Goal: Task Accomplishment & Management: Use online tool/utility

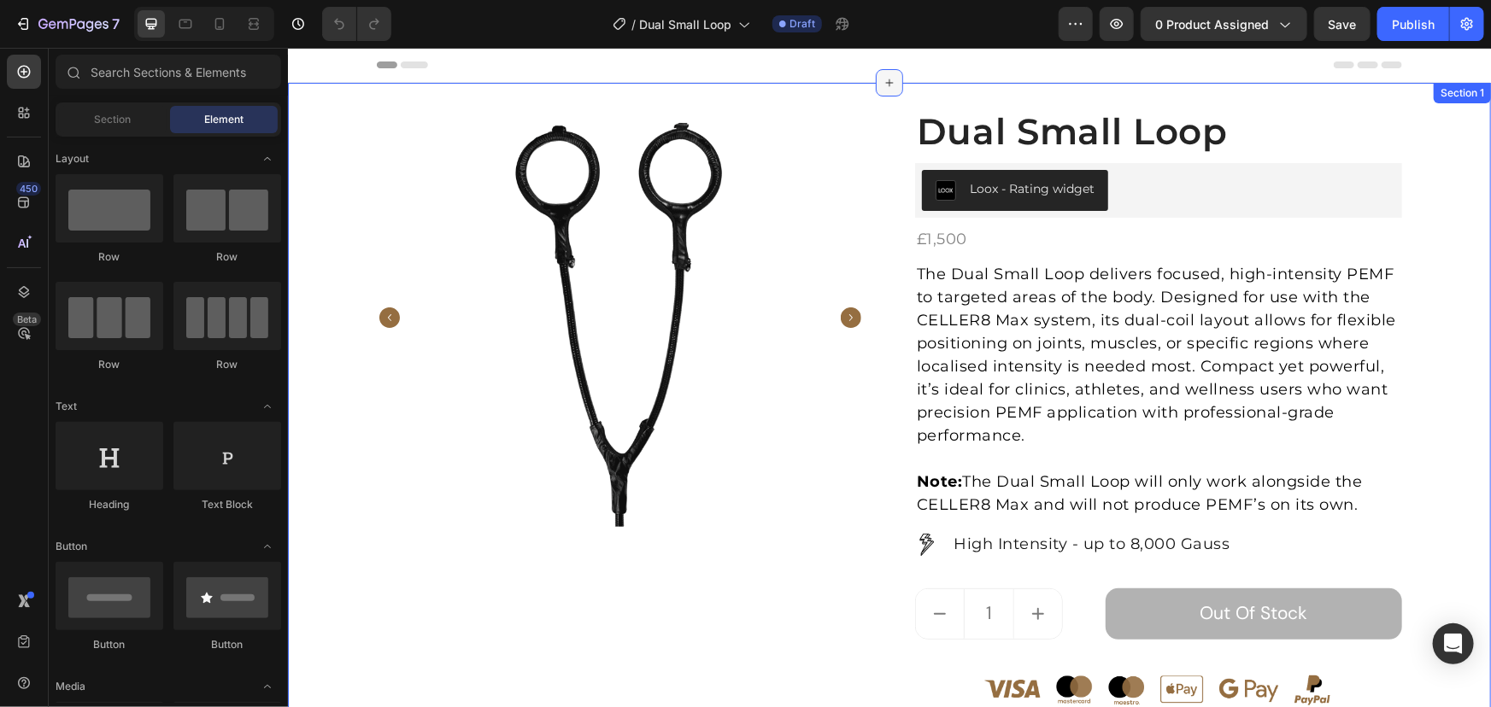
click at [875, 83] on div at bounding box center [888, 81] width 27 height 27
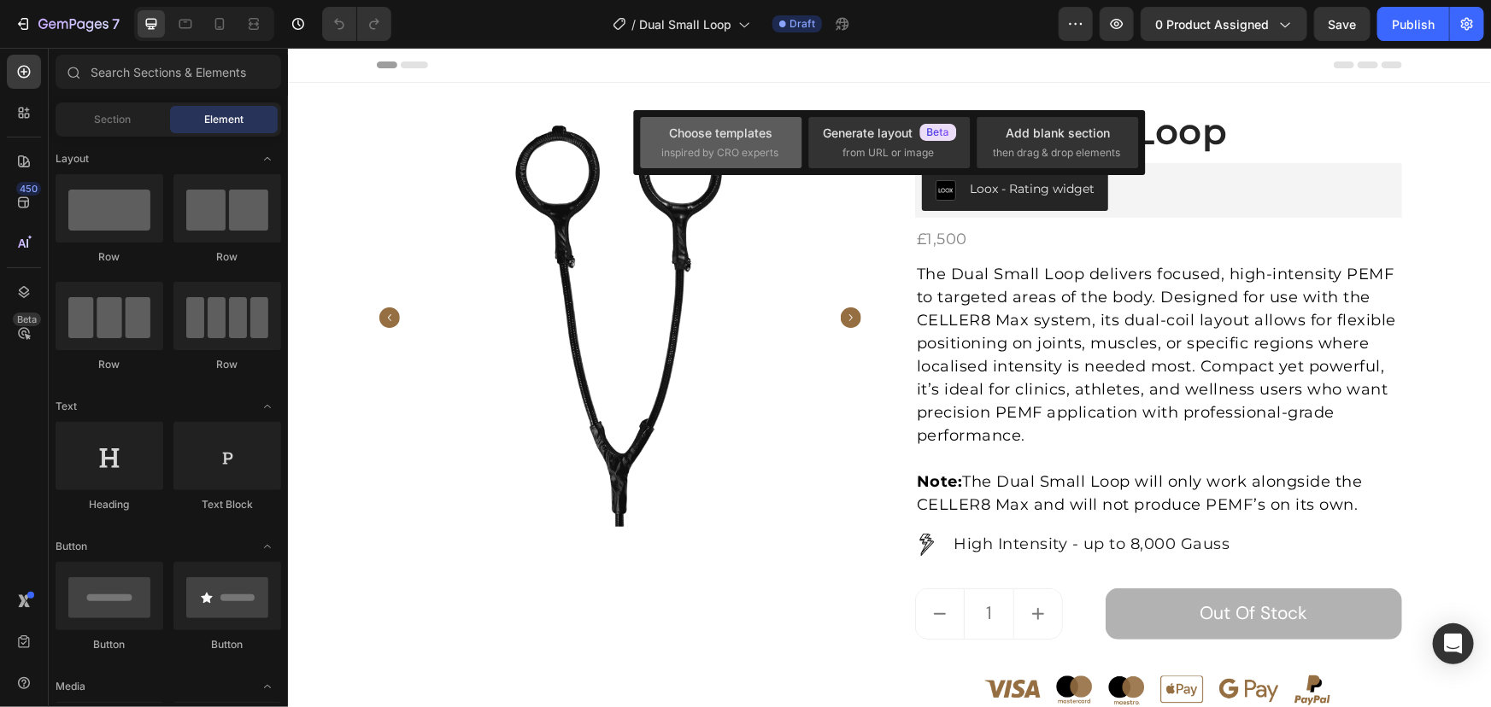
click at [730, 136] on div "Choose templates" at bounding box center [721, 133] width 103 height 18
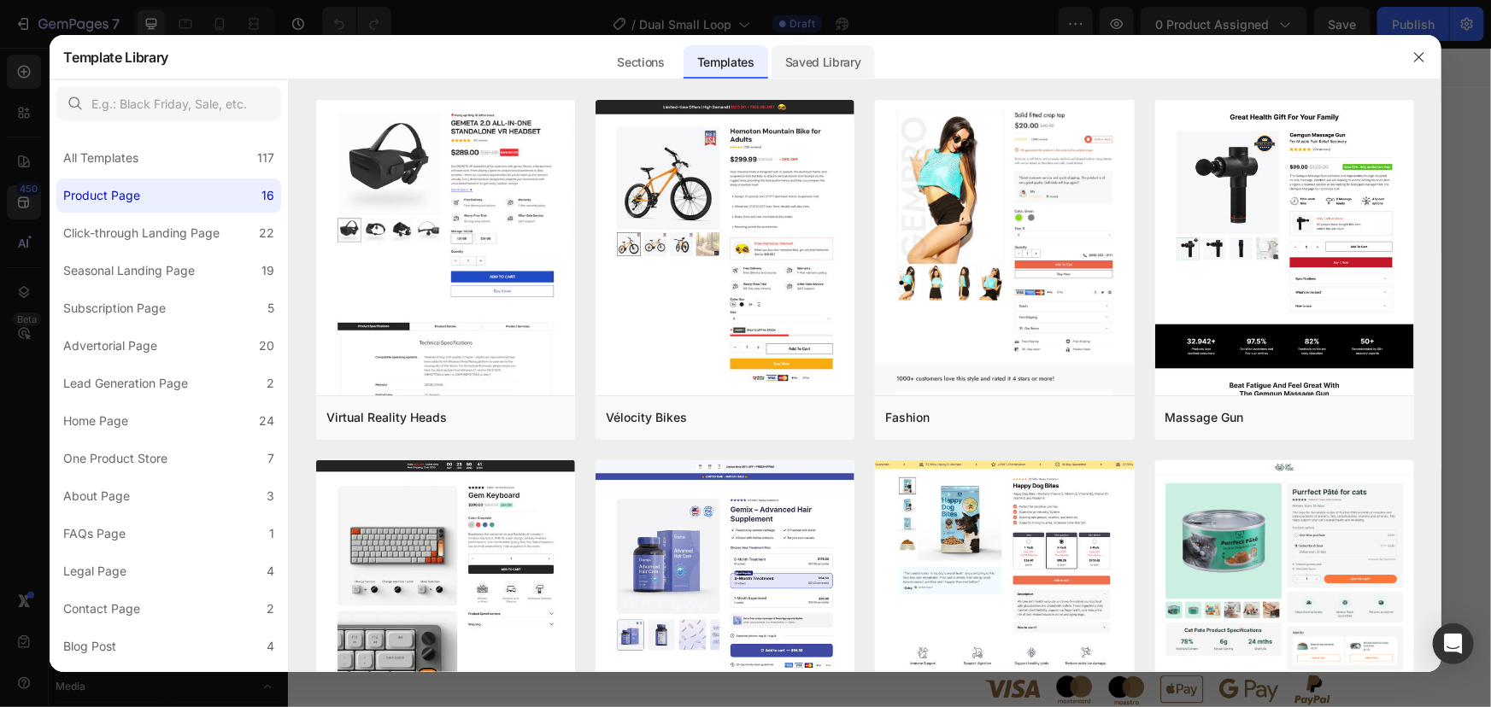
click at [795, 69] on div "Saved Library" at bounding box center [822, 62] width 103 height 34
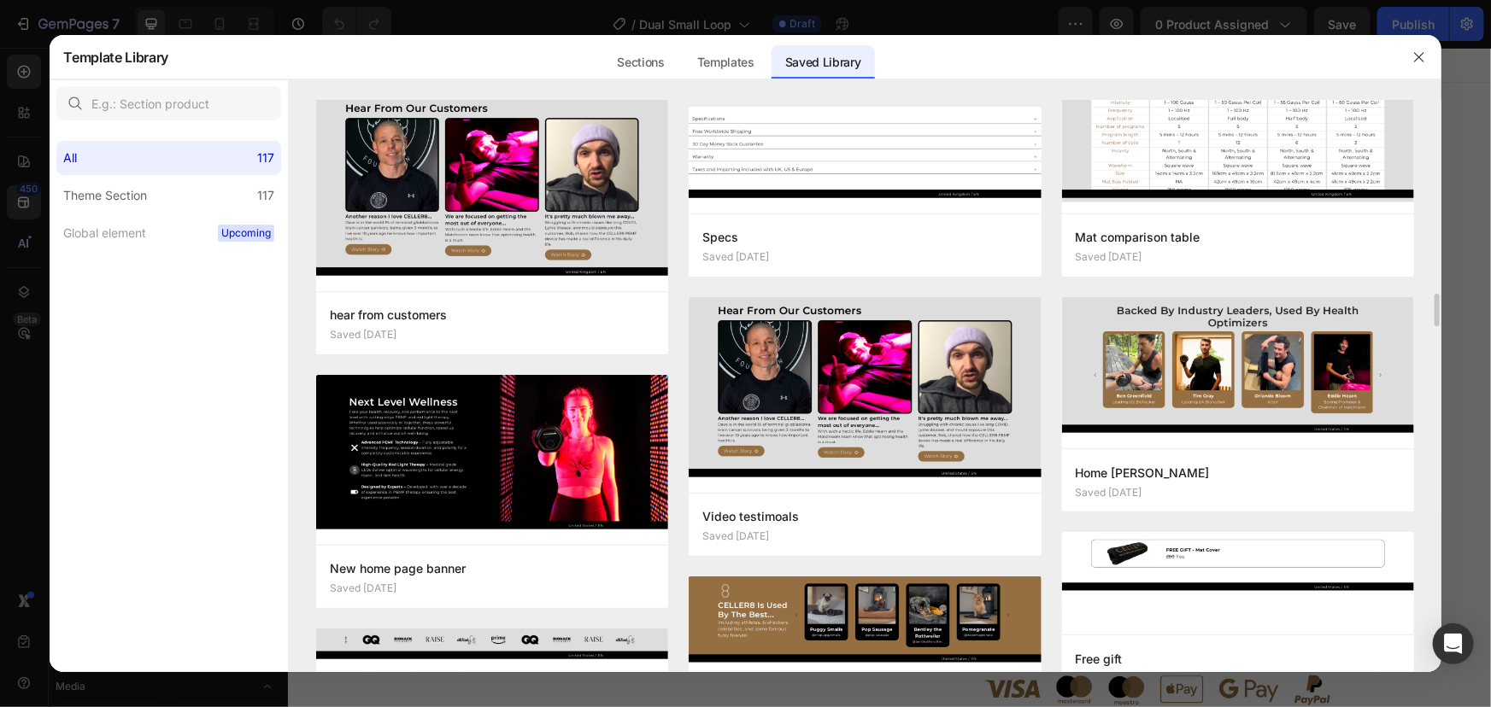
scroll to position [2330, 0]
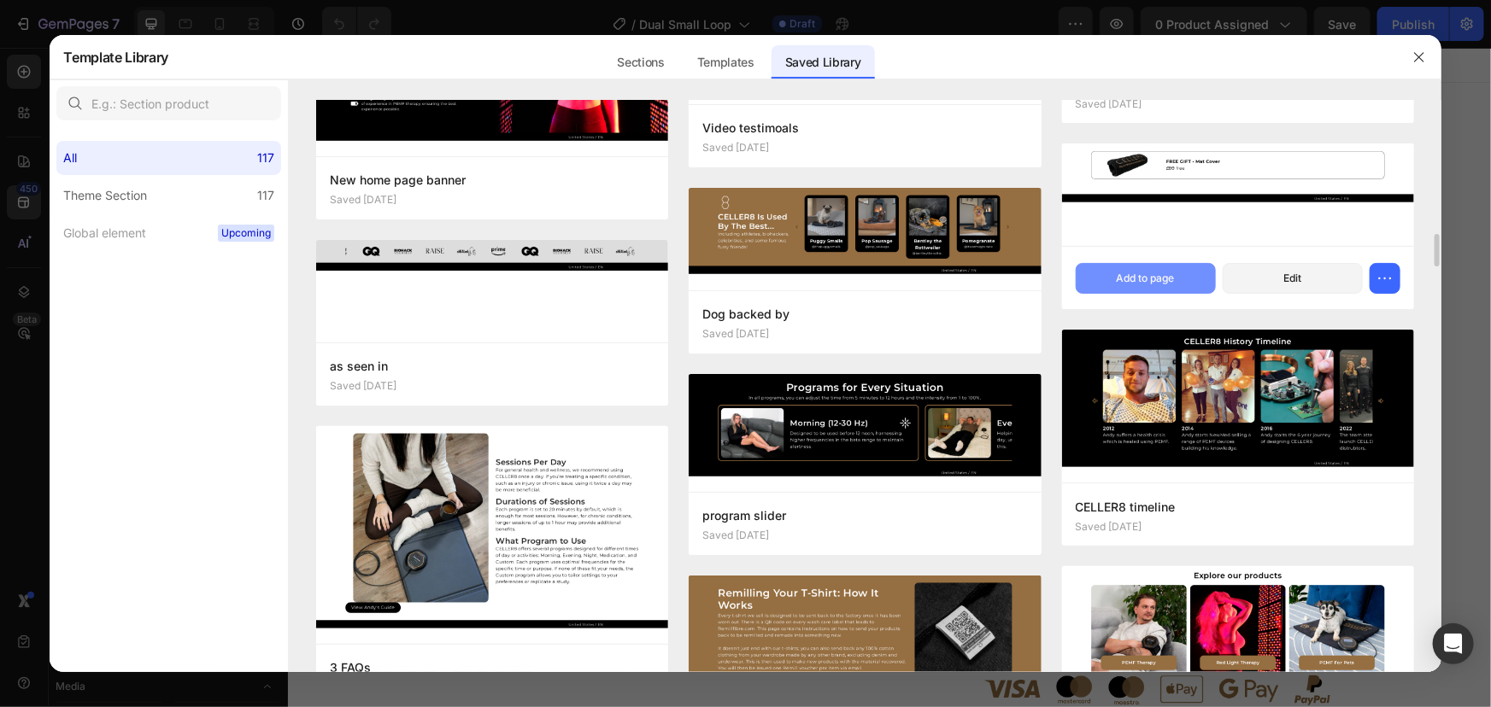
click at [1103, 274] on button "Add to page" at bounding box center [1146, 278] width 140 height 31
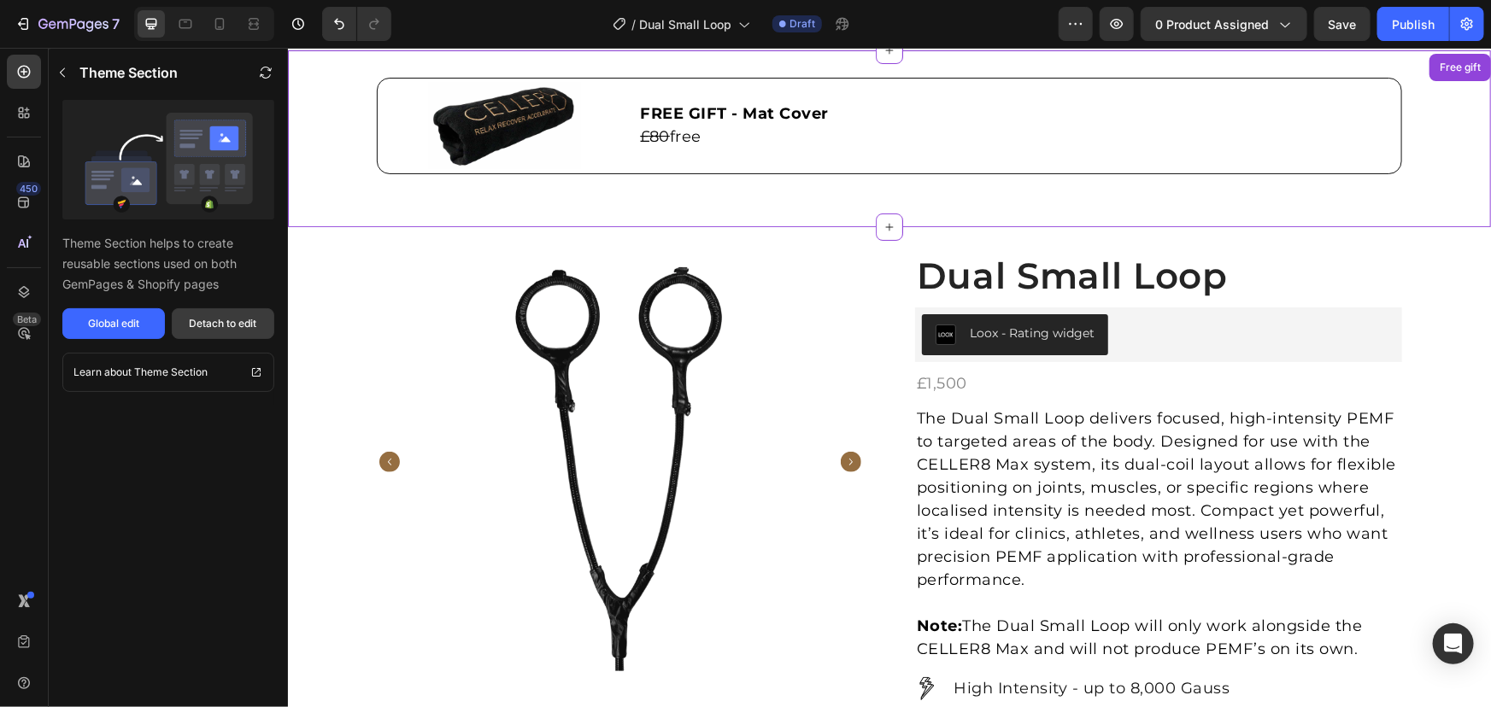
scroll to position [34, 0]
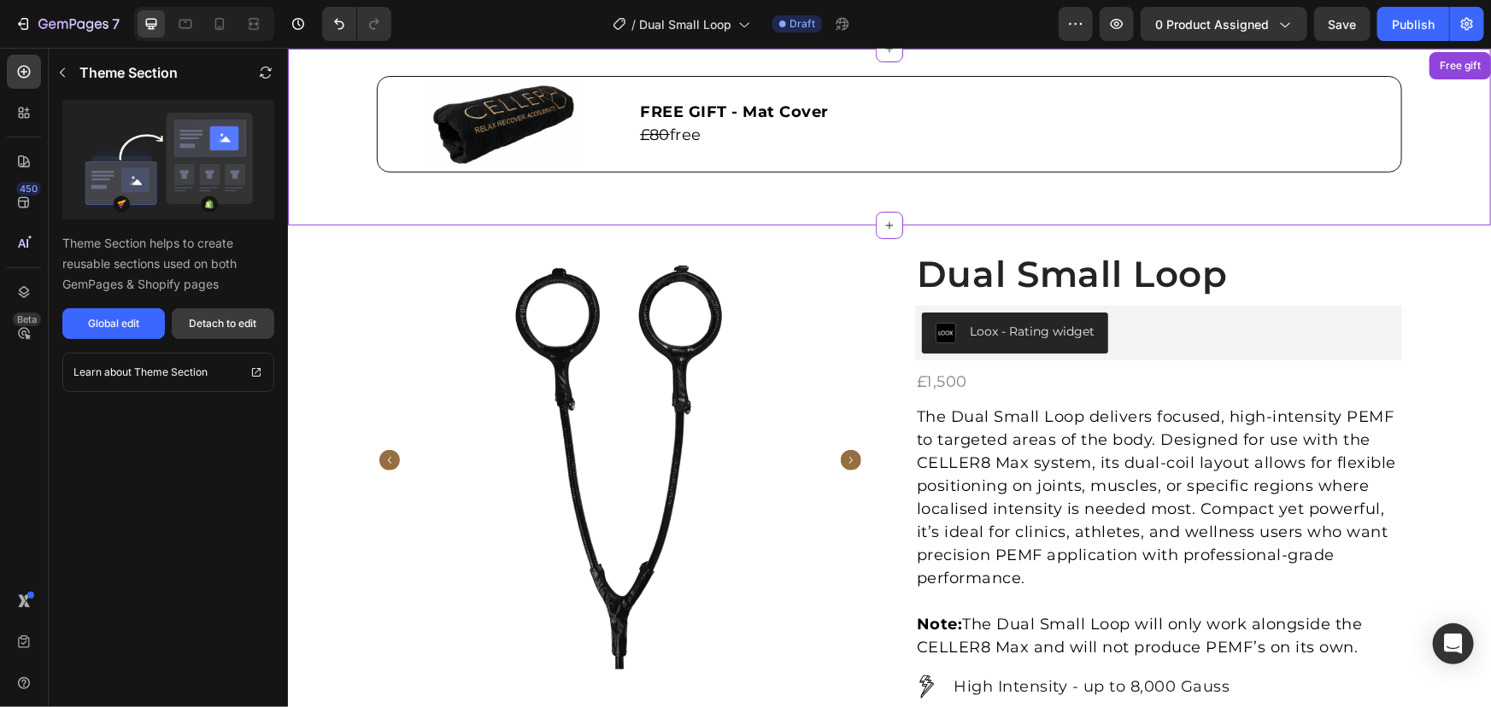
click at [212, 320] on div "Detach to edit" at bounding box center [223, 323] width 67 height 15
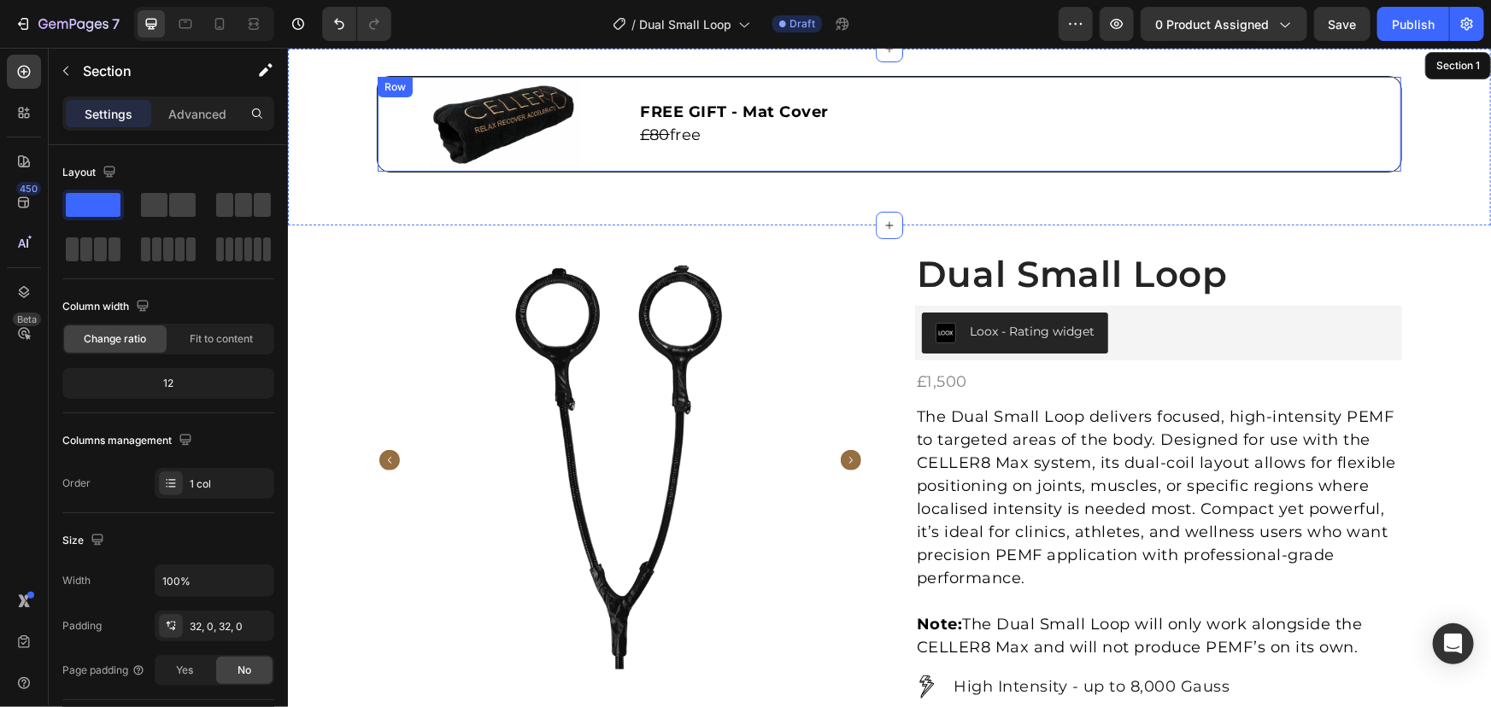
click at [691, 80] on div "FREE GIFT - Mat Cover £80 free Text Block" at bounding box center [1019, 123] width 763 height 86
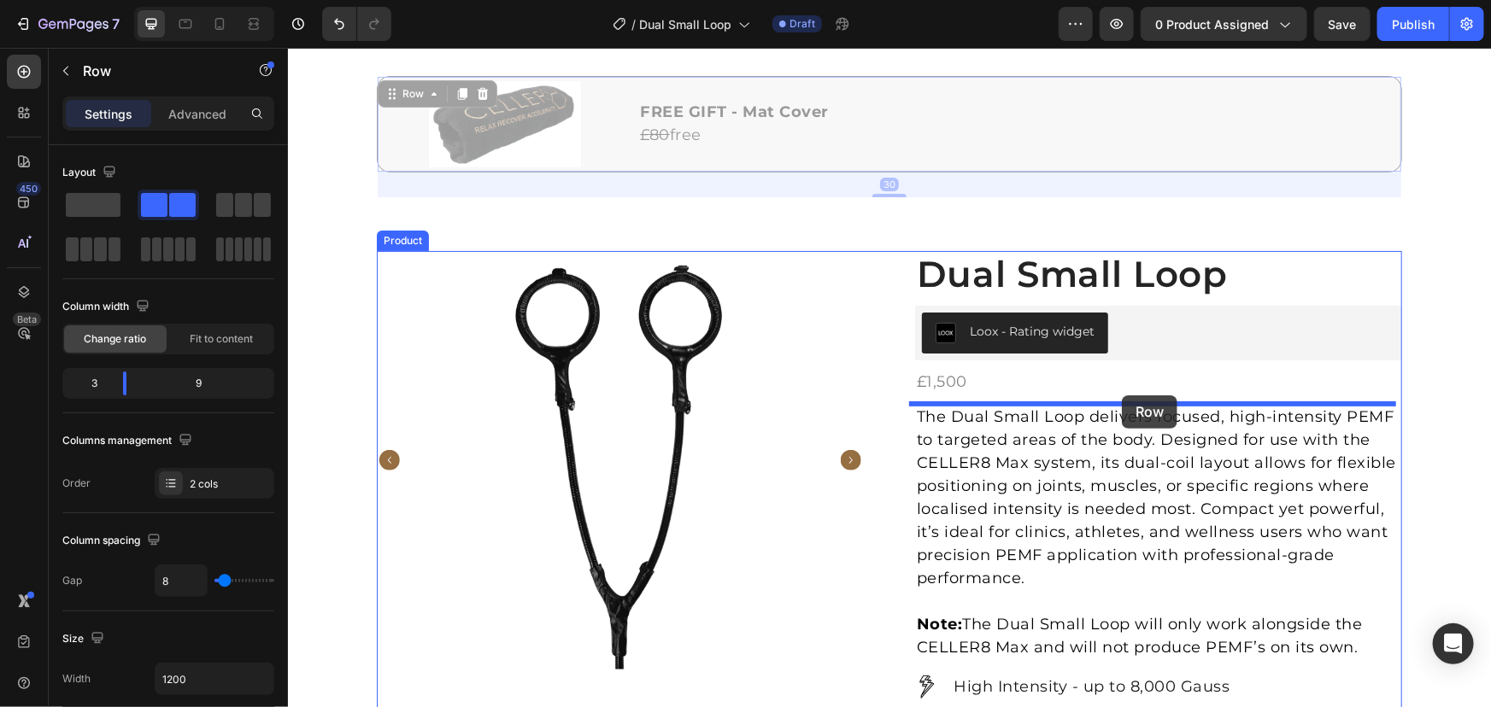
scroll to position [423, 0]
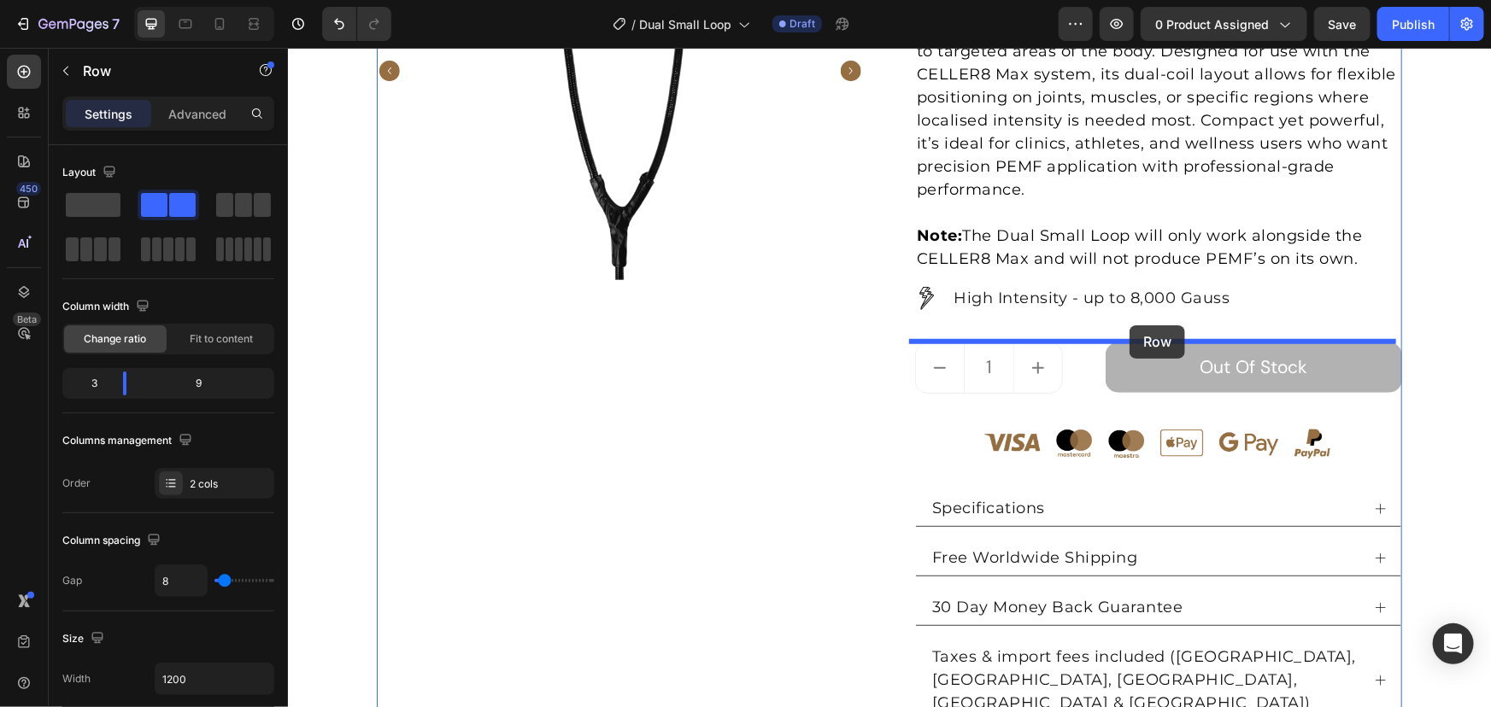
drag, startPoint x: 384, startPoint y: 94, endPoint x: 1129, endPoint y: 325, distance: 779.1
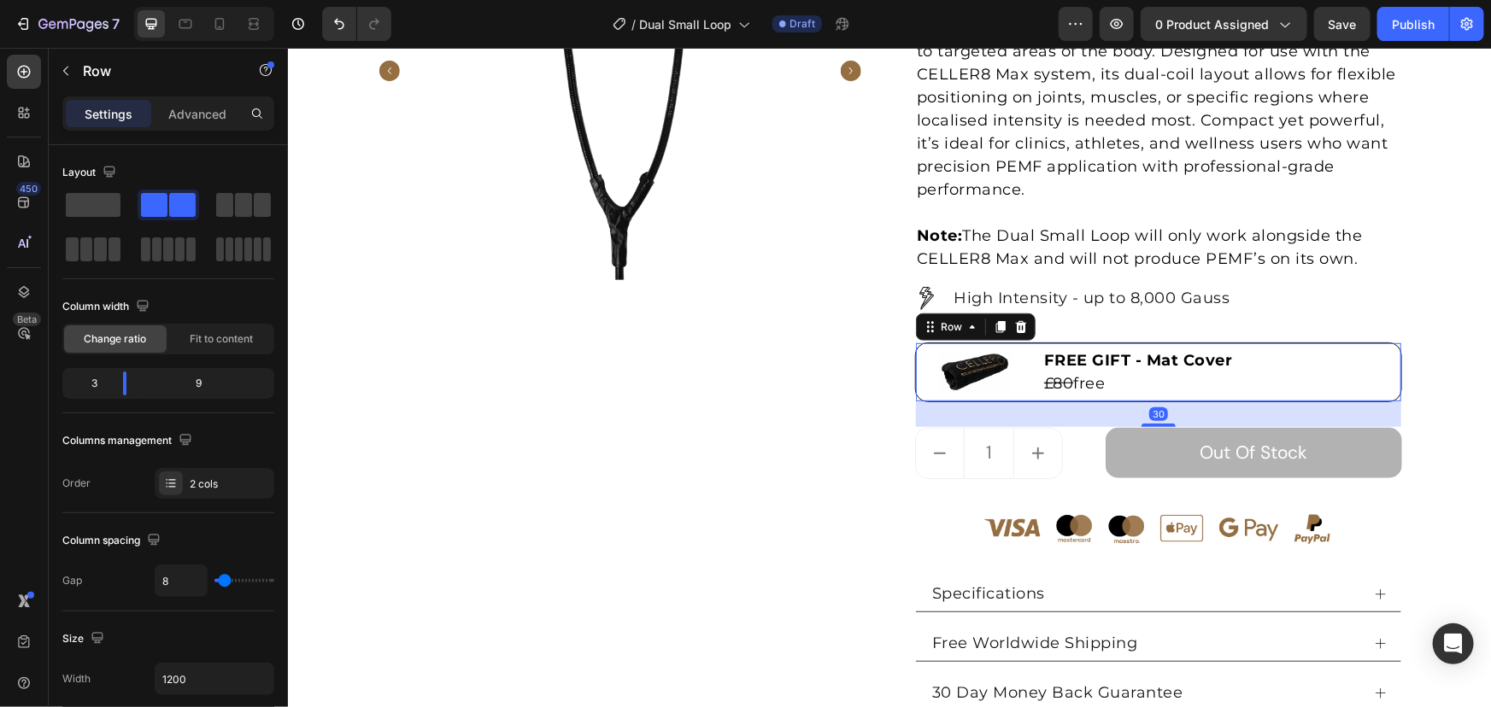
click at [151, 102] on div "Settings Advanced" at bounding box center [168, 113] width 205 height 27
click at [171, 109] on p "Advanced" at bounding box center [197, 114] width 58 height 18
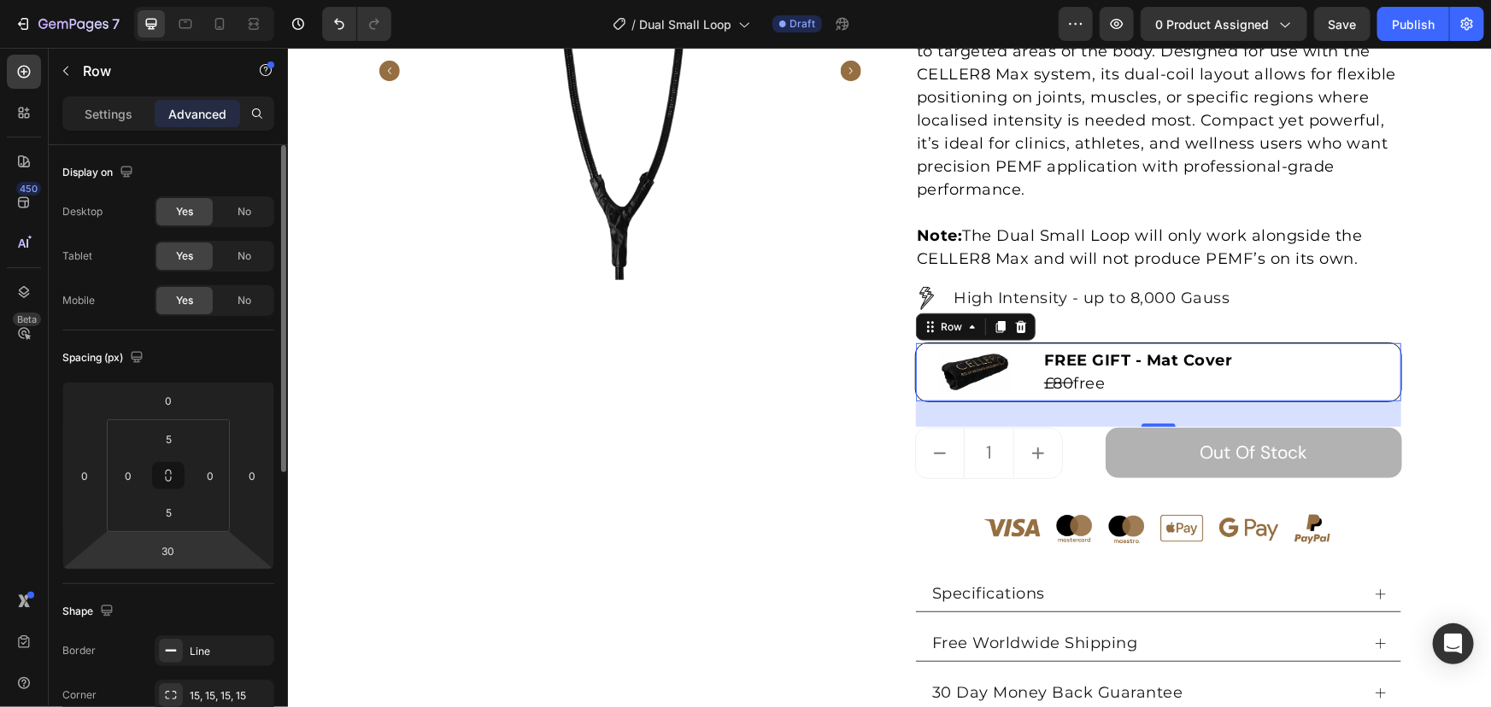
click at [147, 538] on div "30" at bounding box center [168, 550] width 43 height 27
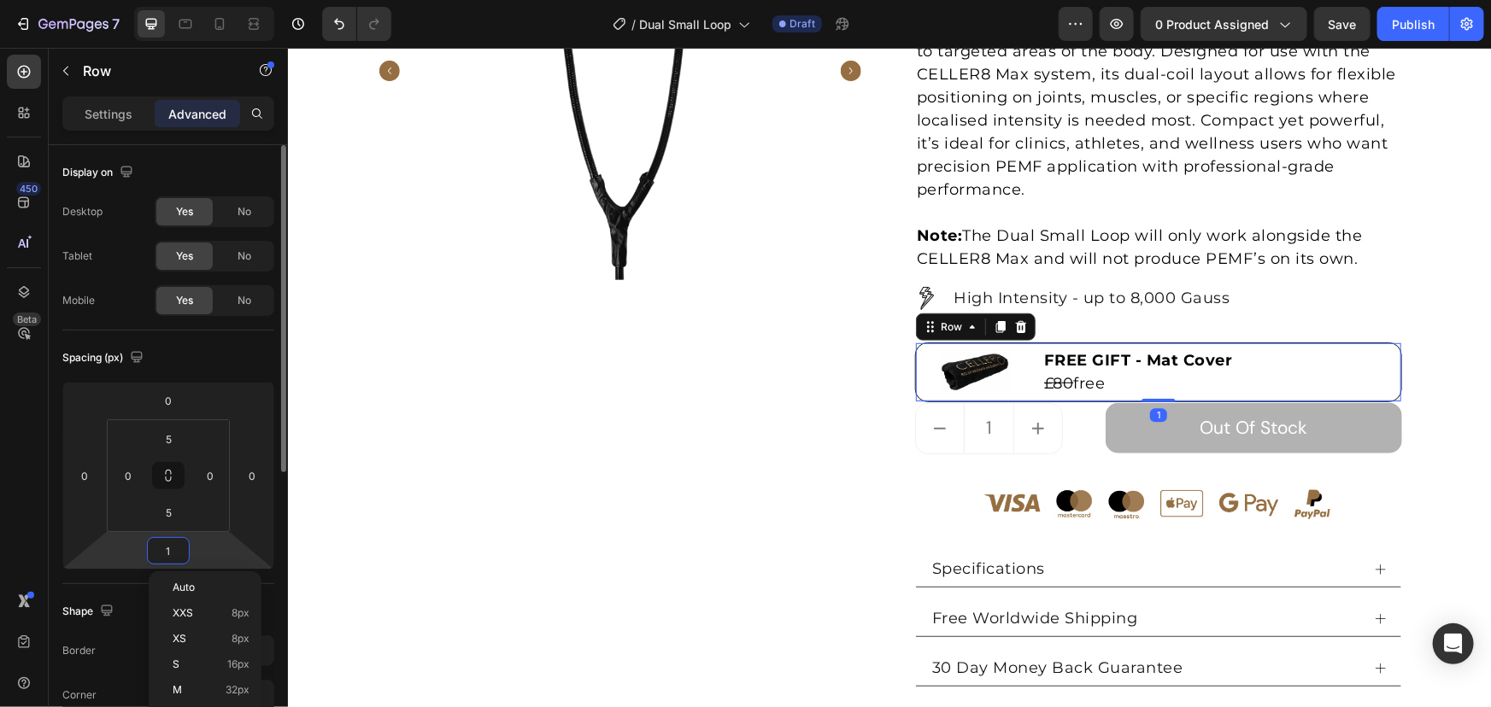
type input "15"
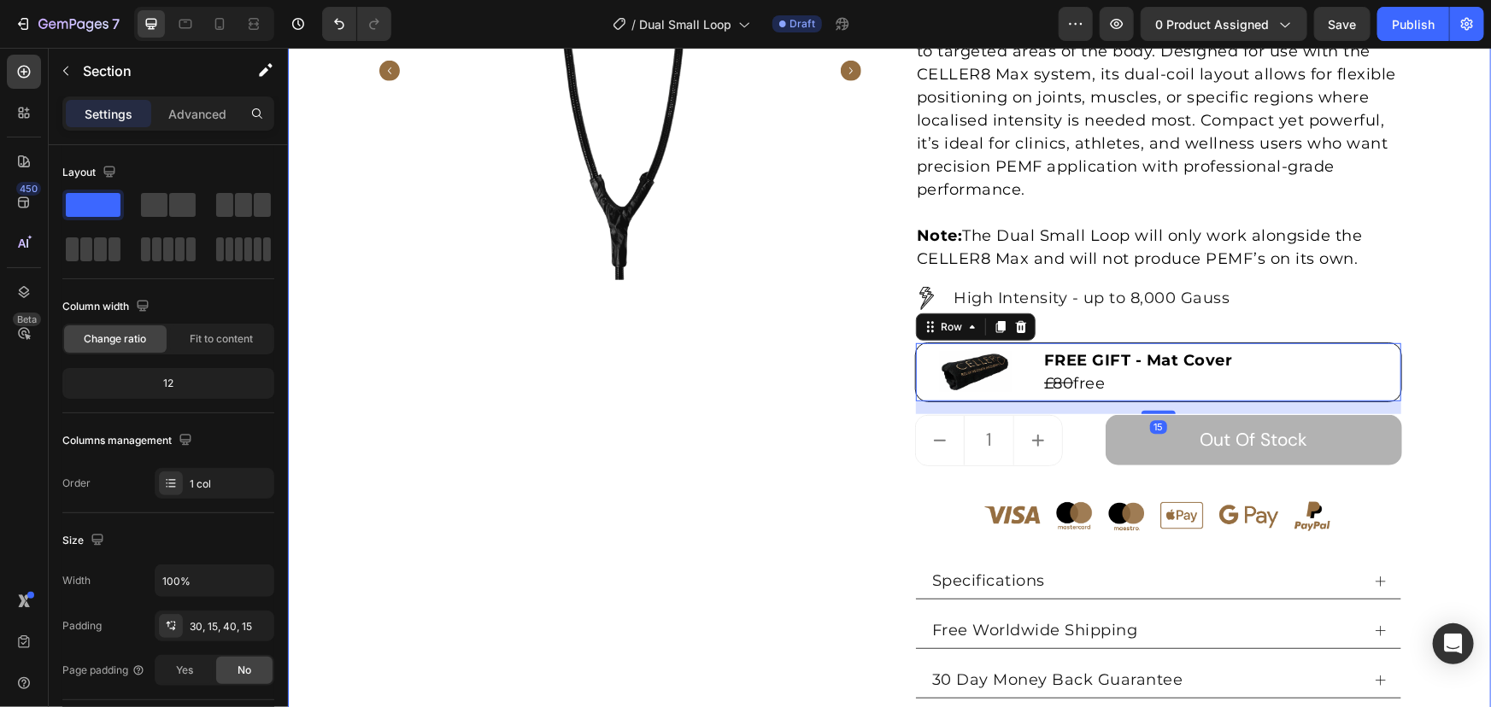
click at [1460, 374] on div "Product Images Dual Small Loop (P) Title Loox - Rating widget Loox £1,500 Produ…" at bounding box center [888, 327] width 1177 height 933
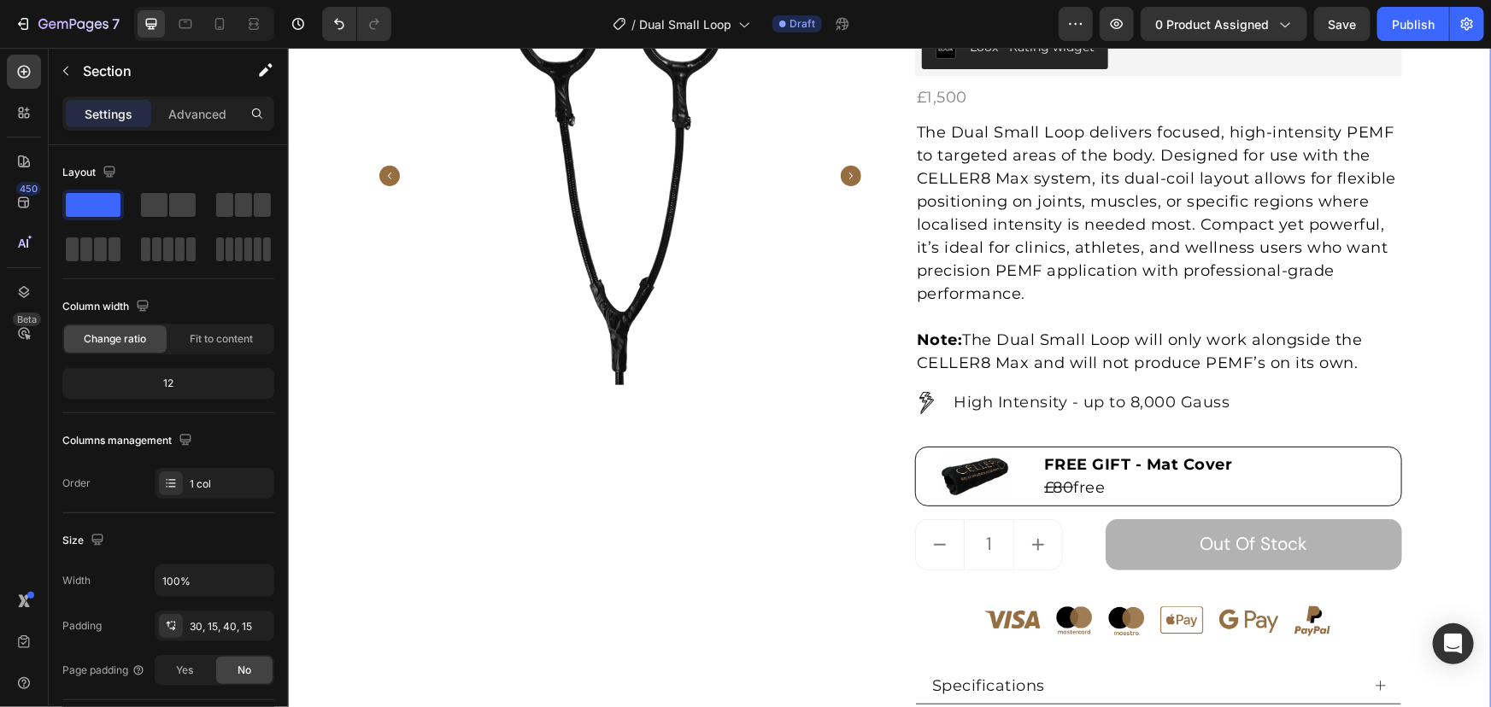
scroll to position [0, 0]
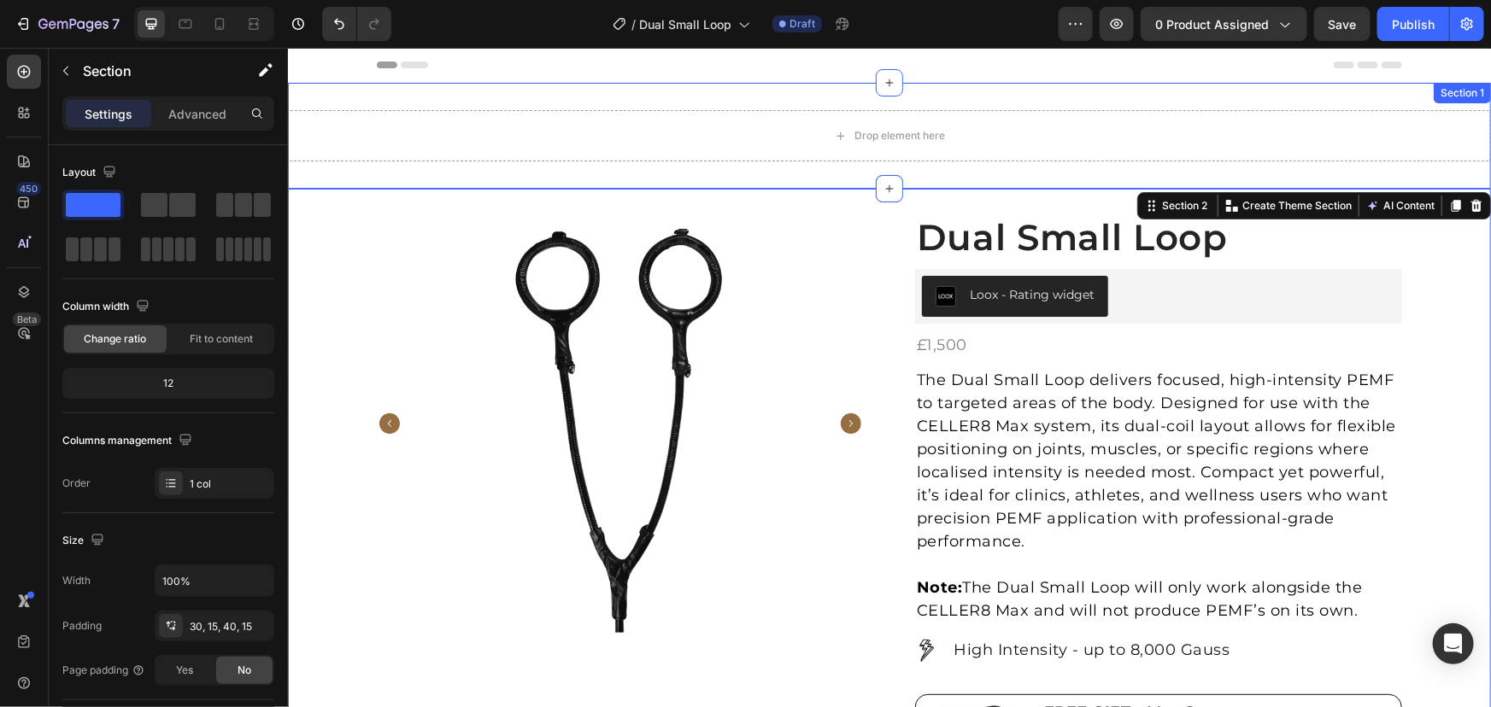
click at [1470, 97] on div "Section 1" at bounding box center [1461, 92] width 57 height 21
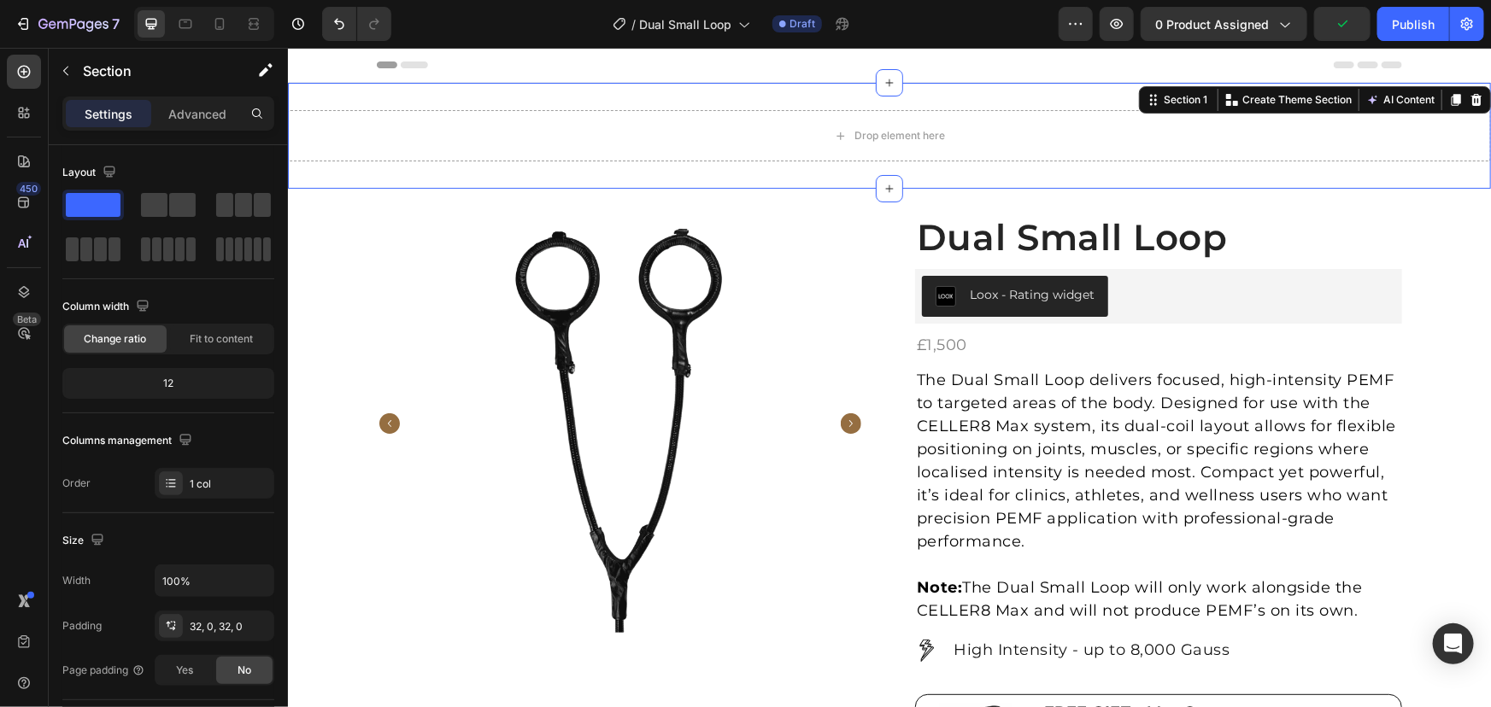
click at [1019, 98] on div "Drop element here Section 1 Create Theme Section AI Content Write with GemAI Wh…" at bounding box center [888, 135] width 1203 height 106
click at [1469, 97] on icon at bounding box center [1476, 99] width 14 height 14
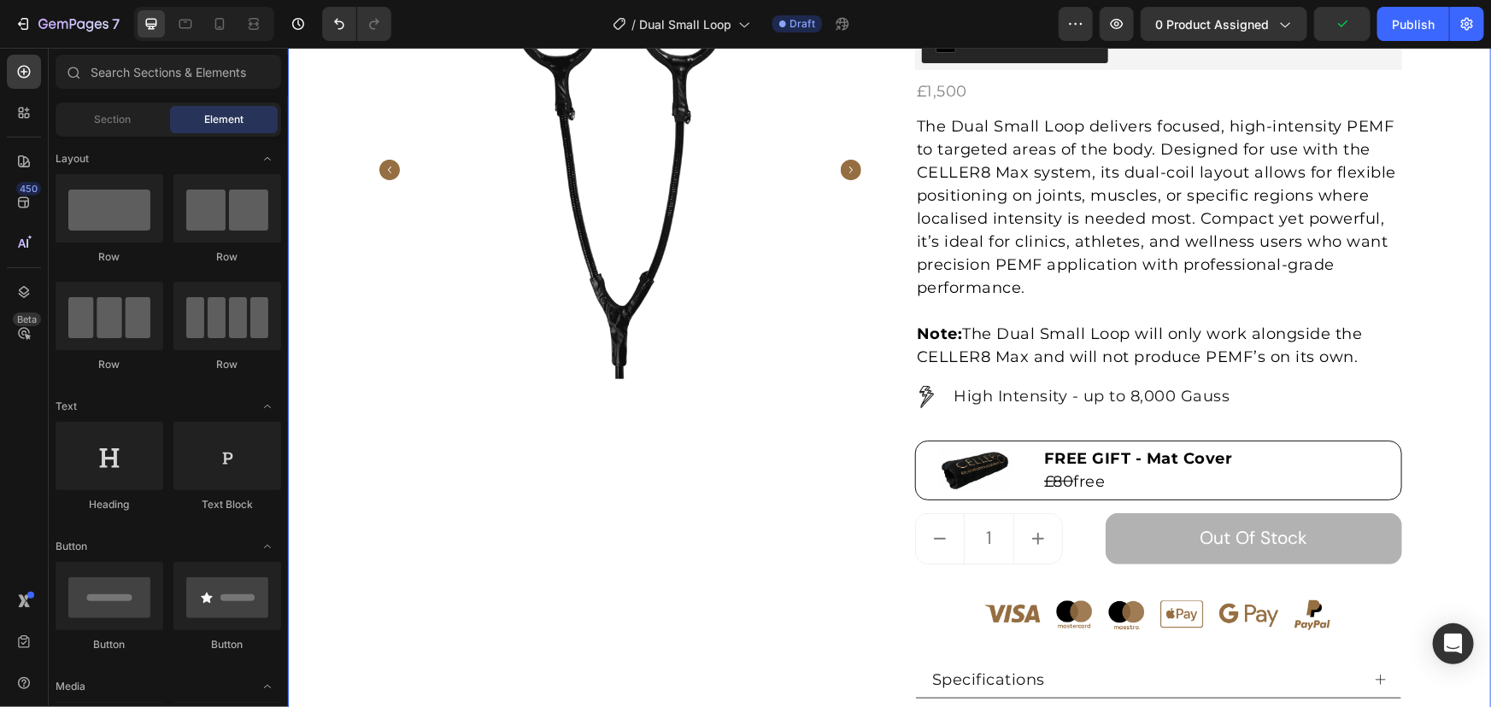
scroll to position [155, 0]
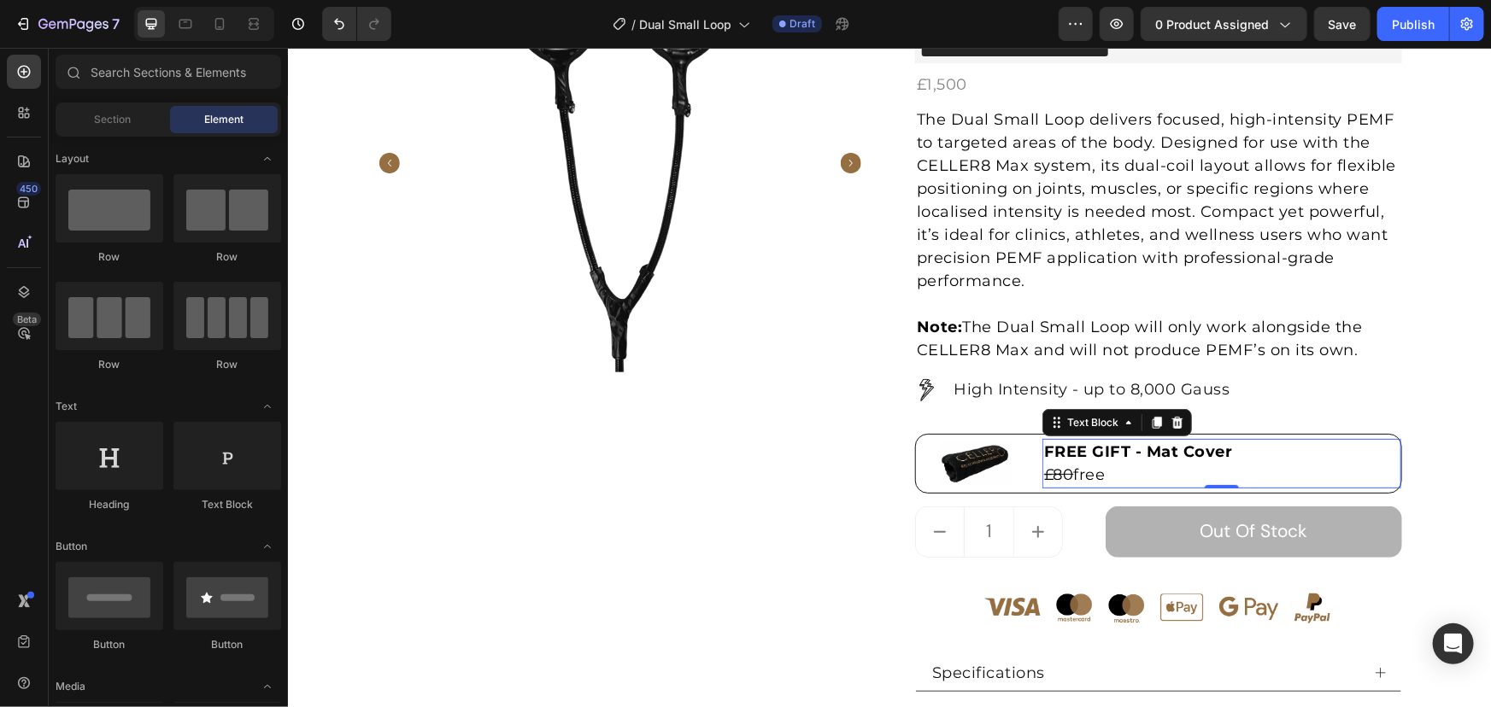
click at [1136, 440] on p "FREE GIFT - Mat Cover" at bounding box center [1220, 451] width 355 height 23
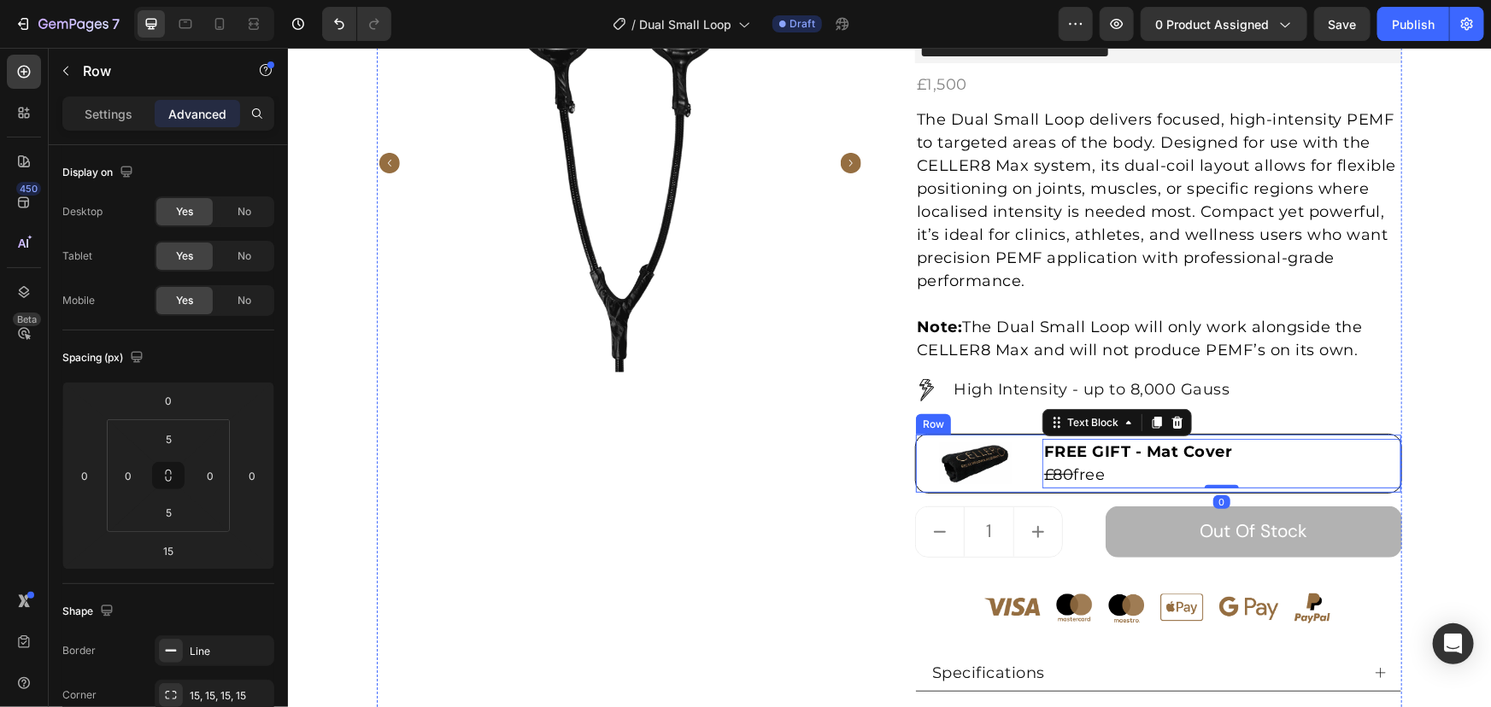
click at [996, 438] on div "Image" at bounding box center [975, 463] width 120 height 50
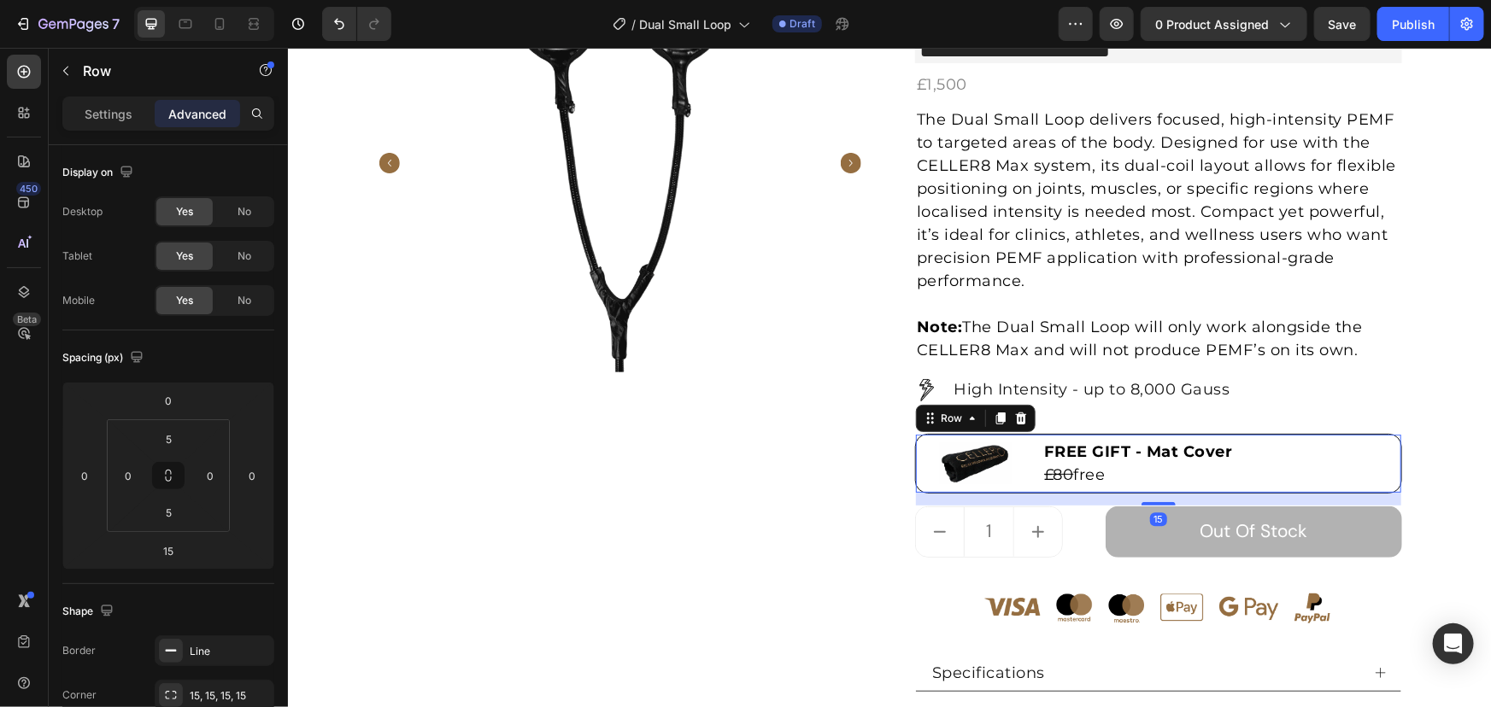
click at [1085, 460] on p "FREE GIFT - Mat Cover" at bounding box center [1220, 451] width 355 height 23
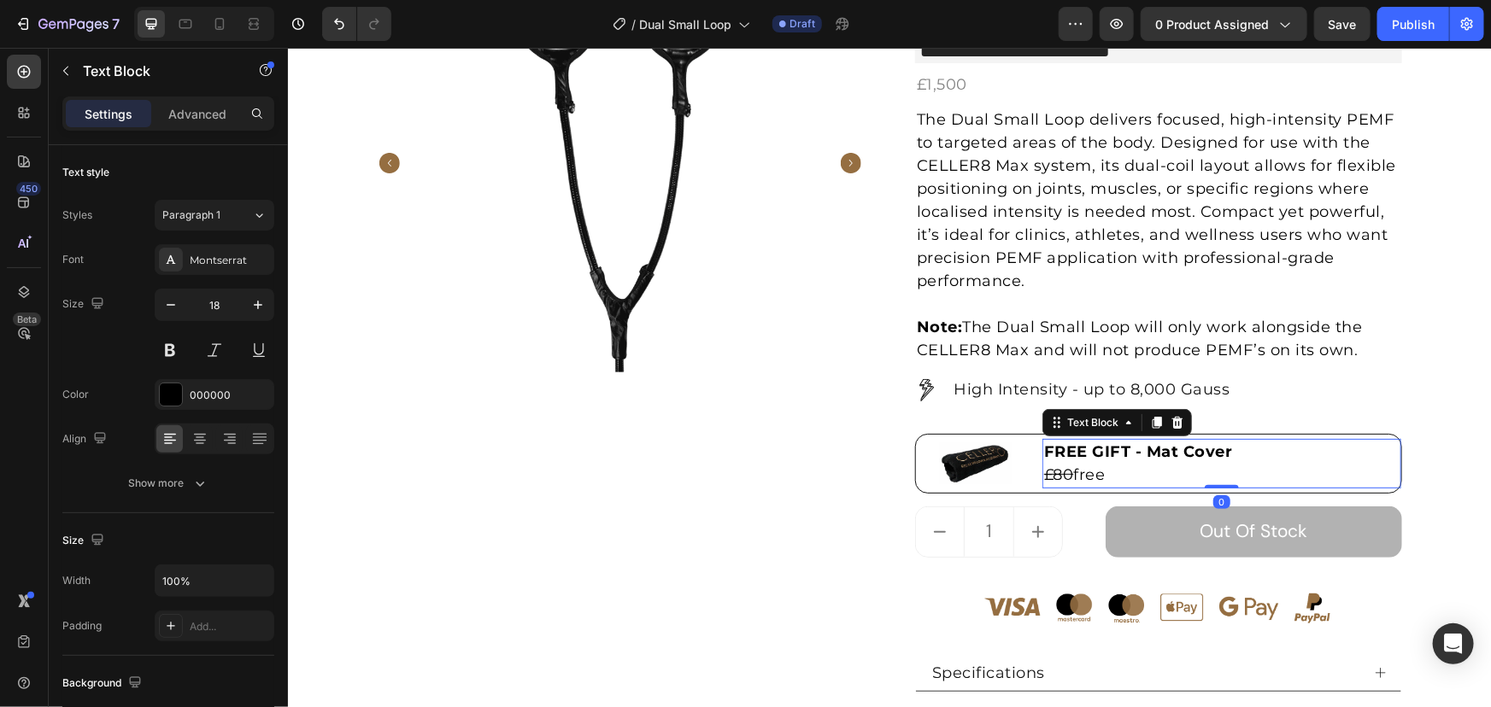
click at [1057, 476] on s "£80" at bounding box center [1058, 474] width 30 height 19
click at [1228, 459] on p "FREE GIFT - Mat Cover" at bounding box center [1220, 451] width 355 height 23
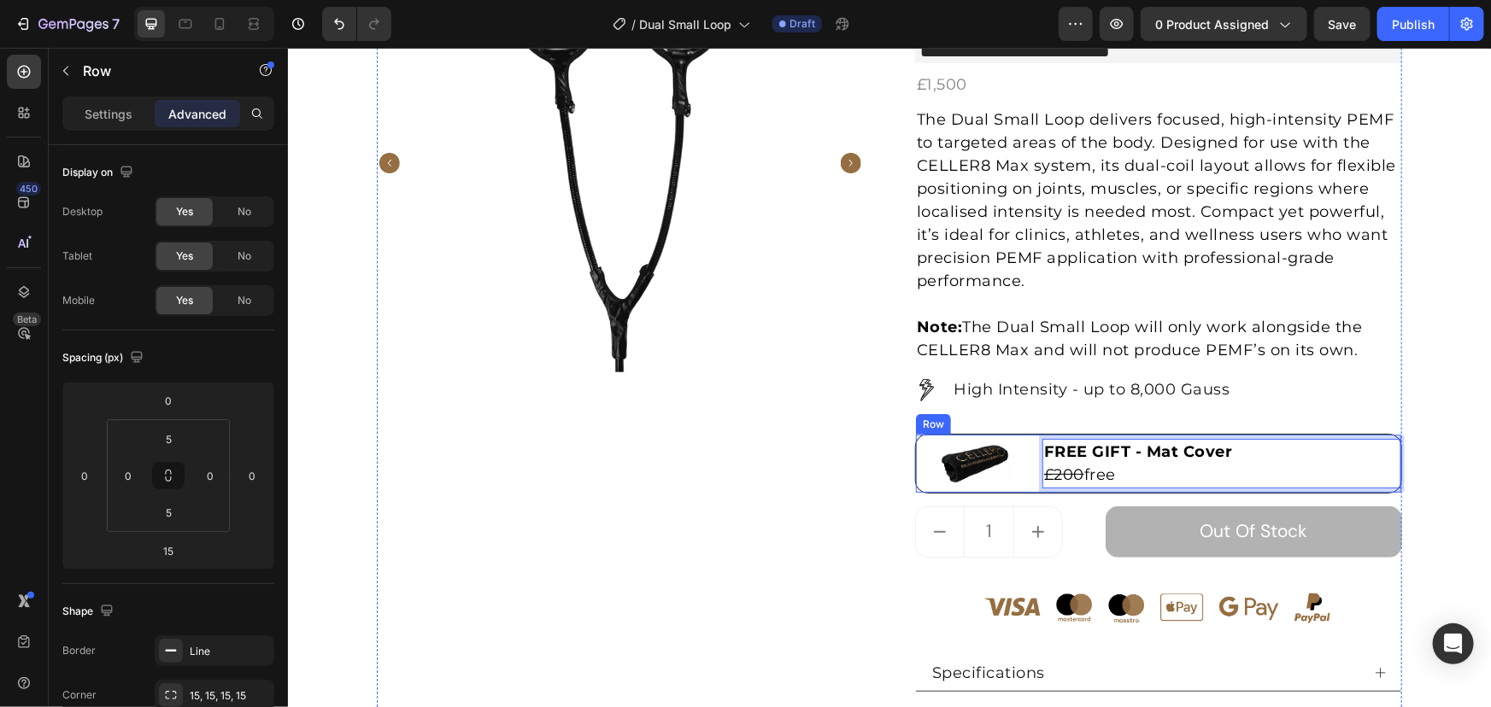
click at [1022, 440] on div "Image" at bounding box center [975, 463] width 120 height 50
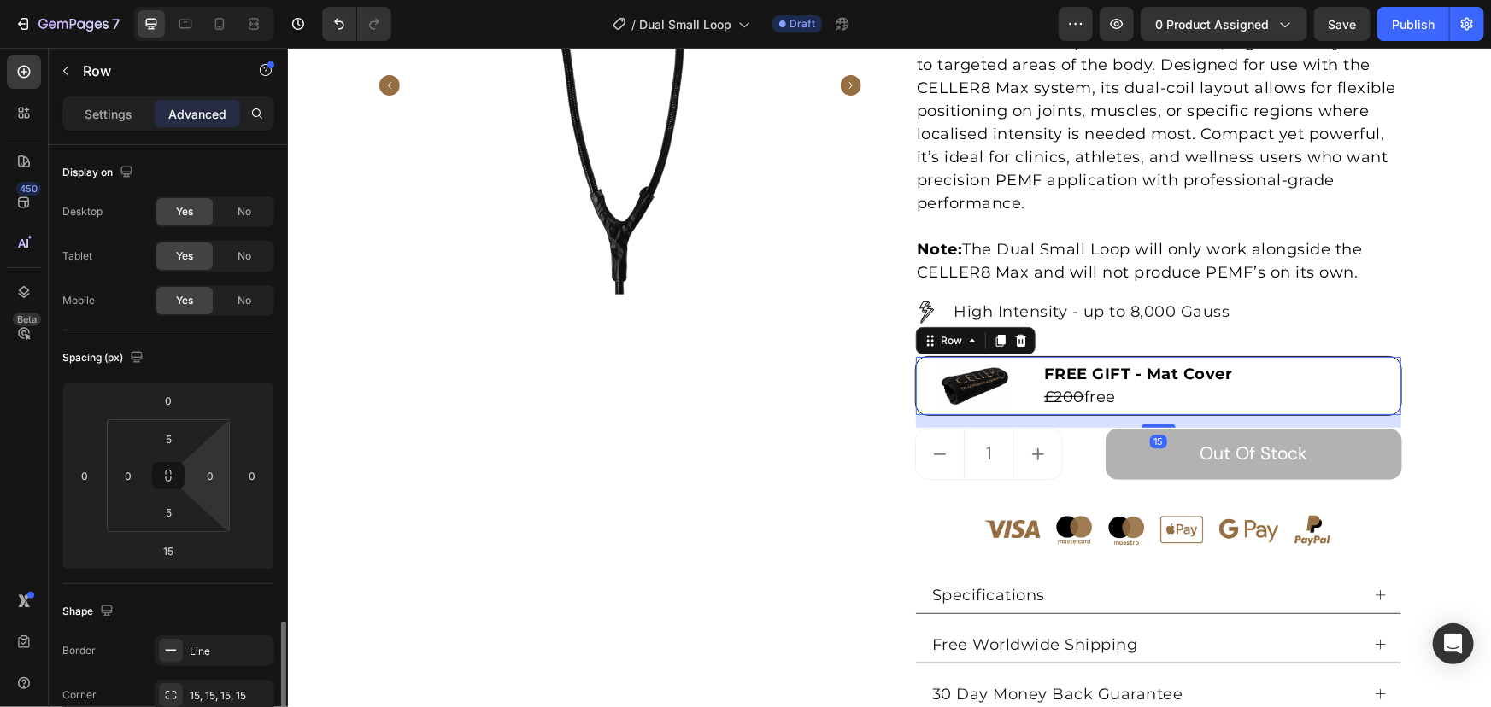
scroll to position [388, 0]
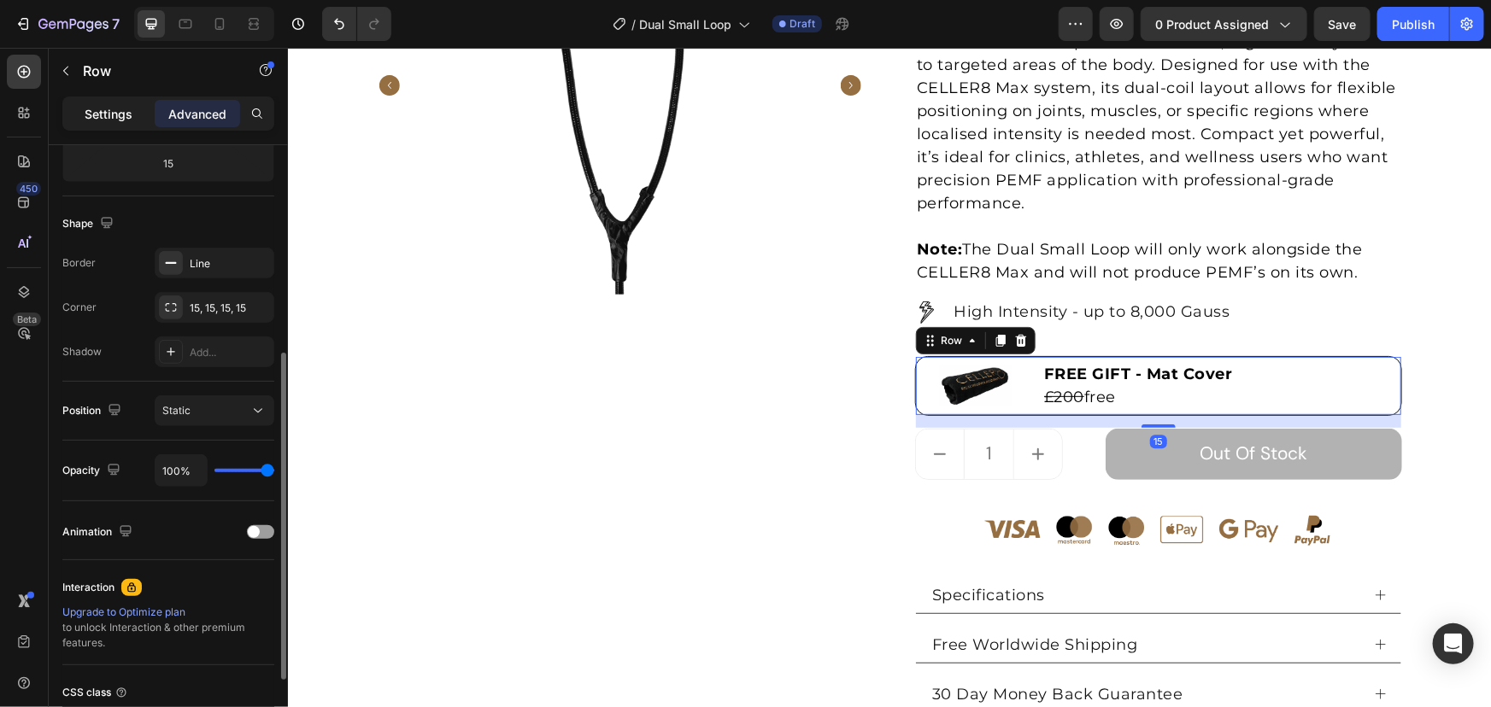
click at [124, 126] on div "Settings" at bounding box center [108, 113] width 85 height 27
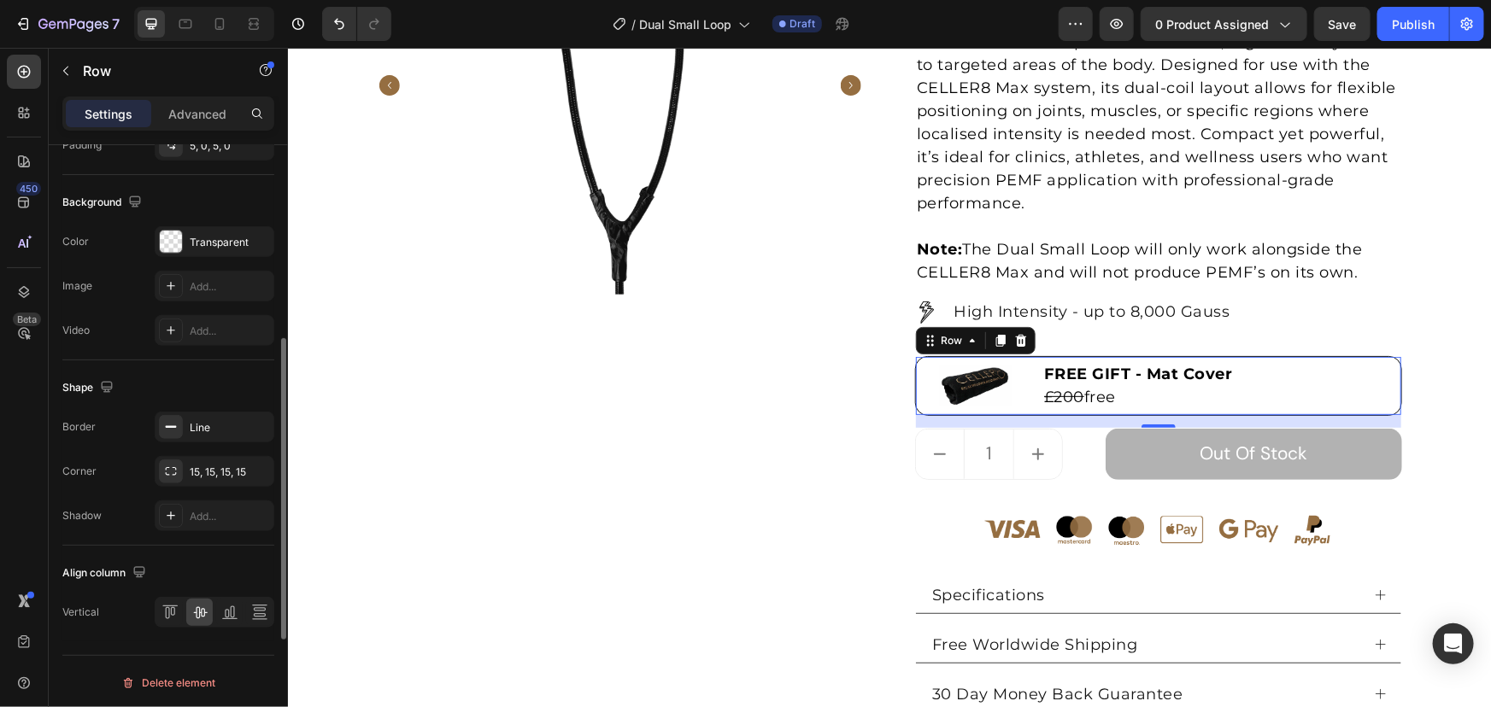
scroll to position [547, 0]
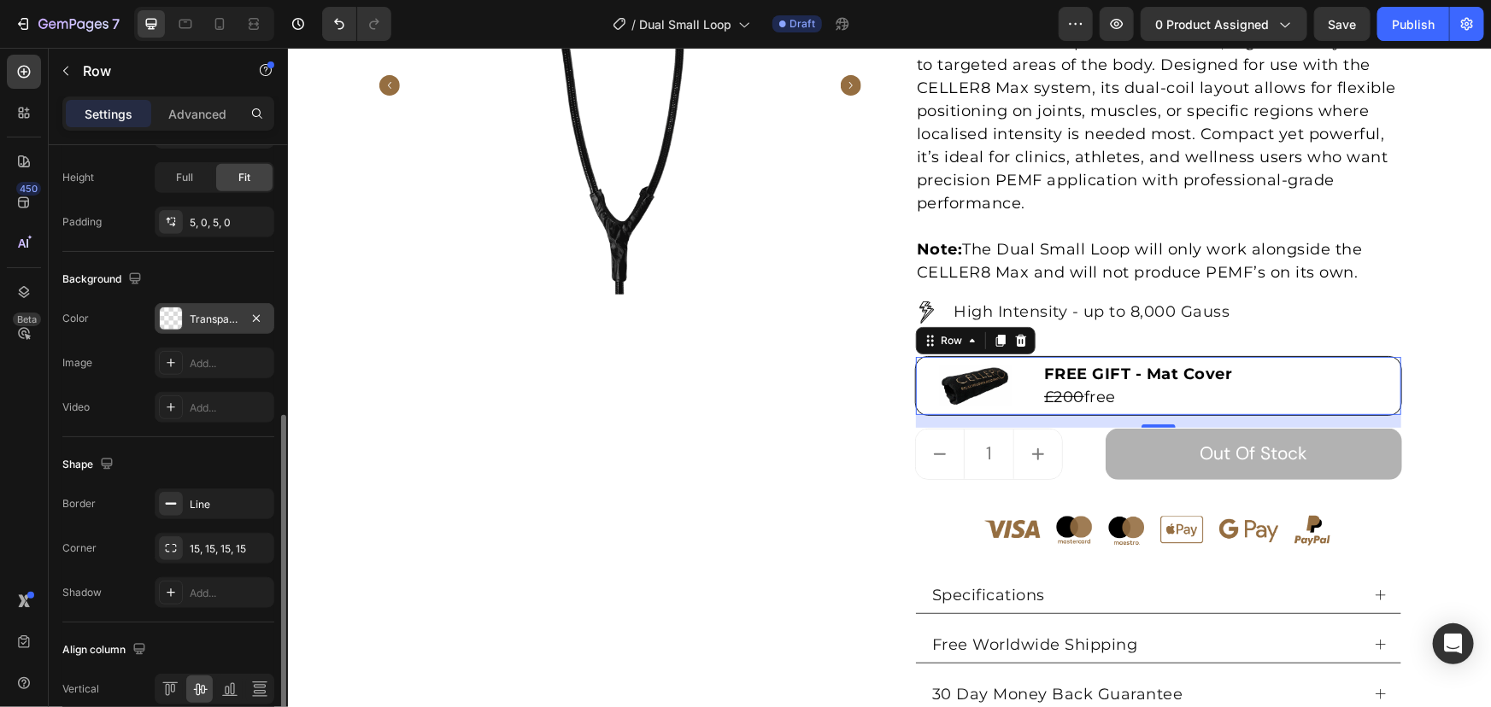
click at [198, 312] on div "Transparent" at bounding box center [215, 319] width 50 height 15
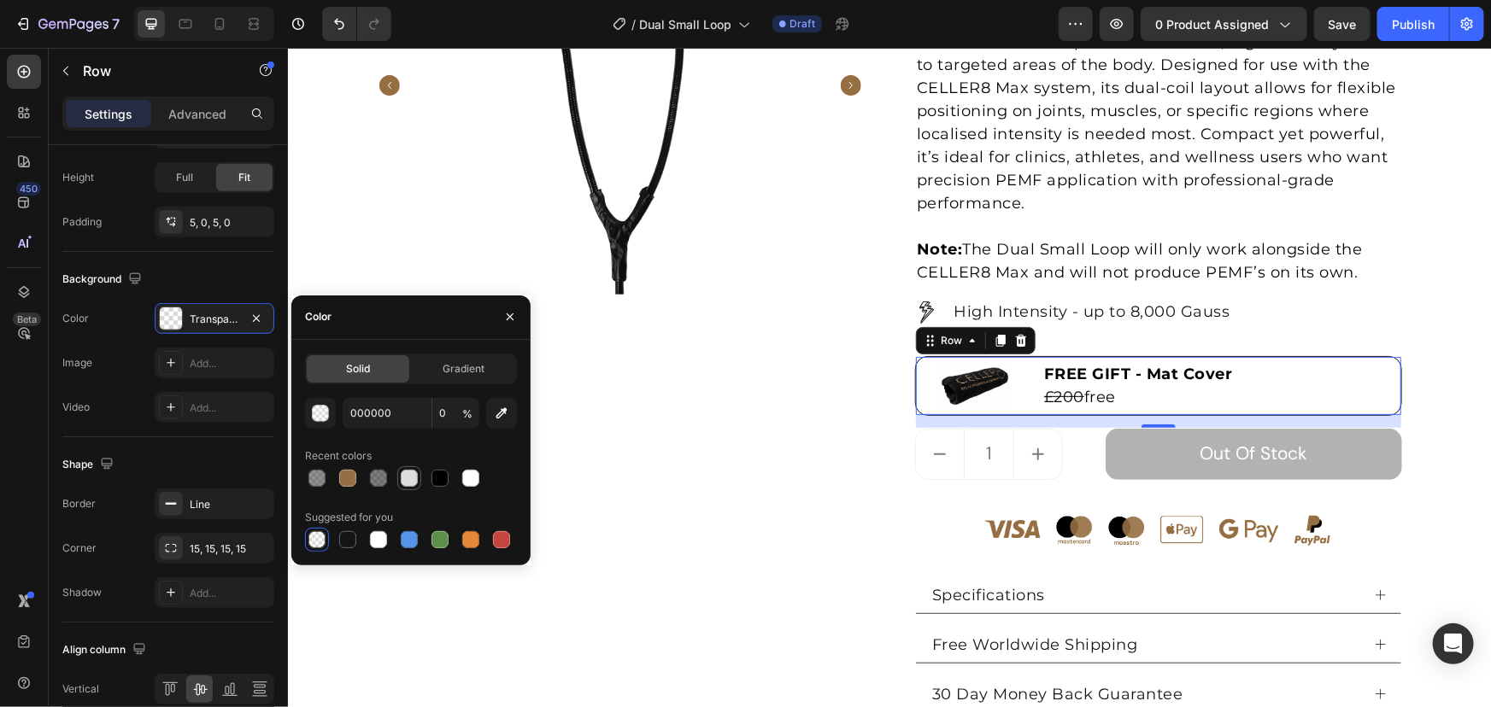
click at [413, 478] on div at bounding box center [409, 478] width 17 height 17
type input "DDDDDD"
type input "100"
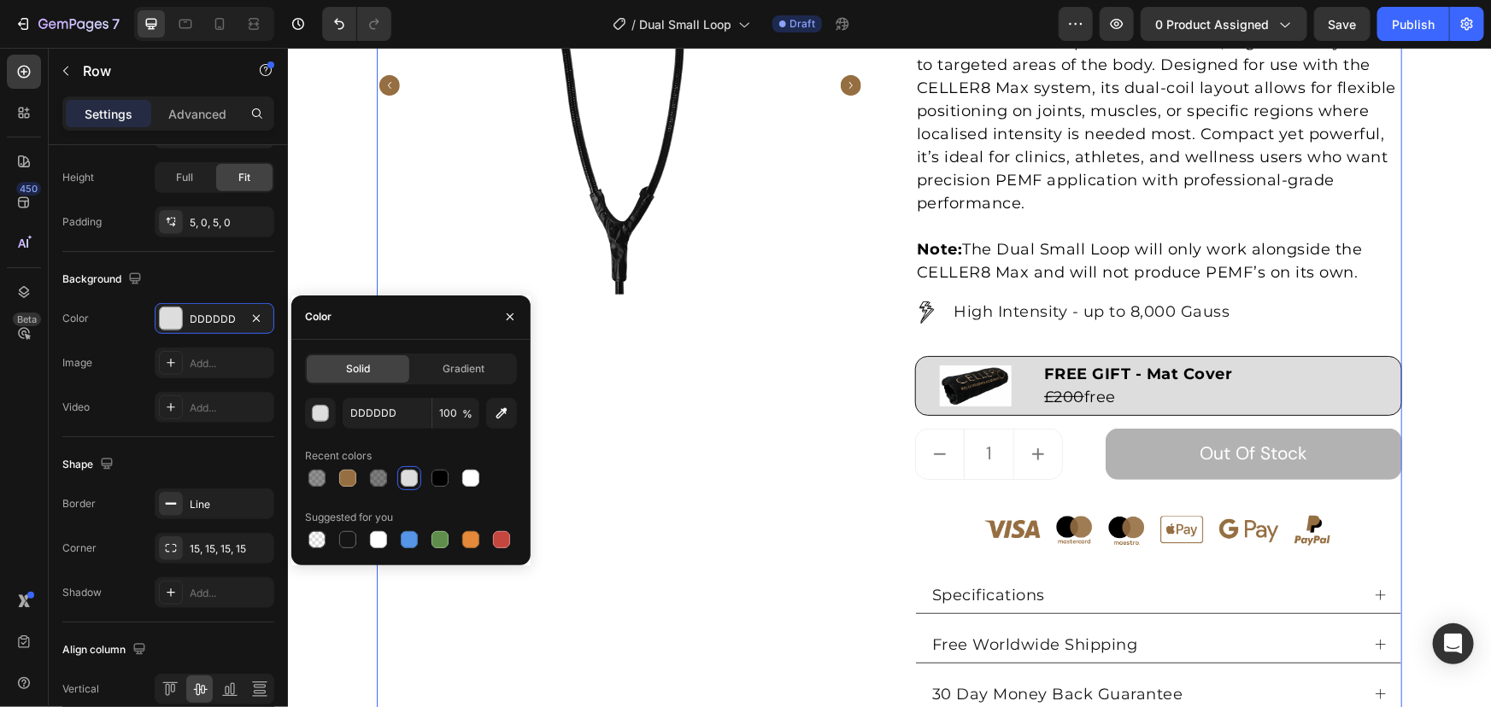
click at [654, 396] on div "Product Images" at bounding box center [619, 341] width 487 height 933
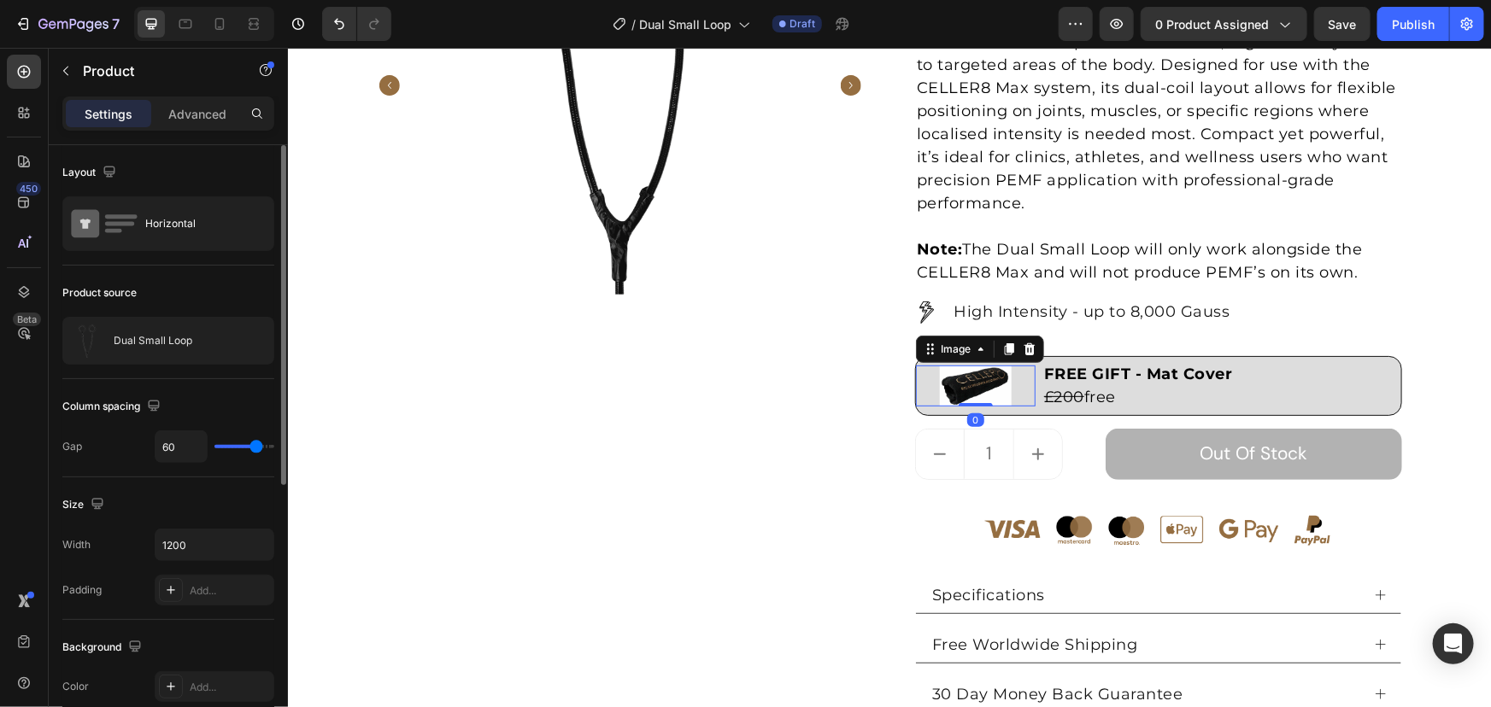
click at [959, 391] on img at bounding box center [975, 385] width 72 height 40
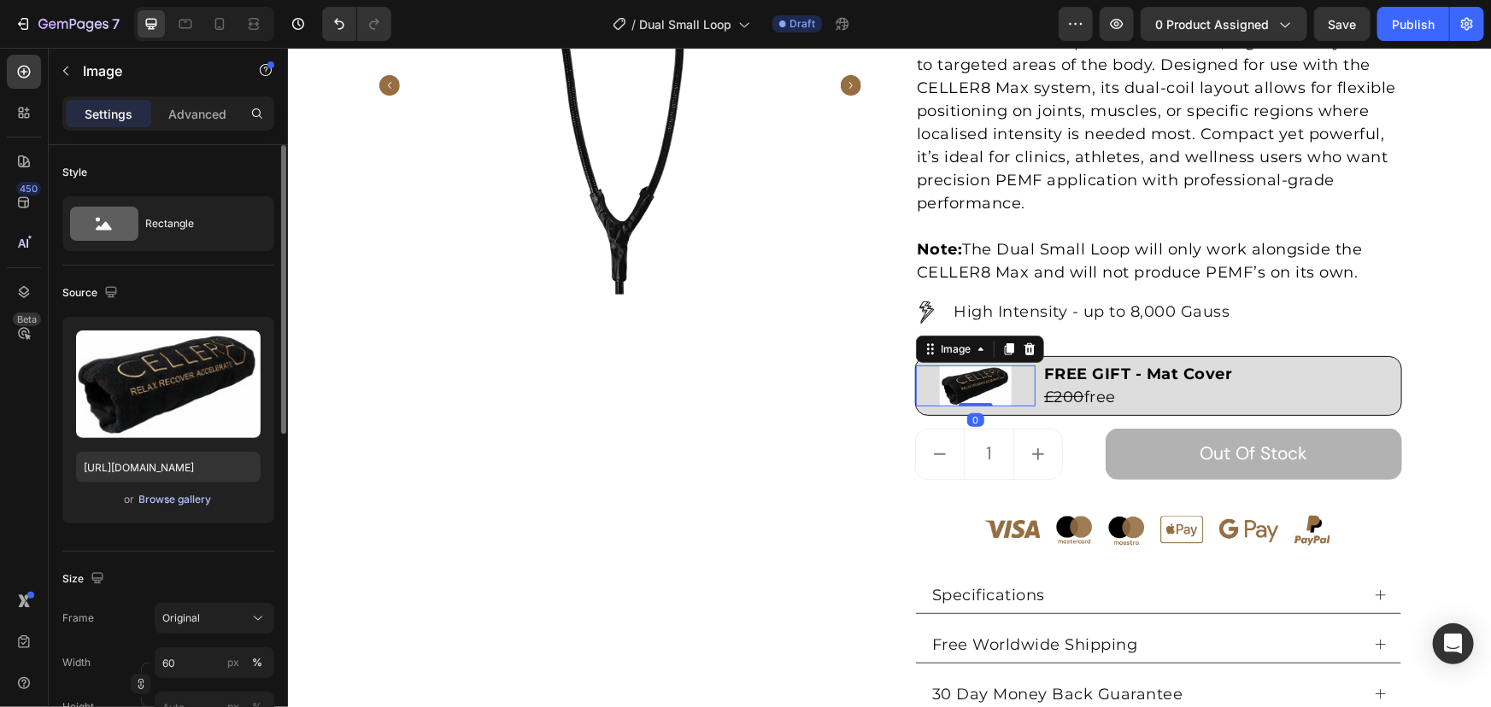
click at [194, 498] on div "Browse gallery" at bounding box center [175, 499] width 73 height 15
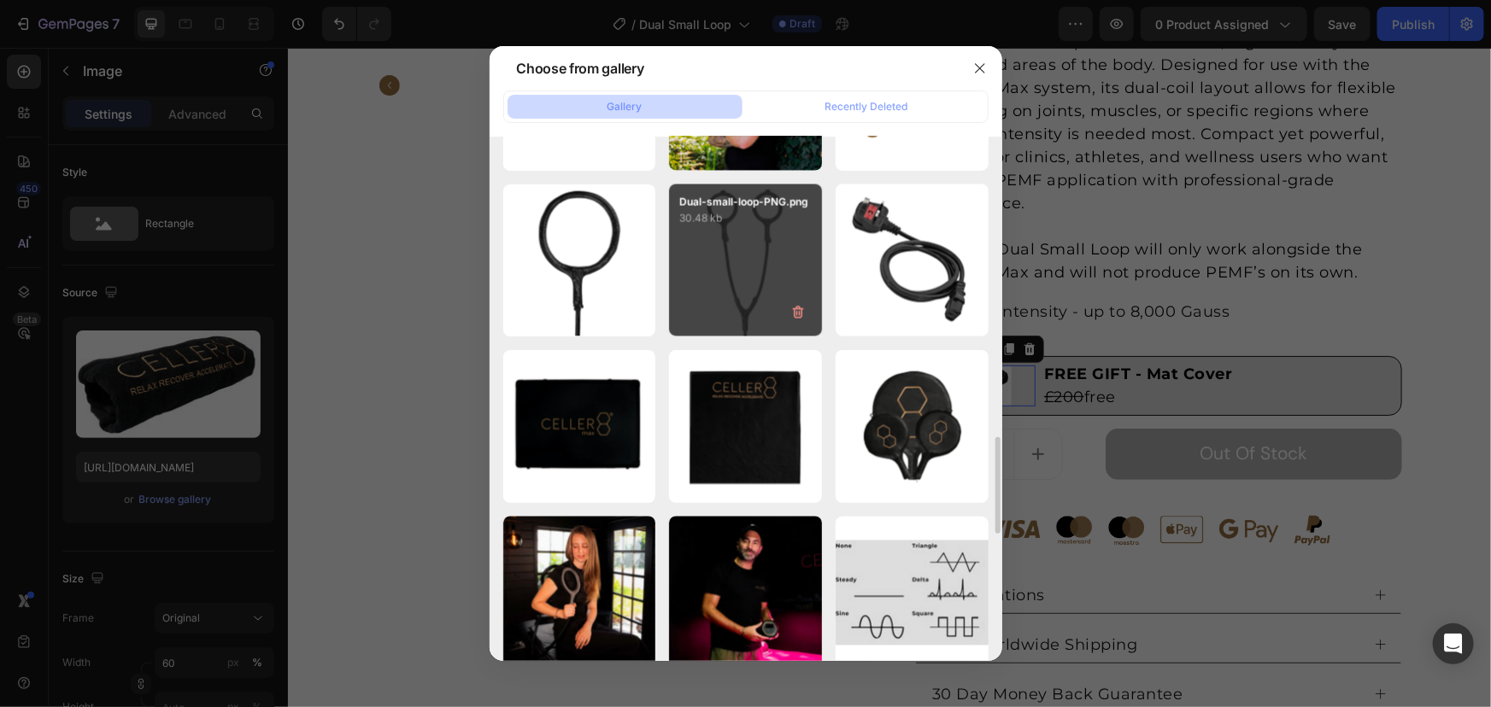
scroll to position [1785, 0]
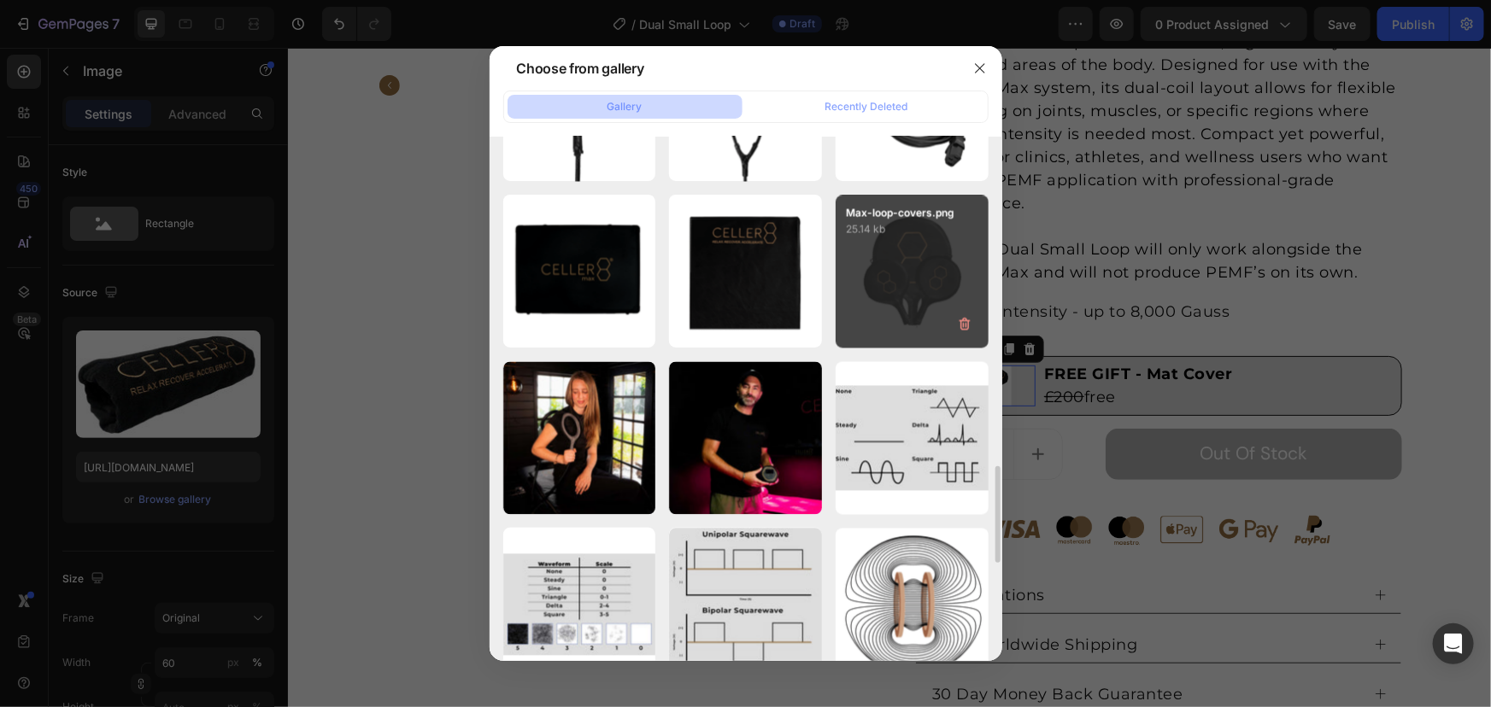
click at [885, 264] on div "Max-loop-covers.png 25.14 kb" at bounding box center [912, 271] width 153 height 153
type input "[URL][DOMAIN_NAME]"
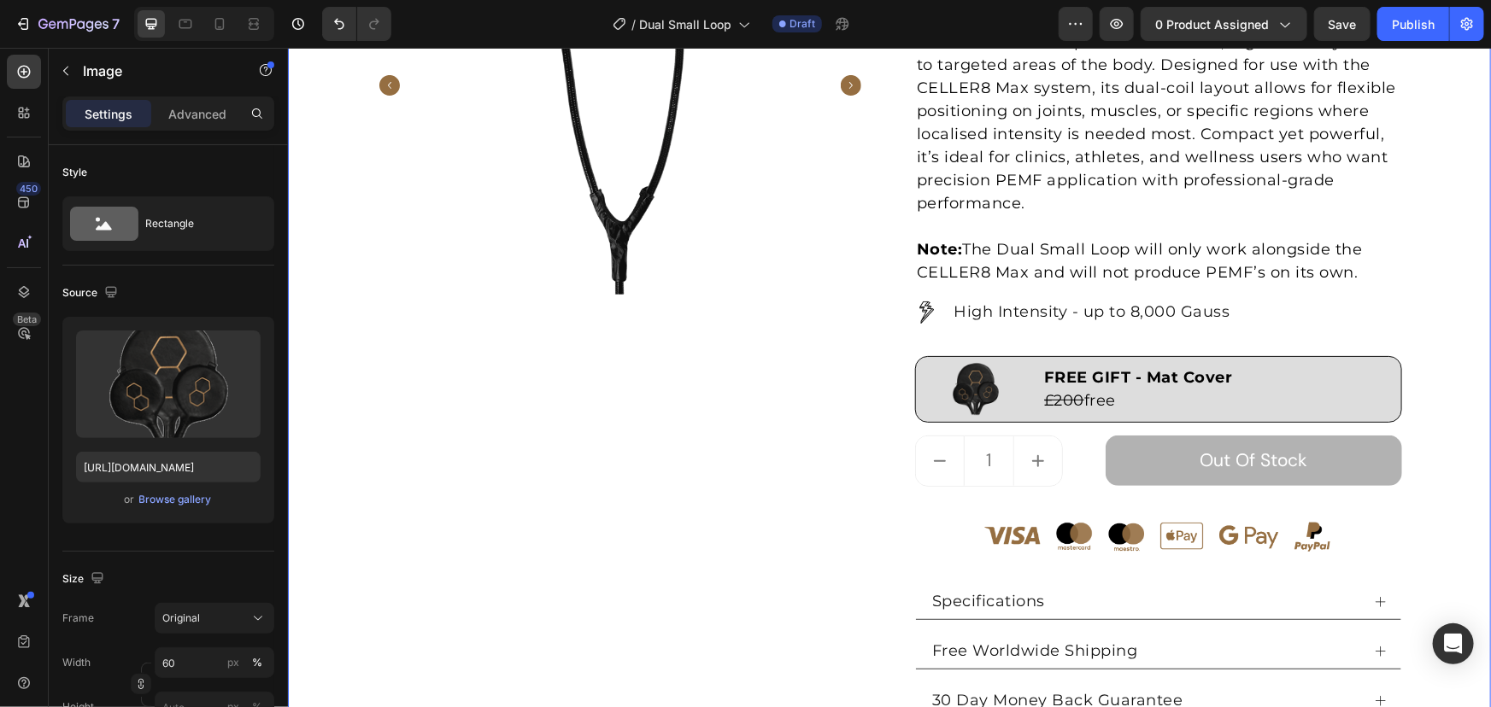
click at [1419, 298] on div "Product Images Dual Small Loop (P) Title Loox - Rating widget Loox £1,500 Produ…" at bounding box center [888, 344] width 1177 height 939
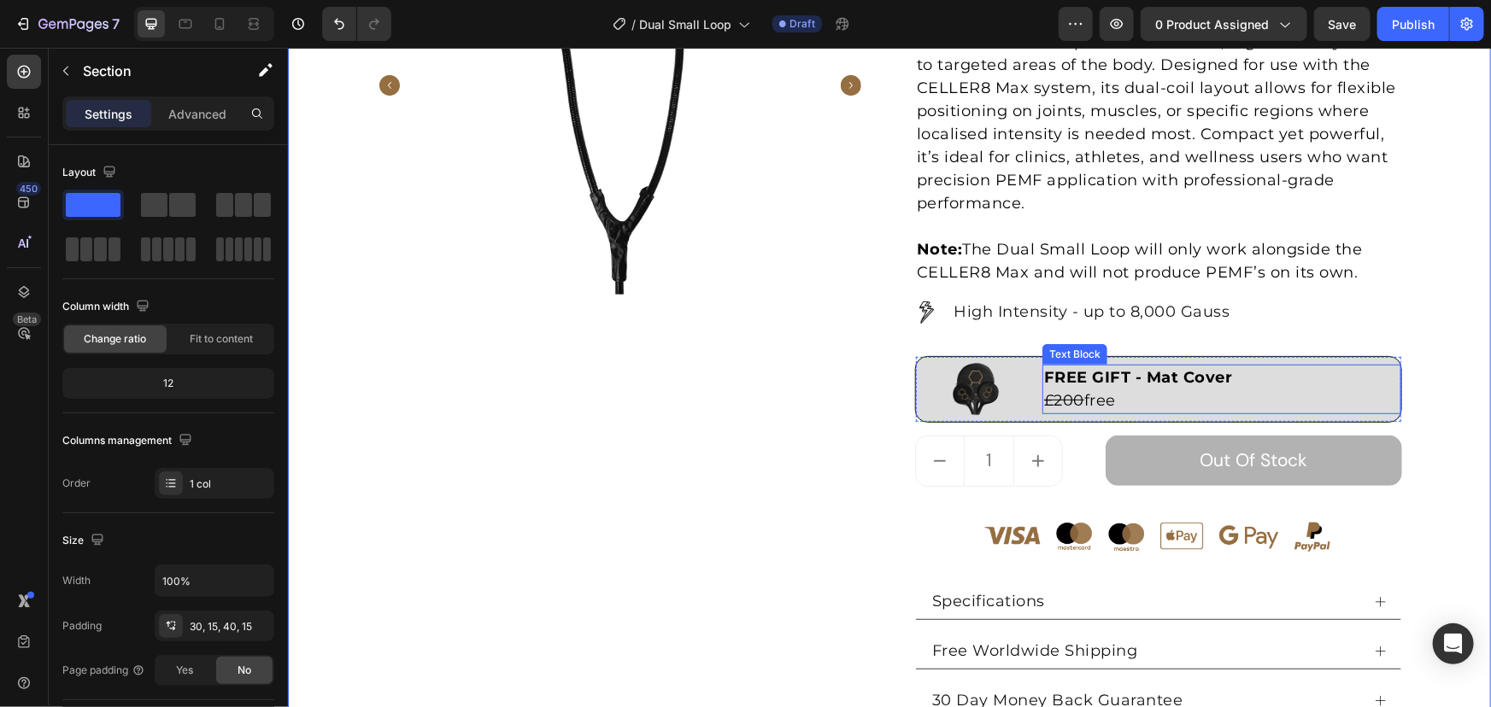
click at [1252, 385] on p "FREE GIFT - Mat Cover" at bounding box center [1220, 377] width 355 height 23
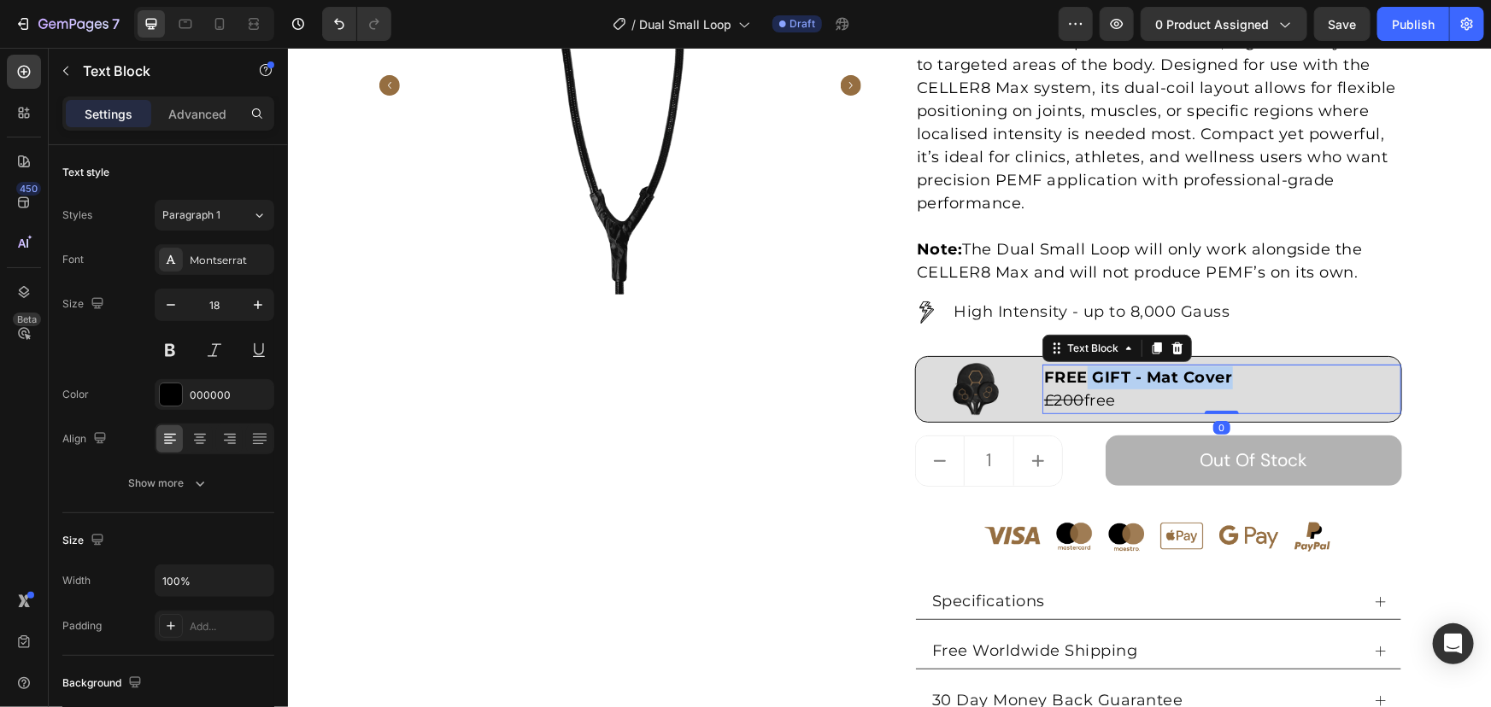
drag, startPoint x: 1252, startPoint y: 372, endPoint x: 817, endPoint y: 367, distance: 434.9
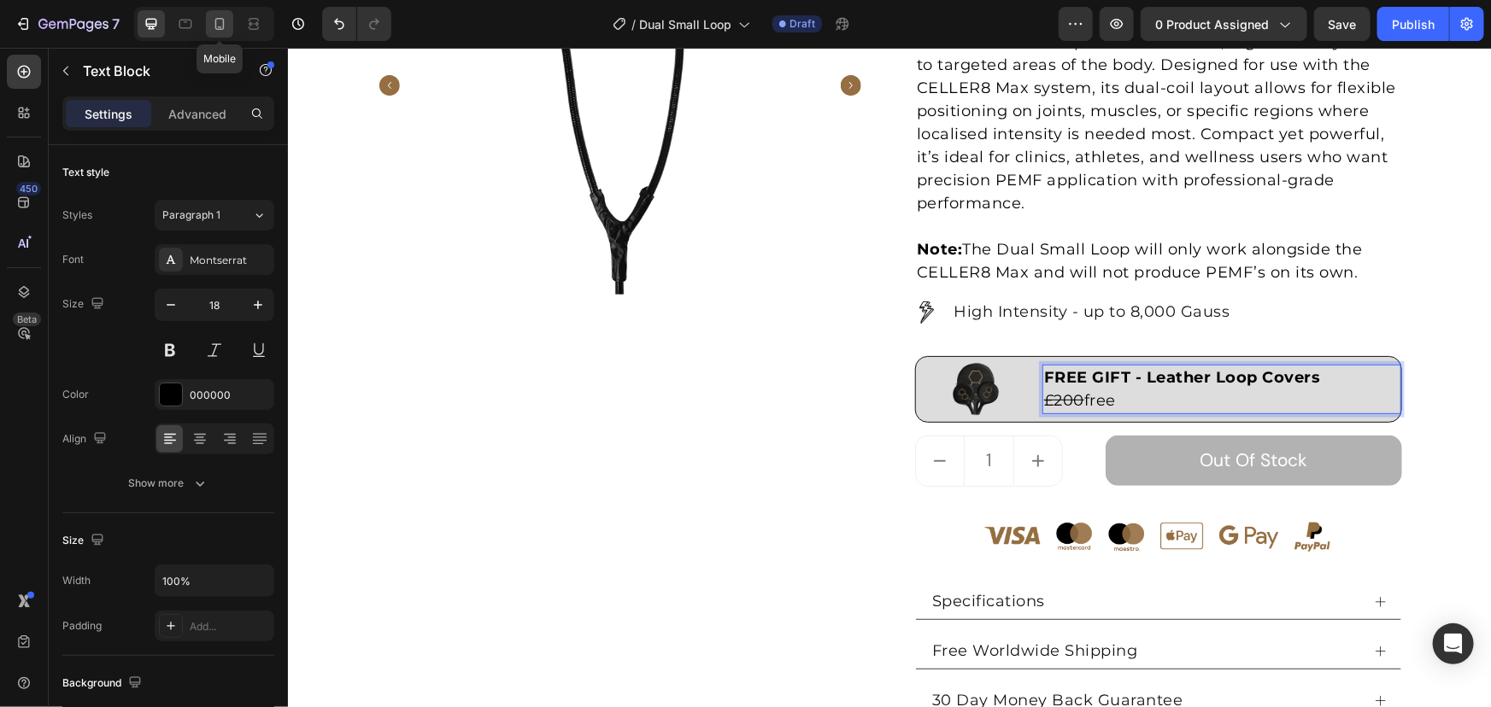
click at [226, 32] on div at bounding box center [219, 23] width 27 height 27
type input "16"
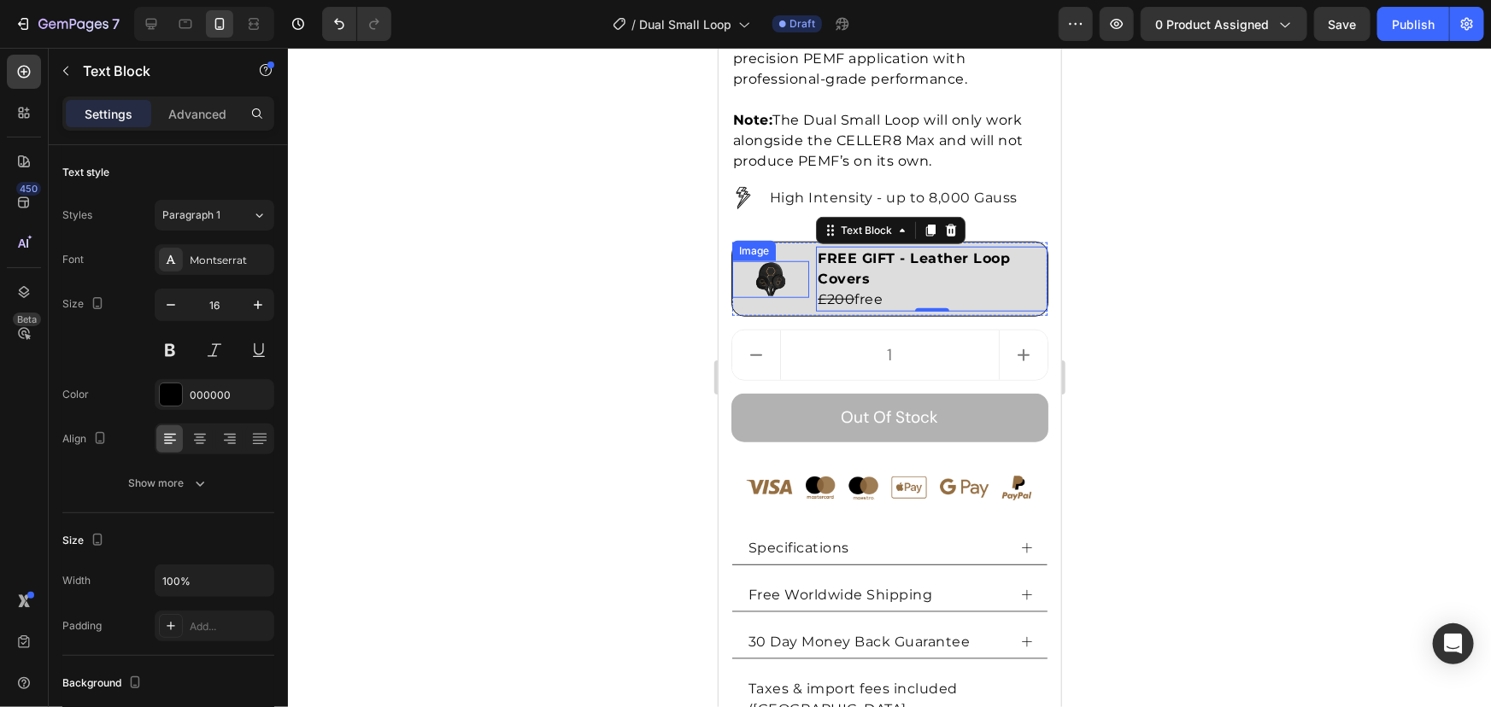
scroll to position [835, 0]
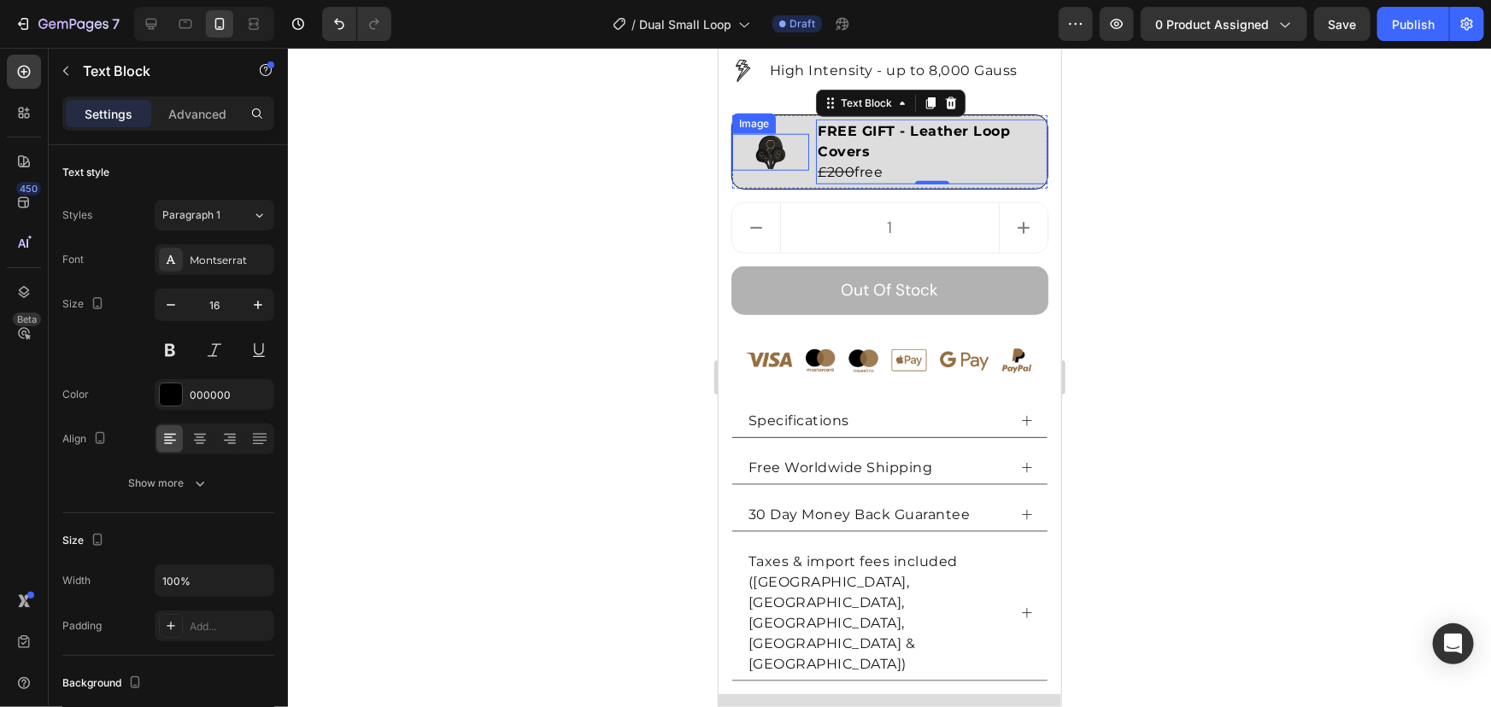
click at [788, 141] on img at bounding box center [770, 151] width 46 height 36
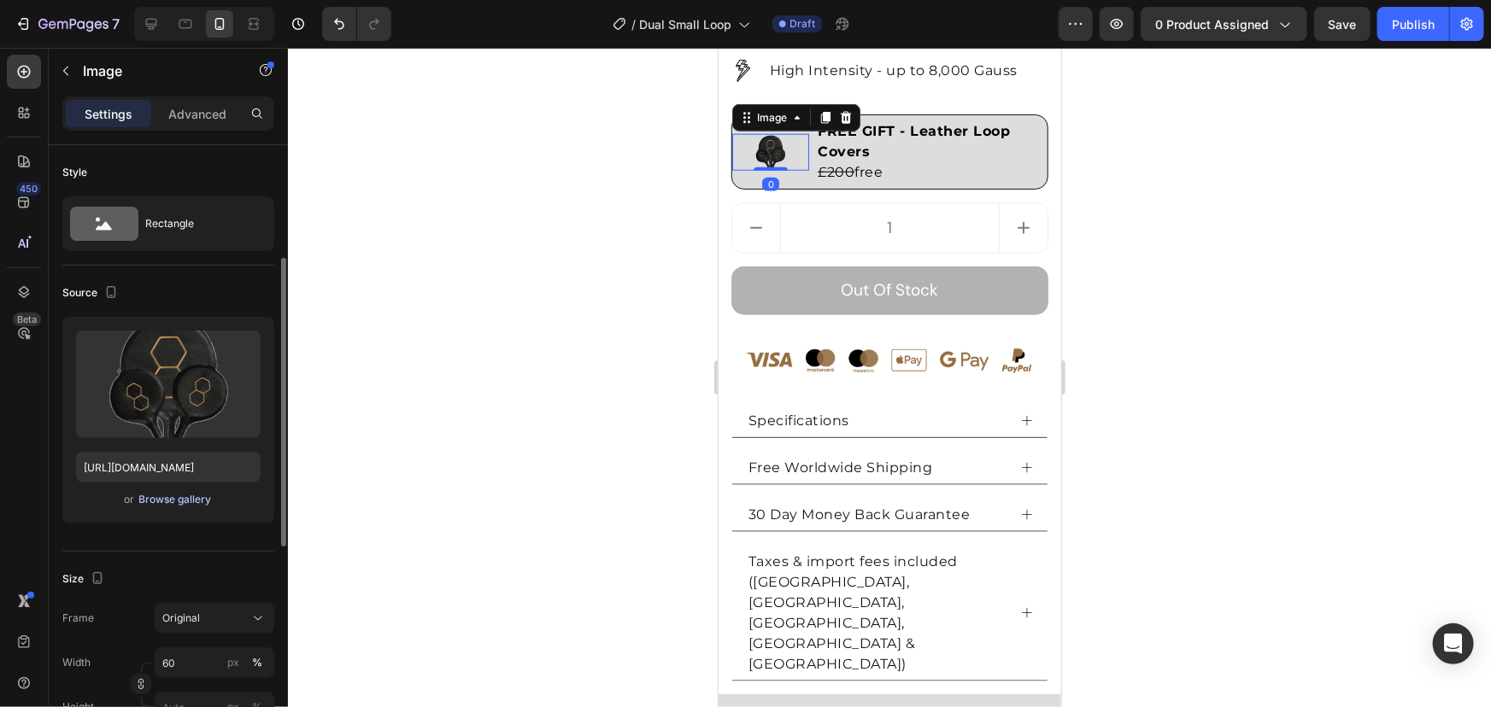
scroll to position [77, 0]
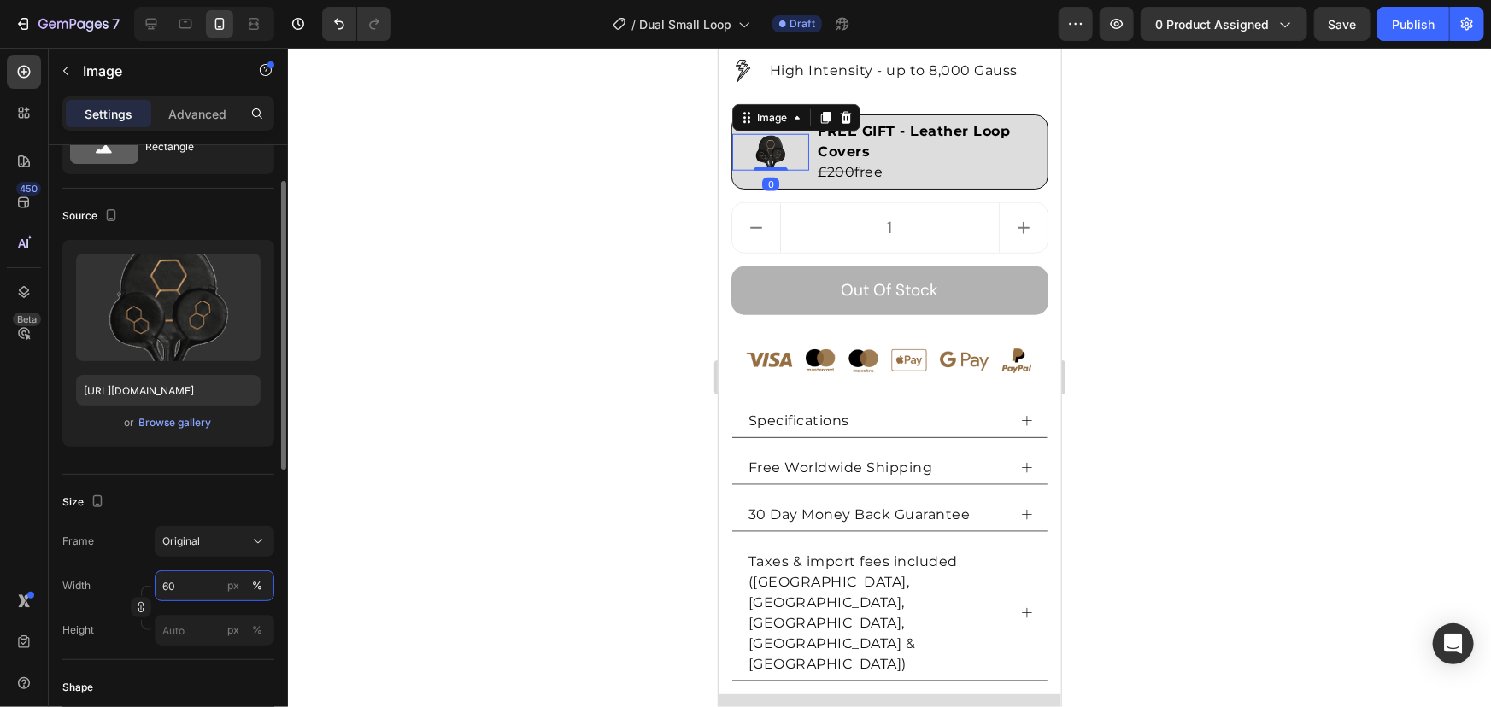
click at [171, 572] on input "60" at bounding box center [215, 586] width 120 height 31
type input "100"
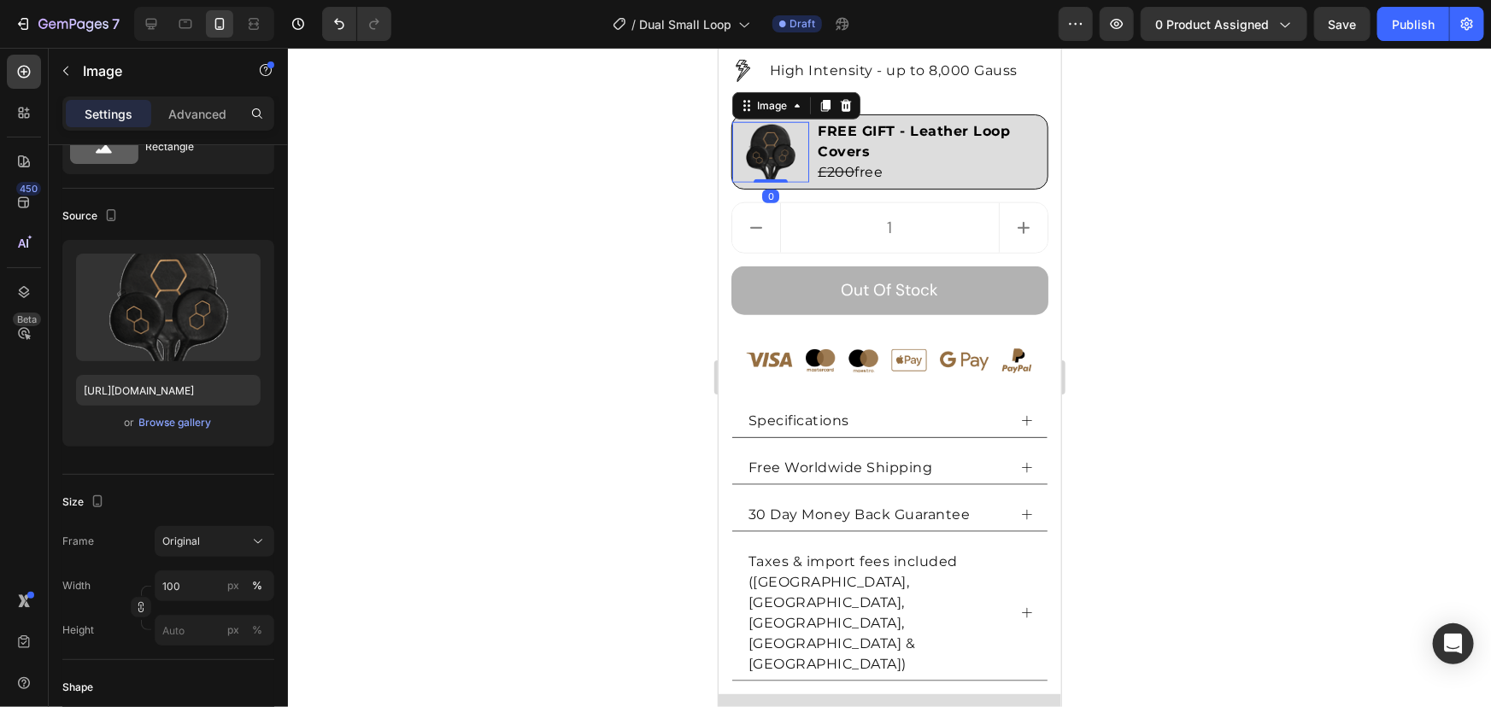
click at [554, 350] on div at bounding box center [889, 378] width 1203 height 660
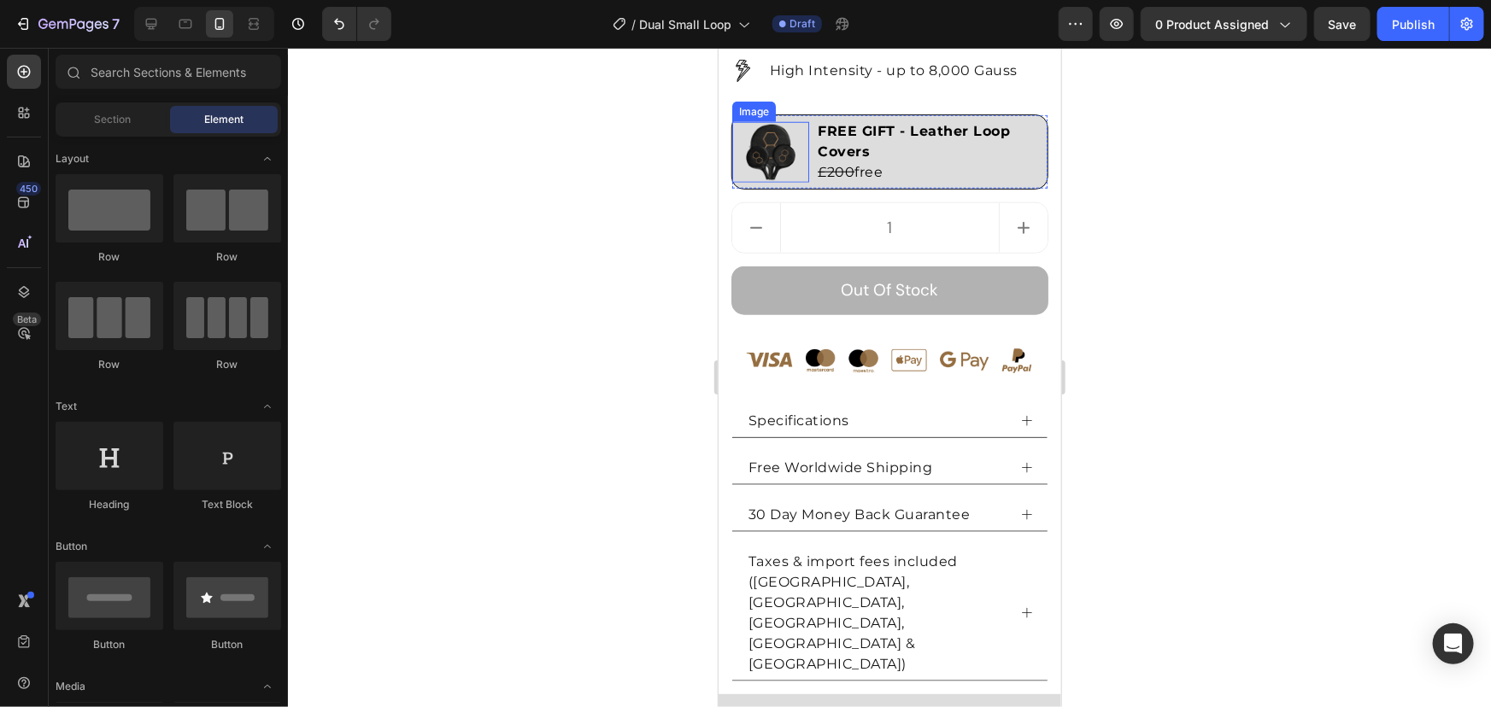
click at [787, 135] on img at bounding box center [769, 151] width 77 height 60
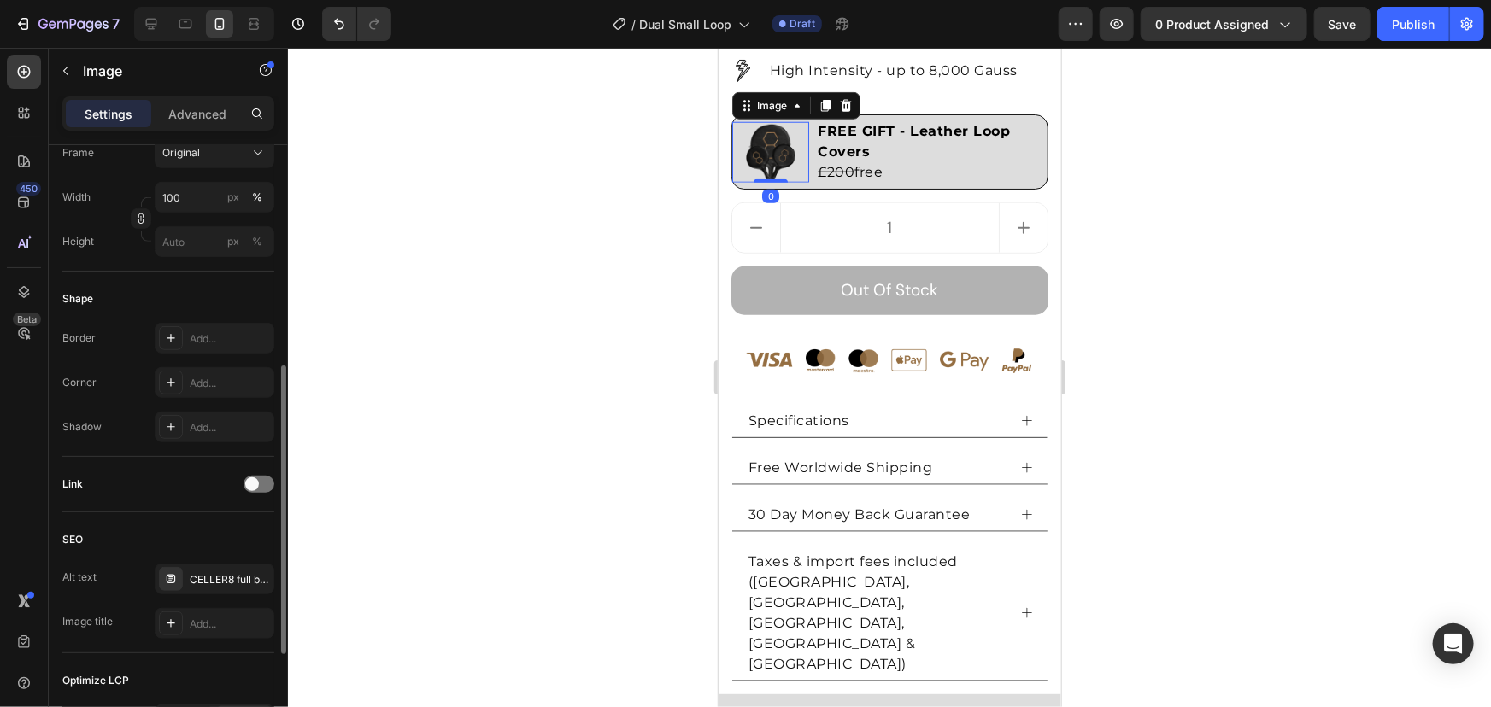
scroll to position [677, 0]
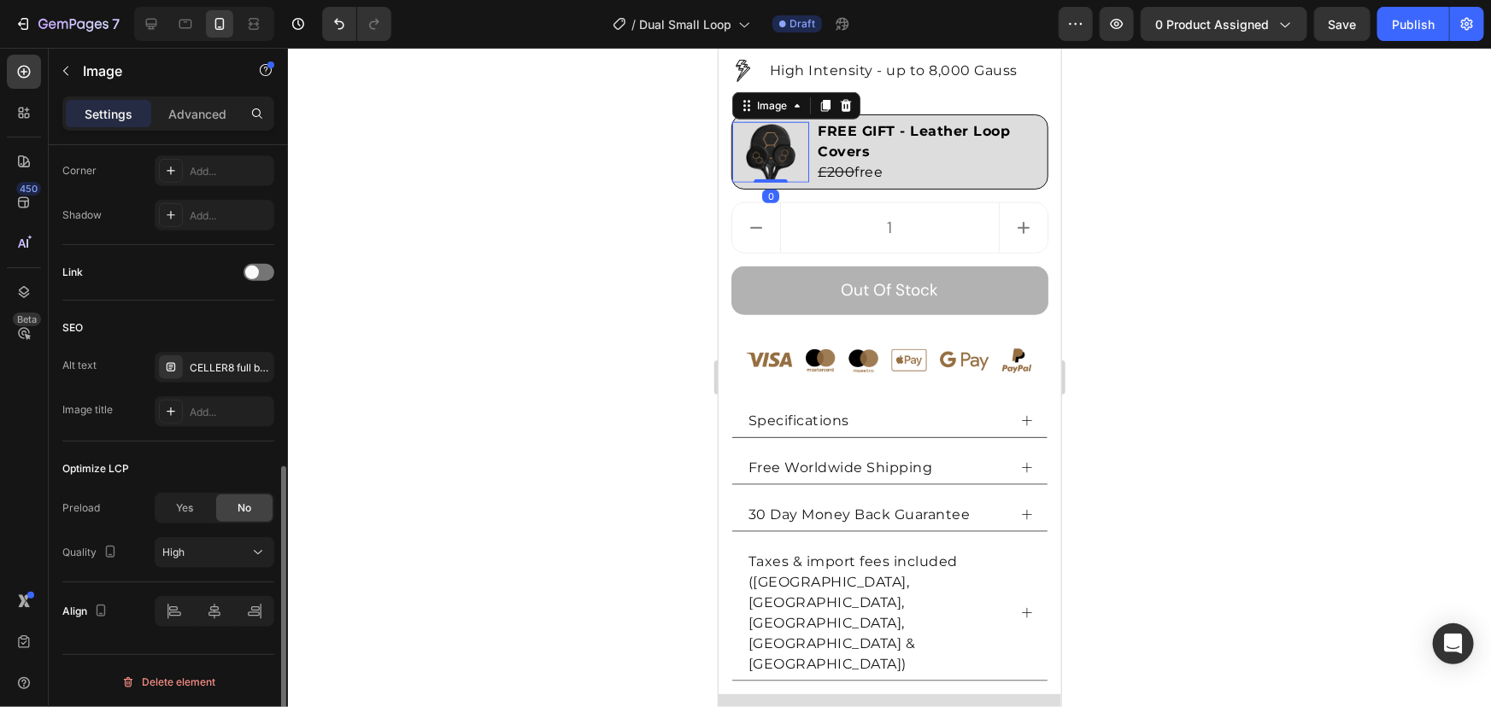
click at [200, 382] on div "Alt text CELLER8 full body PEMF mat cover Image title Add..." at bounding box center [168, 389] width 212 height 75
click at [220, 364] on div "CELLER8 full body PEMF mat cover" at bounding box center [230, 368] width 80 height 15
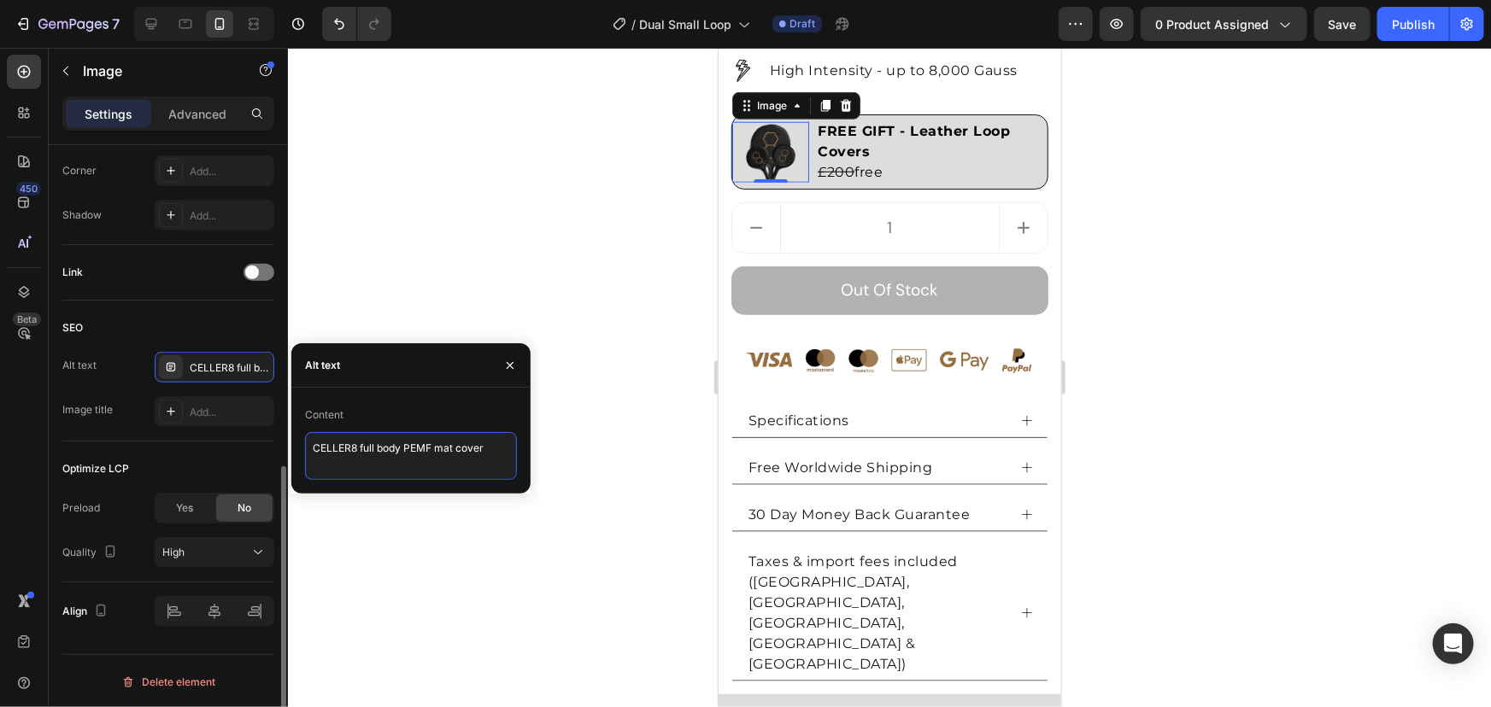
drag, startPoint x: 490, startPoint y: 440, endPoint x: 112, endPoint y: 421, distance: 378.9
click at [208, 435] on div "450 Beta Sections(18) Elements(84) Section Element Hero Section Product Detail …" at bounding box center [144, 378] width 288 height 660
paste textarea "max leather loop covers"
type textarea "CELLER8 max leather loop covers"
click at [464, 291] on div at bounding box center [889, 378] width 1203 height 660
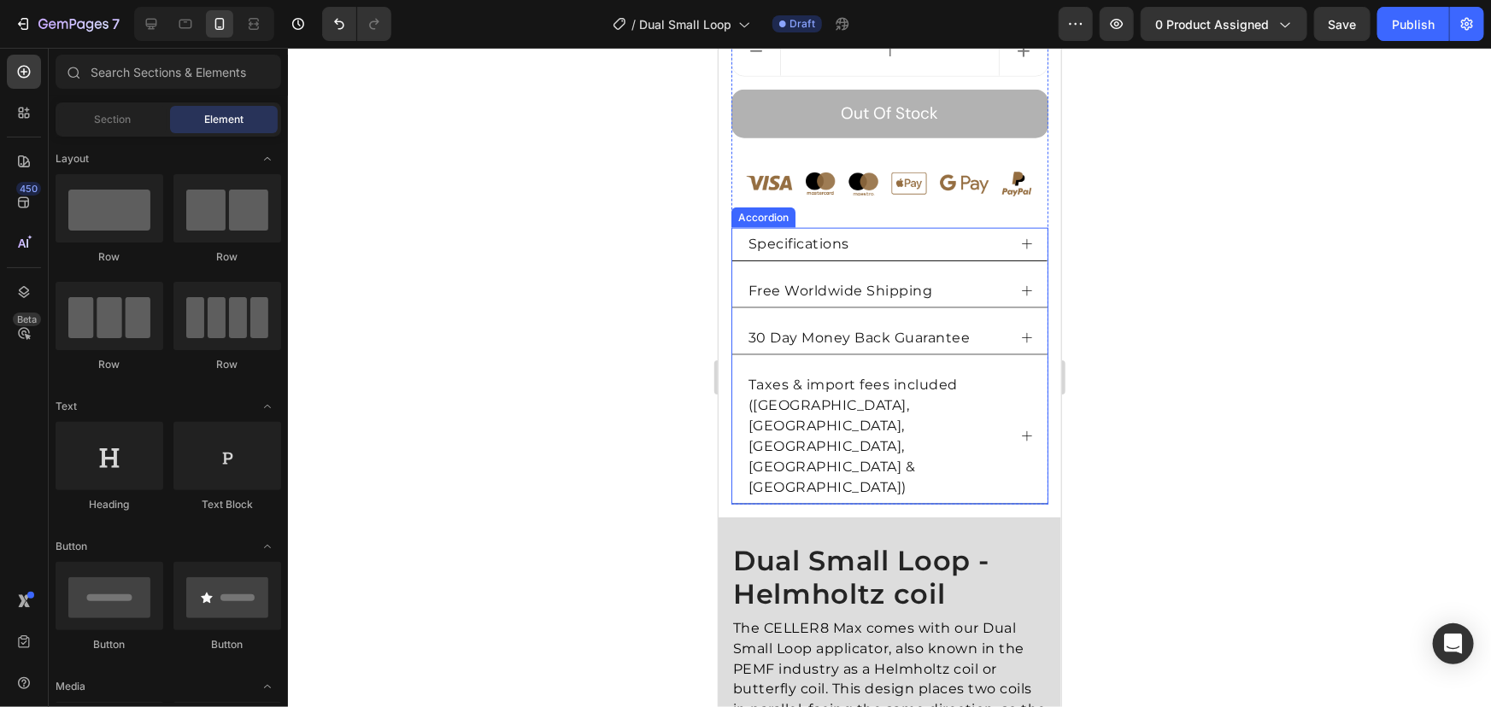
scroll to position [1300, 0]
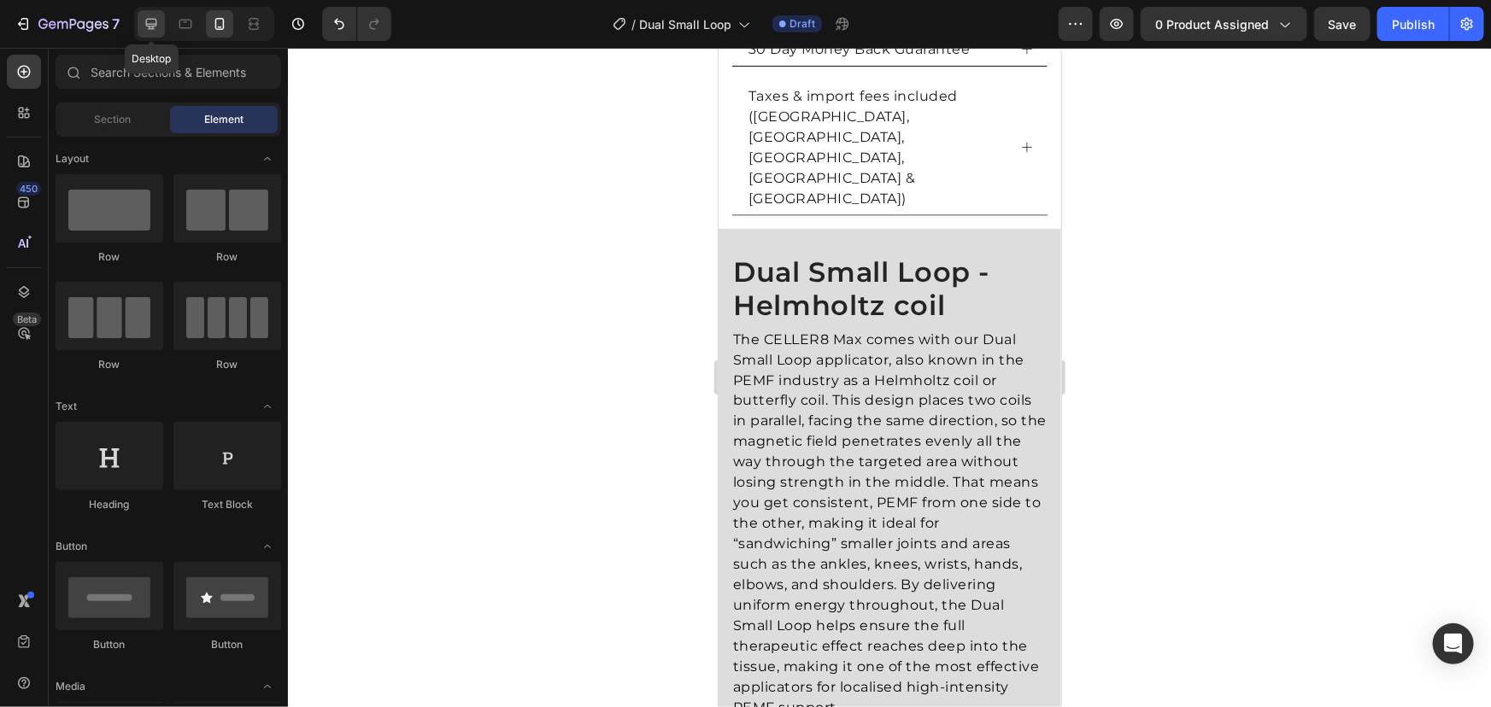
click at [157, 25] on icon at bounding box center [151, 23] width 17 height 17
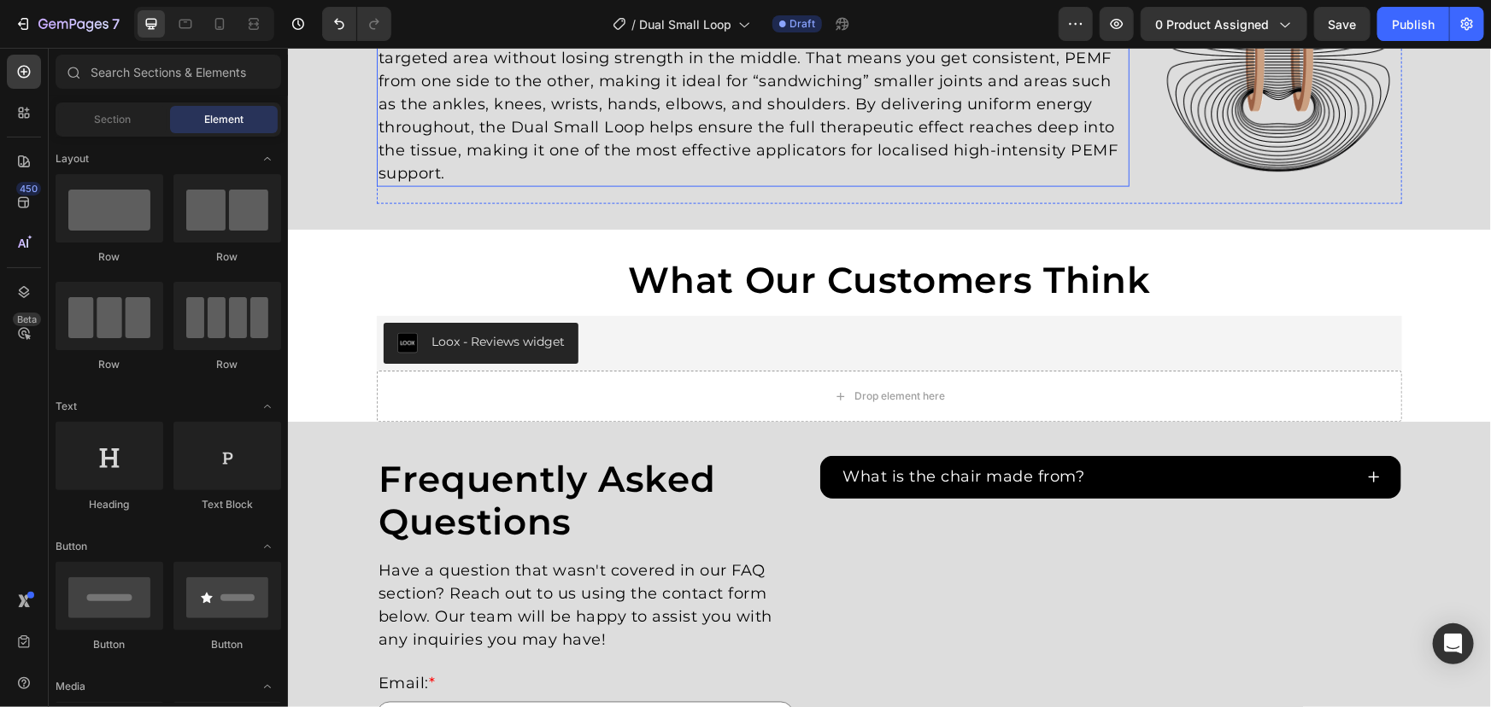
scroll to position [1069, 0]
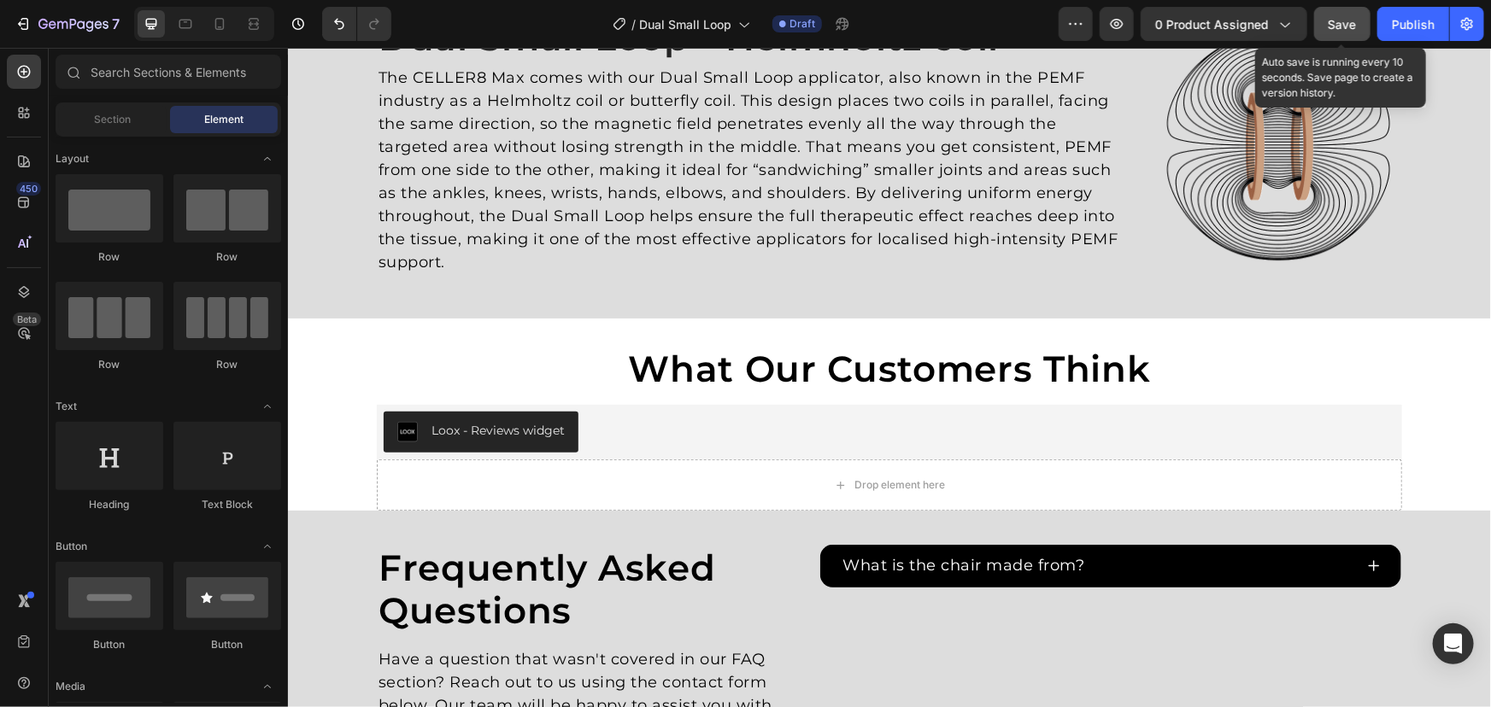
click at [1339, 39] on button "Save" at bounding box center [1342, 24] width 56 height 34
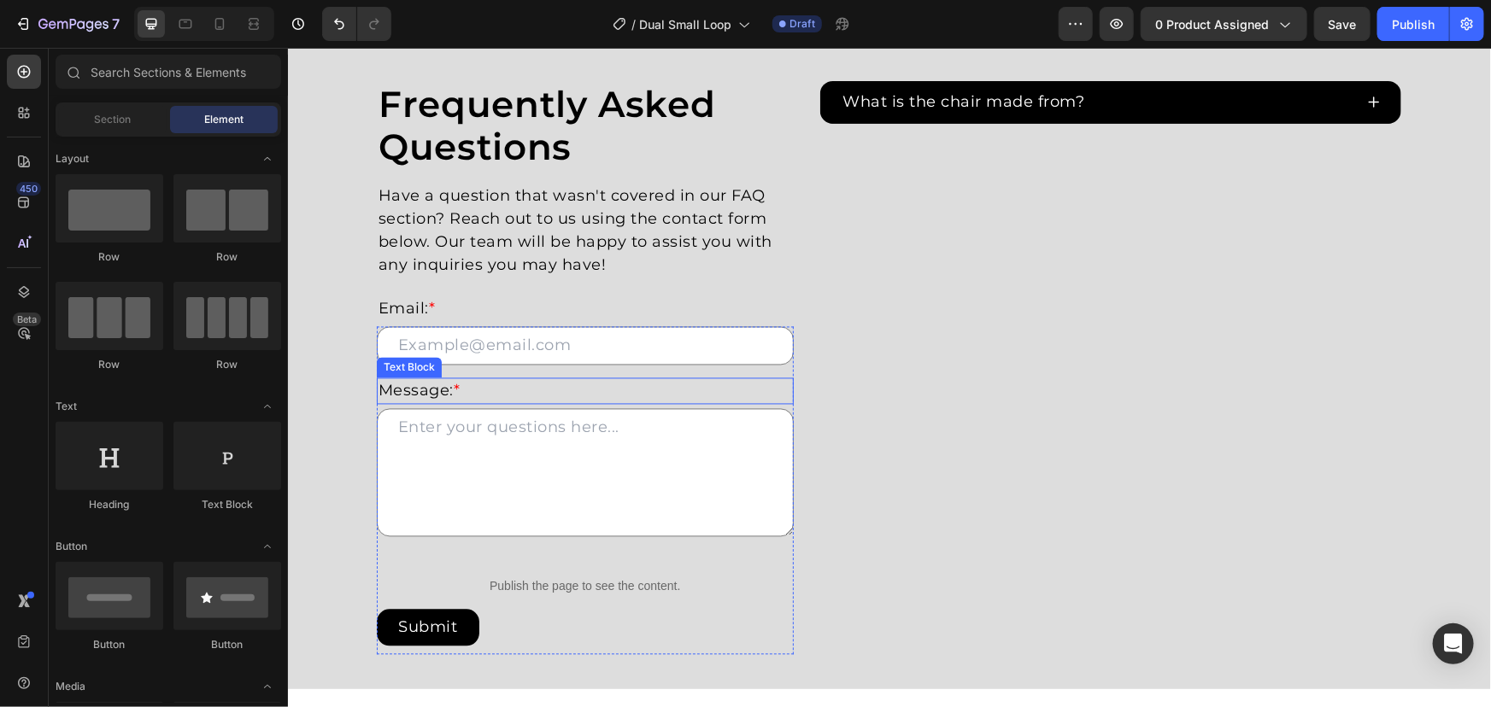
scroll to position [1535, 0]
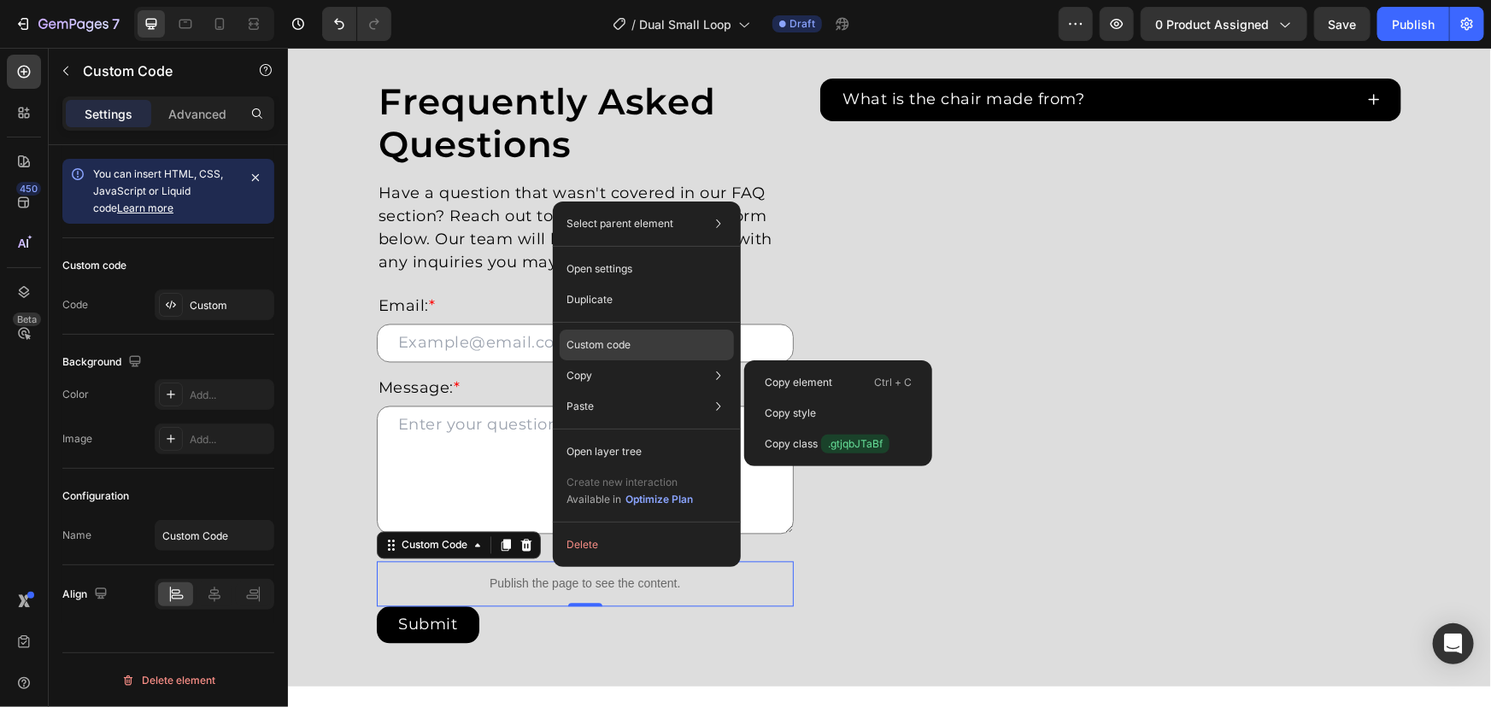
click at [625, 341] on p "Custom code" at bounding box center [598, 344] width 64 height 15
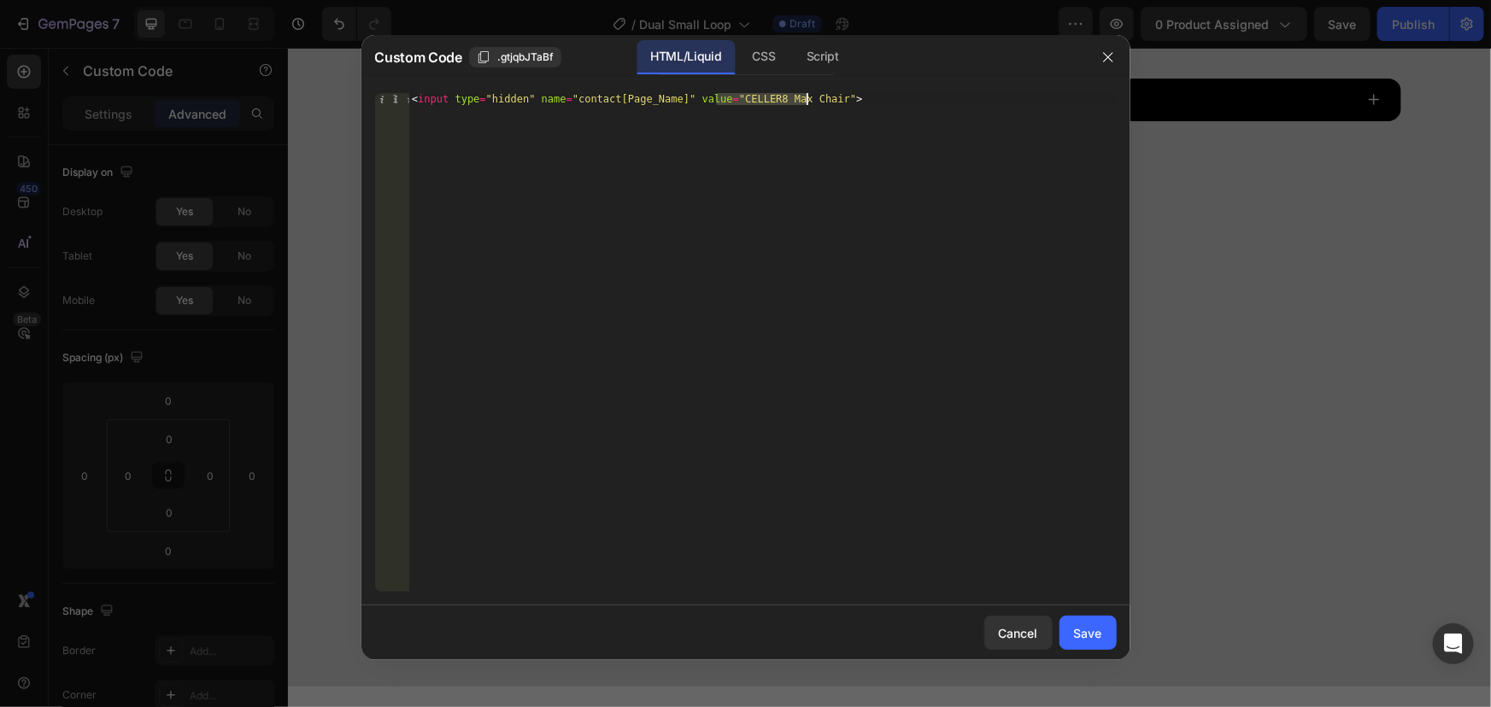
drag, startPoint x: 716, startPoint y: 102, endPoint x: 810, endPoint y: 102, distance: 94.0
click at [810, 102] on div "< input type = "hidden" name = "contact[Page_Name]" value = "CELLER8 Max Chair"…" at bounding box center [761, 354] width 707 height 523
type textarea "<input type="hidden" name="contact[Page_Name]" value="Small Loop">"
click at [1093, 616] on button "Save" at bounding box center [1087, 633] width 57 height 34
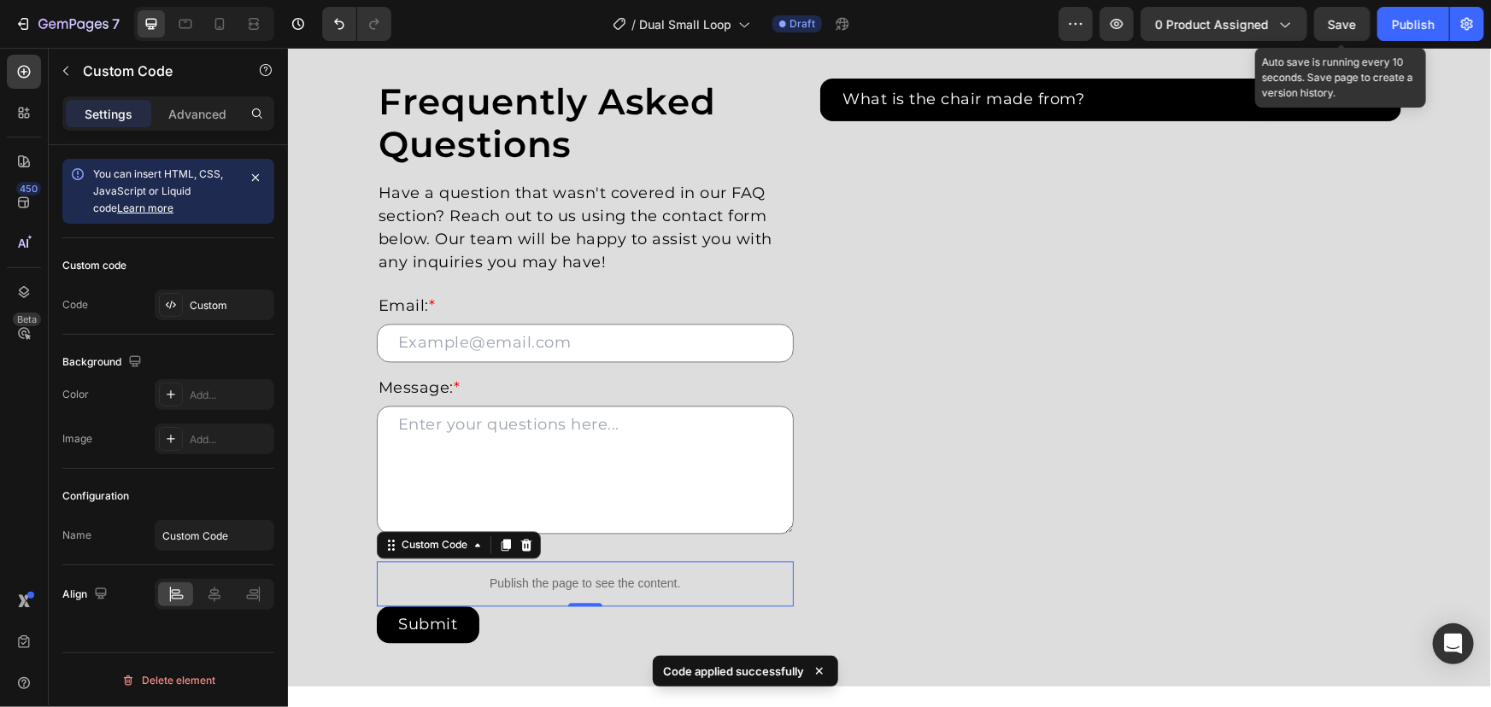
drag, startPoint x: 1356, startPoint y: 26, endPoint x: 811, endPoint y: 7, distance: 545.4
click at [1355, 26] on span "Save" at bounding box center [1342, 24] width 28 height 15
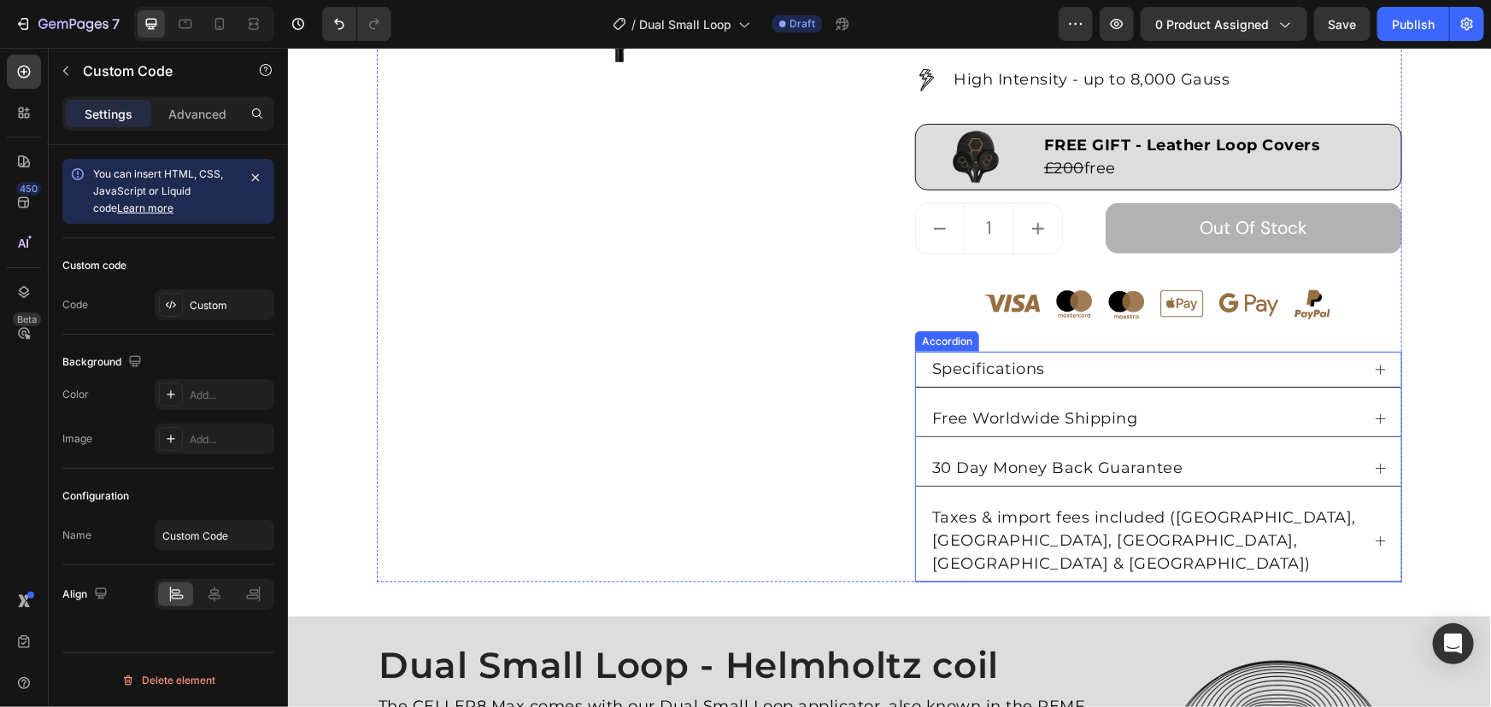
scroll to position [137, 0]
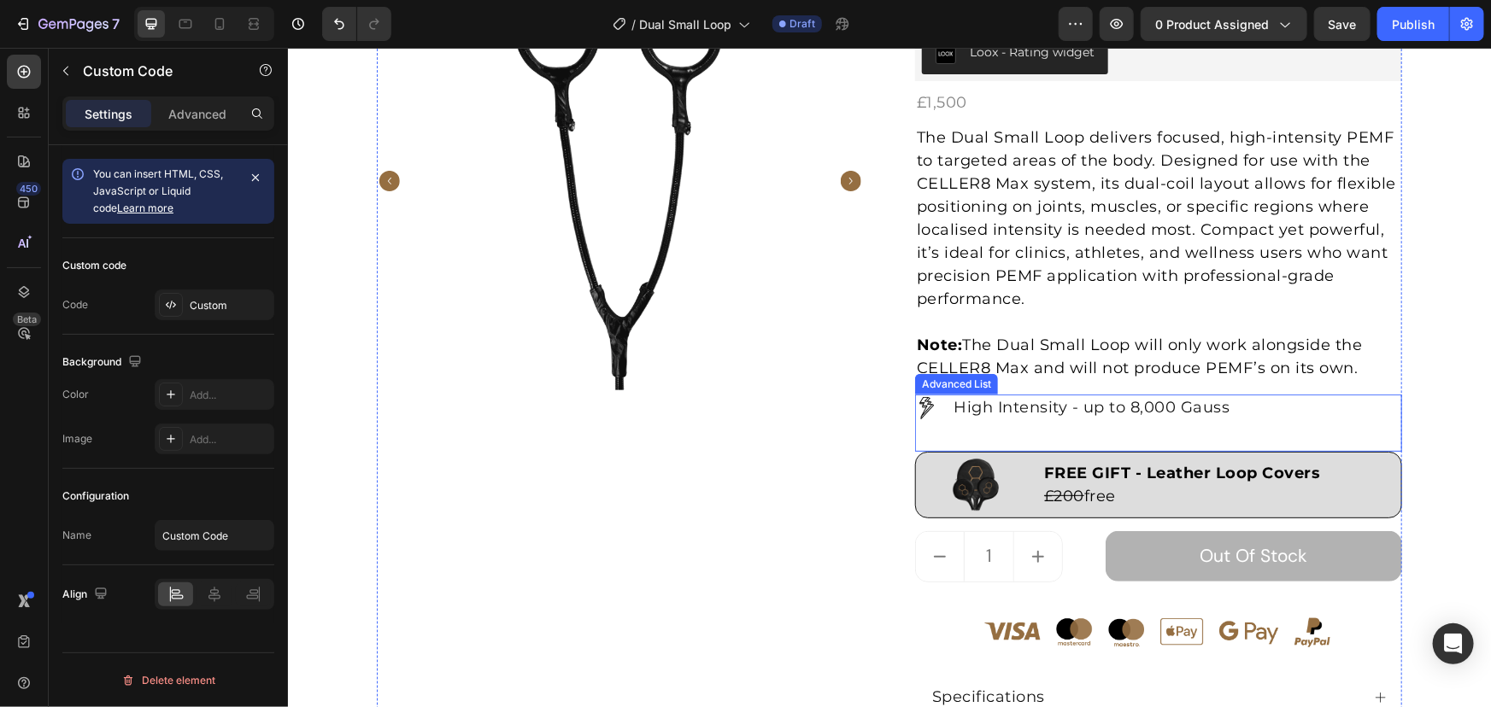
click at [974, 426] on div "Image High Intensity - up to 8,000 Gauss Text Block" at bounding box center [1157, 422] width 487 height 57
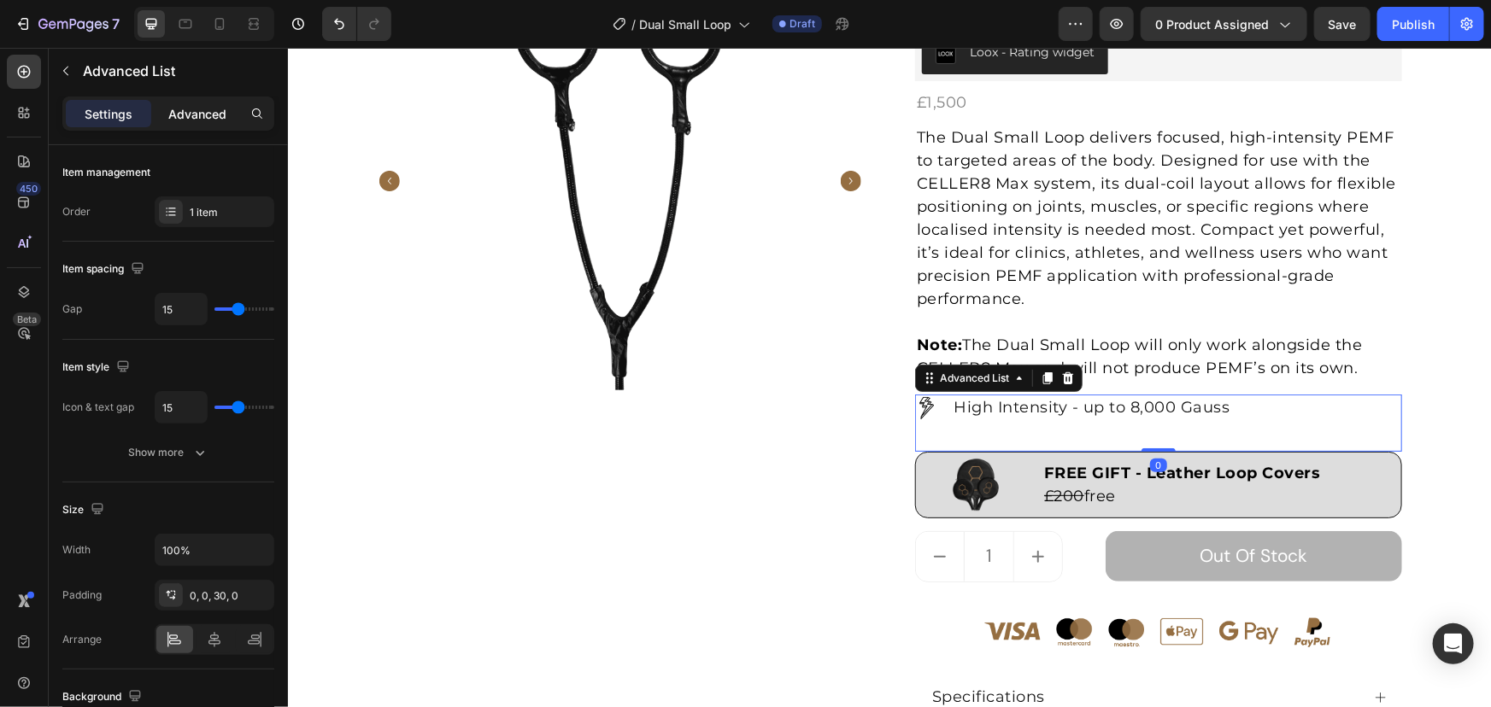
click at [223, 122] on div "Advanced" at bounding box center [197, 113] width 85 height 27
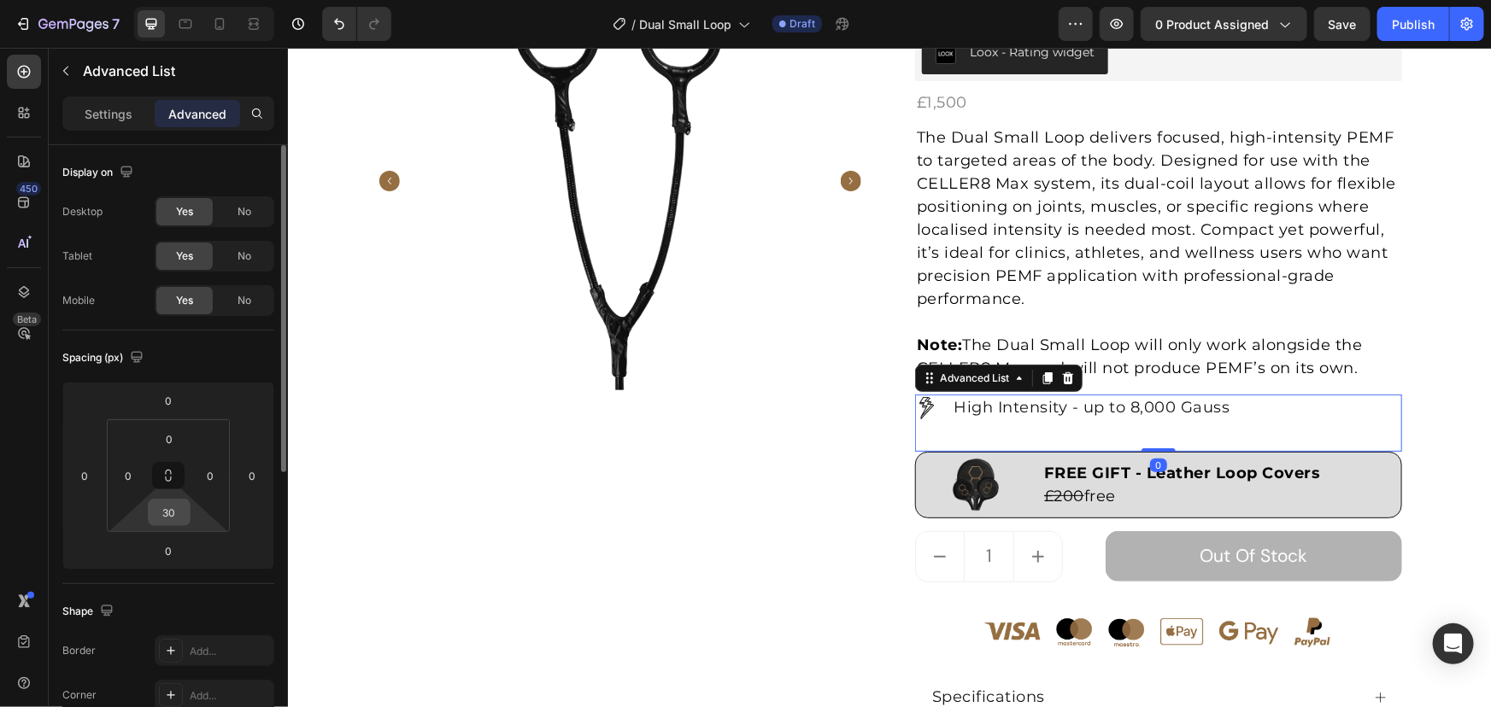
click at [169, 513] on input "30" at bounding box center [169, 513] width 34 height 26
type input "15"
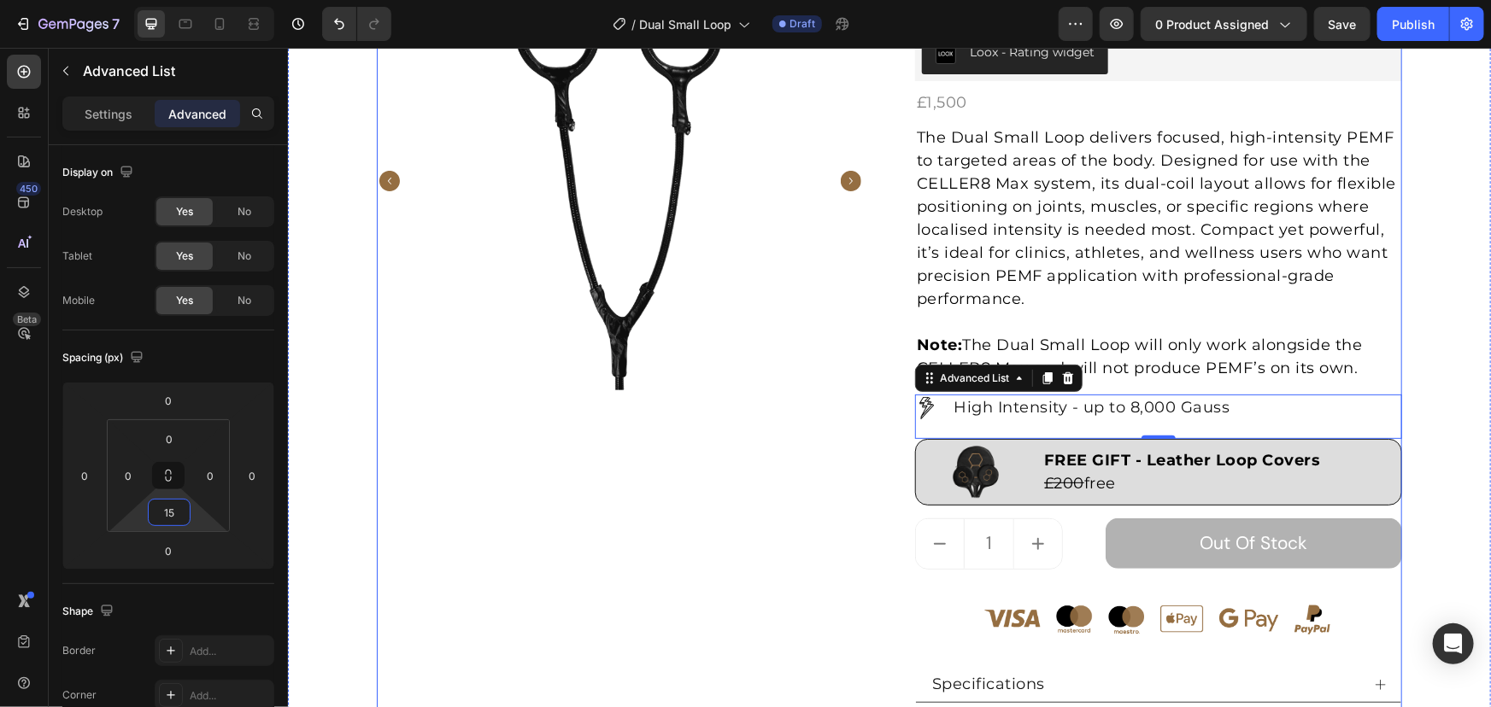
click at [638, 552] on div "Product Images" at bounding box center [619, 434] width 487 height 926
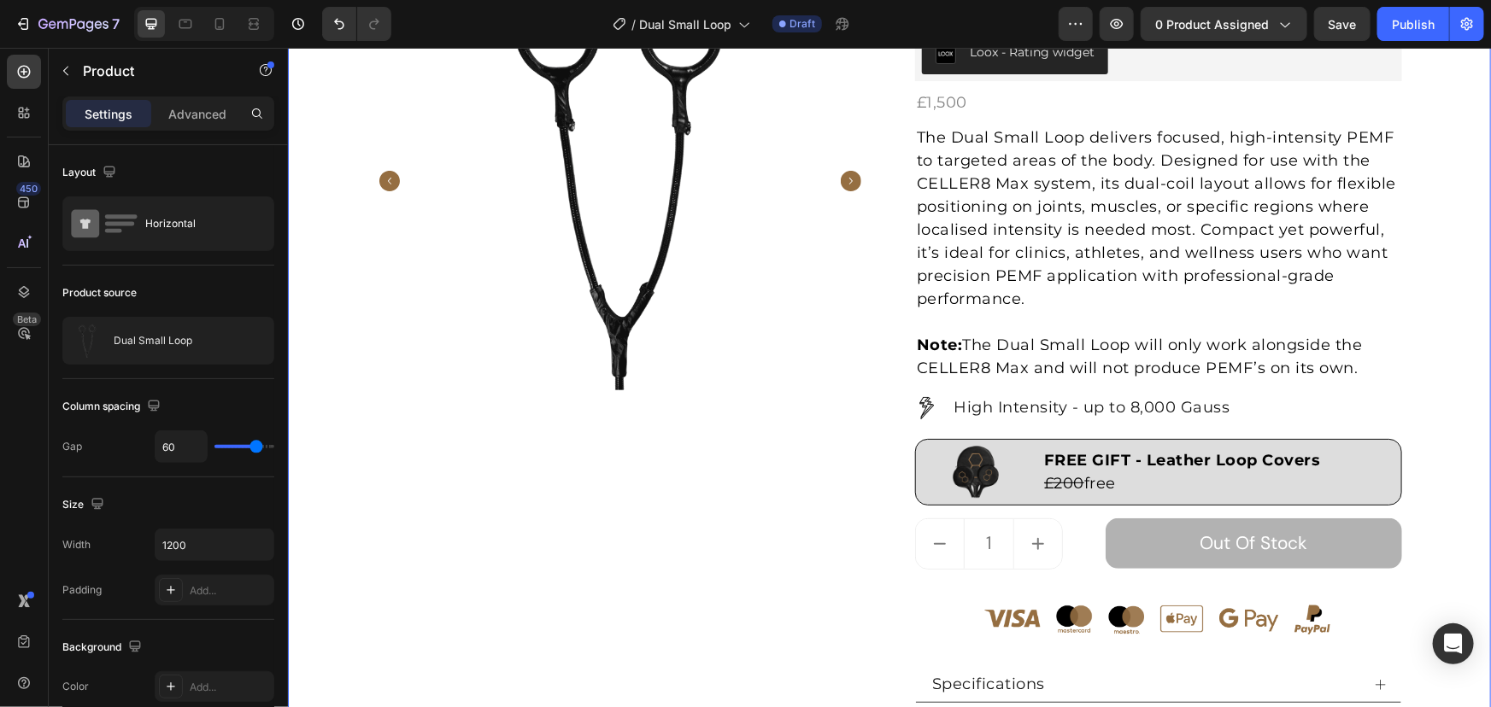
click at [1465, 267] on div "Product Images Dual Small Loop (P) Title Loox - Rating widget Loox £1,500 Produ…" at bounding box center [888, 434] width 1177 height 926
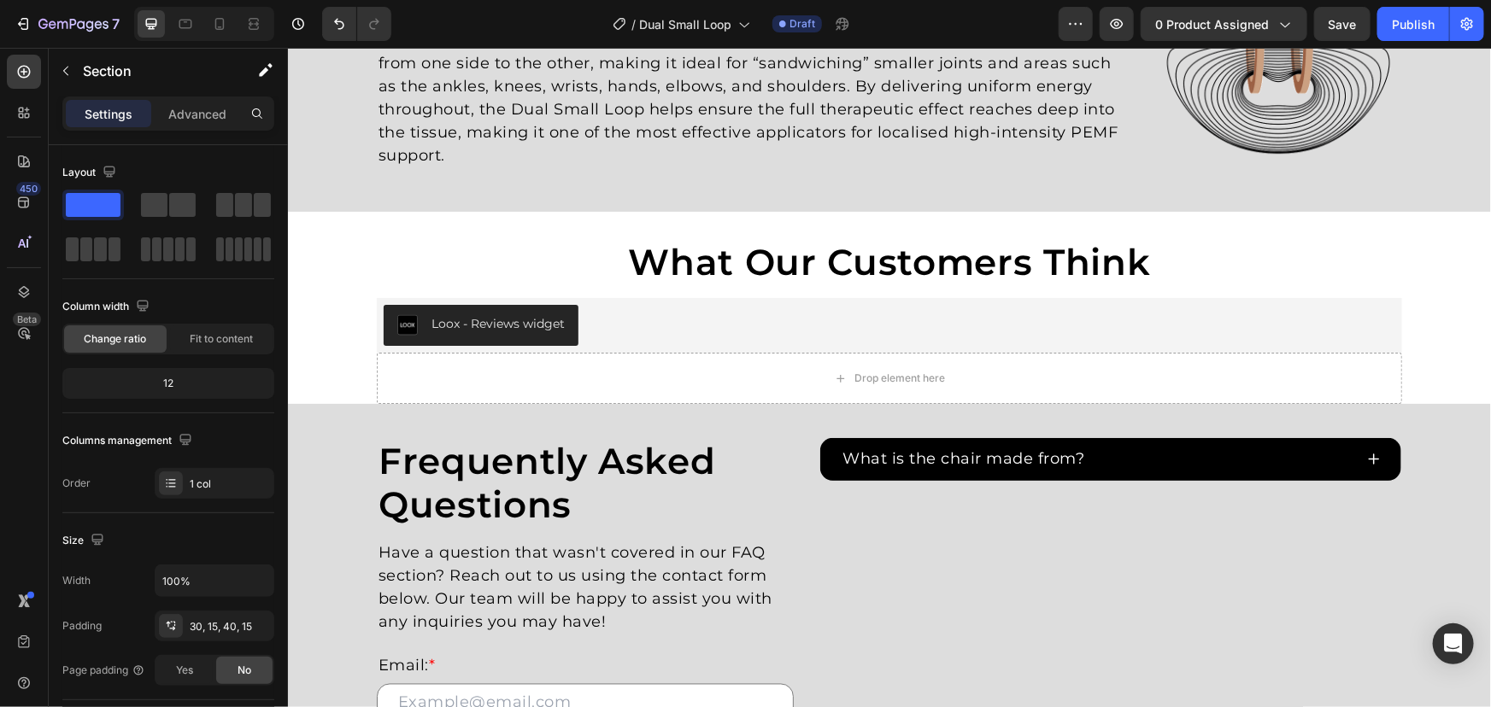
scroll to position [1320, 0]
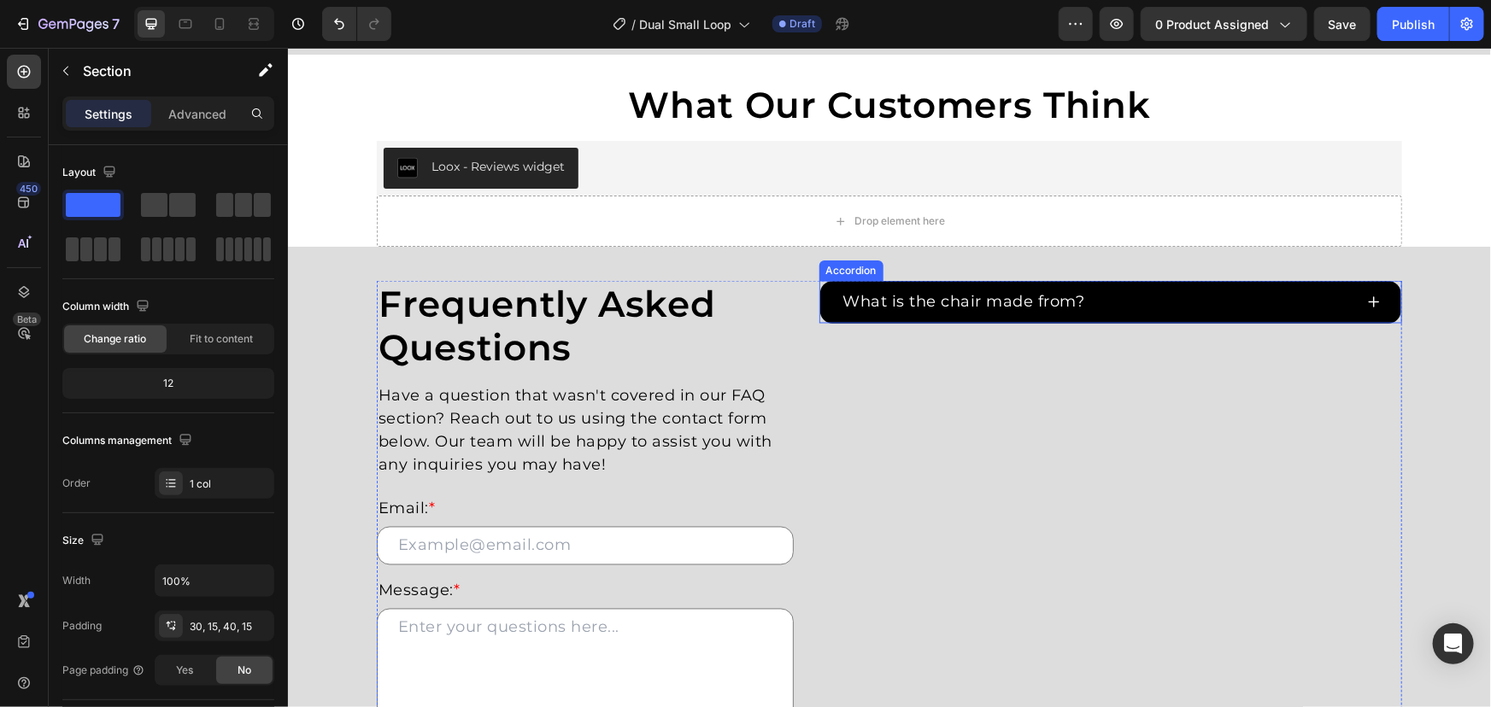
drag, startPoint x: 1000, startPoint y: 308, endPoint x: 1047, endPoint y: 305, distance: 47.1
click at [1000, 308] on p "What is the chair made from?" at bounding box center [963, 301] width 242 height 23
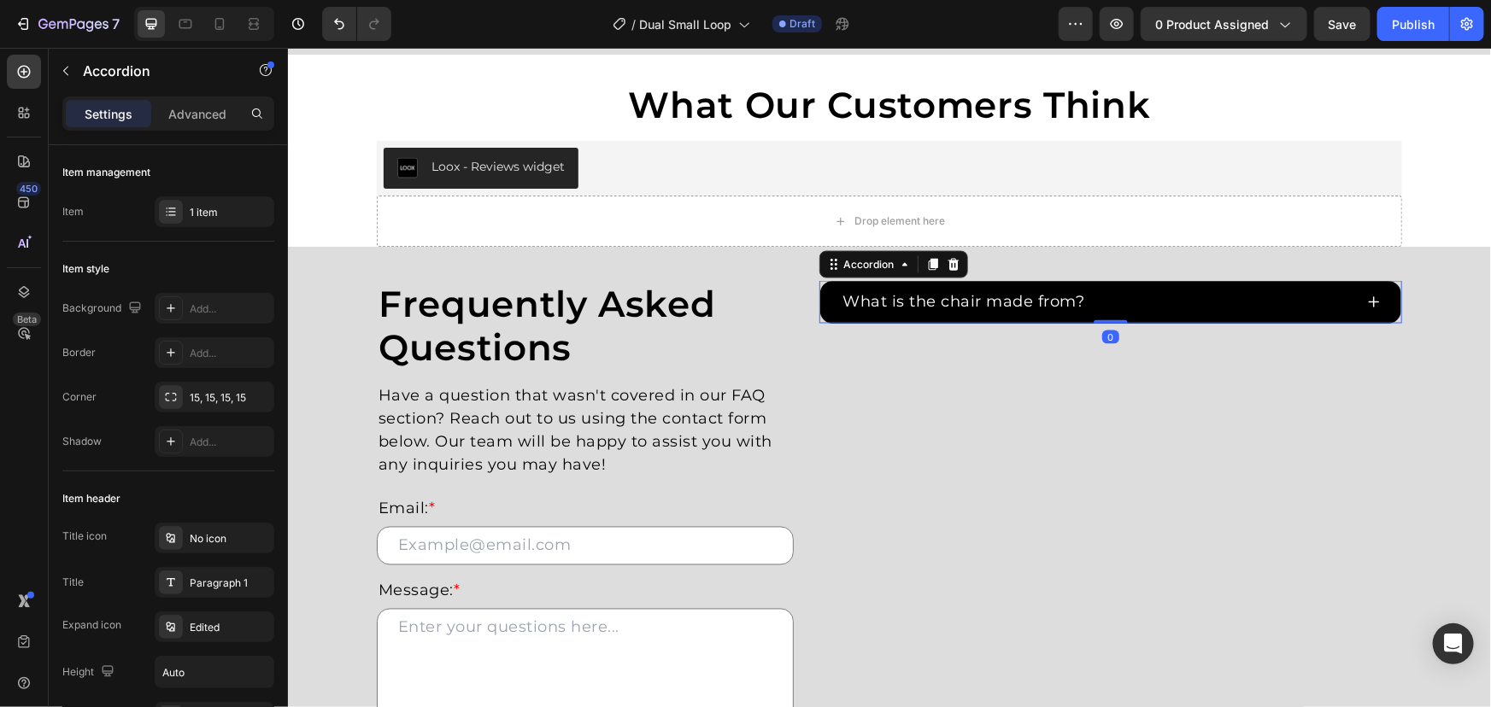
click at [1047, 305] on p "What is the chair made from?" at bounding box center [963, 301] width 242 height 23
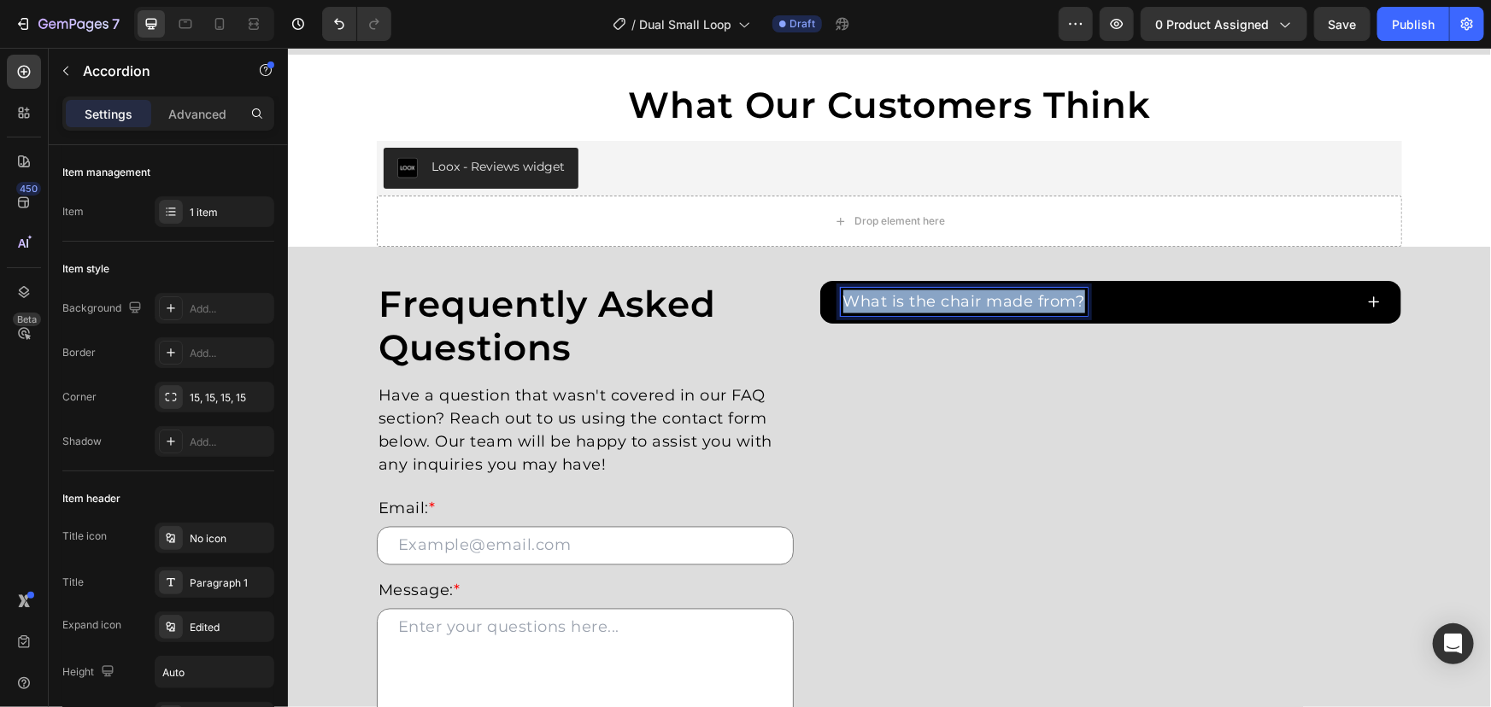
drag, startPoint x: 1074, startPoint y: 304, endPoint x: 730, endPoint y: 280, distance: 344.3
click at [776, 290] on div "Frequently Asked Questions Heading Have a question that wasn't covered in our F…" at bounding box center [888, 567] width 1025 height 574
click at [1255, 299] on div "What is the Butterfly Coil best for?" at bounding box center [1096, 301] width 513 height 28
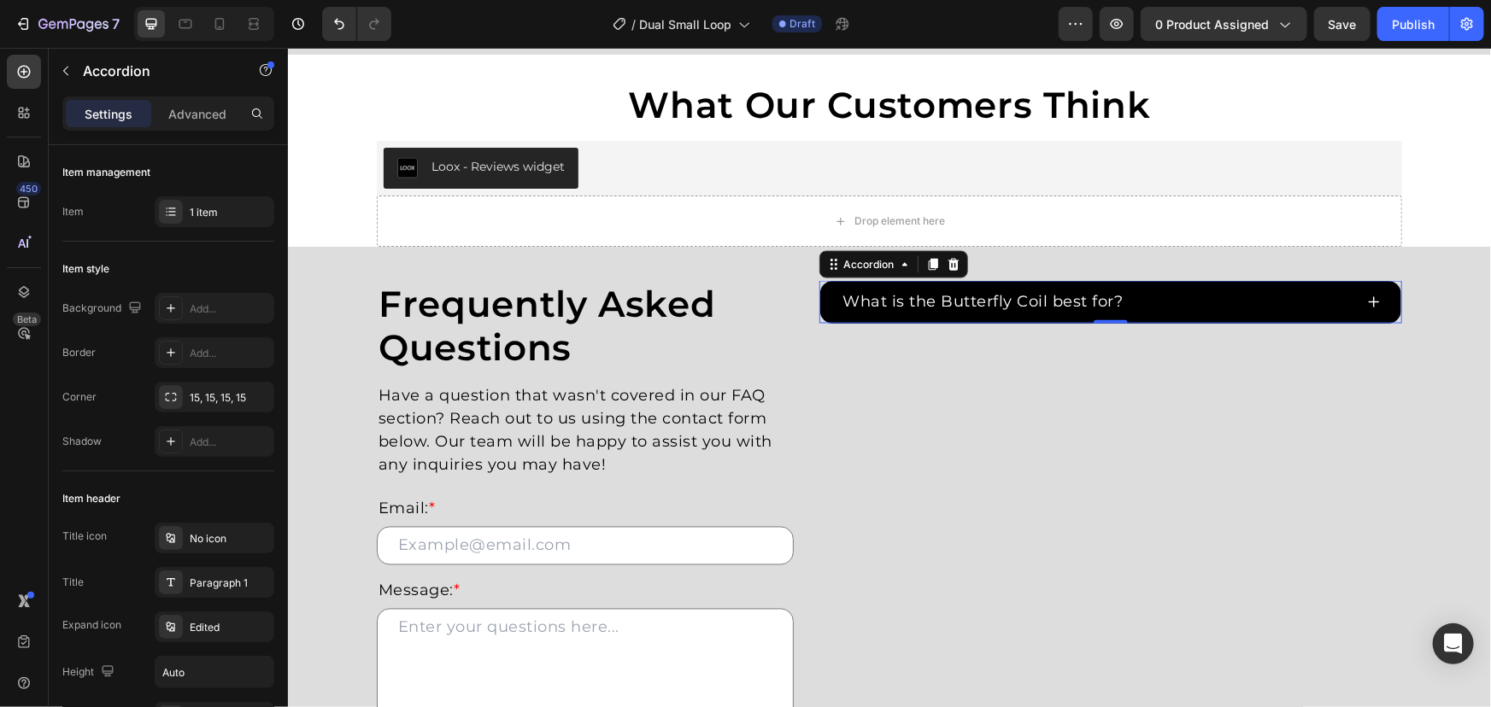
click at [1251, 304] on div "What is the Butterfly Coil best for?" at bounding box center [1096, 301] width 513 height 28
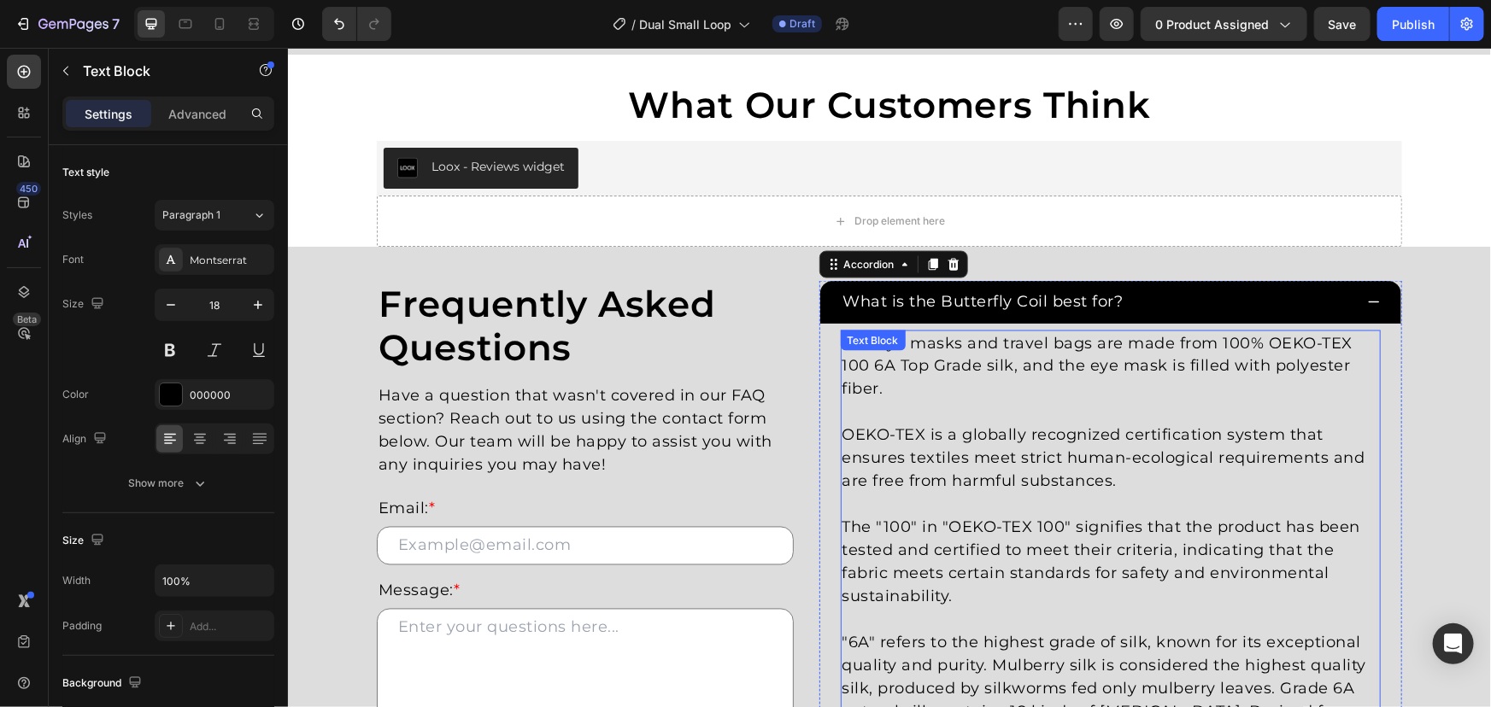
drag, startPoint x: 1137, startPoint y: 491, endPoint x: 1172, endPoint y: 472, distance: 39.8
click at [1137, 491] on p "OEKO-TEX is a globally recognized certification system that ensures textiles me…" at bounding box center [1110, 458] width 537 height 69
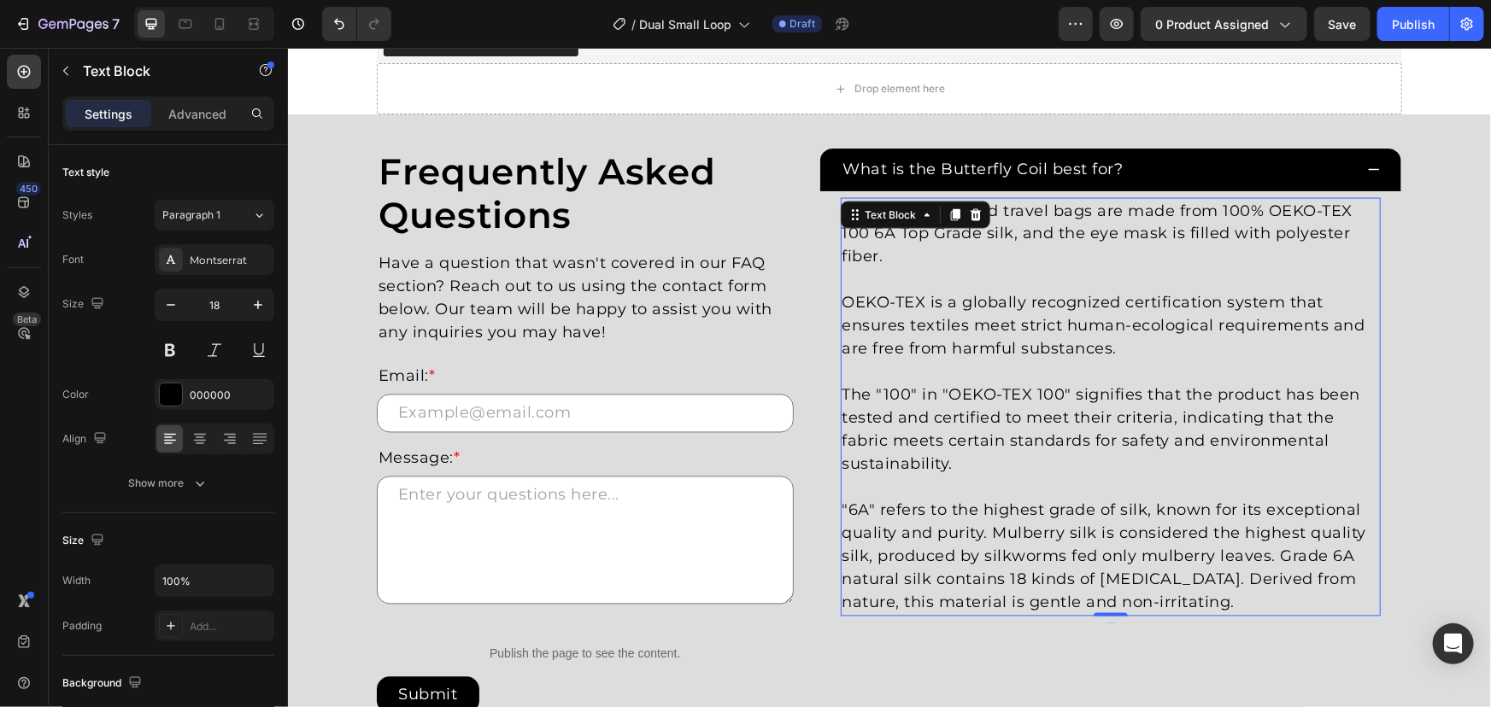
scroll to position [1631, 0]
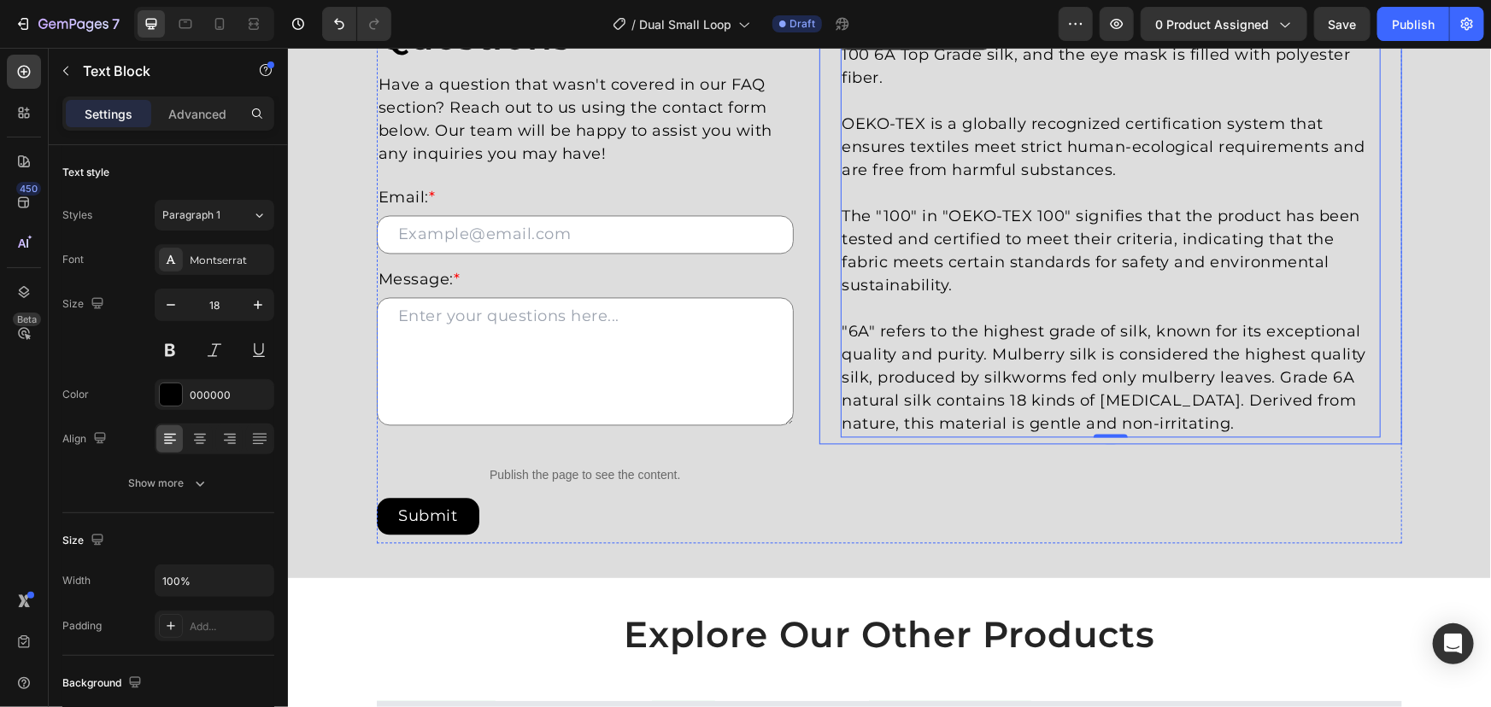
click at [1205, 404] on p ""6A" refers to the highest grade of silk, known for its exceptional quality and…" at bounding box center [1110, 377] width 537 height 115
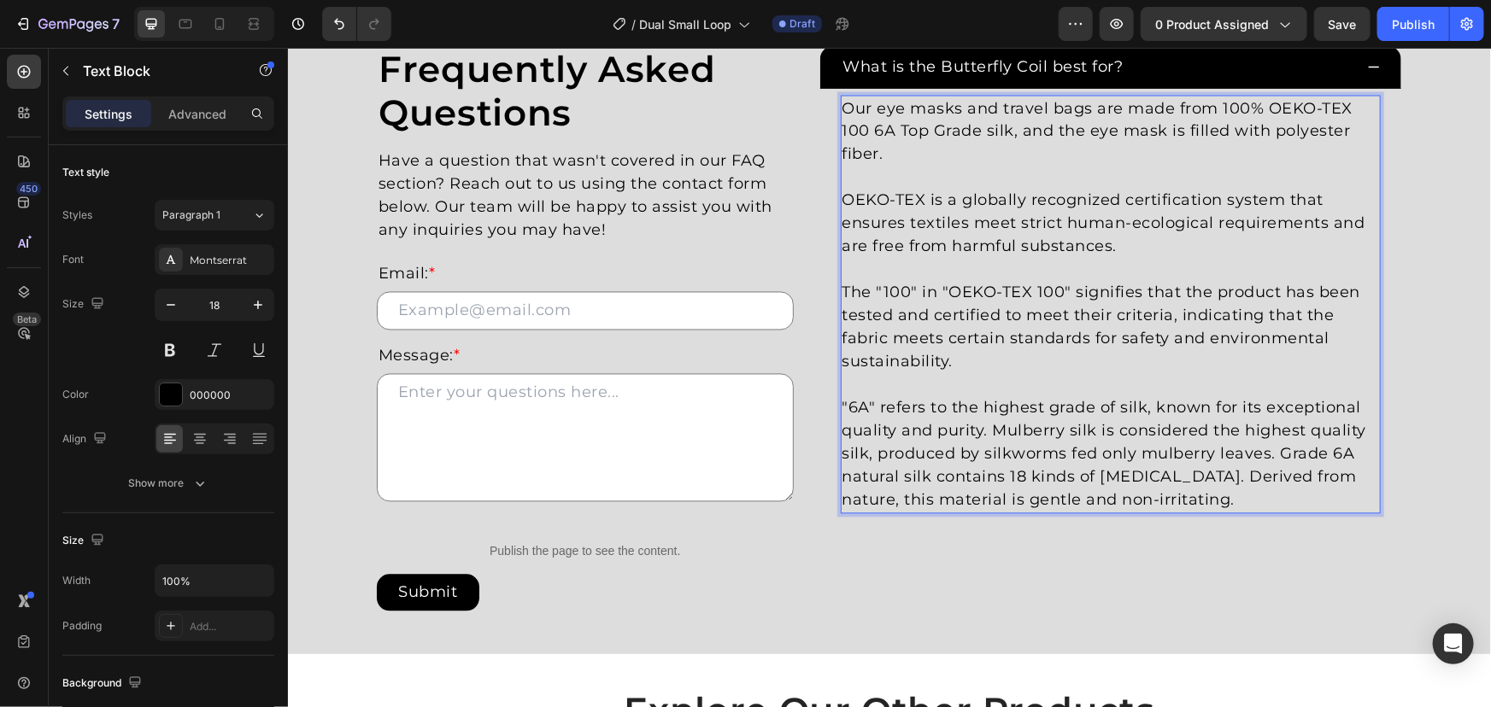
scroll to position [1553, 0]
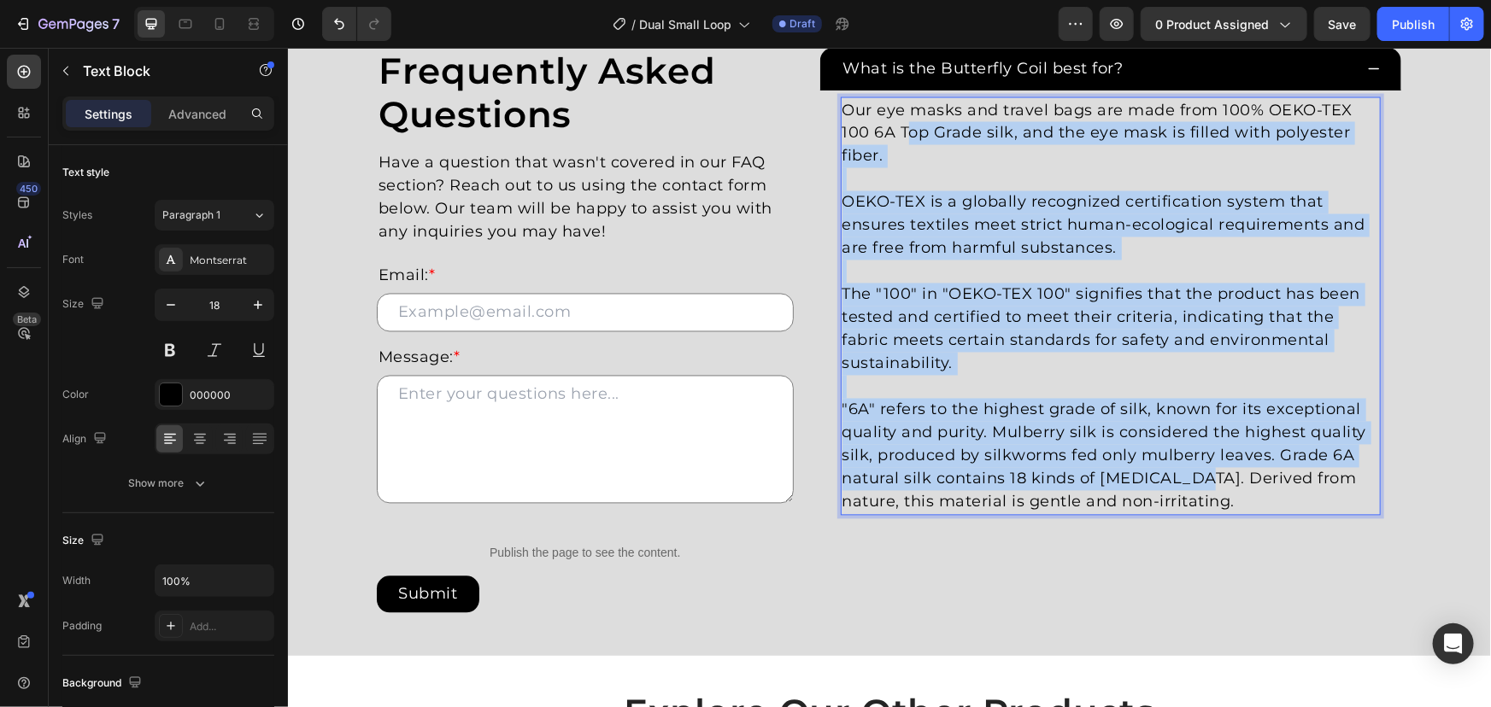
drag, startPoint x: 1187, startPoint y: 486, endPoint x: 901, endPoint y: 133, distance: 453.8
click at [901, 133] on div "Our eye masks and travel bags are made from 100% OEKO-TEX 100 6A Top Grade silk…" at bounding box center [1110, 306] width 541 height 419
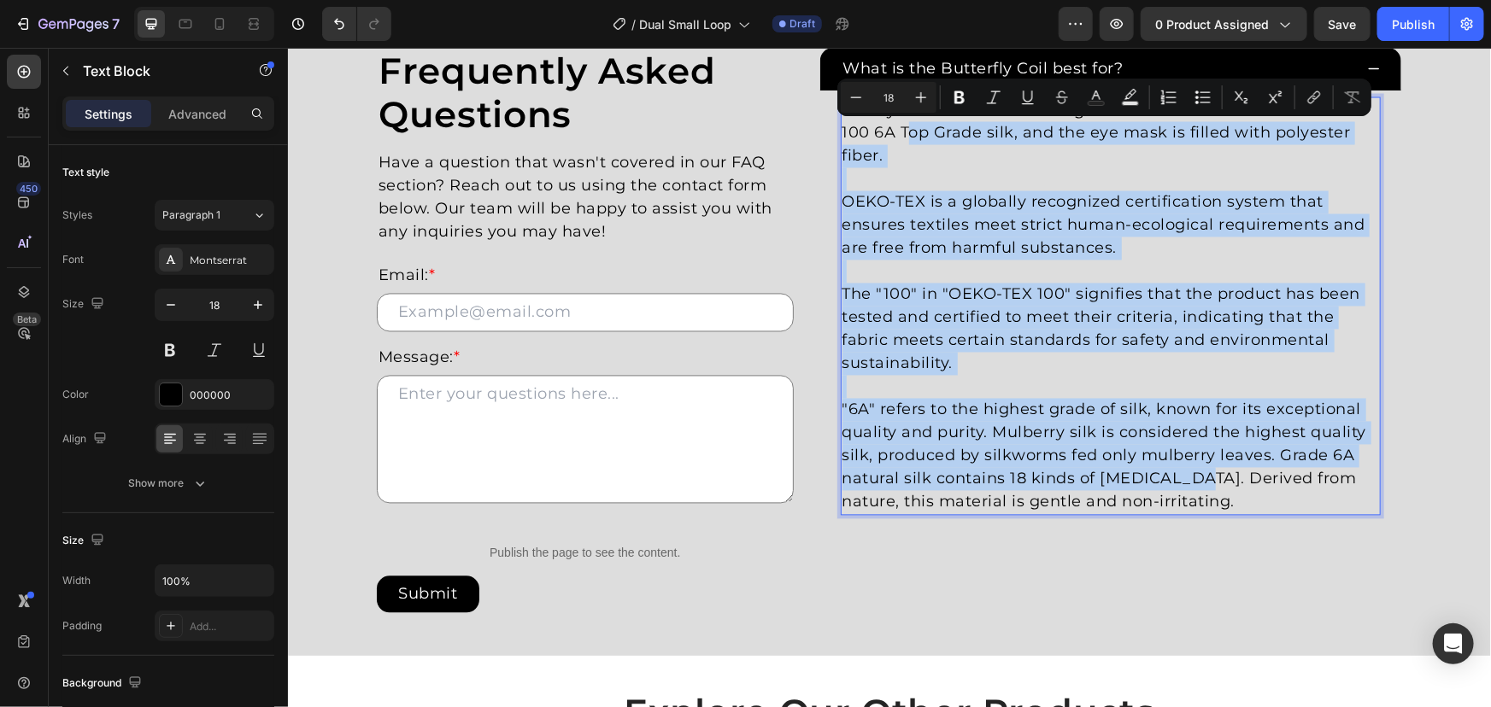
click at [1164, 478] on p ""6A" refers to the highest grade of silk, known for its exceptional quality and…" at bounding box center [1110, 455] width 537 height 115
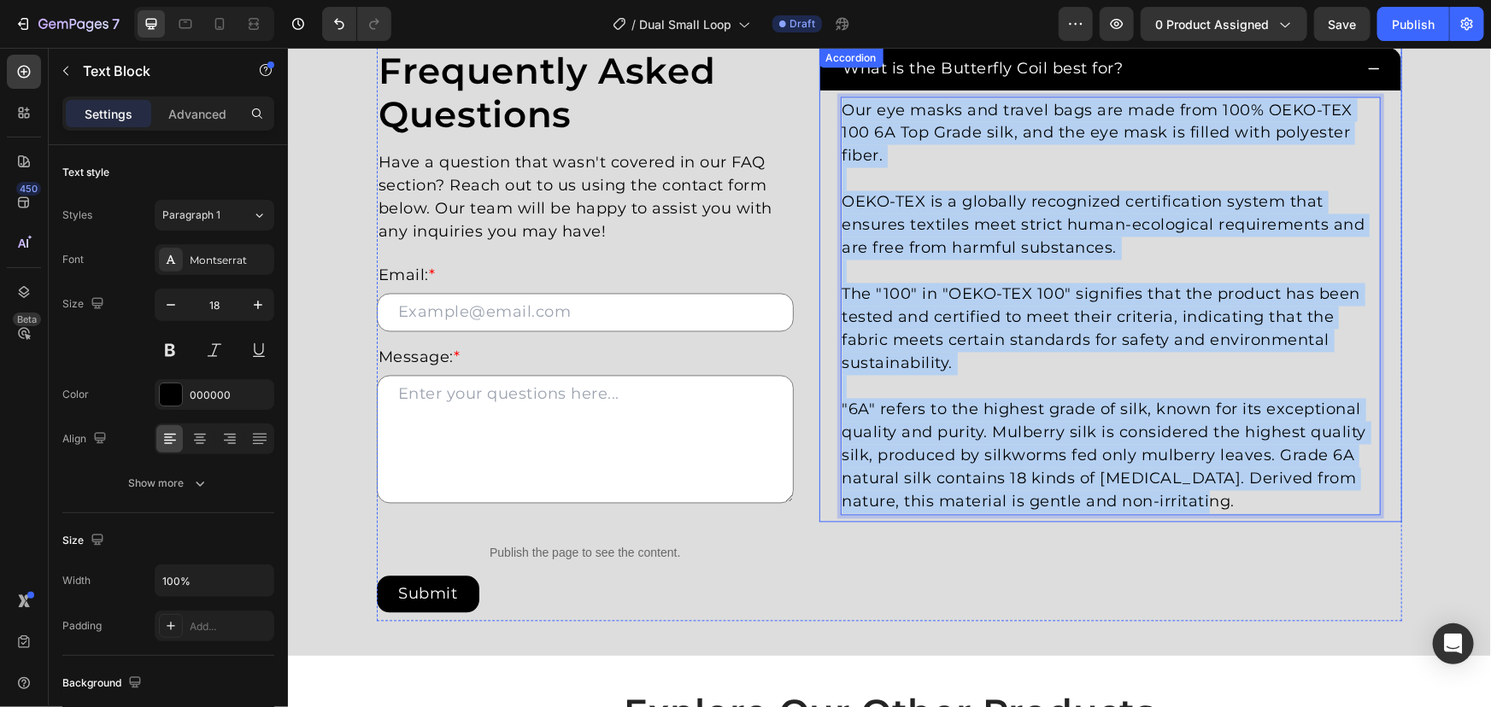
drag, startPoint x: 1196, startPoint y: 498, endPoint x: 799, endPoint y: 77, distance: 579.0
click at [800, 79] on div "Frequently Asked Questions Heading Have a question that wasn't covered in our F…" at bounding box center [888, 334] width 1025 height 574
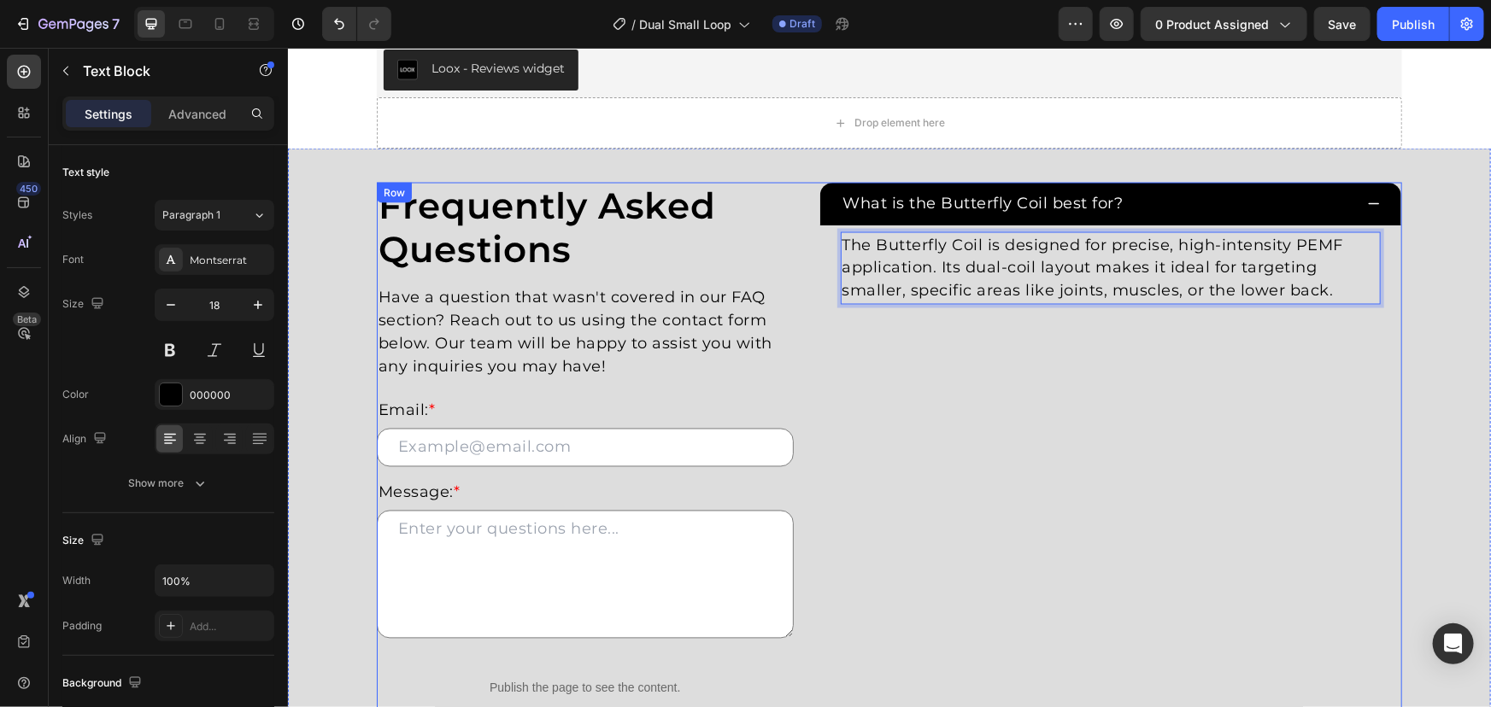
scroll to position [1398, 0]
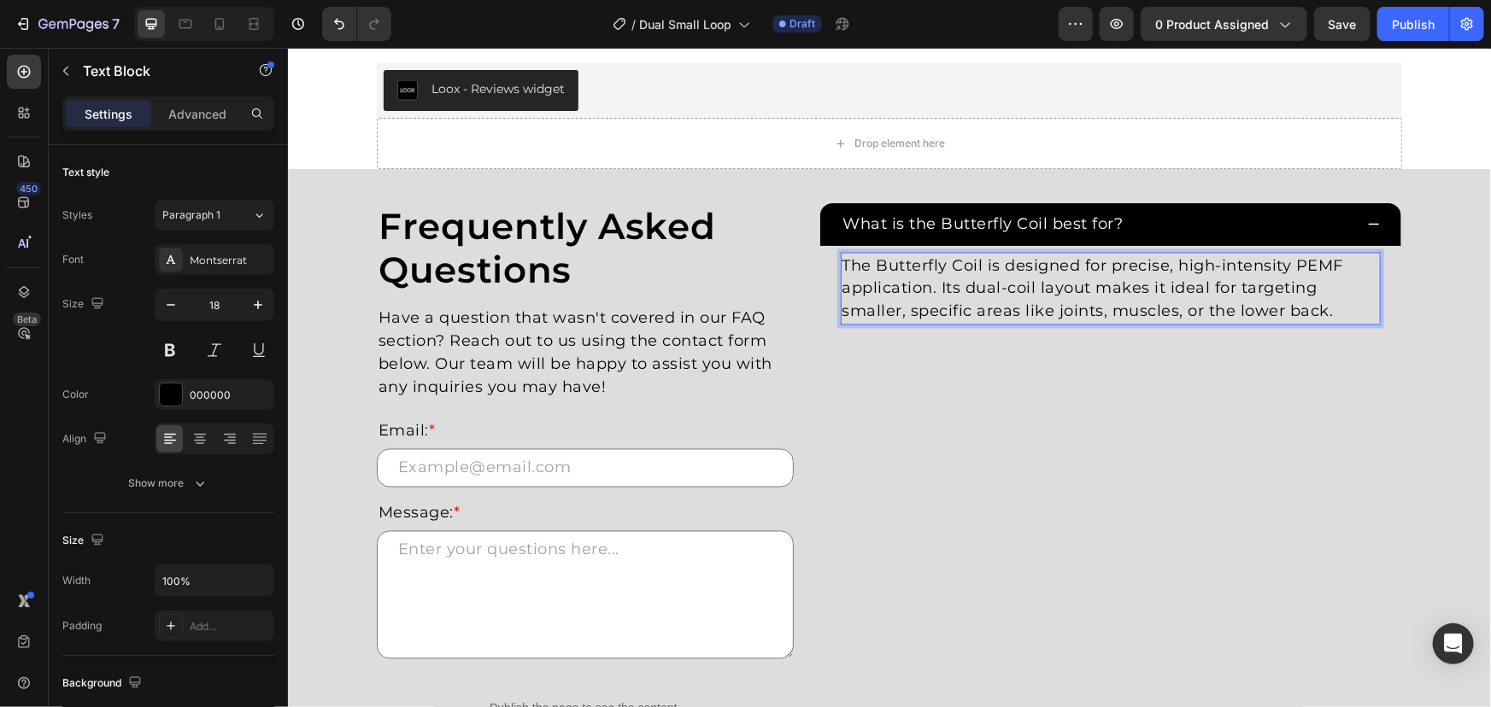
drag, startPoint x: 932, startPoint y: 272, endPoint x: 894, endPoint y: 267, distance: 38.8
click at [931, 272] on p "The Butterfly Coil is designed for precise, high-intensity PEMF application. It…" at bounding box center [1110, 288] width 537 height 69
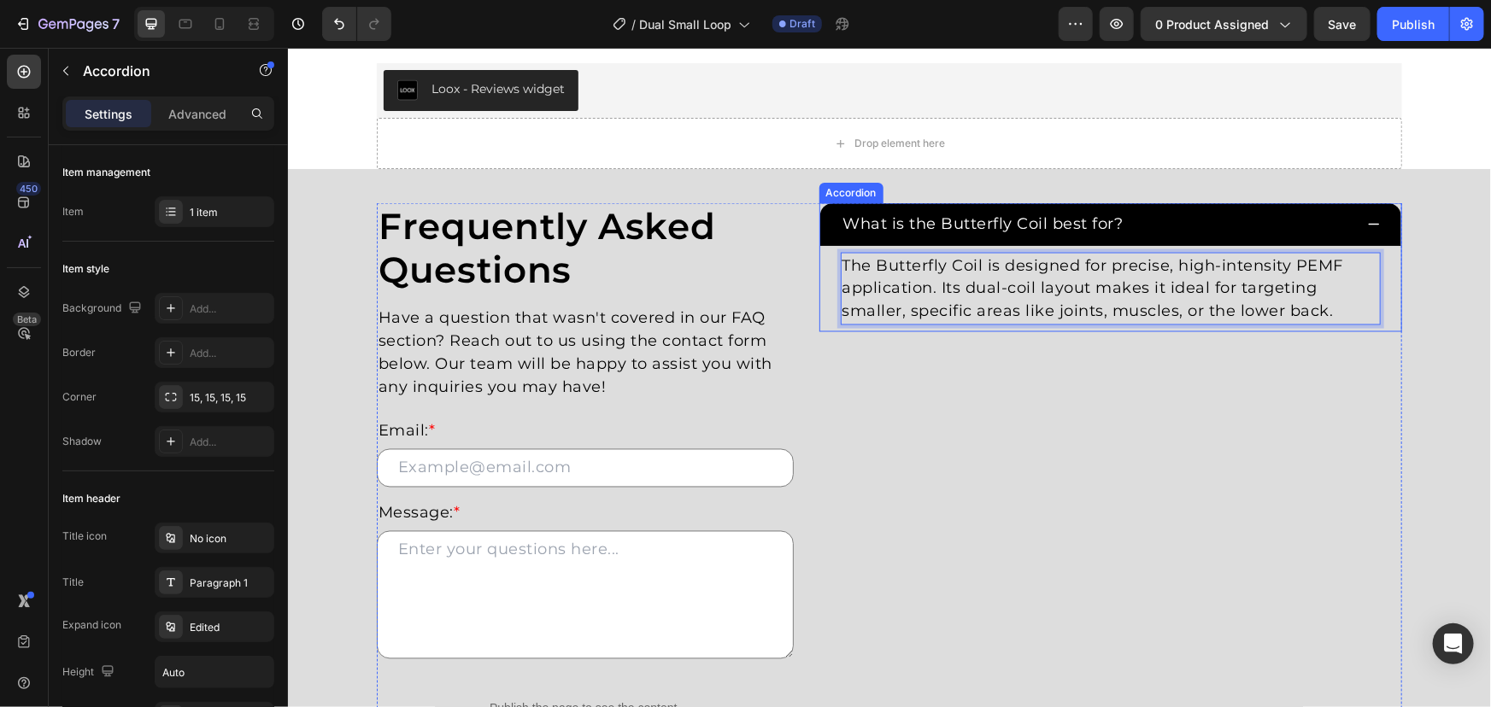
click at [967, 228] on p "What is the Butterfly Coil best for?" at bounding box center [982, 223] width 280 height 23
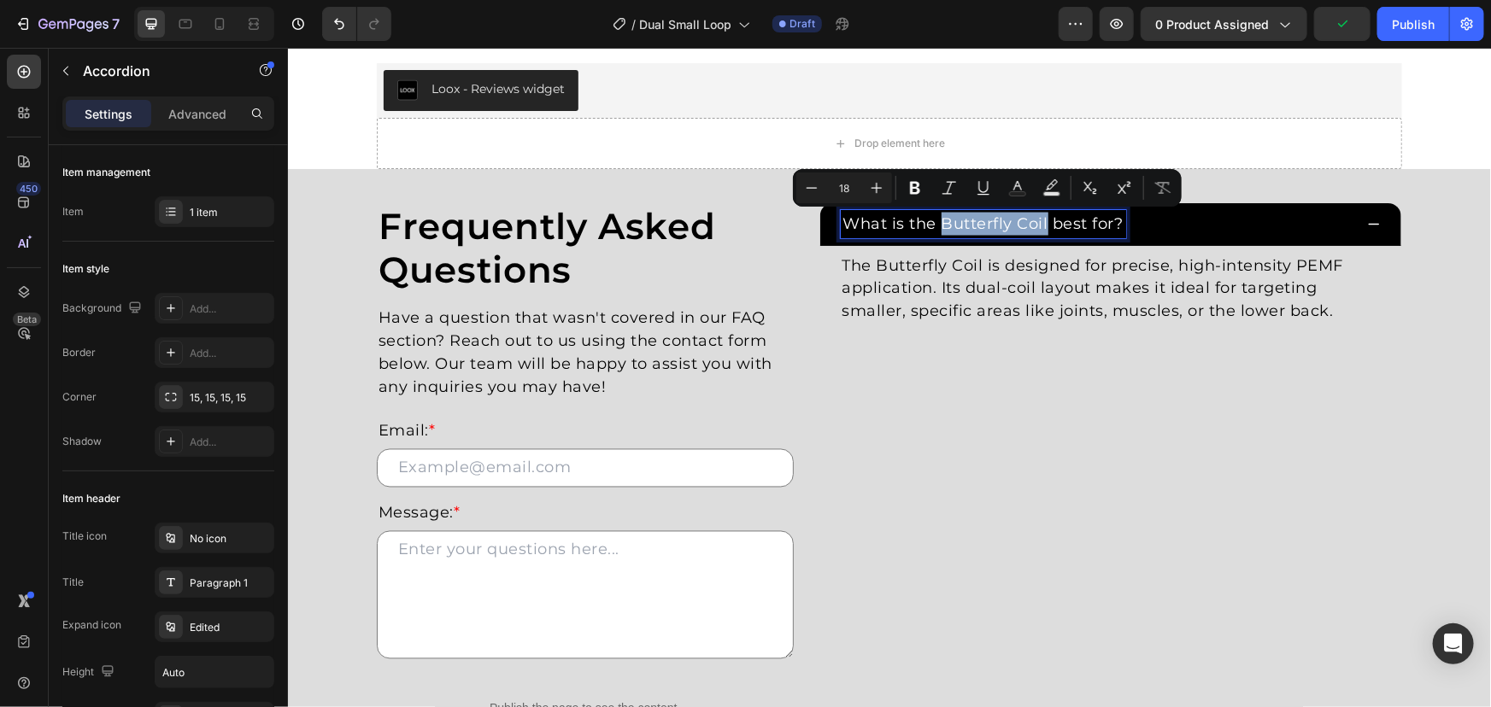
drag, startPoint x: 937, startPoint y: 225, endPoint x: 1037, endPoint y: 224, distance: 100.0
click at [1037, 224] on p "What is the Butterfly Coil best for?" at bounding box center [982, 223] width 280 height 23
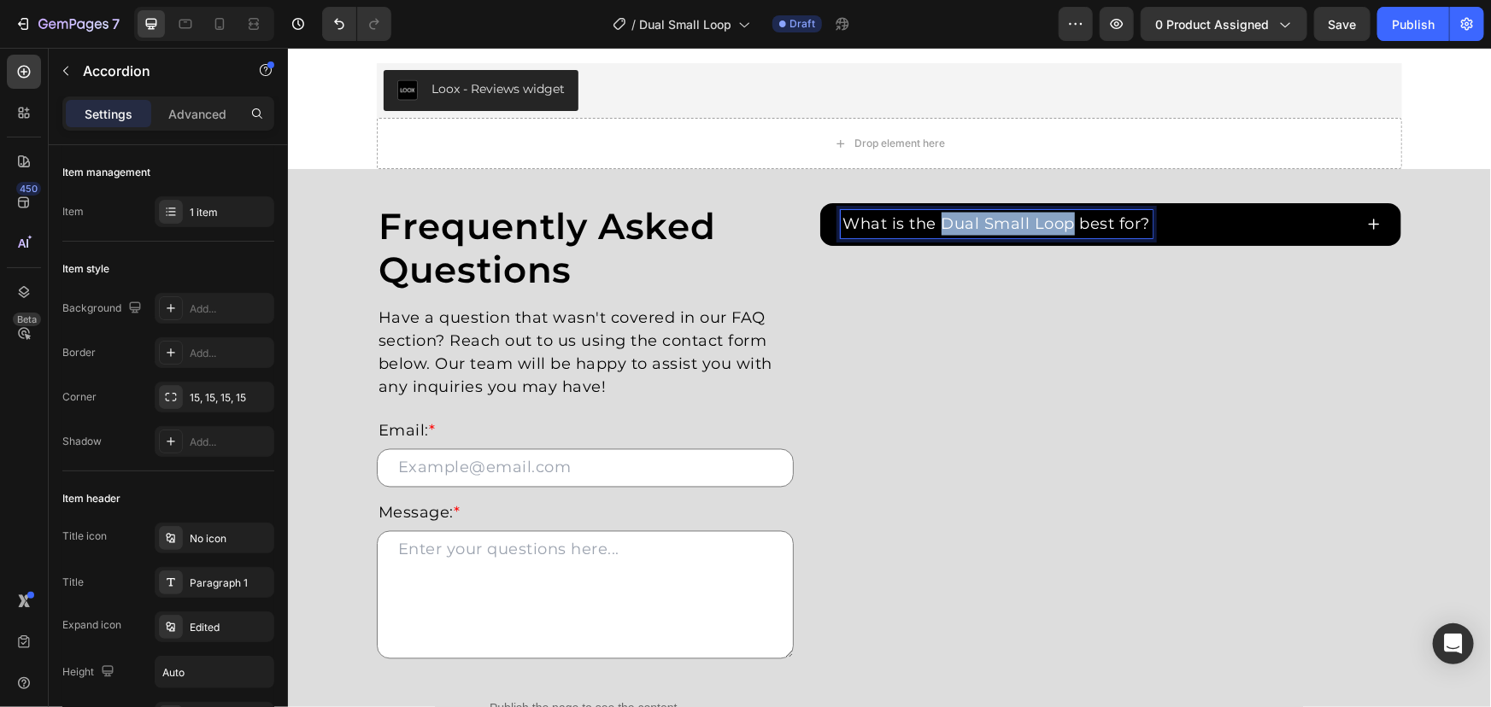
drag, startPoint x: 936, startPoint y: 219, endPoint x: 1060, endPoint y: 226, distance: 124.1
click at [1060, 226] on p "What is the Dual Small Loop best for?" at bounding box center [996, 223] width 308 height 23
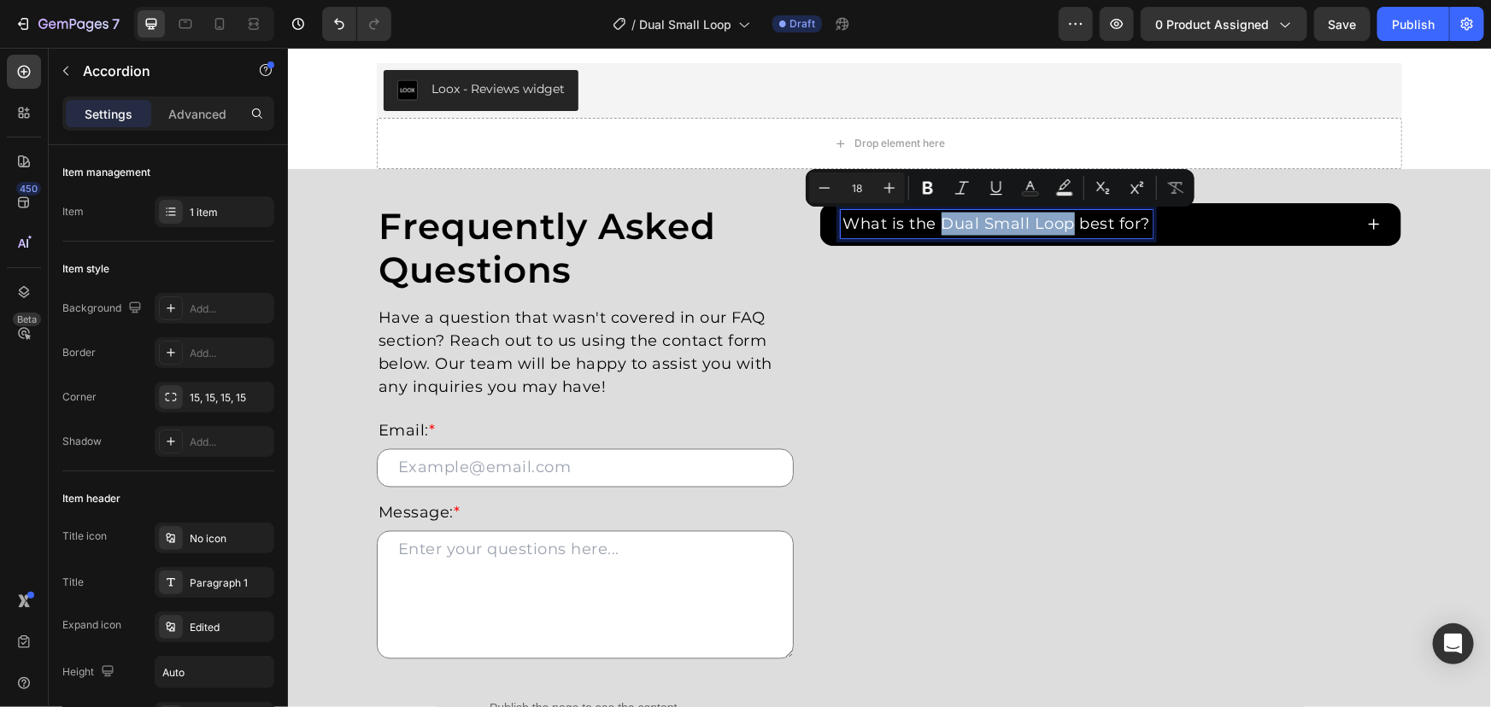
copy p "Dual Small Loop"
click at [1272, 226] on div "What is the Dual Small Loop best for?" at bounding box center [1096, 223] width 513 height 28
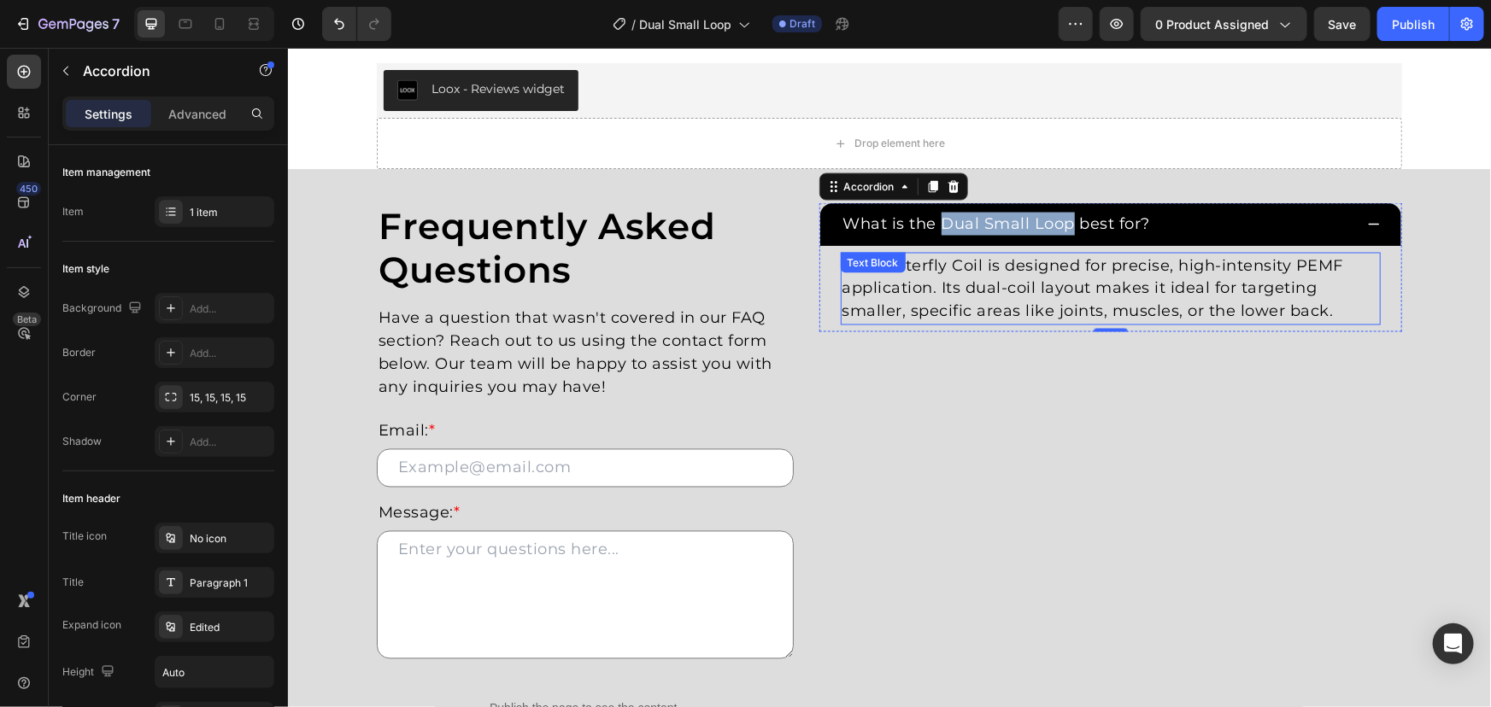
click at [889, 255] on div "Text Block" at bounding box center [872, 262] width 65 height 21
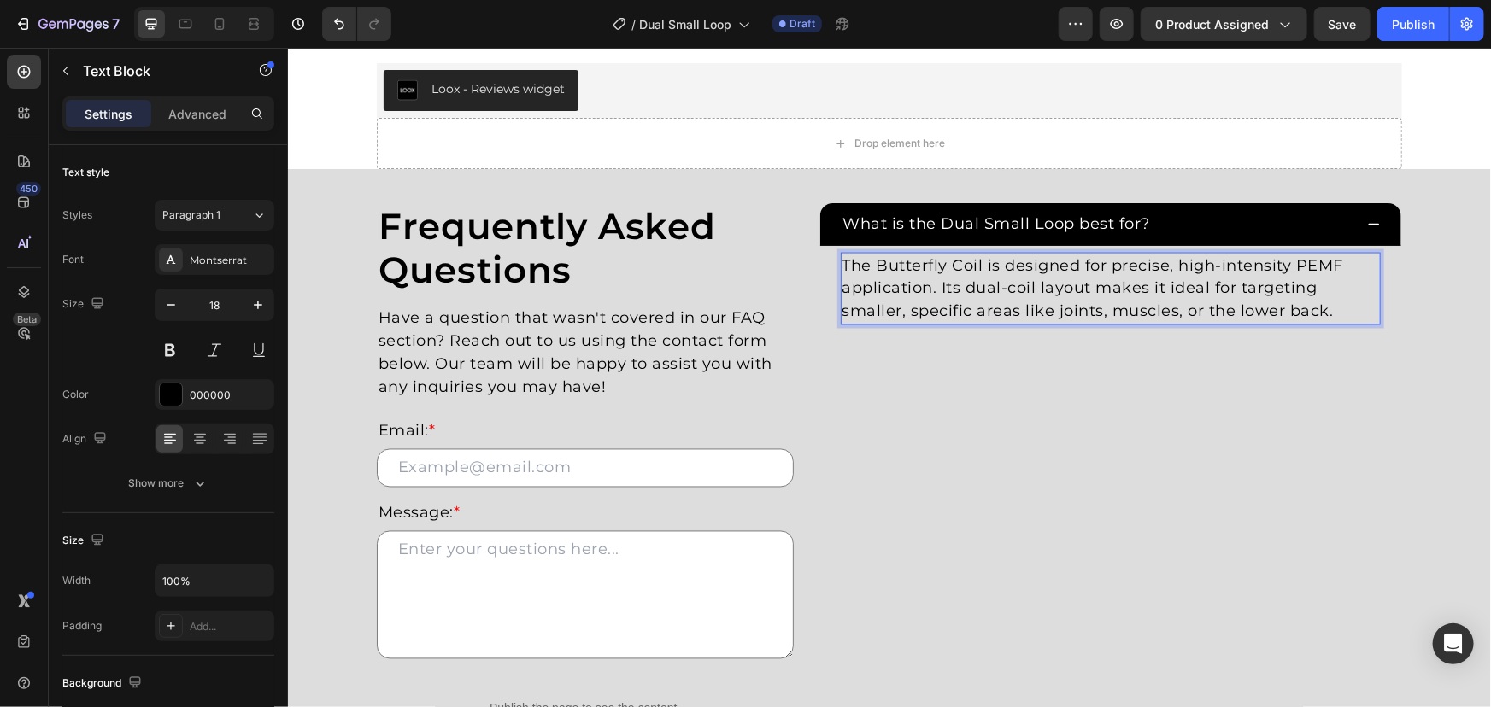
click at [1131, 279] on p "The Butterfly Coil is designed for precise, high-intensity PEMF application. It…" at bounding box center [1110, 288] width 537 height 69
click at [877, 264] on p "The Butterfly Coil is designed for precise, high-intensity PEMF application. It…" at bounding box center [1110, 288] width 537 height 69
drag, startPoint x: 872, startPoint y: 265, endPoint x: 976, endPoint y: 265, distance: 103.4
click at [976, 265] on p "The Butterfly Coil is designed for precise, high-intensity PEMF application. It…" at bounding box center [1110, 288] width 537 height 69
click at [1351, 308] on p "The Dual Small Loop is designed for precise, high-intensity PEMF application. I…" at bounding box center [1110, 288] width 537 height 69
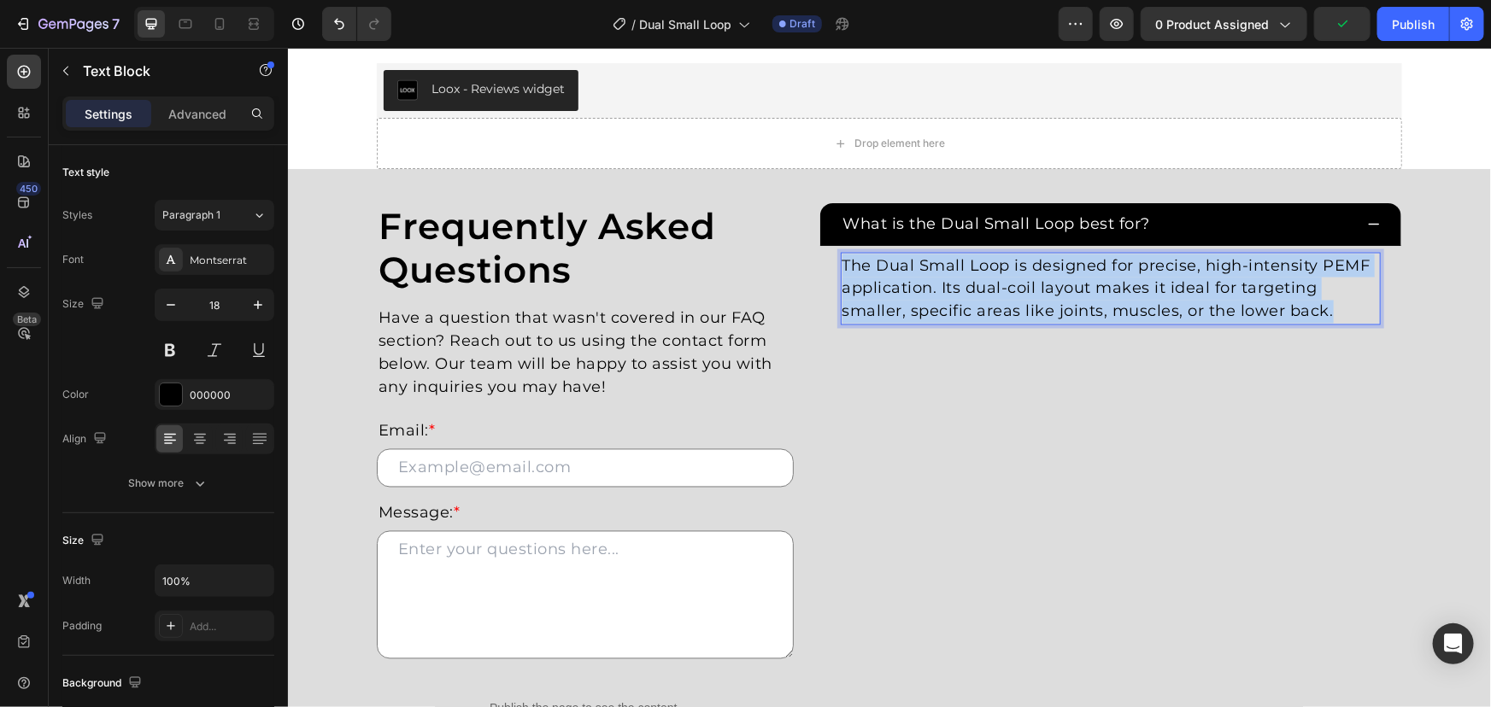
drag, startPoint x: 1352, startPoint y: 311, endPoint x: 718, endPoint y: 181, distance: 647.1
click at [718, 181] on div "Frequently Asked Questions Heading Have a question that wasn't covered in our F…" at bounding box center [888, 489] width 1203 height 642
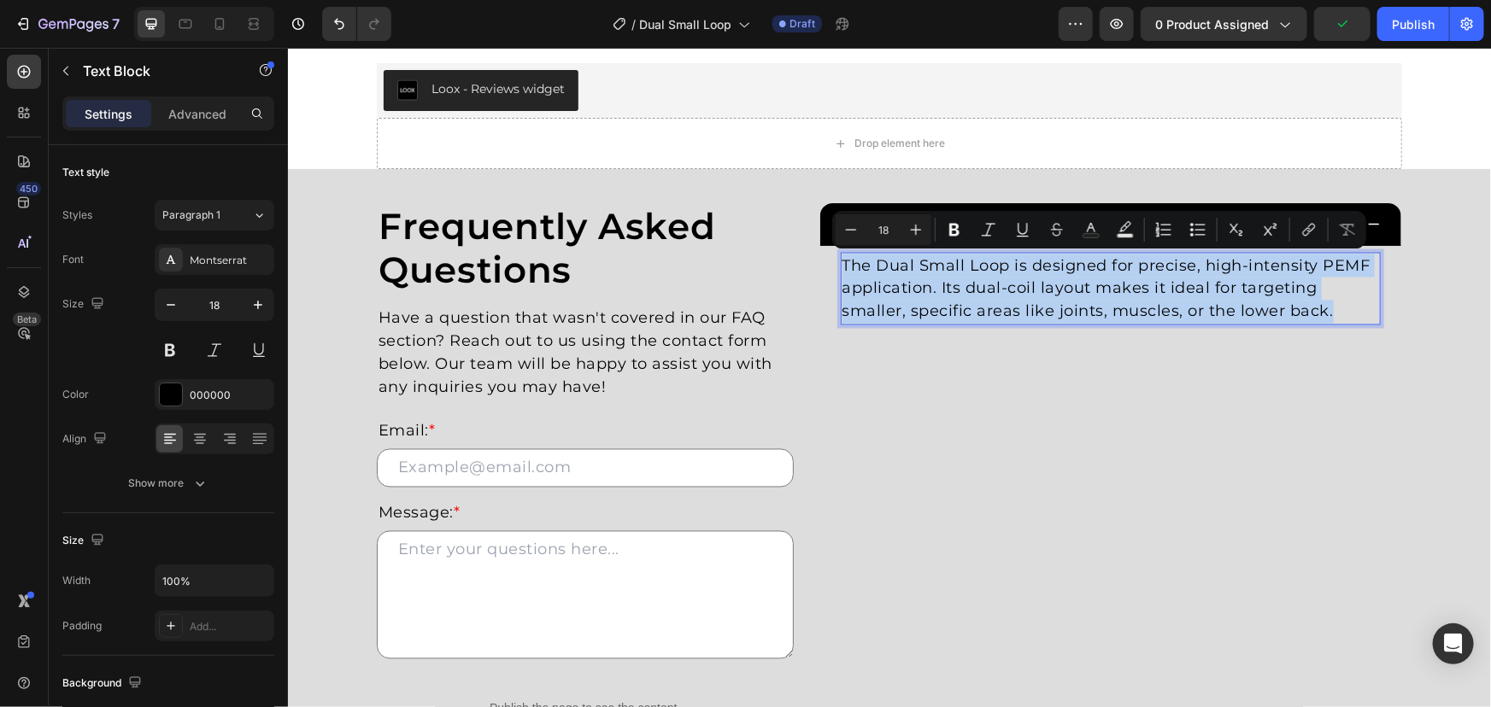
copy p "The Dual Small Loop is designed for precise, high-intensity PEMF application. I…"
click at [211, 25] on icon at bounding box center [219, 23] width 17 height 17
type input "16"
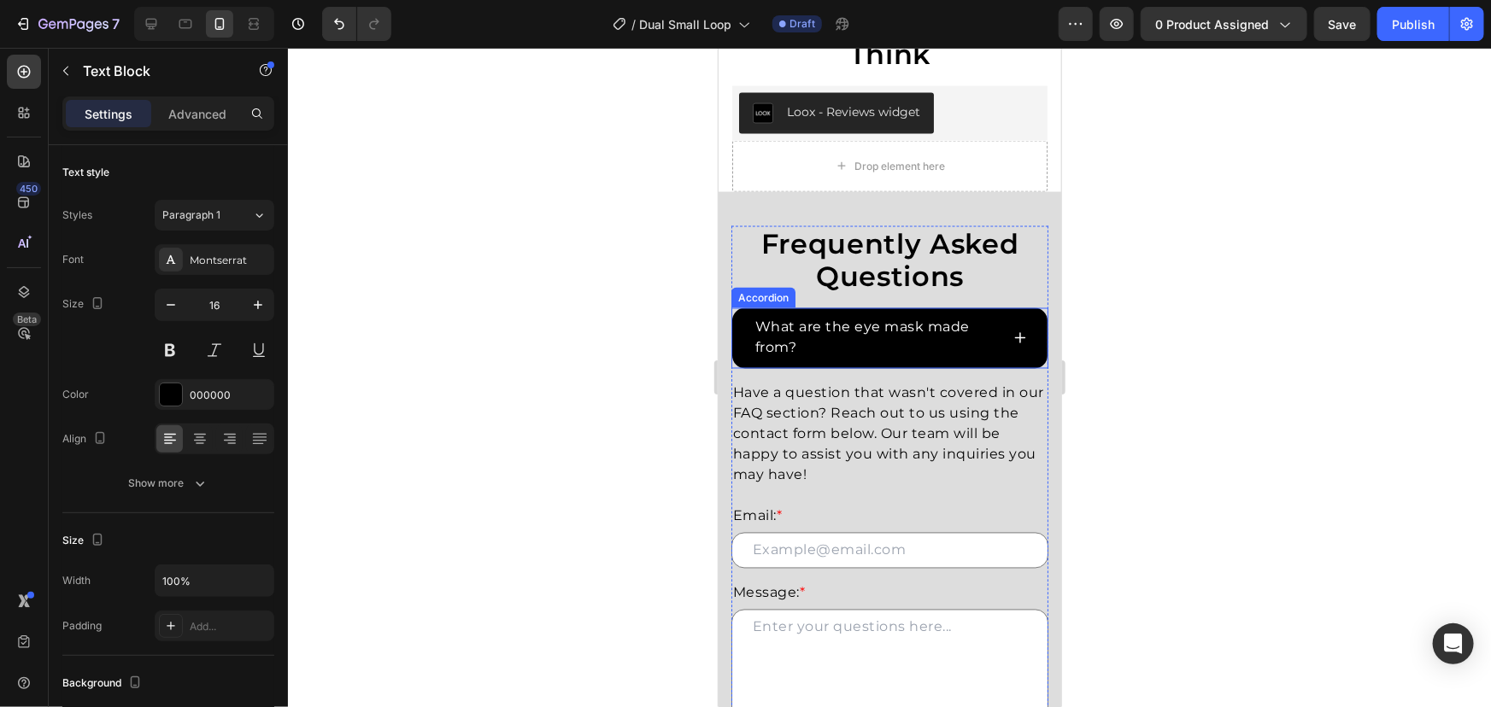
scroll to position [1353, 0]
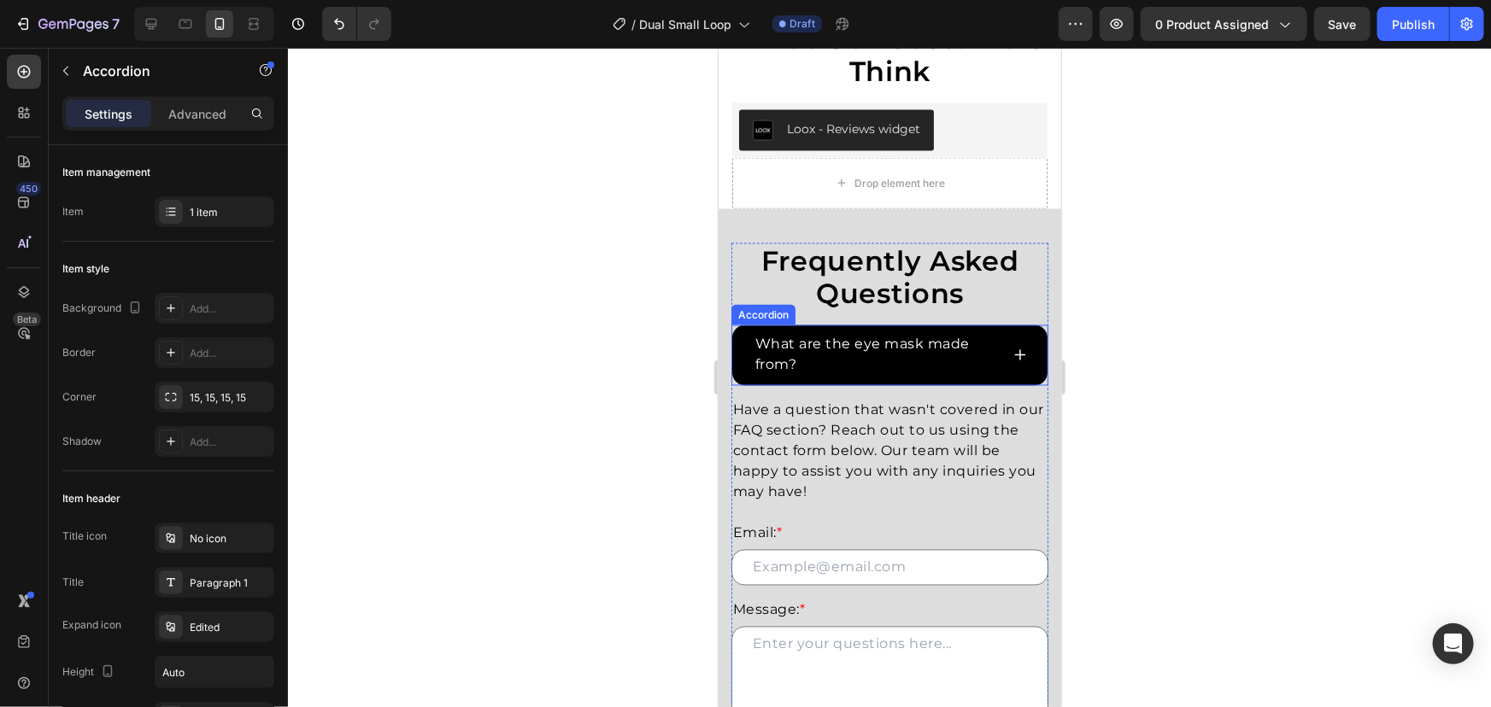
click at [1011, 362] on div "What are the eye mask made from?" at bounding box center [888, 355] width 315 height 61
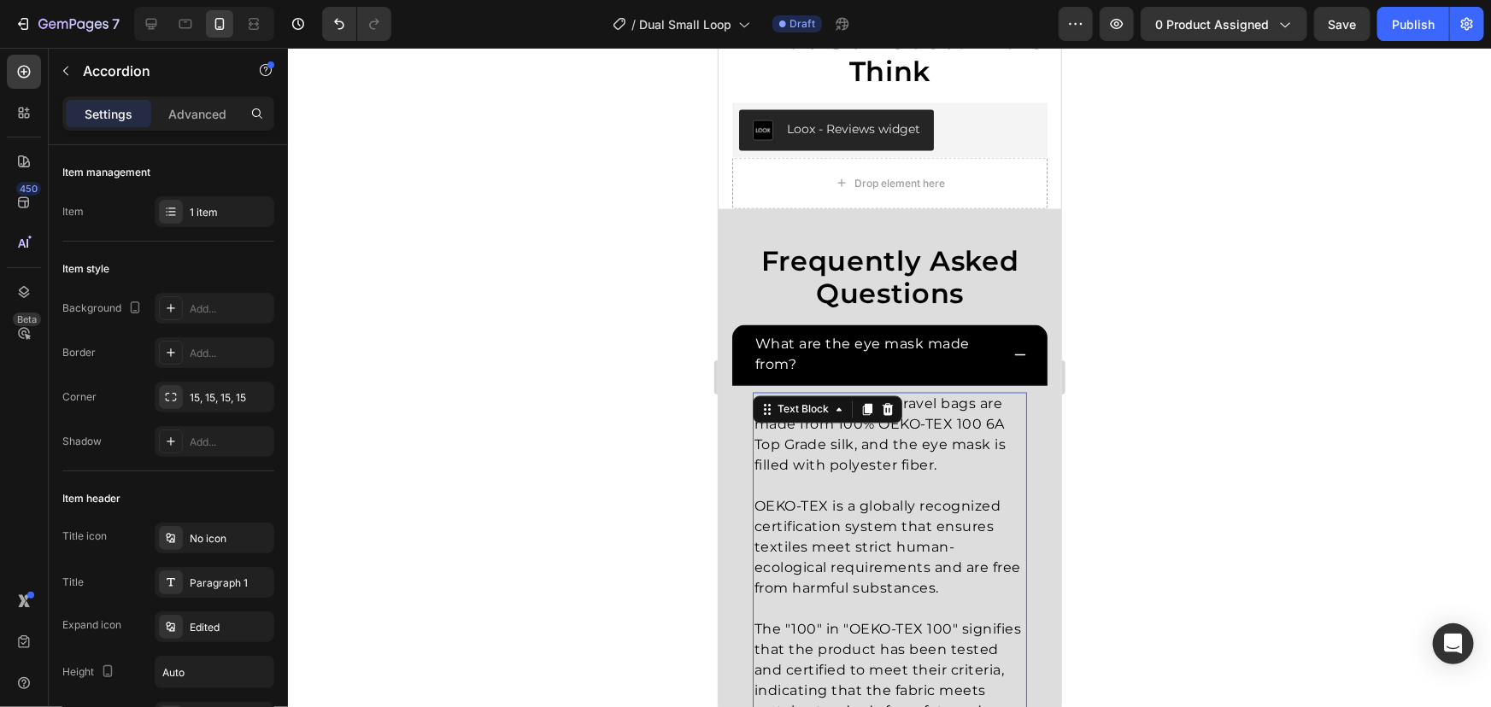
click at [916, 466] on p "Our eye masks and travel bags are made from 100% OEKO-TEX 100 6A Top Grade silk…" at bounding box center [889, 435] width 271 height 82
click at [748, 414] on div "Our eye masks and travel bags are made from 100% OEKO-TEX 100 6A Top Grade silk…" at bounding box center [888, 670] width 315 height 571
click at [766, 409] on div "Text Block" at bounding box center [827, 409] width 150 height 27
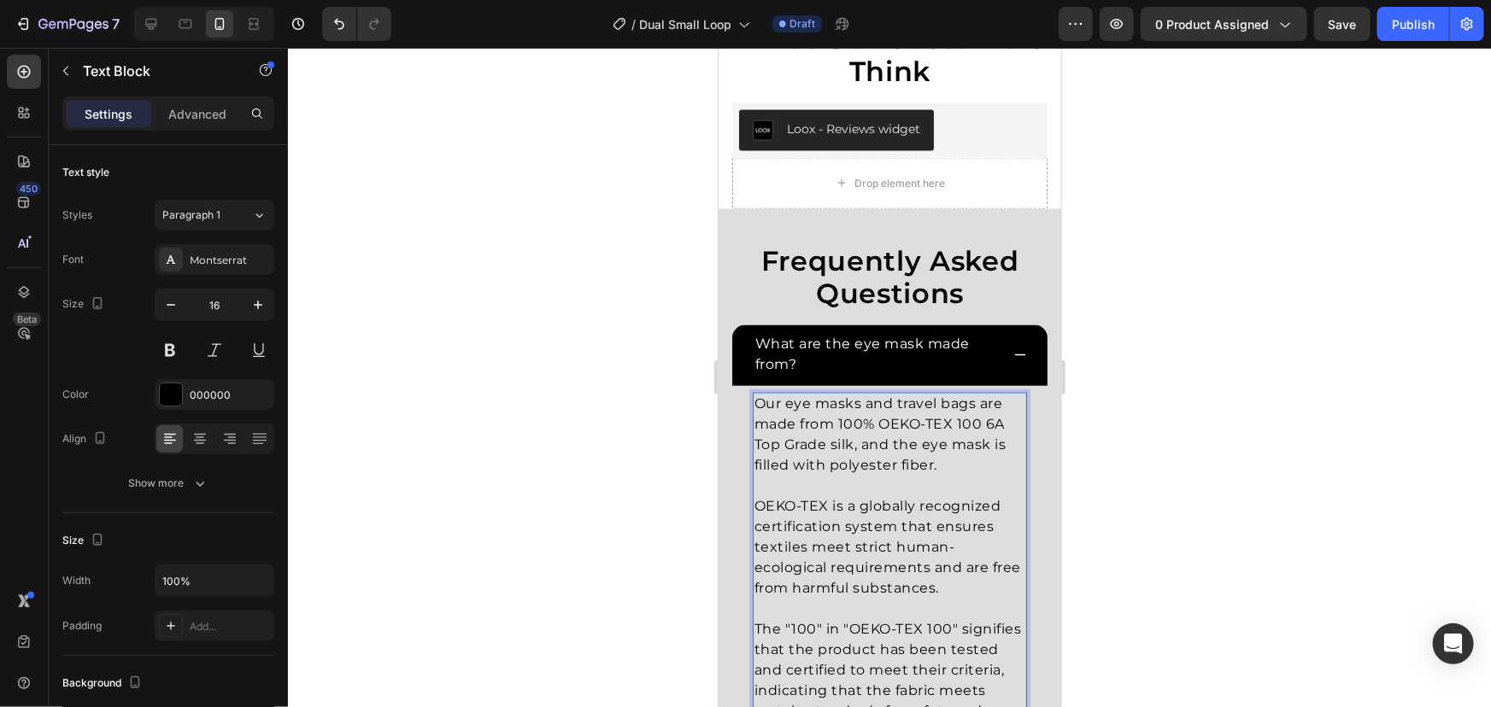
click at [777, 427] on p "Our eye masks and travel bags are made from 100% OEKO-TEX 100 6A Top Grade silk…" at bounding box center [889, 435] width 271 height 82
click at [760, 402] on p "Our eye masks and travel bags are made from 100% OEKO-TEX 100 6A Top Grade silk…" at bounding box center [889, 435] width 271 height 82
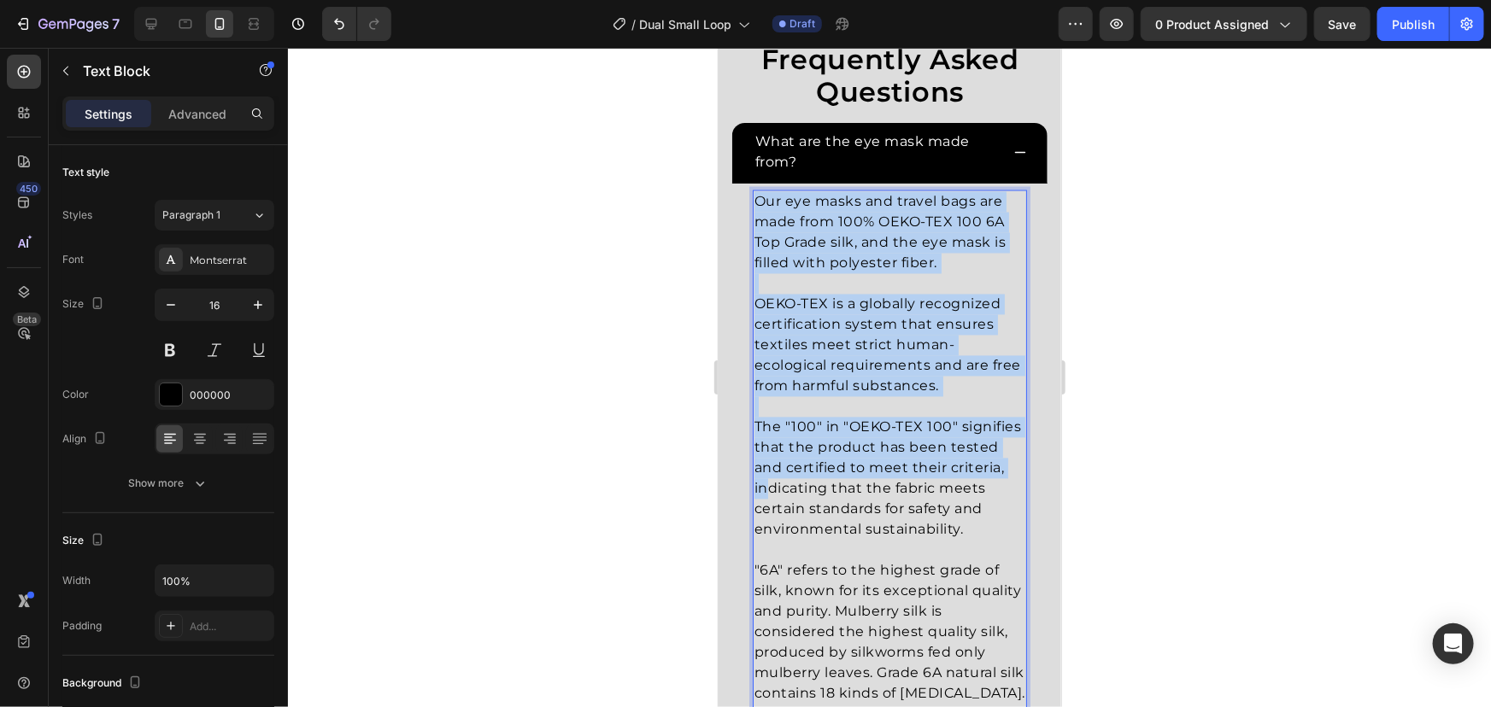
scroll to position [1664, 0]
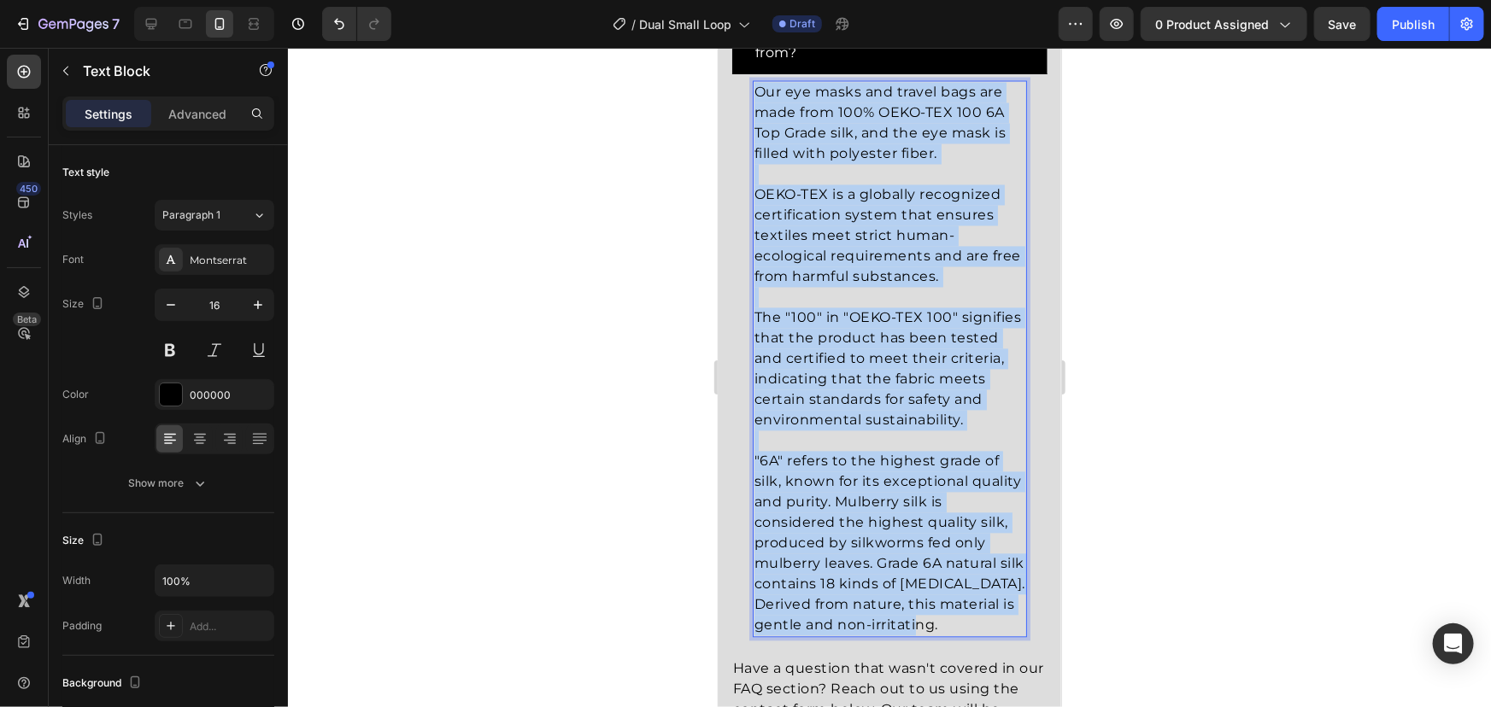
drag, startPoint x: 756, startPoint y: 401, endPoint x: 938, endPoint y: 648, distance: 306.7
click at [938, 637] on div "Our eye masks and travel bags are made from 100% OEKO-TEX 100 6A Top Grade silk…" at bounding box center [889, 358] width 274 height 557
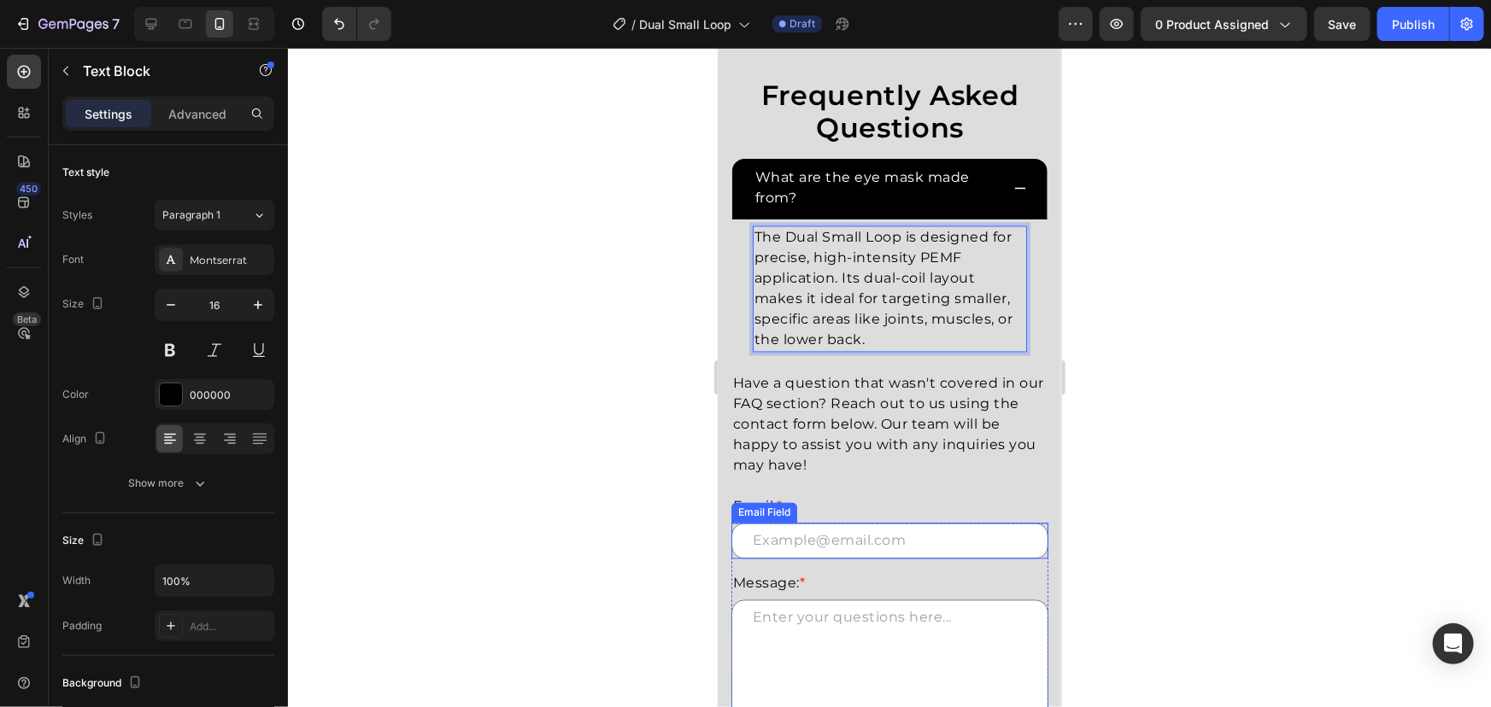
scroll to position [1509, 0]
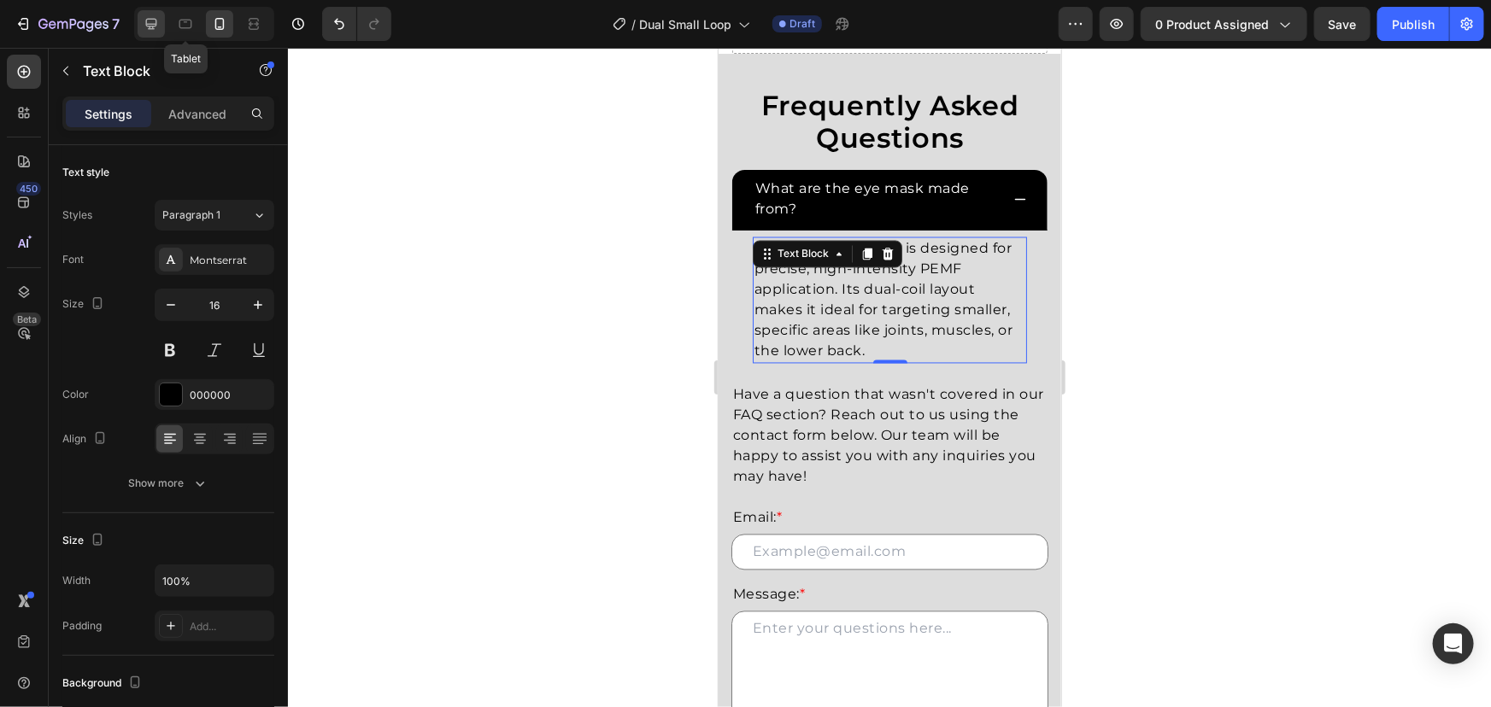
click at [146, 22] on icon at bounding box center [151, 24] width 11 height 11
type input "18"
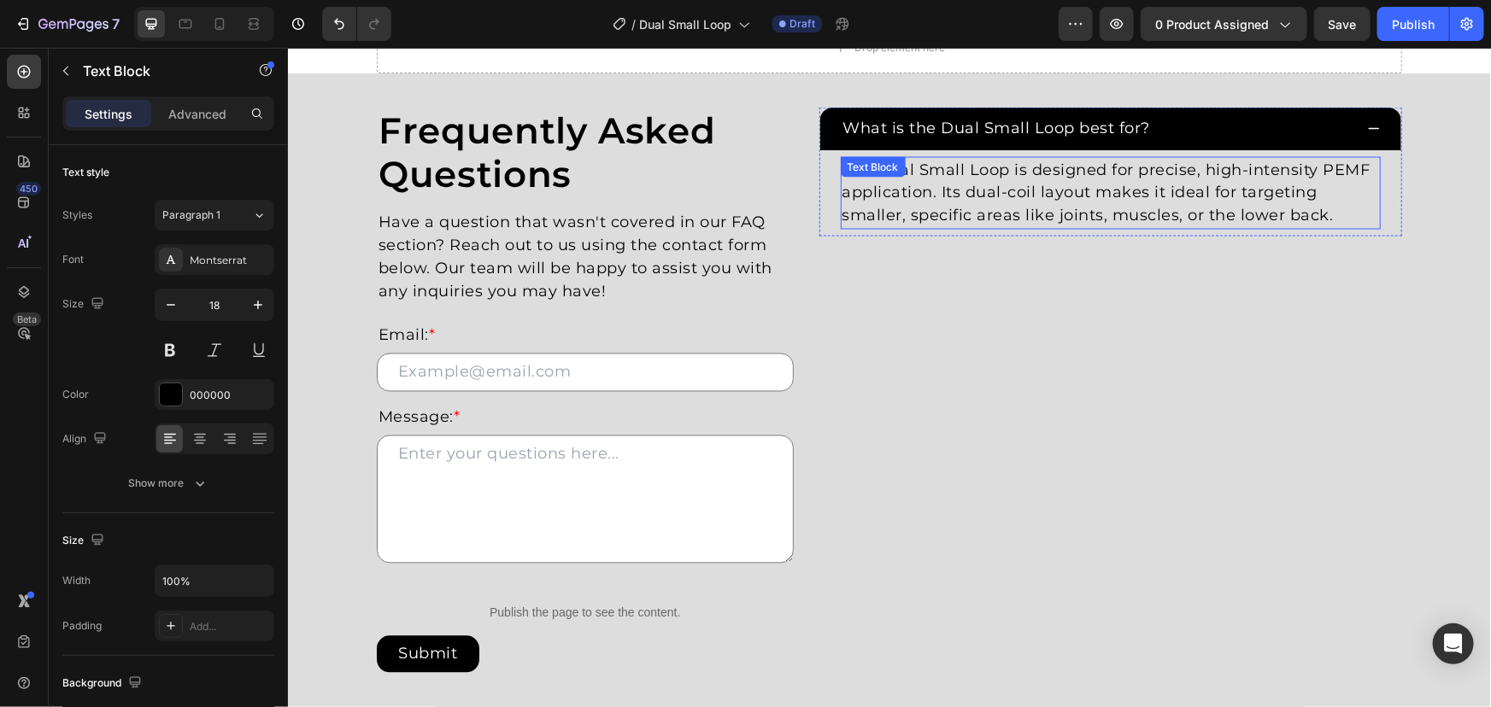
scroll to position [1434, 0]
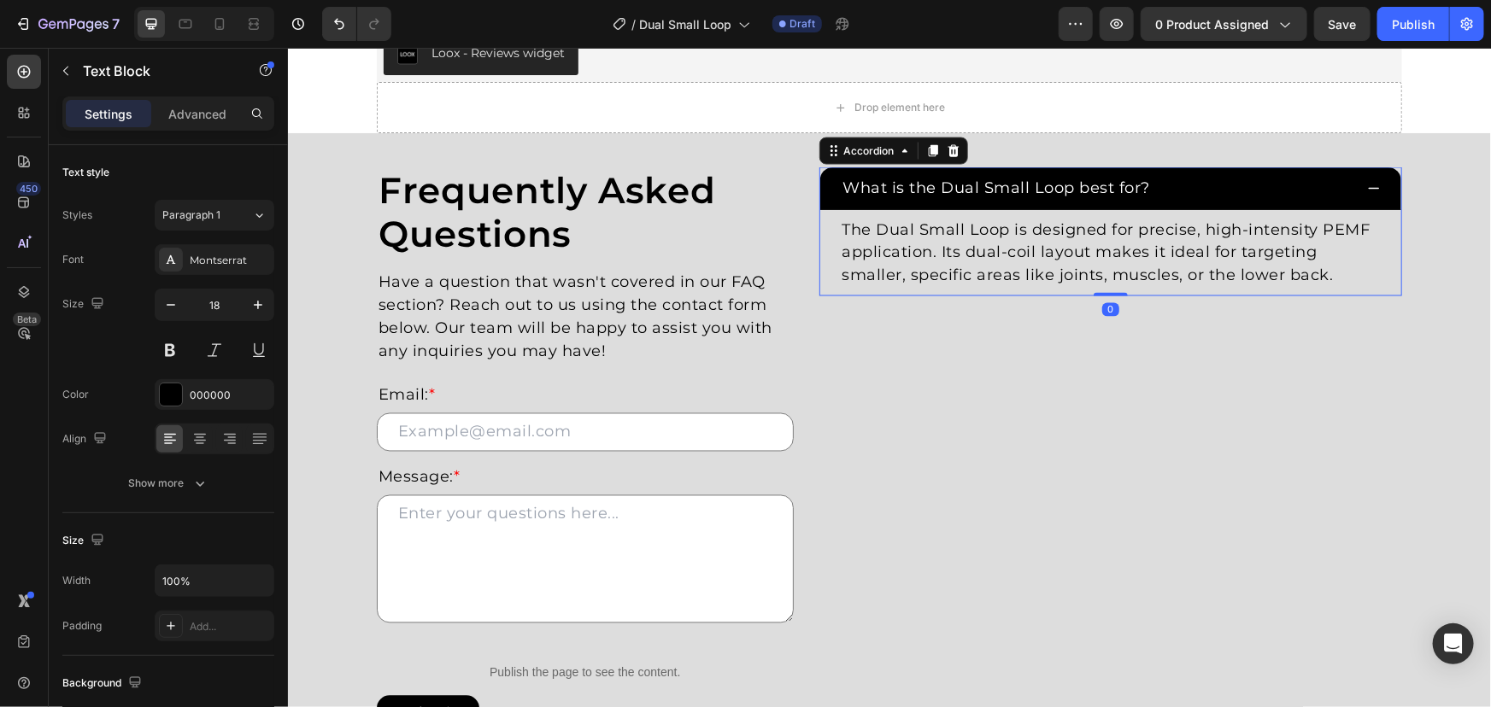
click at [1129, 187] on p "What is the Dual Small Loop best for?" at bounding box center [996, 187] width 308 height 23
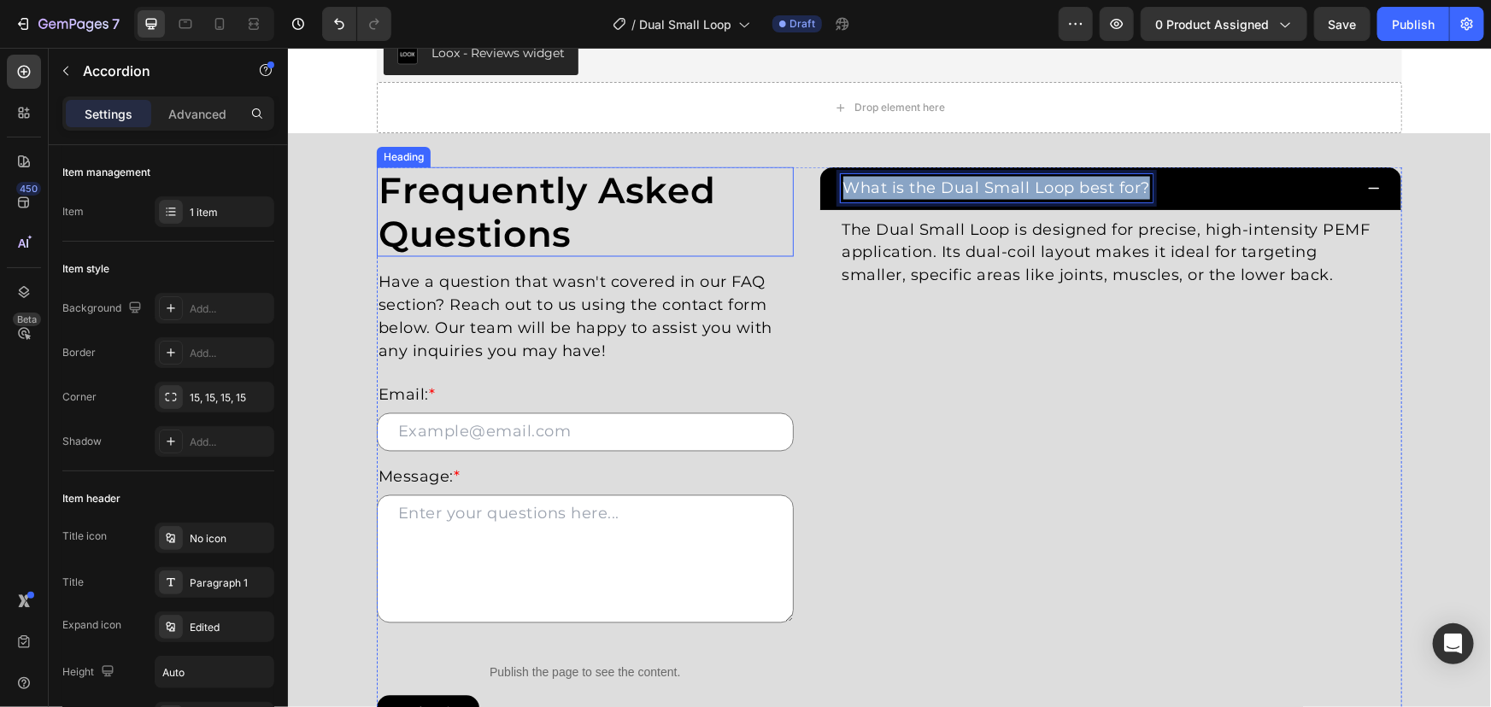
drag, startPoint x: 1138, startPoint y: 187, endPoint x: 587, endPoint y: 157, distance: 551.9
click at [625, 169] on div "Frequently Asked Questions Heading Have a question that wasn't covered in our F…" at bounding box center [888, 454] width 1025 height 574
copy p "What is the Dual Small Loop best for?"
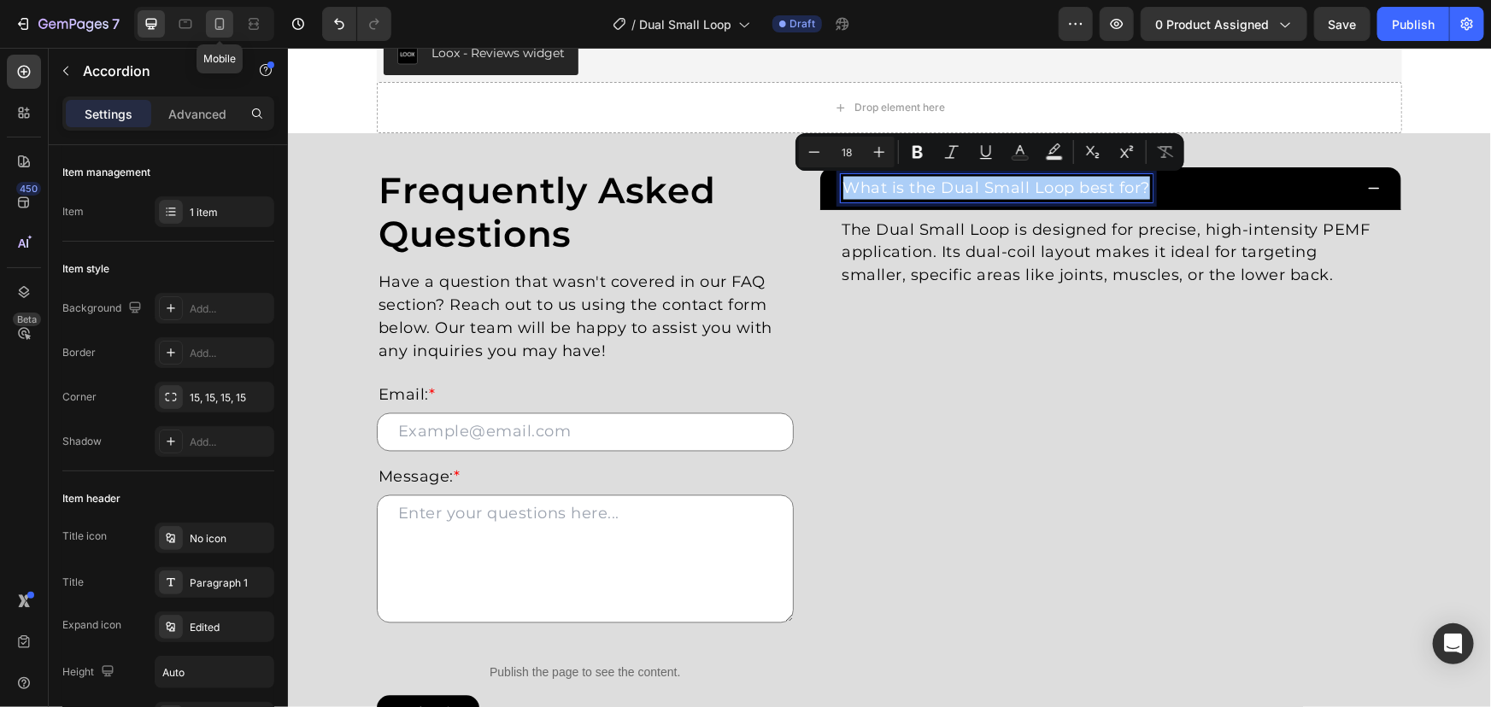
click at [221, 19] on icon at bounding box center [219, 23] width 17 height 17
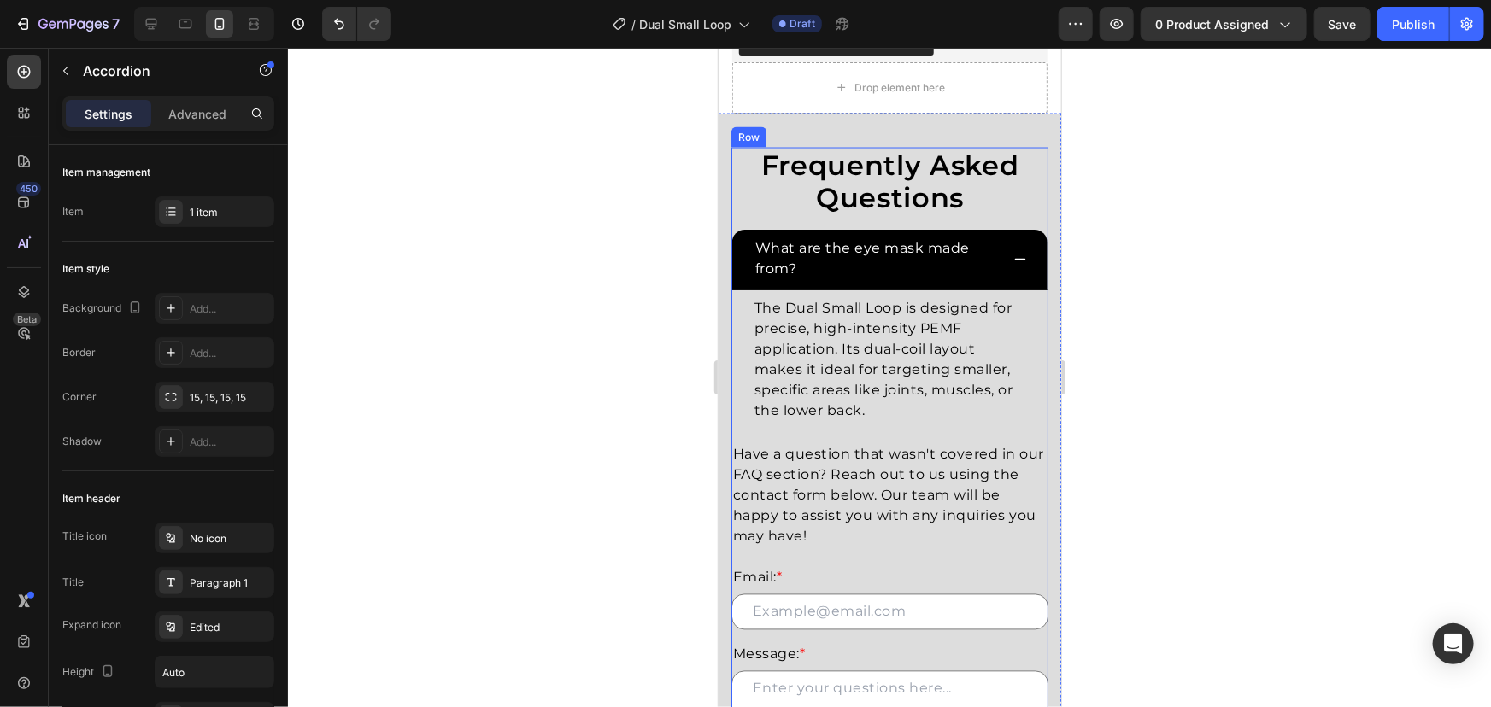
scroll to position [1389, 0]
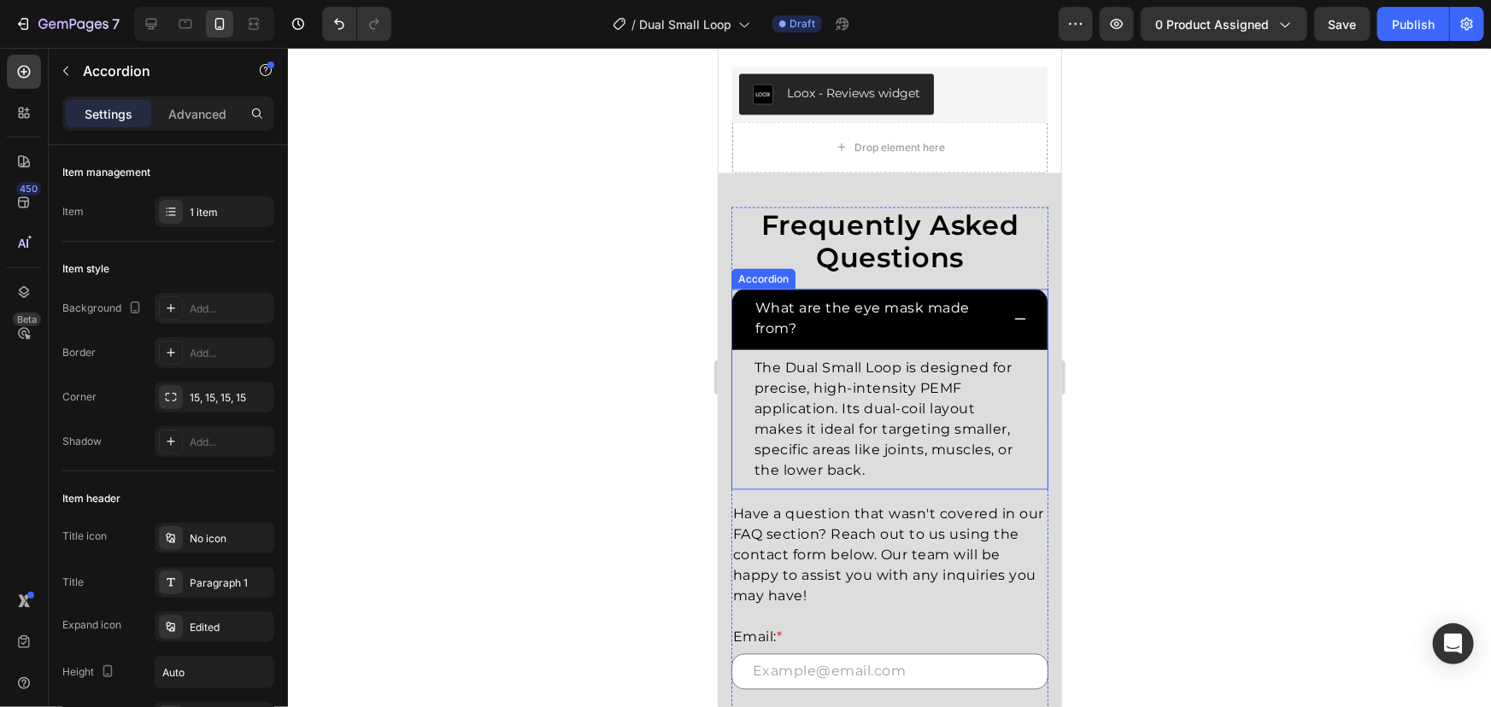
click at [856, 315] on p "What are the eye mask made from?" at bounding box center [875, 318] width 242 height 41
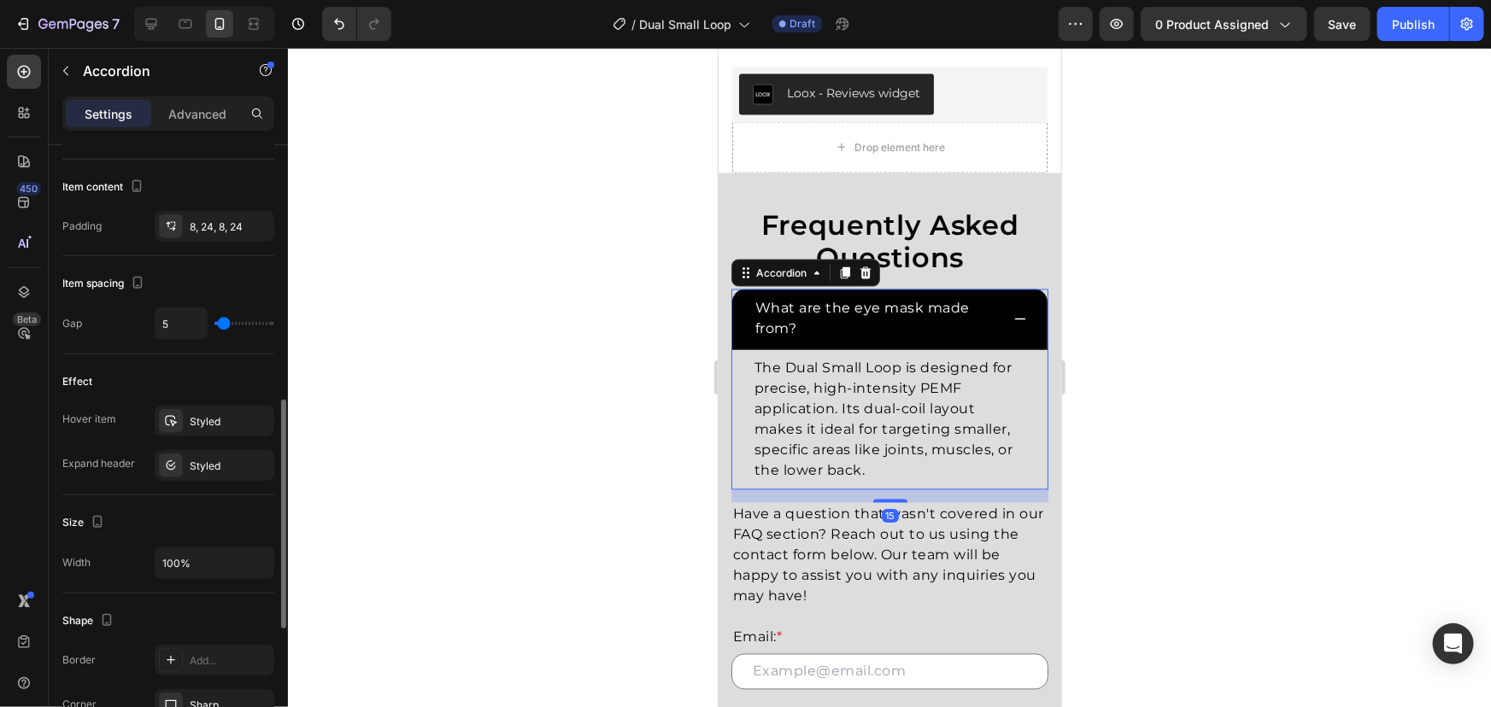
click at [811, 321] on p "What are the eye mask made from?" at bounding box center [875, 318] width 242 height 41
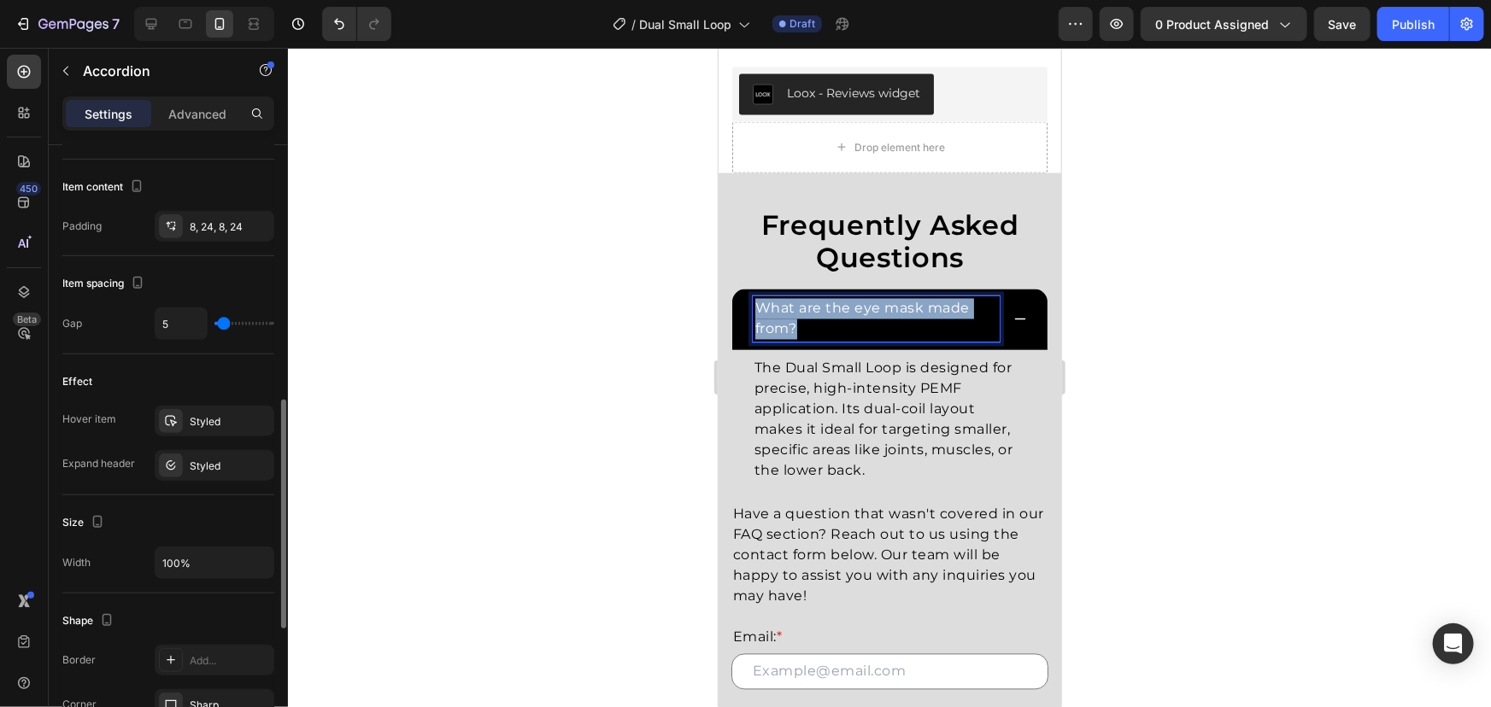
drag, startPoint x: 836, startPoint y: 321, endPoint x: 588, endPoint y: 269, distance: 253.2
click at [718, 269] on html "Mobile ( 401 px) iPhone 13 Mini iPhone 13 Pro iPhone 11 Pro Max iPhone 15 Pro M…" at bounding box center [889, 284] width 343 height 3252
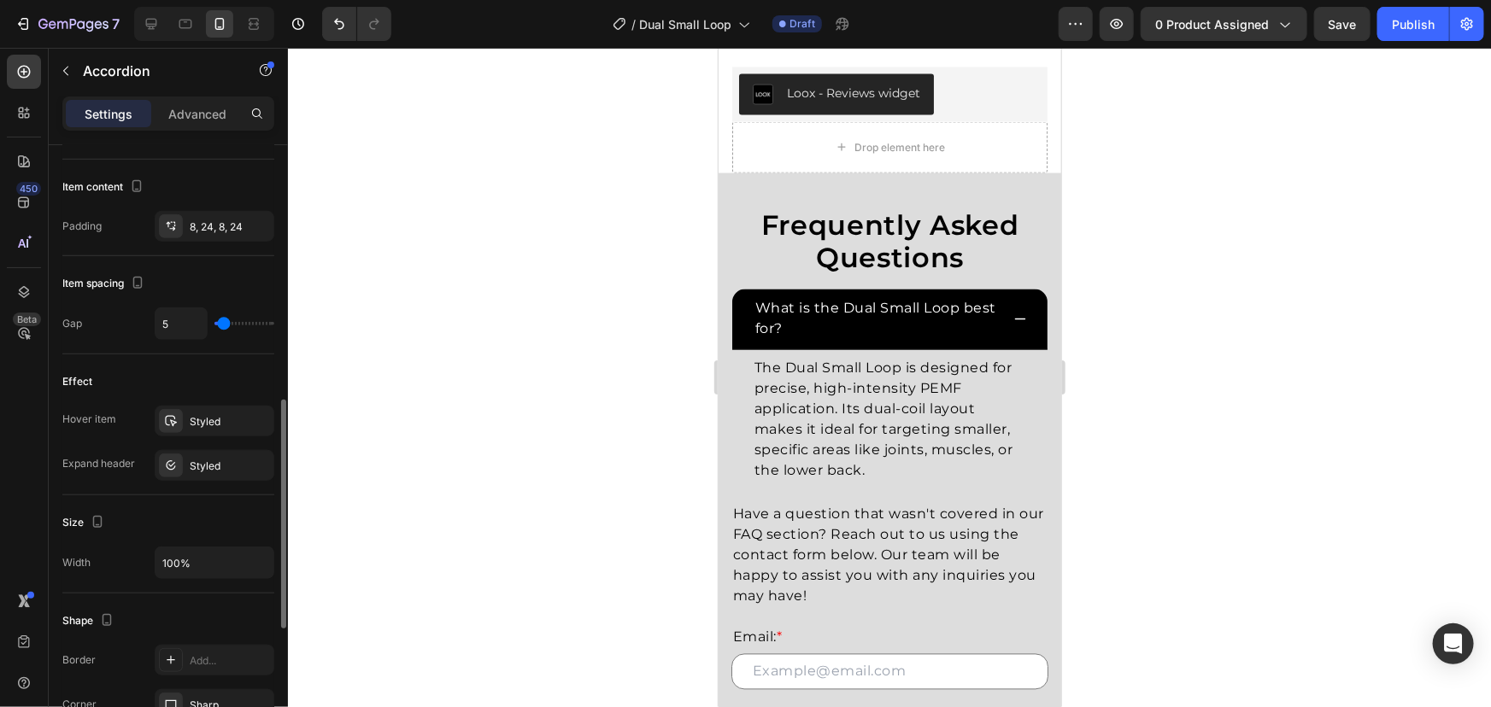
click at [468, 204] on div at bounding box center [889, 378] width 1203 height 660
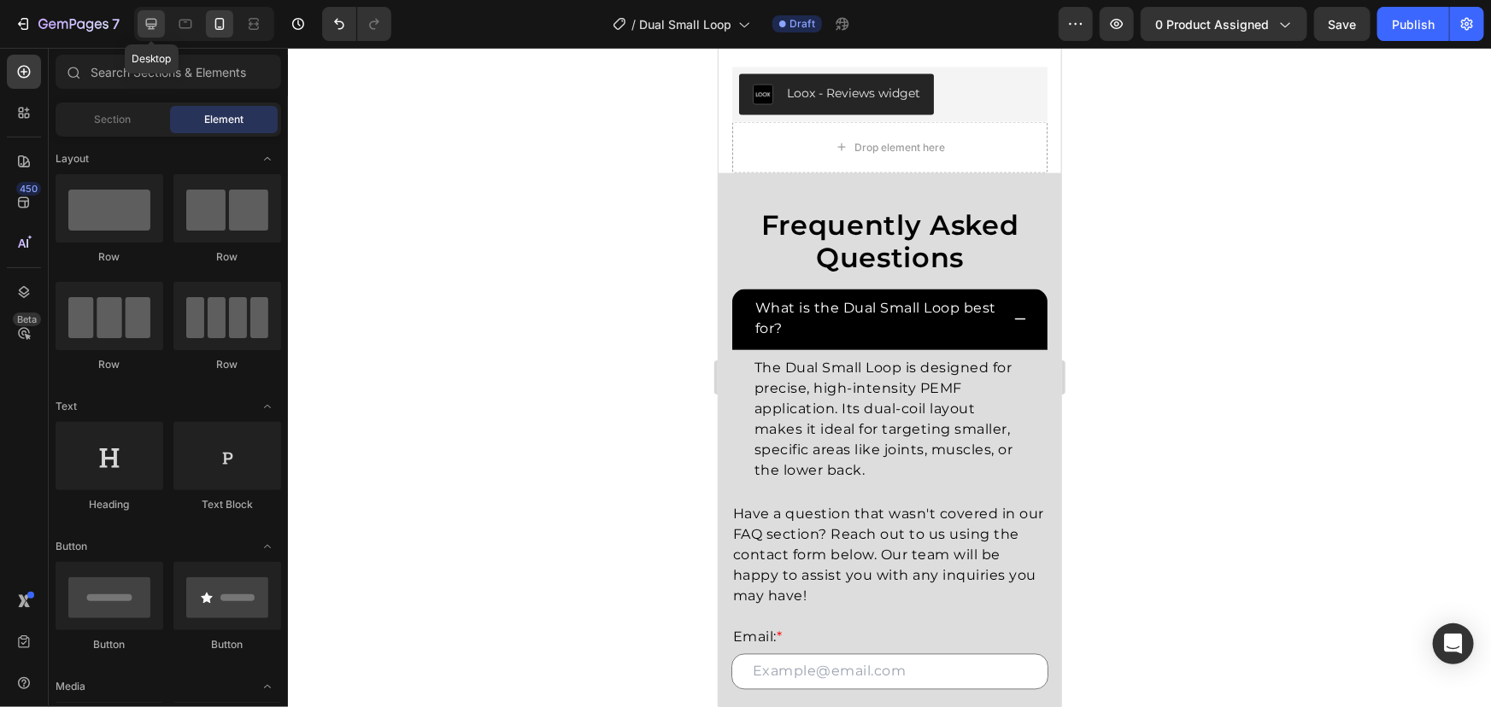
click at [150, 12] on div at bounding box center [151, 23] width 27 height 27
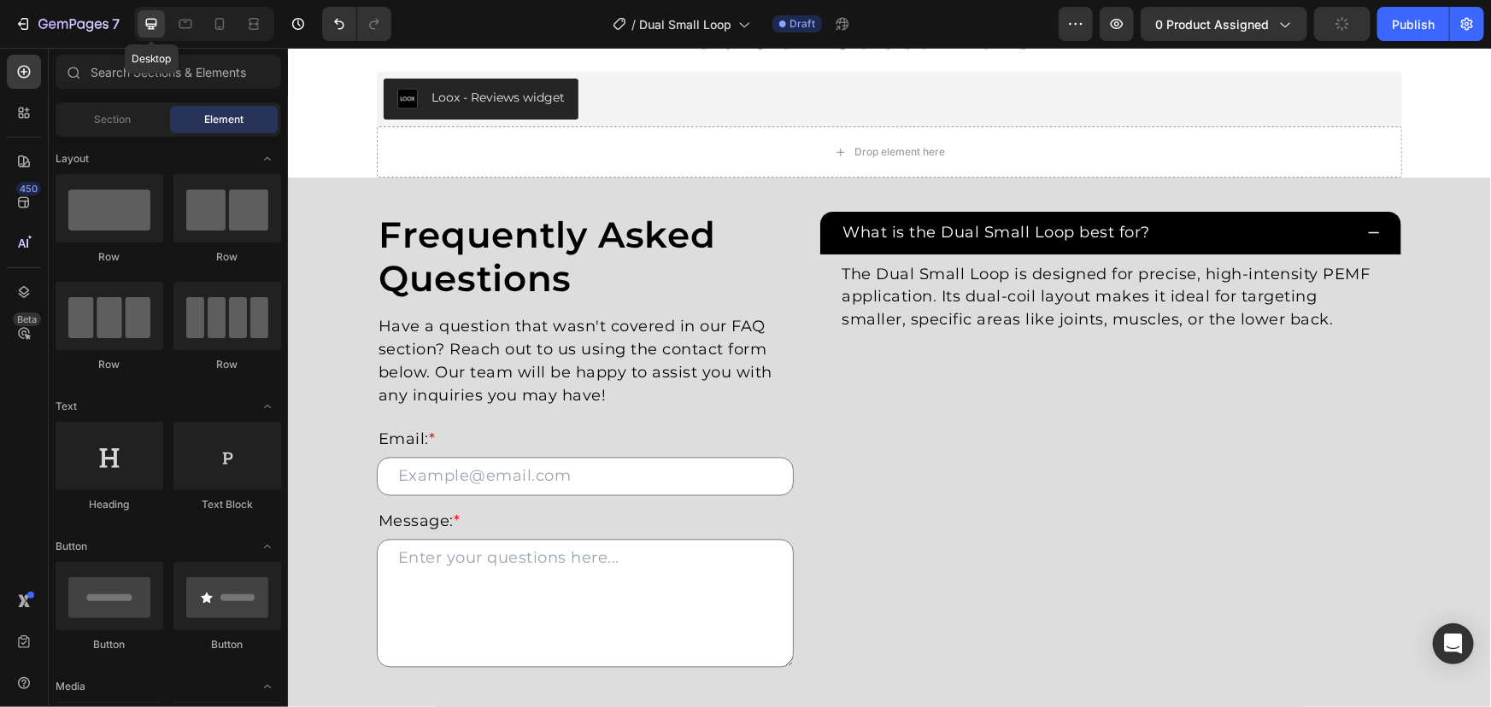
scroll to position [1406, 0]
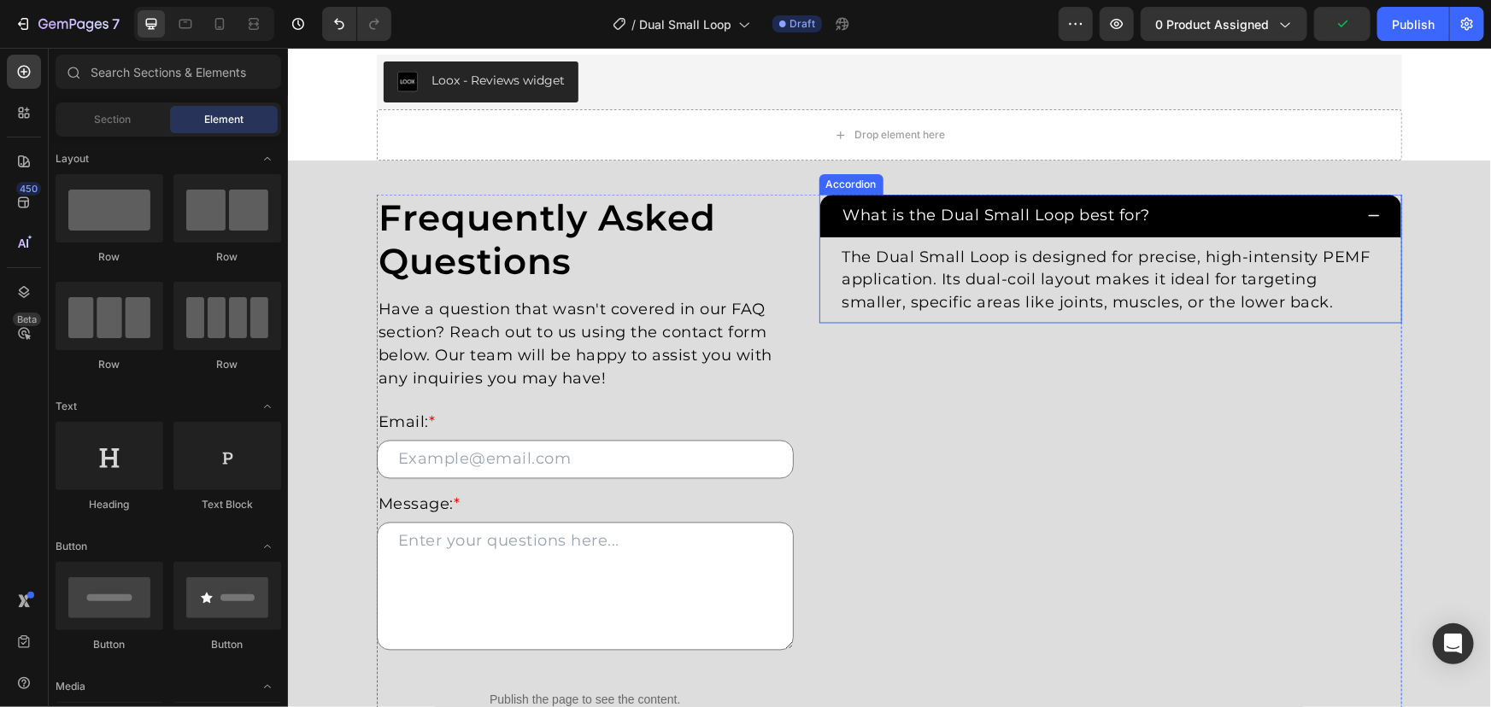
click at [829, 226] on div "What is the Dual Small Loop best for?" at bounding box center [1110, 215] width 582 height 43
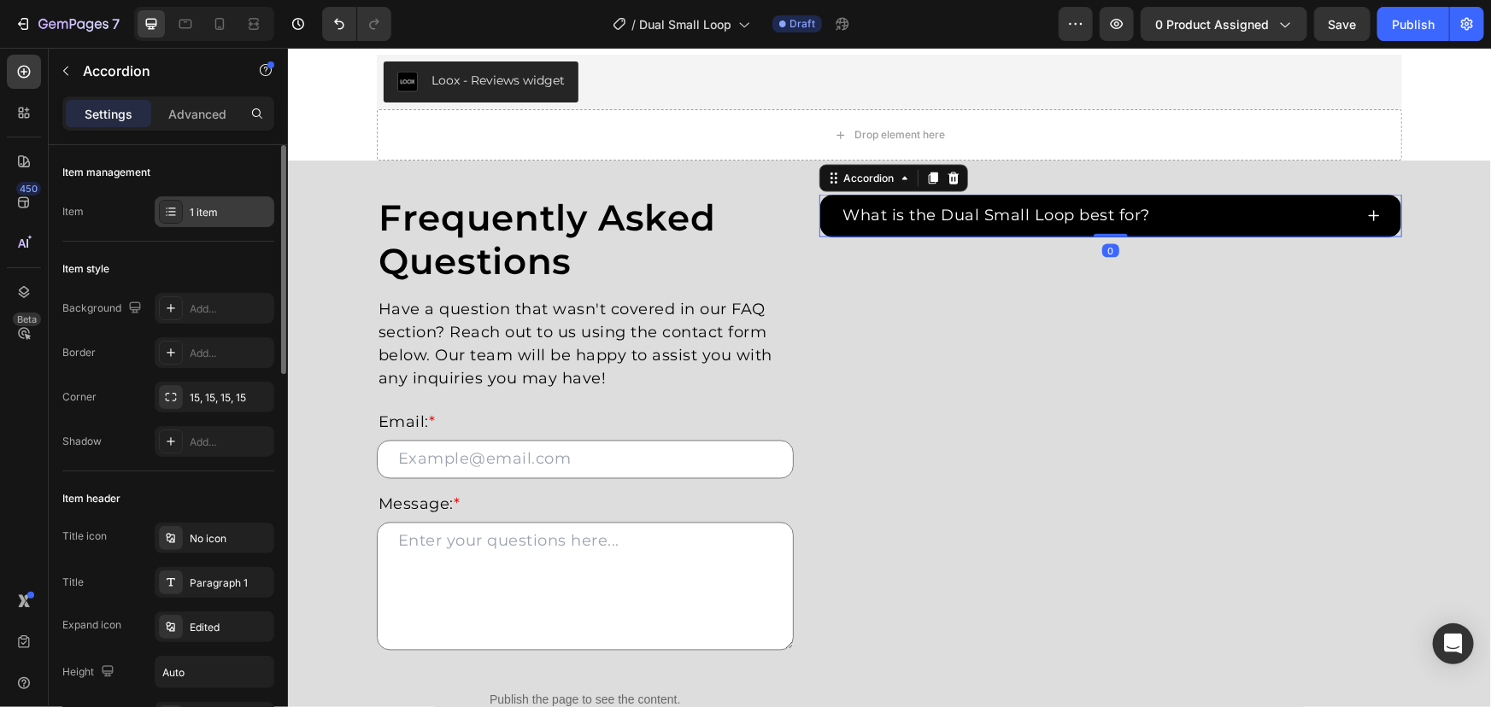
click at [220, 210] on div "1 item" at bounding box center [230, 212] width 80 height 15
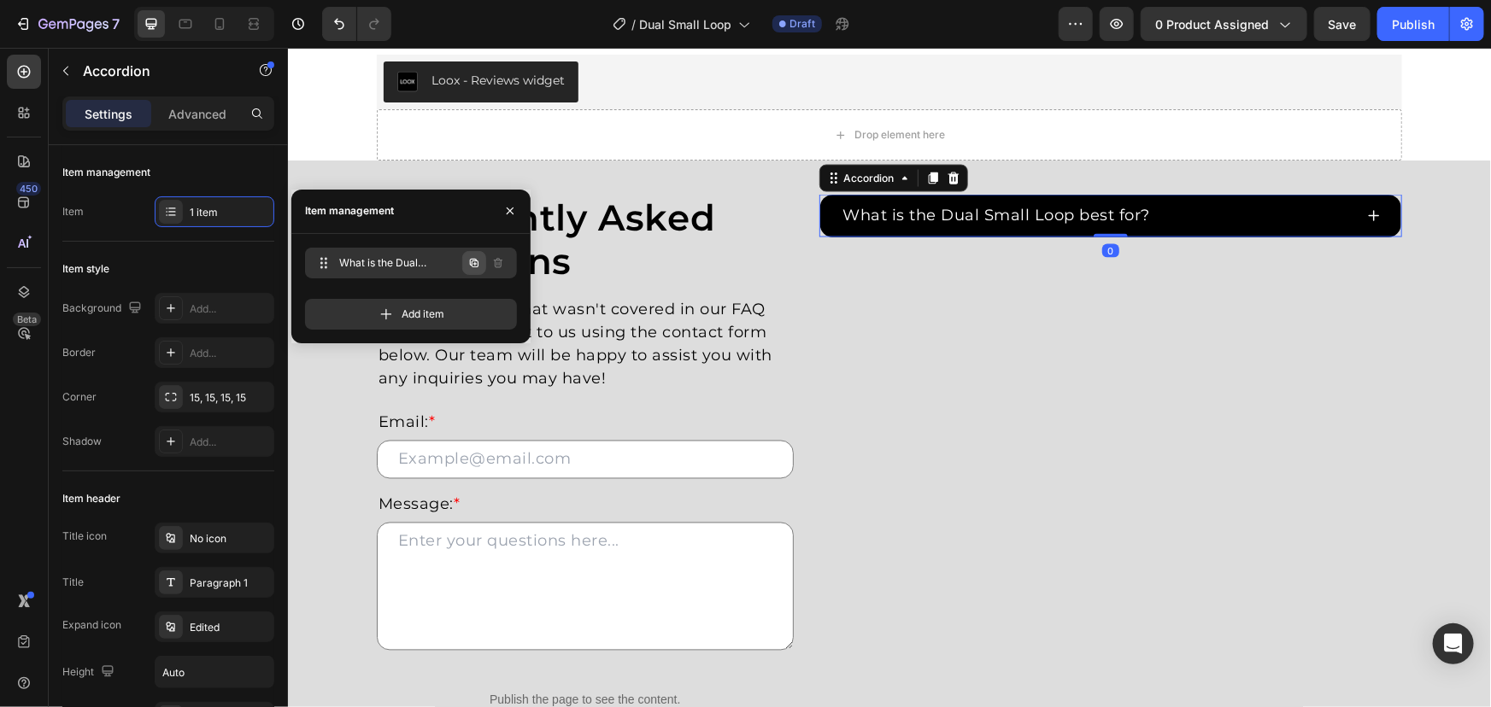
click at [474, 264] on icon "button" at bounding box center [474, 263] width 3 height 3
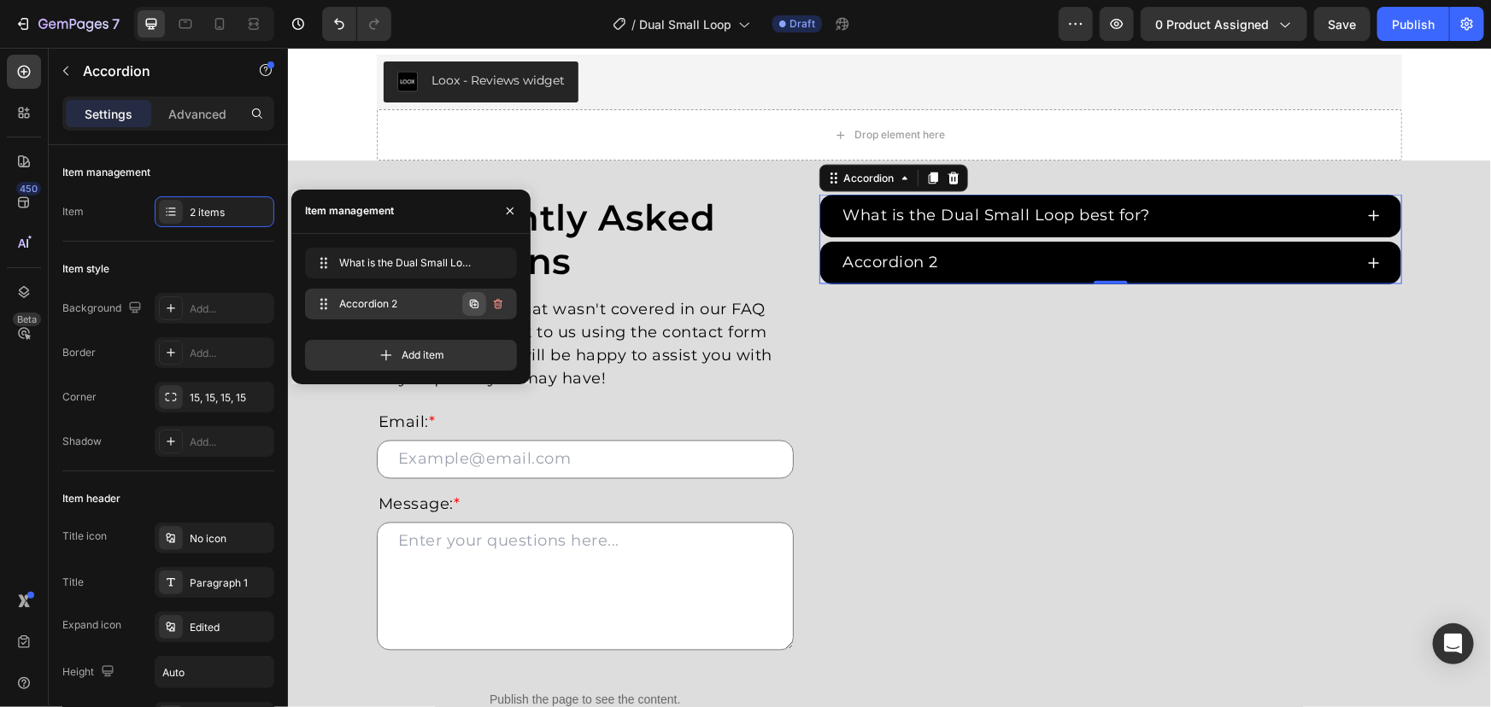
click at [480, 305] on icon "button" at bounding box center [474, 304] width 14 height 14
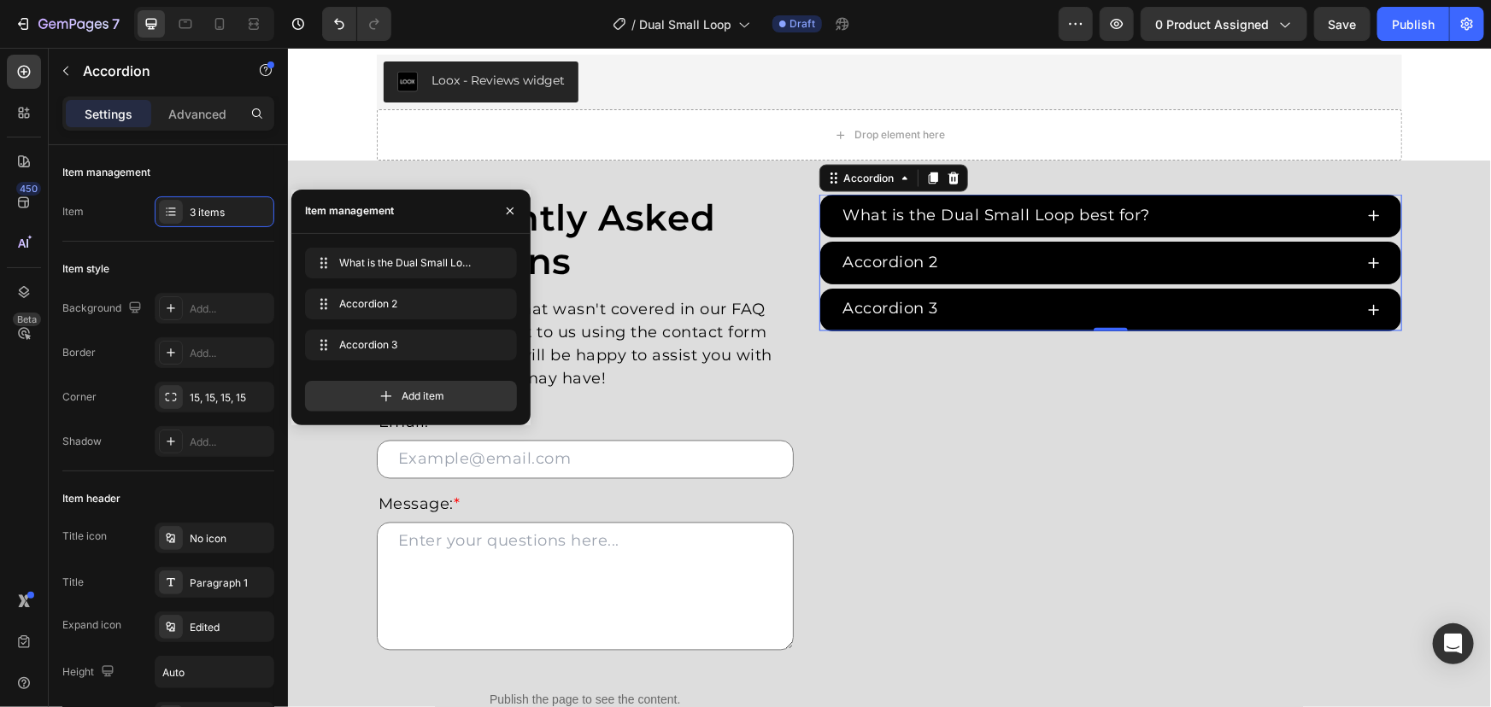
click at [891, 252] on div "Accordion 2" at bounding box center [890, 262] width 101 height 28
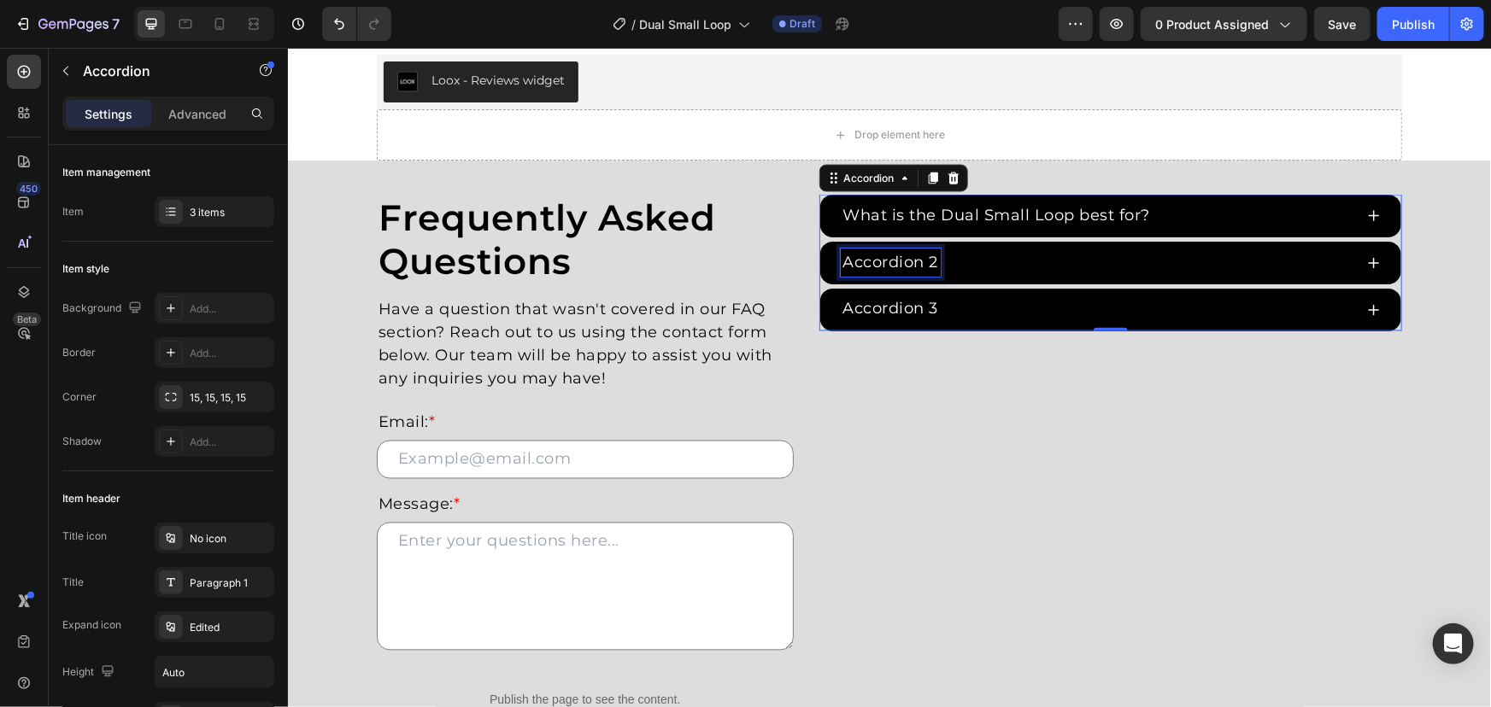
click at [853, 260] on p "Accordion 2" at bounding box center [890, 261] width 96 height 23
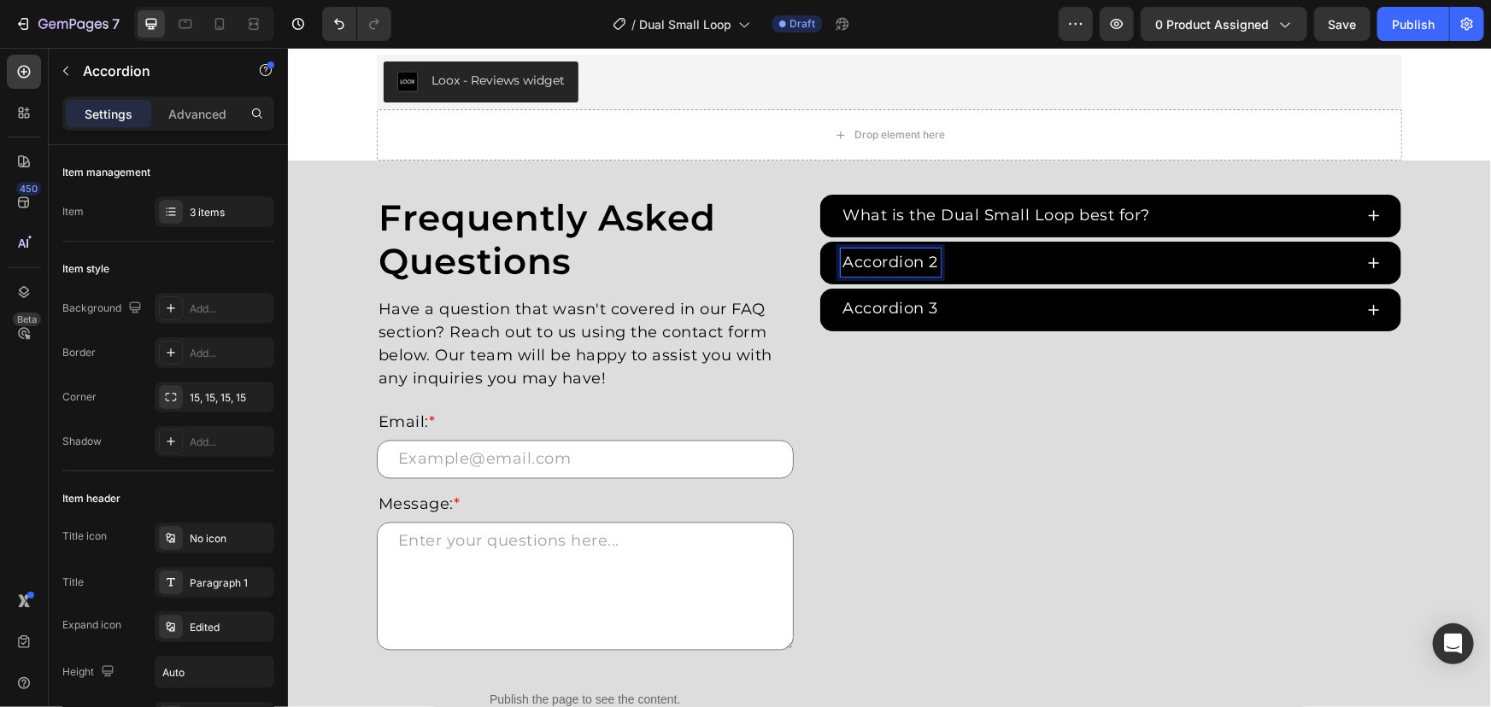
click at [837, 261] on div "Accordion 2" at bounding box center [1110, 262] width 582 height 43
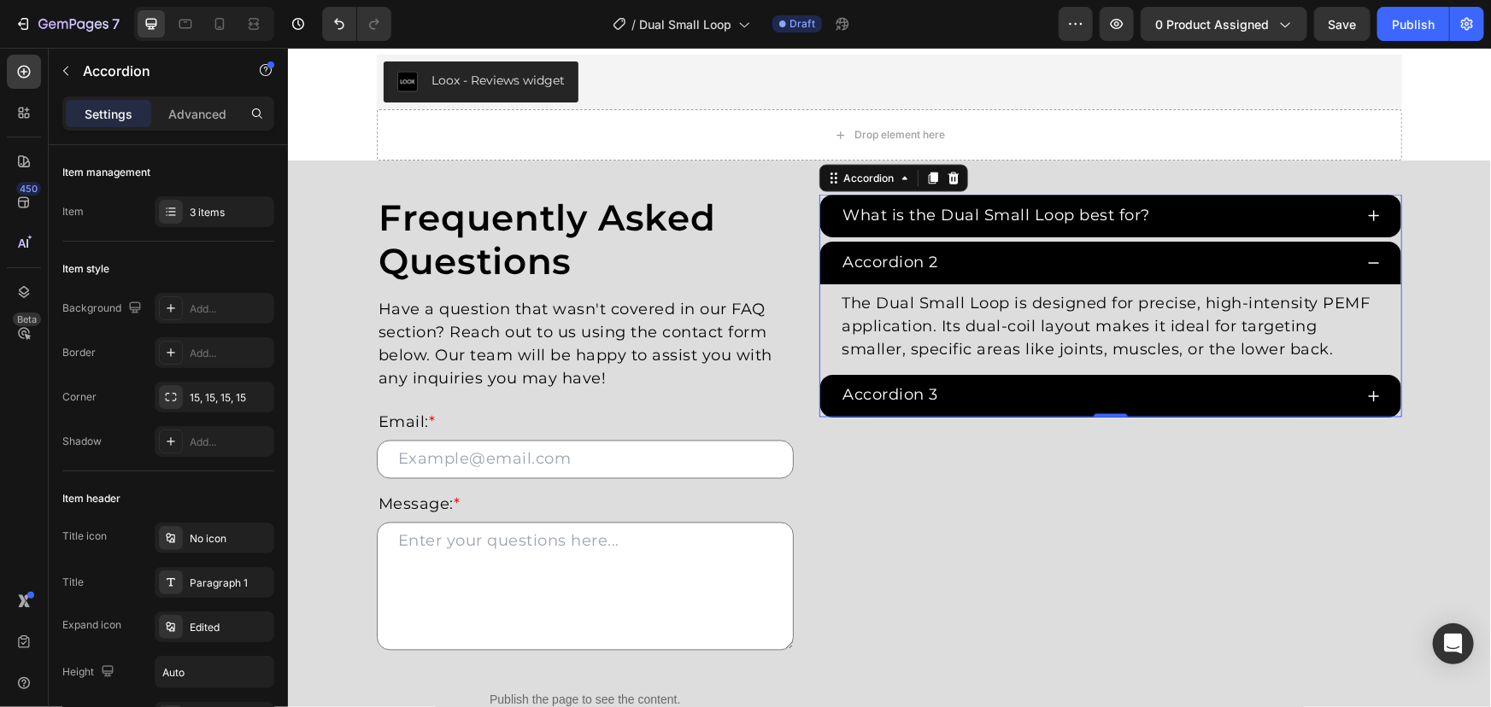
click at [842, 261] on p "Accordion 2" at bounding box center [890, 261] width 96 height 23
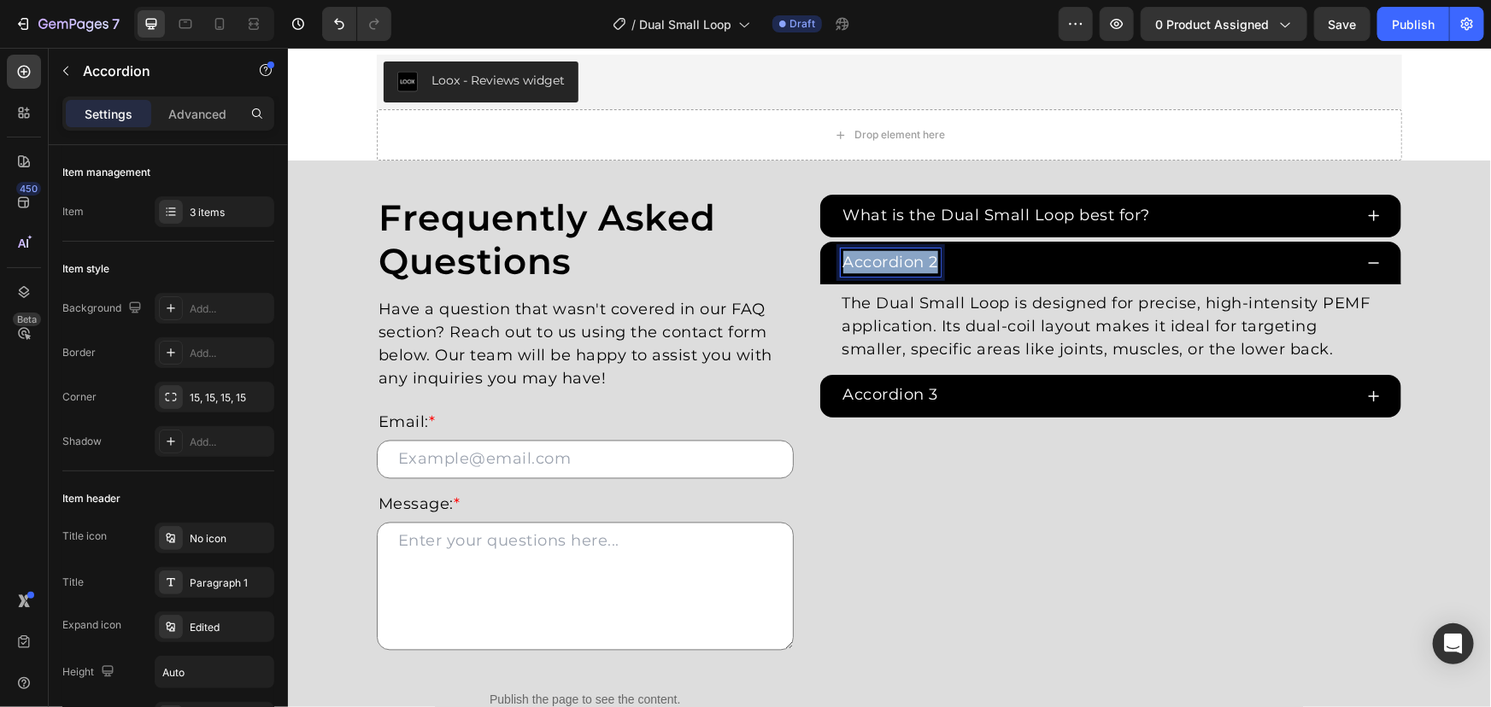
drag, startPoint x: 837, startPoint y: 264, endPoint x: 1023, endPoint y: 255, distance: 185.6
click at [1022, 255] on div "Accordion 2" at bounding box center [1096, 262] width 513 height 28
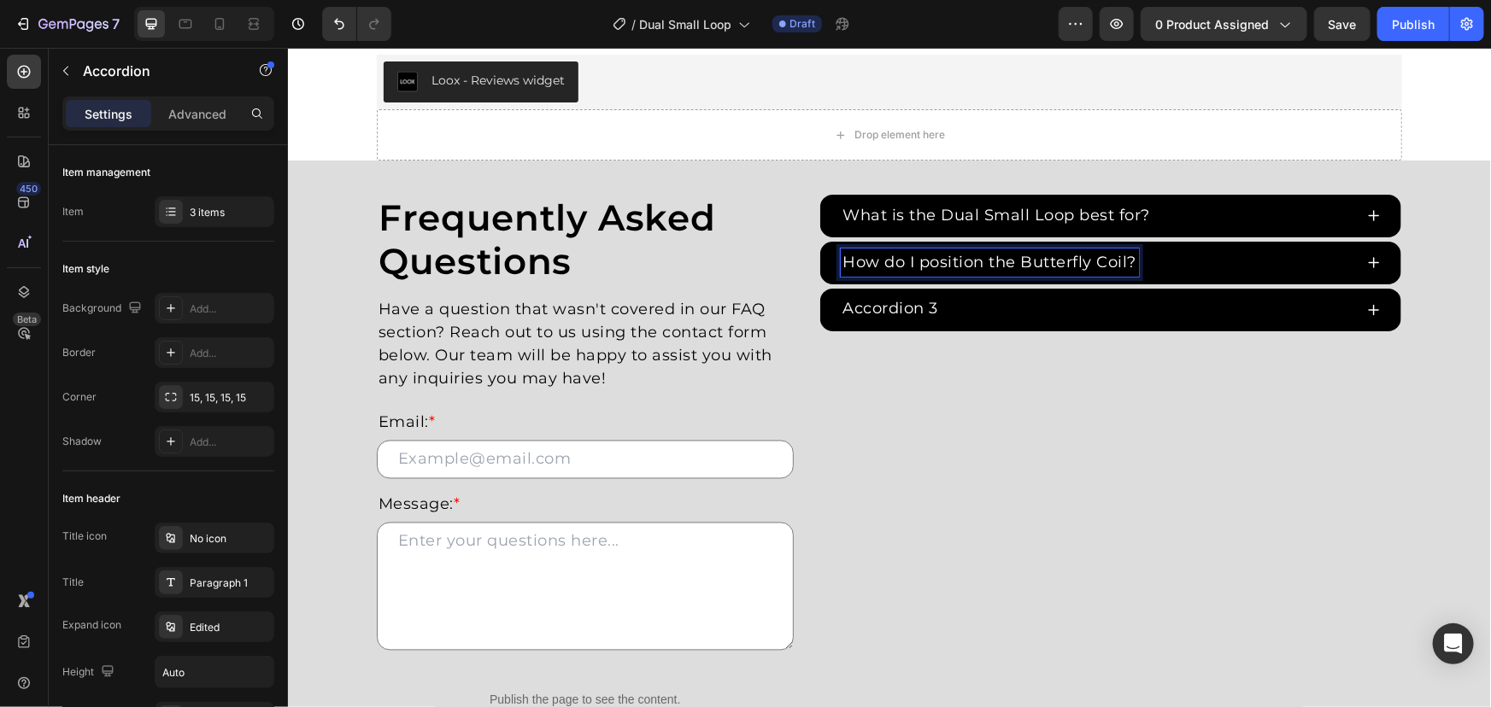
click at [955, 220] on p "What is the Dual Small Loop best for?" at bounding box center [996, 214] width 308 height 23
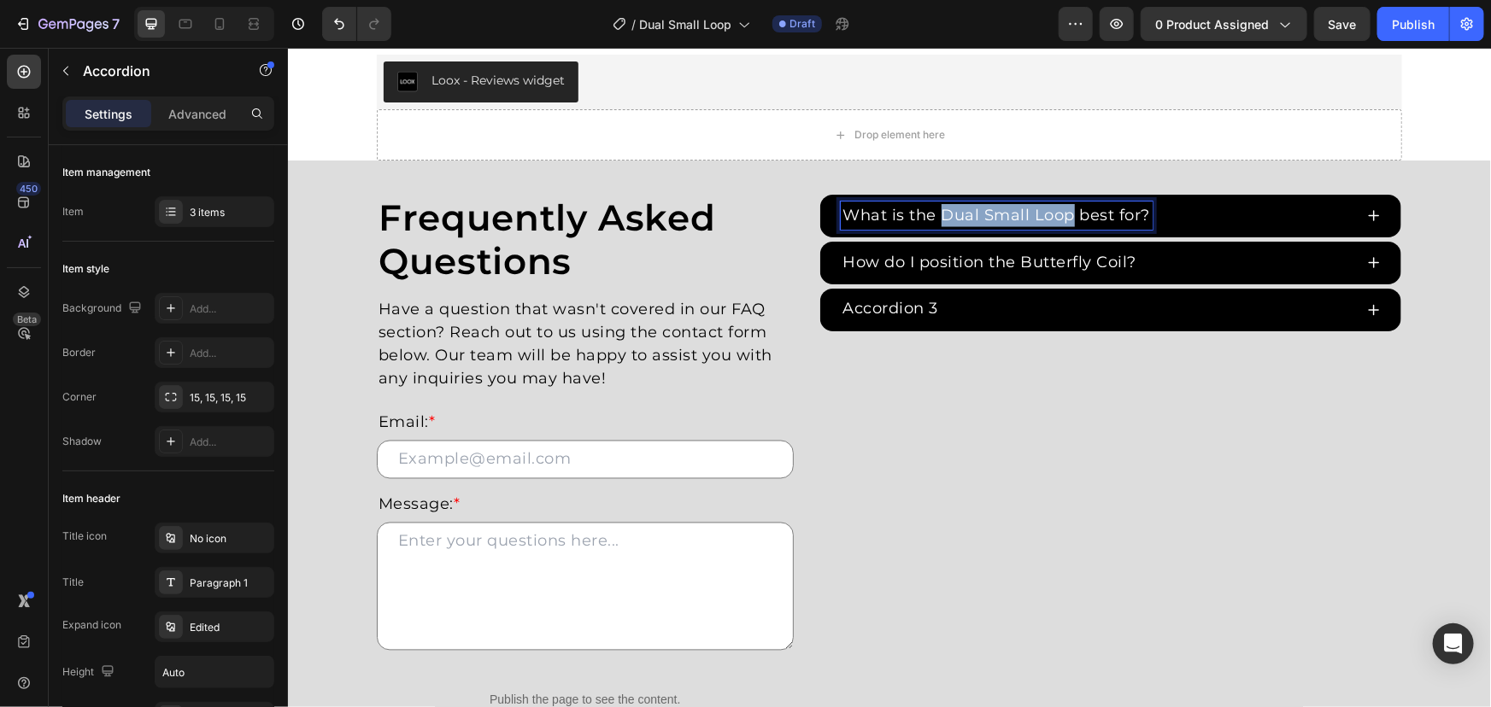
drag, startPoint x: 939, startPoint y: 217, endPoint x: 1062, endPoint y: 216, distance: 123.0
click at [1062, 216] on p "What is the Dual Small Loop best for?" at bounding box center [996, 214] width 308 height 23
copy p "Dual Small Loop"
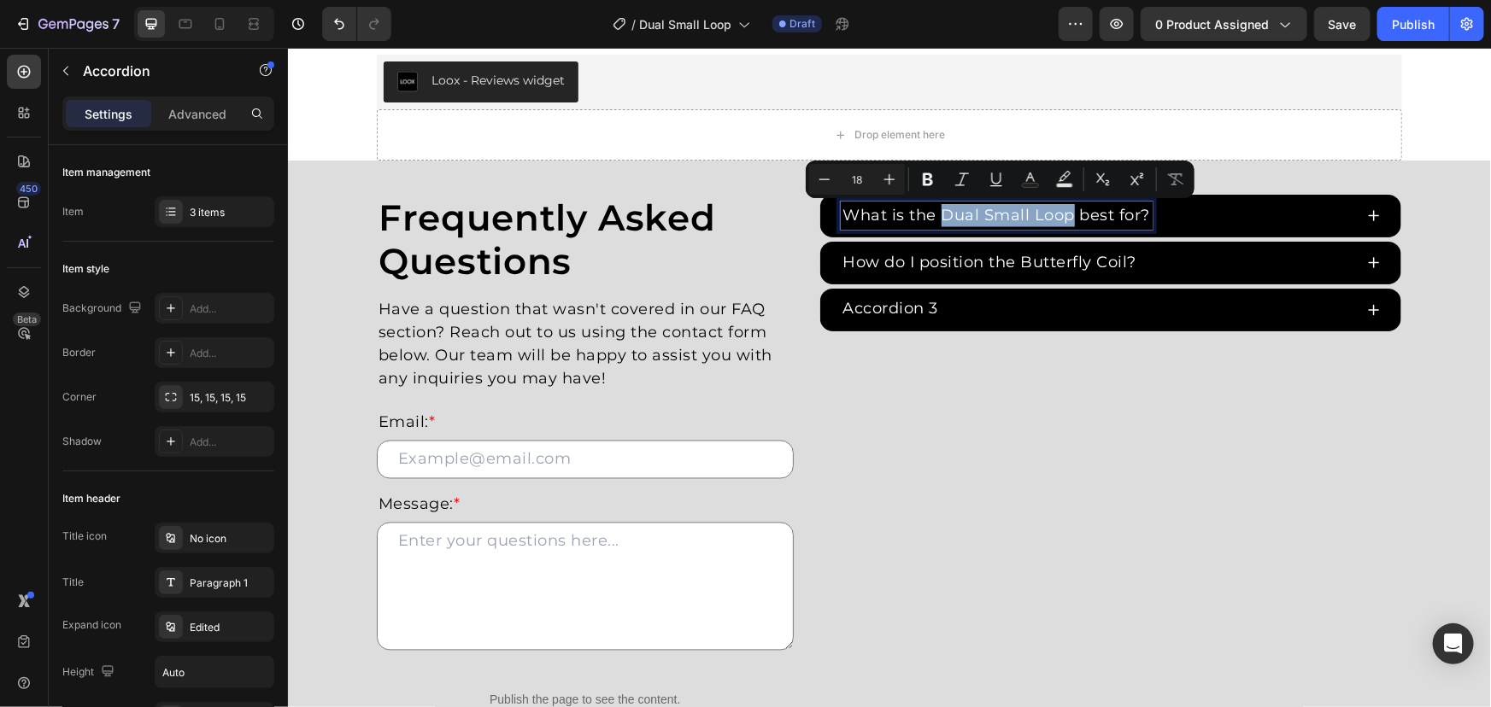
click at [944, 276] on div "How do I position the Butterfly Coil?" at bounding box center [1110, 262] width 582 height 43
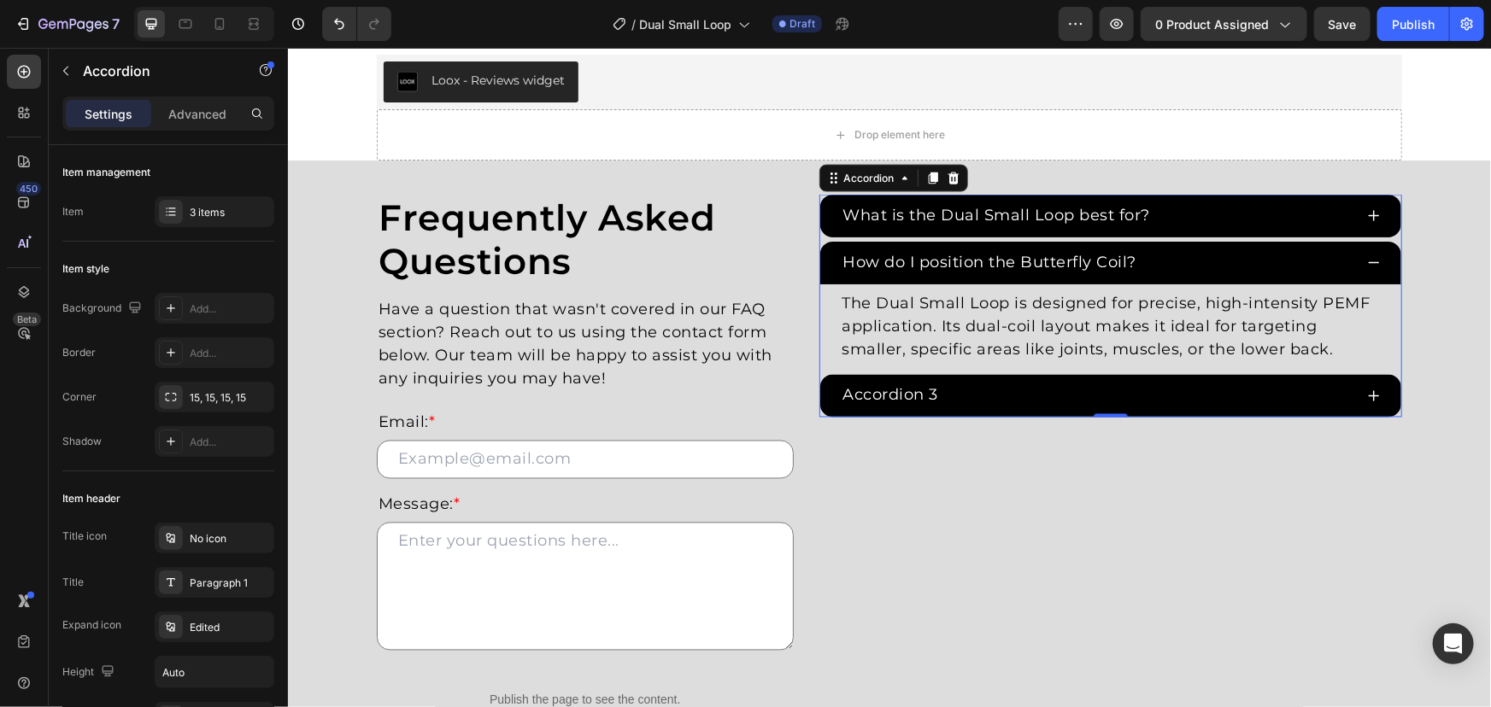
click at [946, 264] on p "How do I position the Butterfly Coil?" at bounding box center [989, 261] width 294 height 23
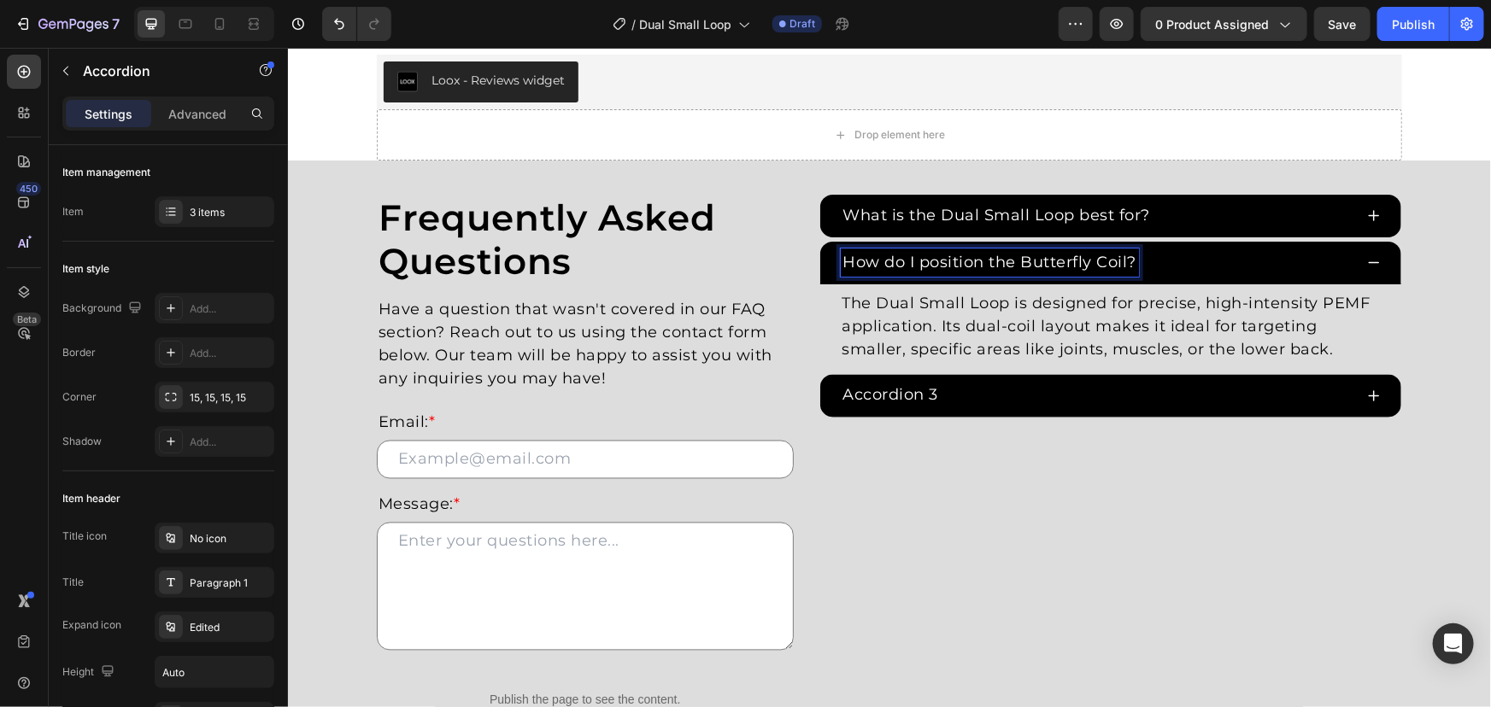
click at [1005, 264] on p "How do I position the Butterfly Coil?" at bounding box center [989, 261] width 294 height 23
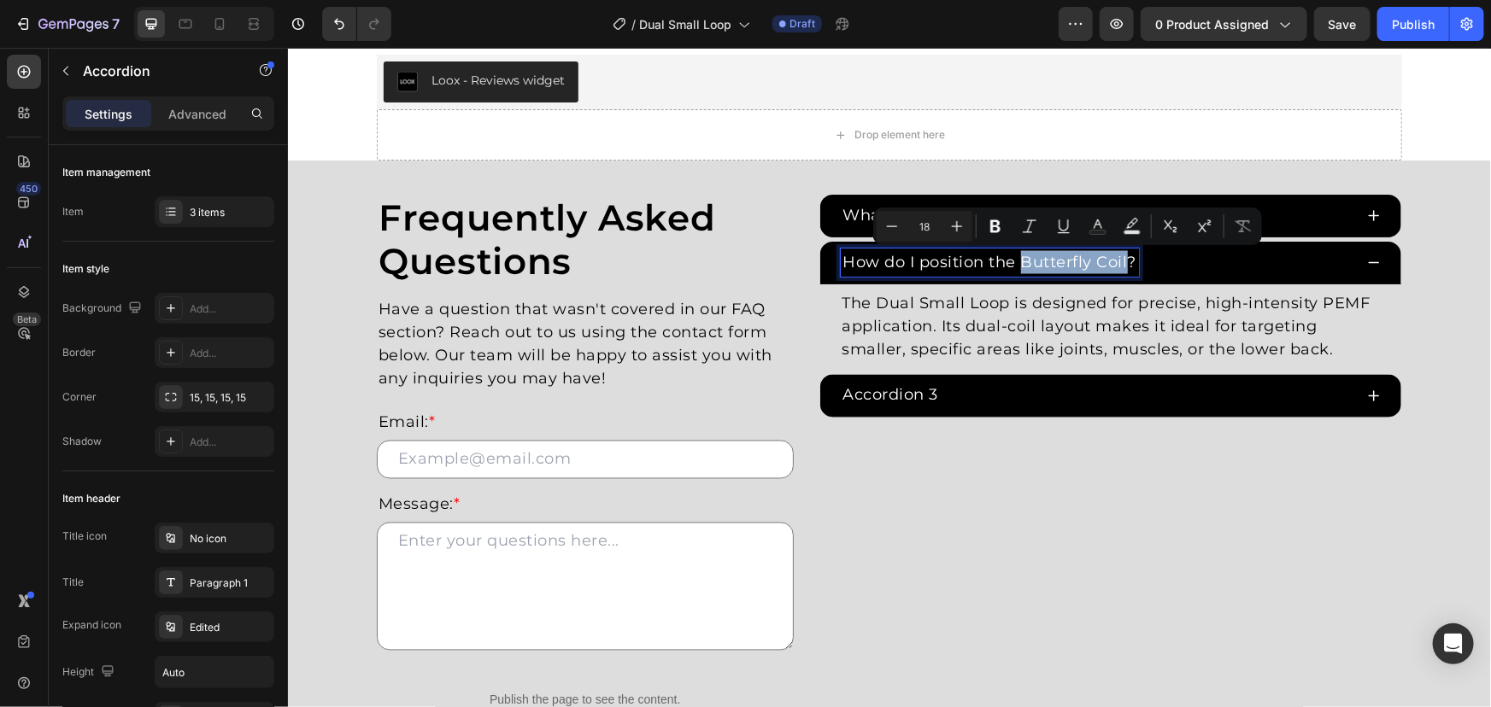
drag, startPoint x: 1015, startPoint y: 262, endPoint x: 1120, endPoint y: 261, distance: 105.1
click at [1120, 261] on p "How do I position the Butterfly Coil?" at bounding box center [989, 261] width 294 height 23
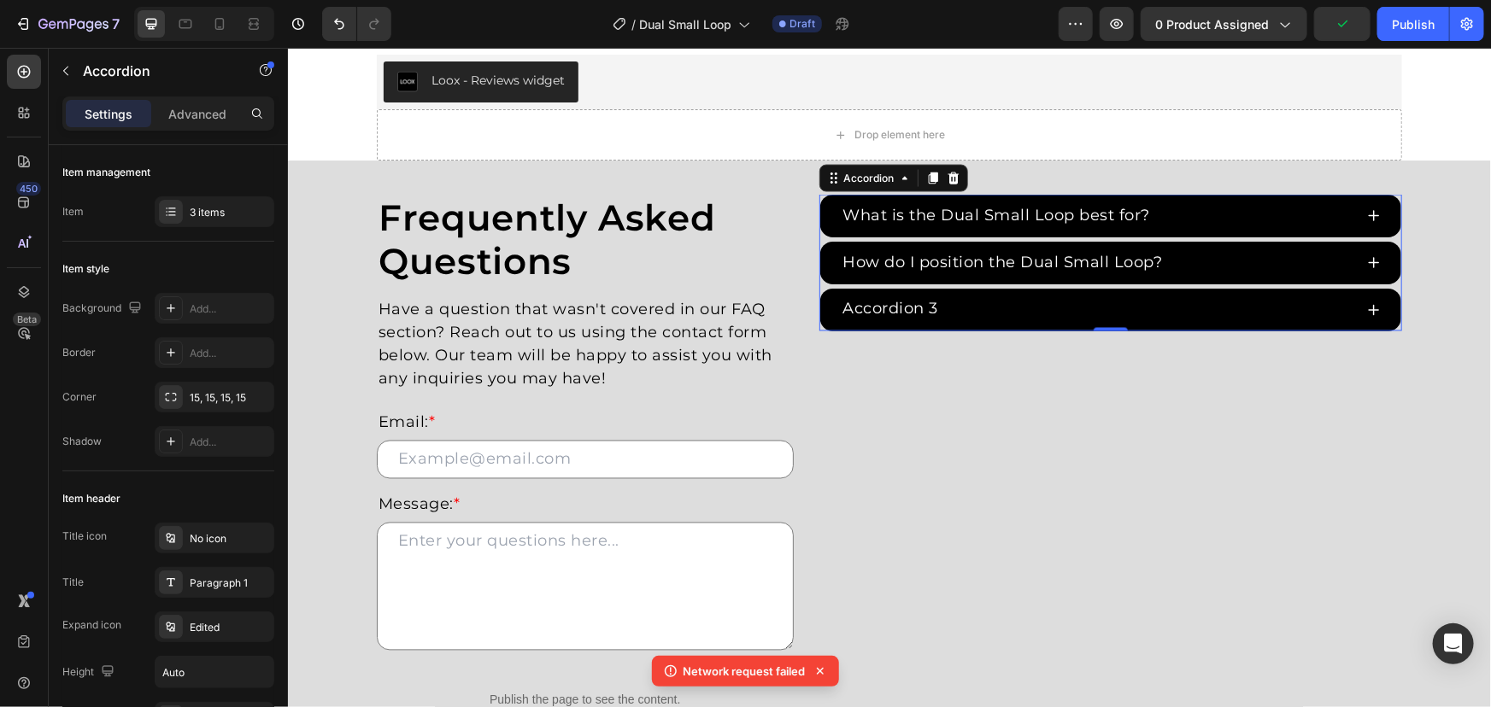
drag, startPoint x: 906, startPoint y: 296, endPoint x: 918, endPoint y: 307, distance: 16.4
click at [906, 297] on p "Accordion 3" at bounding box center [890, 308] width 96 height 23
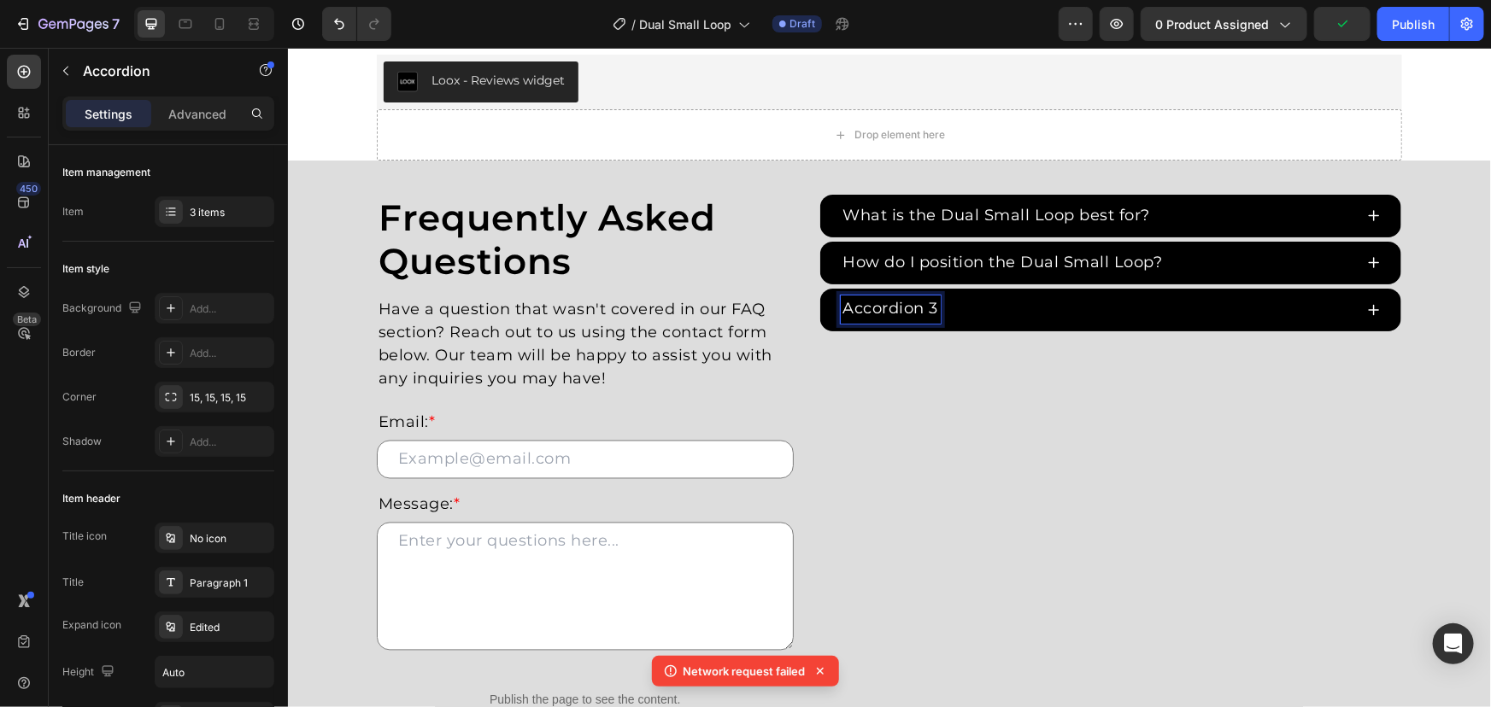
drag, startPoint x: 923, startPoint y: 309, endPoint x: 934, endPoint y: 307, distance: 11.4
click at [924, 309] on p "Accordion 3" at bounding box center [890, 308] width 96 height 23
drag, startPoint x: 934, startPoint y: 307, endPoint x: 740, endPoint y: 311, distance: 194.0
click at [741, 311] on div "Frequently Asked Questions Heading Have a question that wasn't covered in our F…" at bounding box center [888, 481] width 1025 height 574
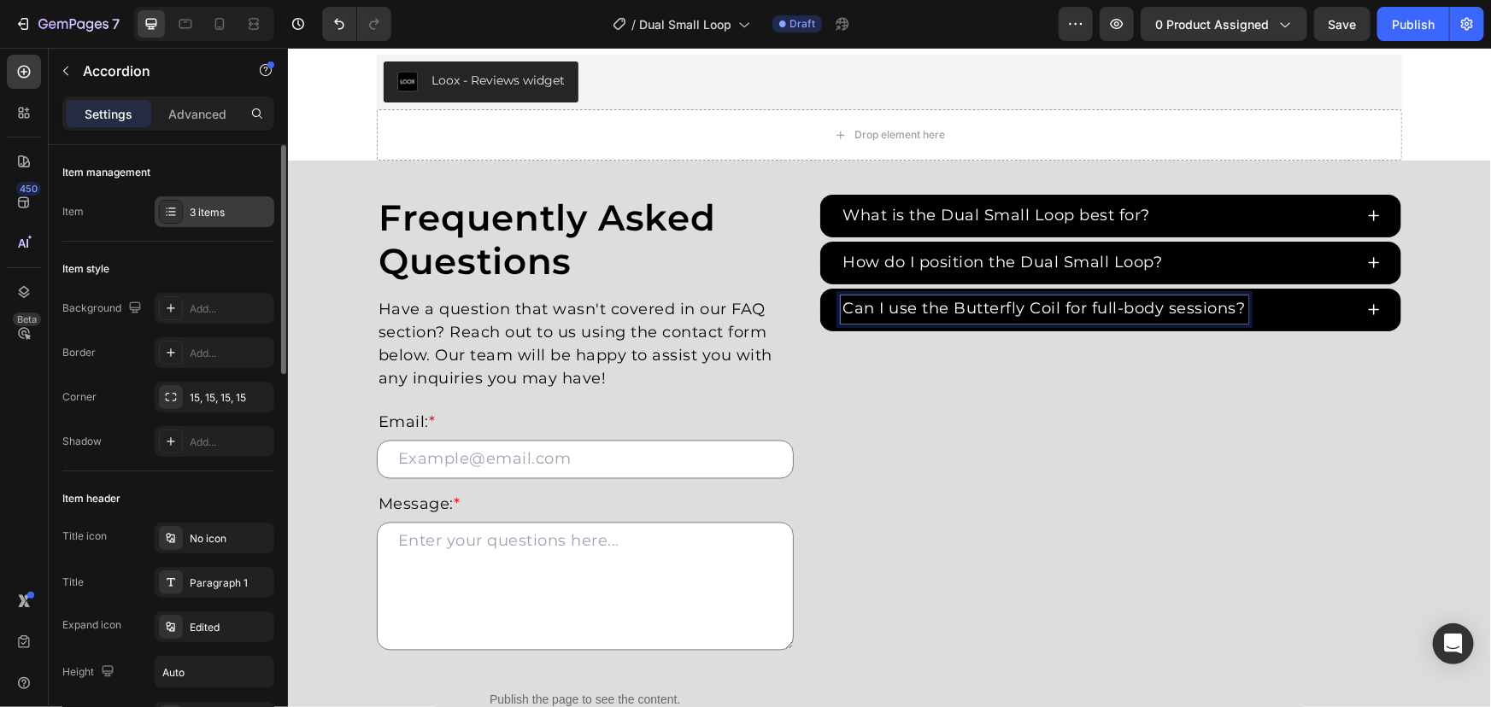
click at [190, 196] on div "3 items" at bounding box center [215, 211] width 120 height 31
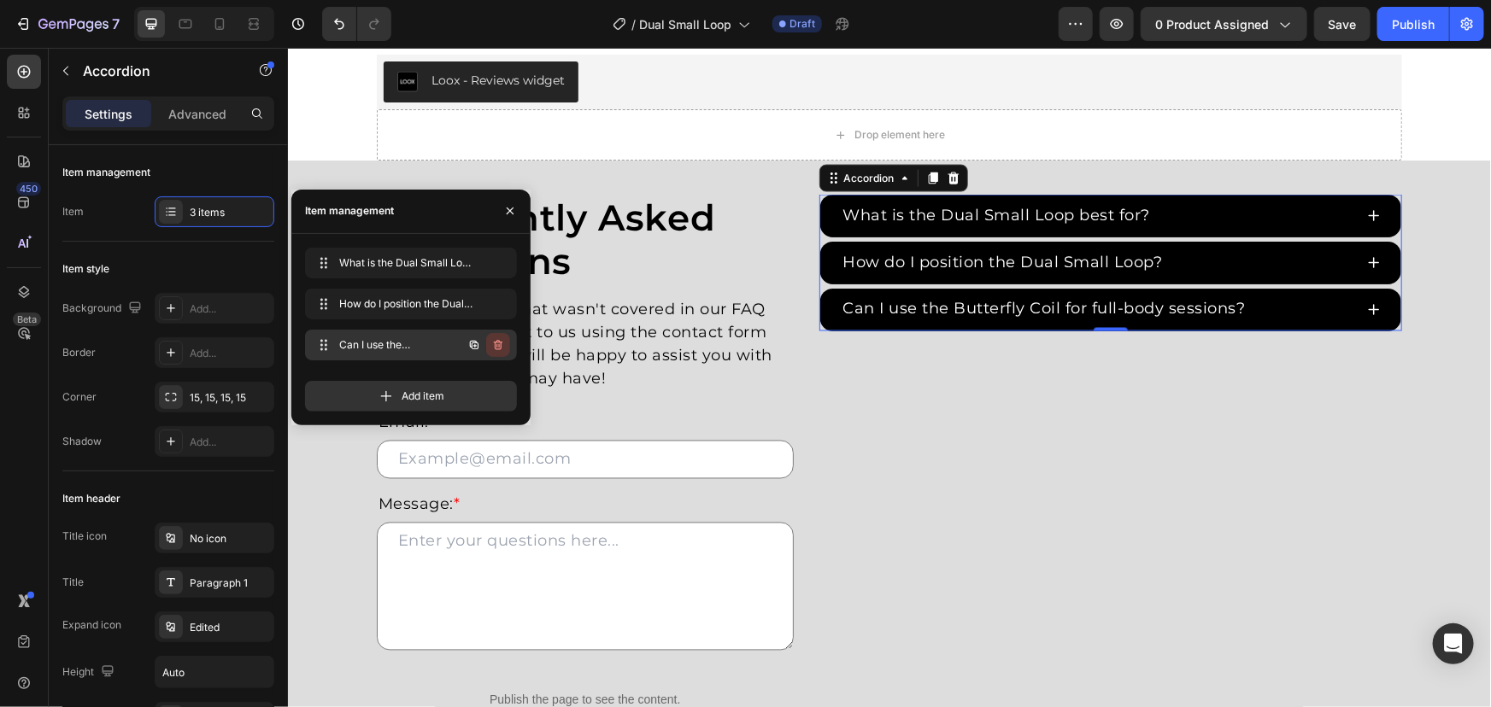
click at [506, 338] on button "button" at bounding box center [498, 345] width 24 height 24
click at [505, 338] on button "Delete" at bounding box center [486, 345] width 47 height 24
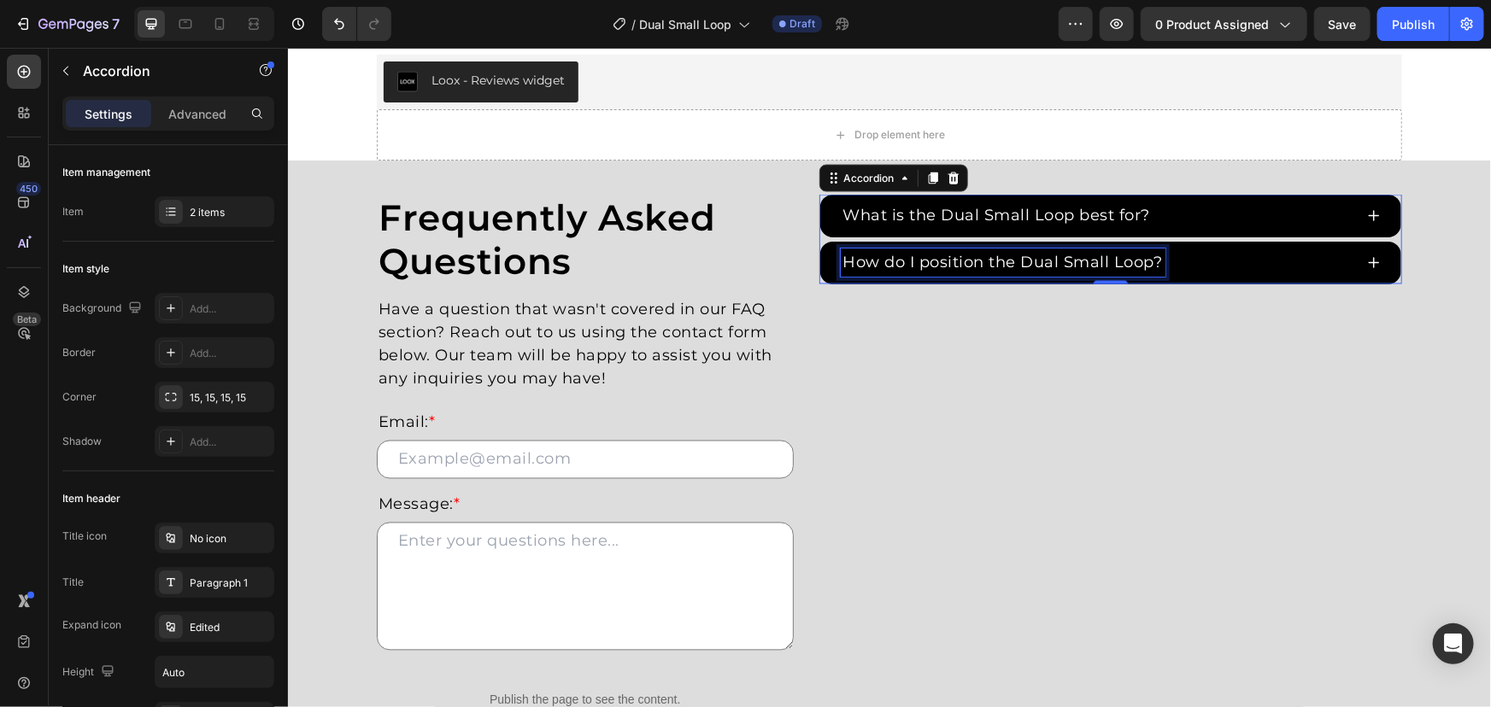
click at [1138, 259] on p "How do I position the Dual Small Loop?" at bounding box center [1002, 261] width 320 height 23
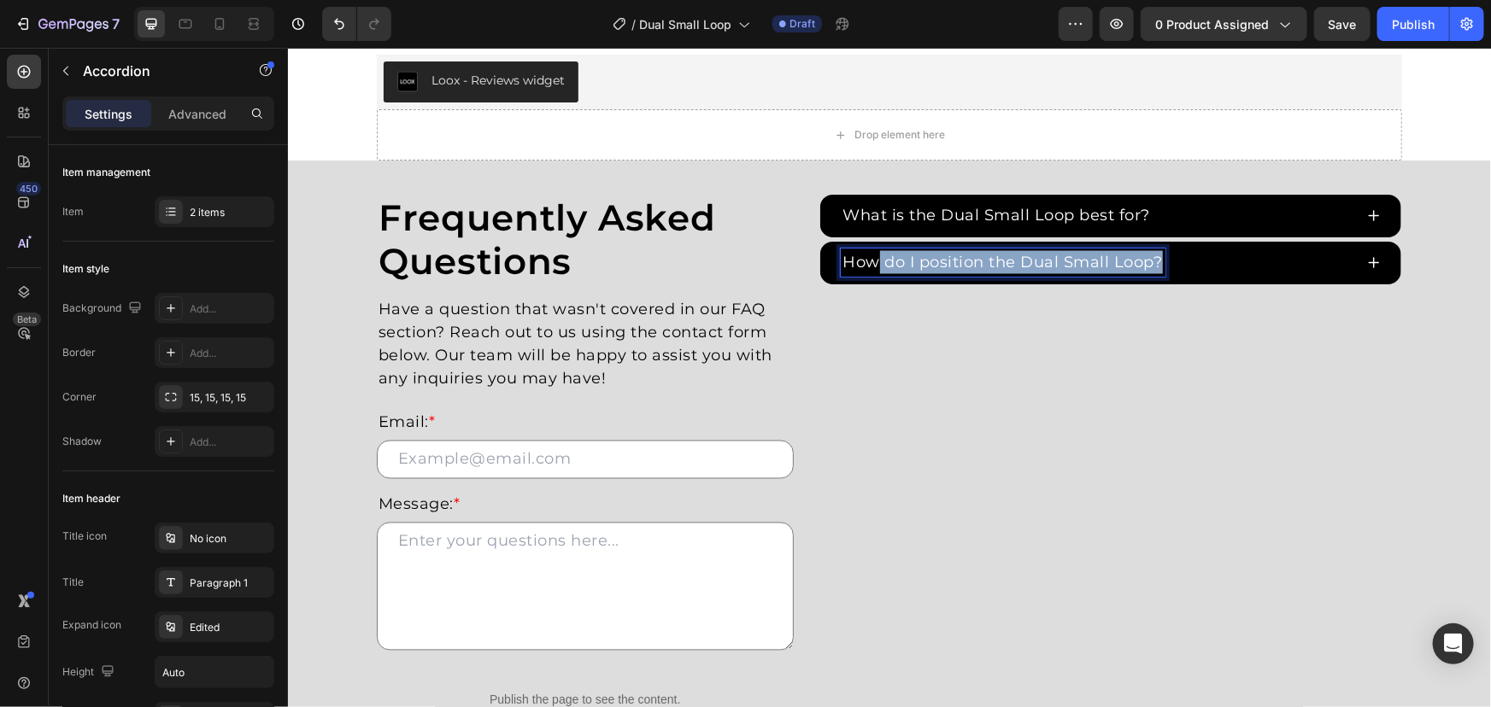
drag, startPoint x: 1152, startPoint y: 260, endPoint x: 653, endPoint y: 264, distance: 499.0
click at [705, 264] on div "Frequently Asked Questions Heading Have a question that wasn't covered in our F…" at bounding box center [888, 481] width 1025 height 574
copy p "How do I position the Dual Small Loop?"
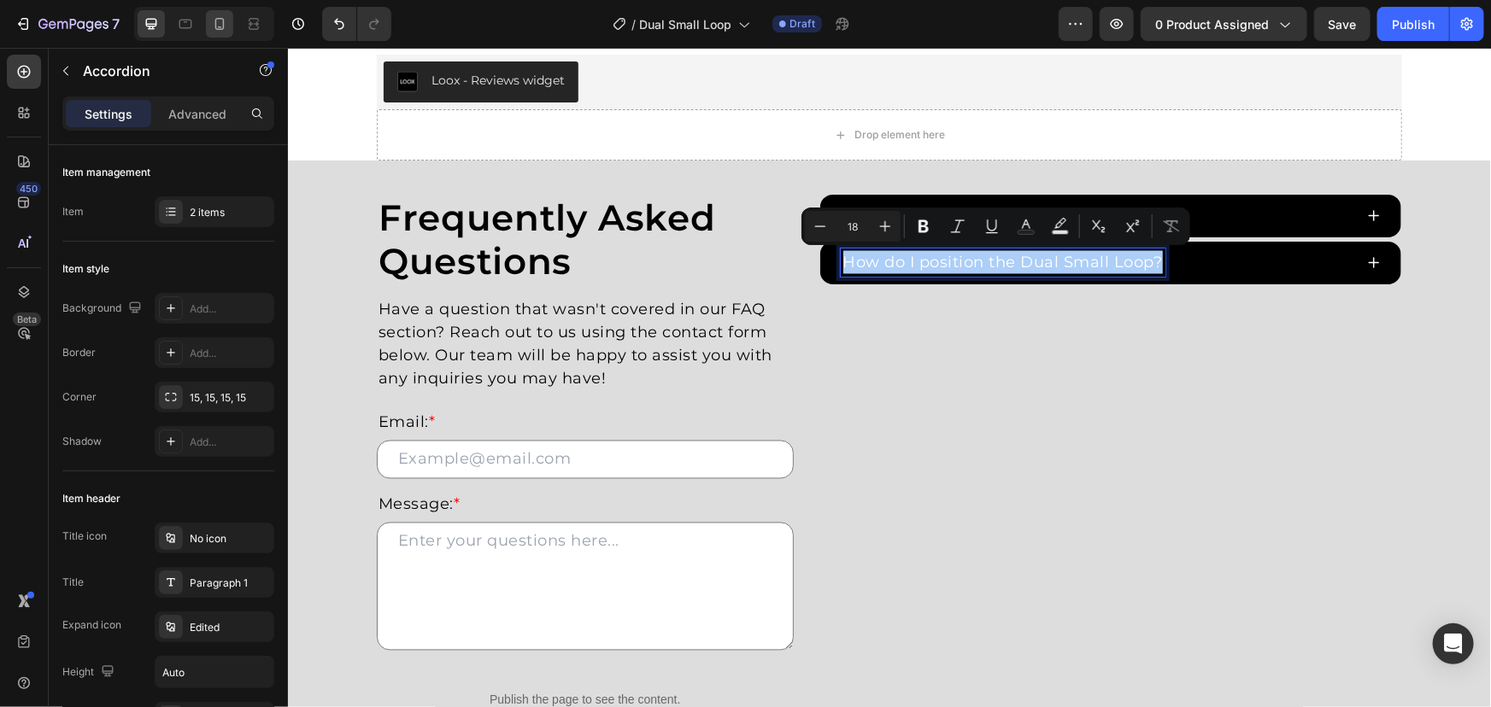
click at [226, 14] on div at bounding box center [219, 23] width 27 height 27
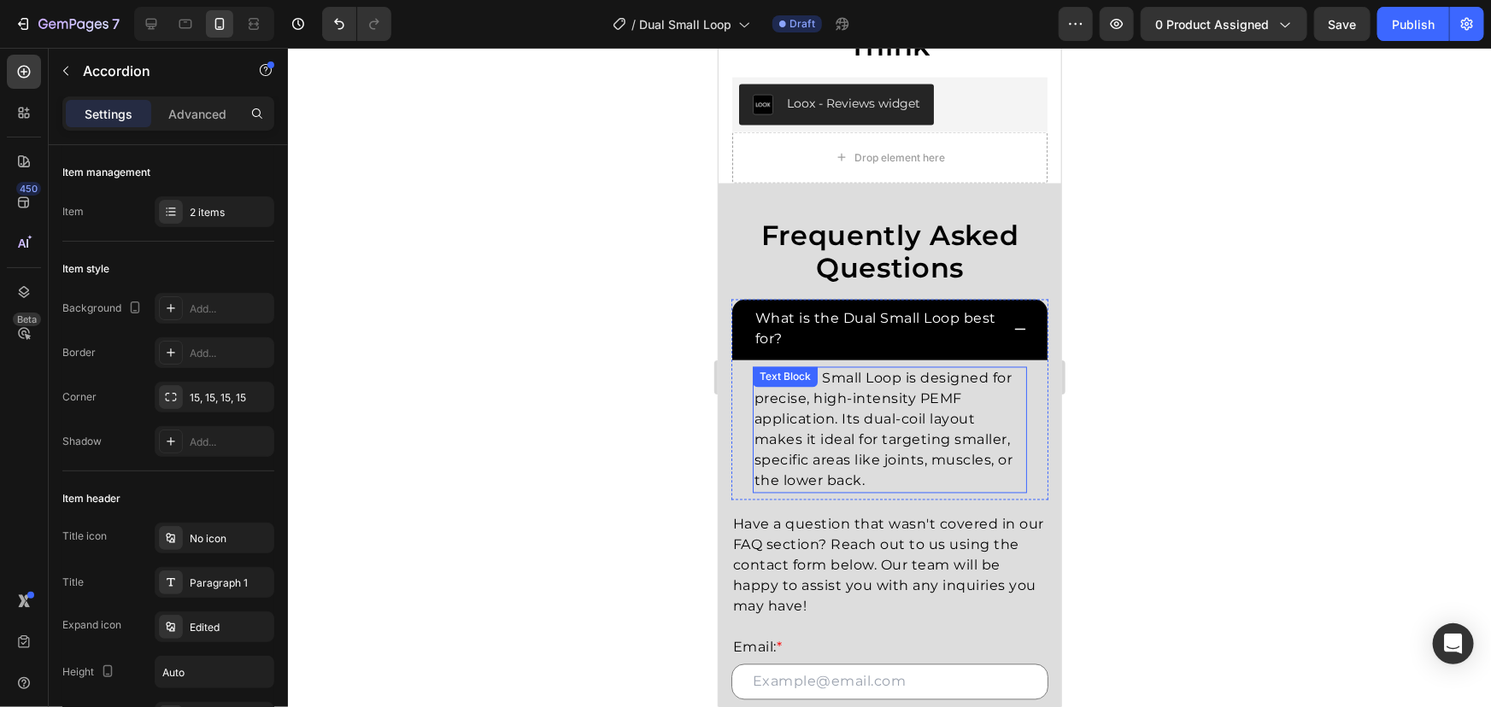
scroll to position [1362, 0]
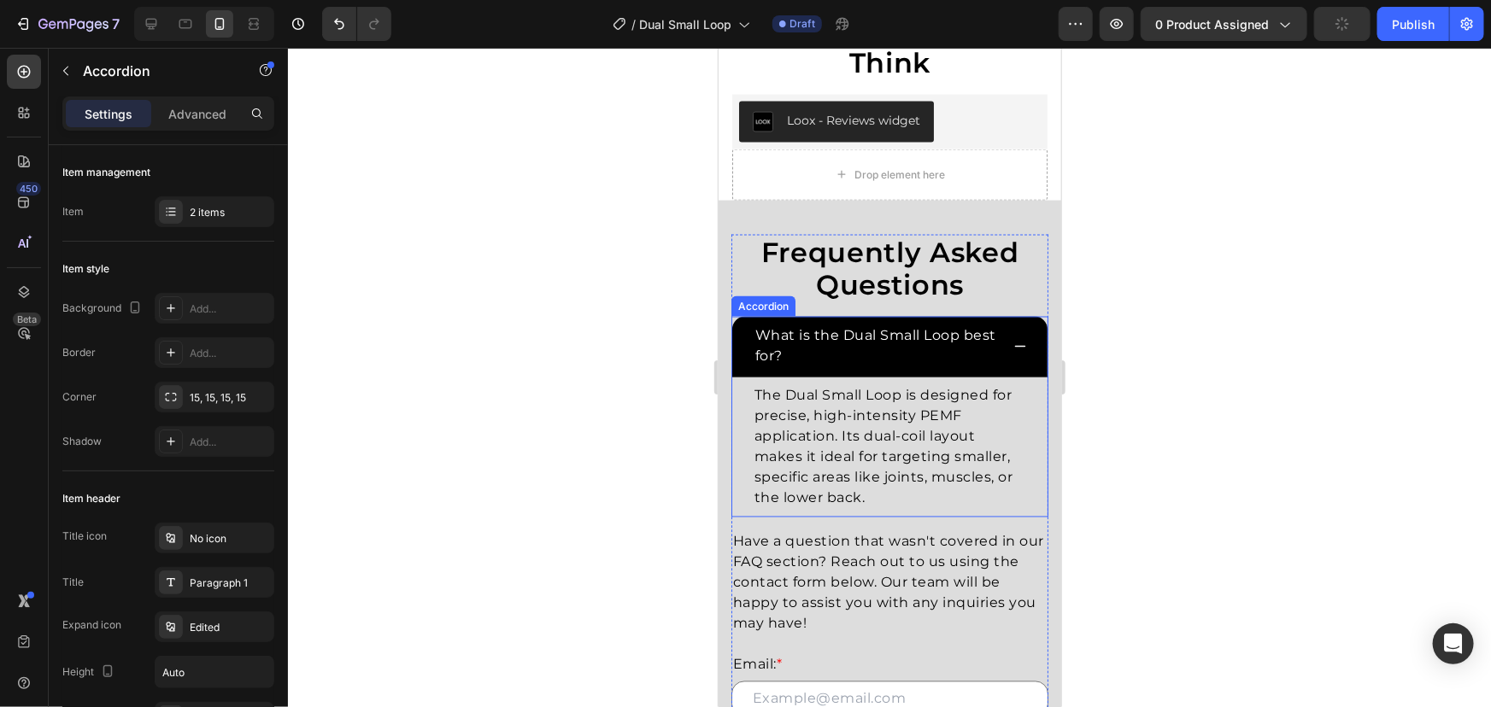
click at [1012, 341] on icon at bounding box center [1019, 346] width 14 height 14
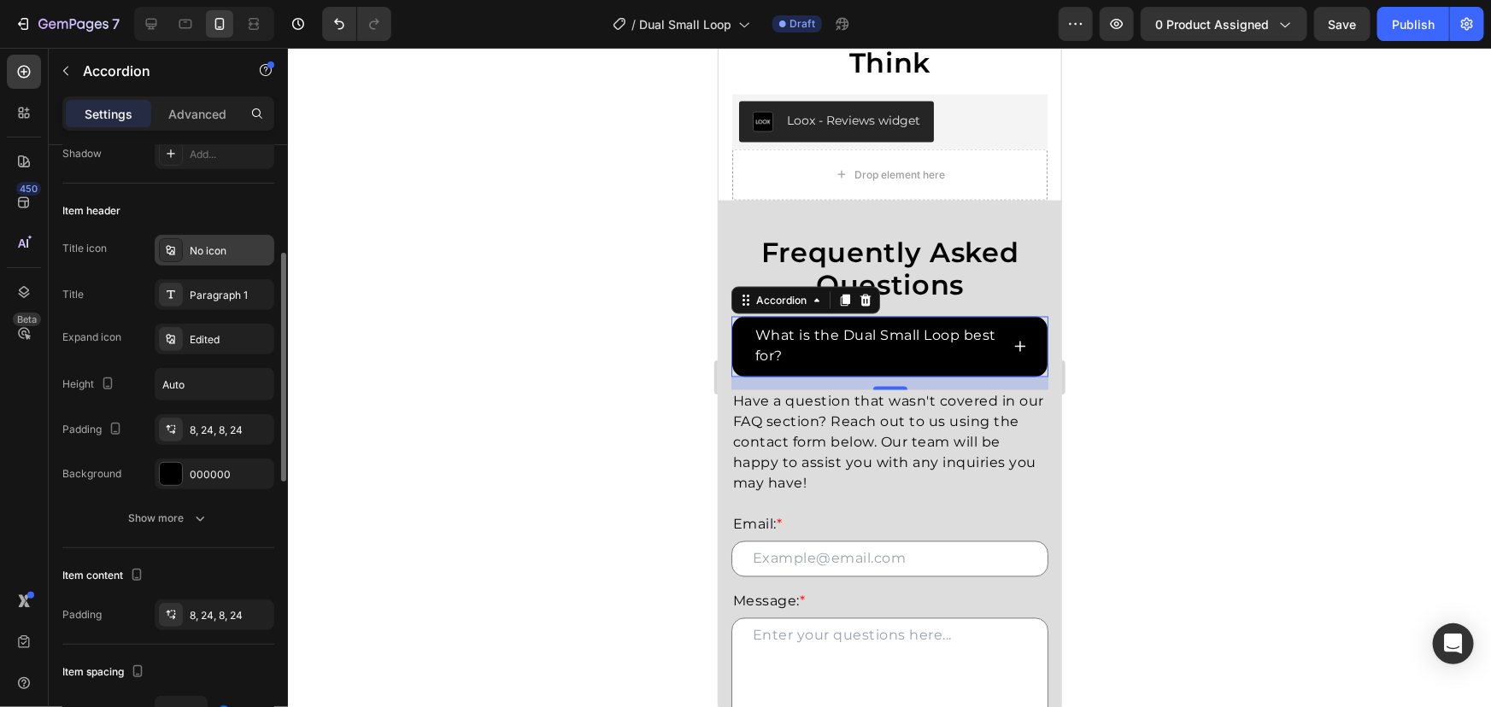
scroll to position [0, 0]
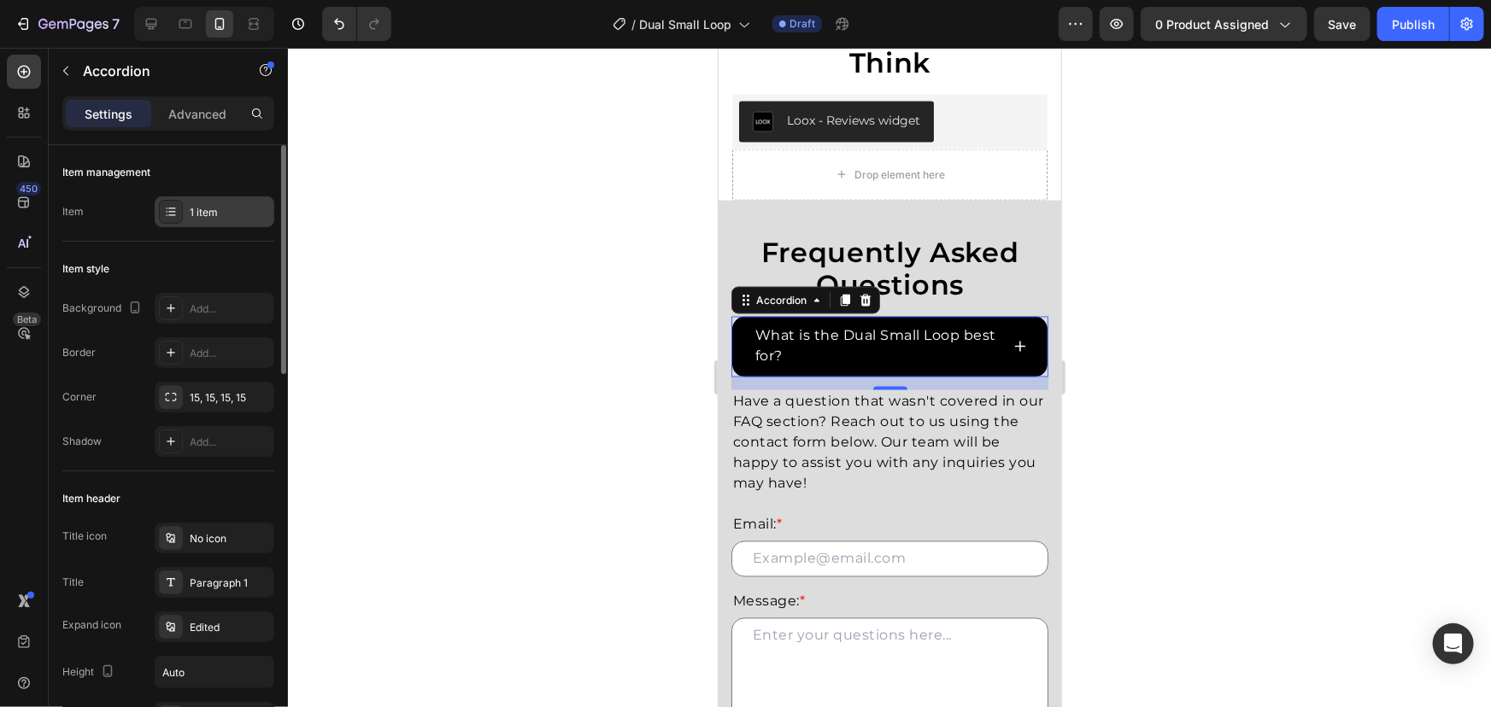
click at [215, 213] on div "1 item" at bounding box center [230, 212] width 80 height 15
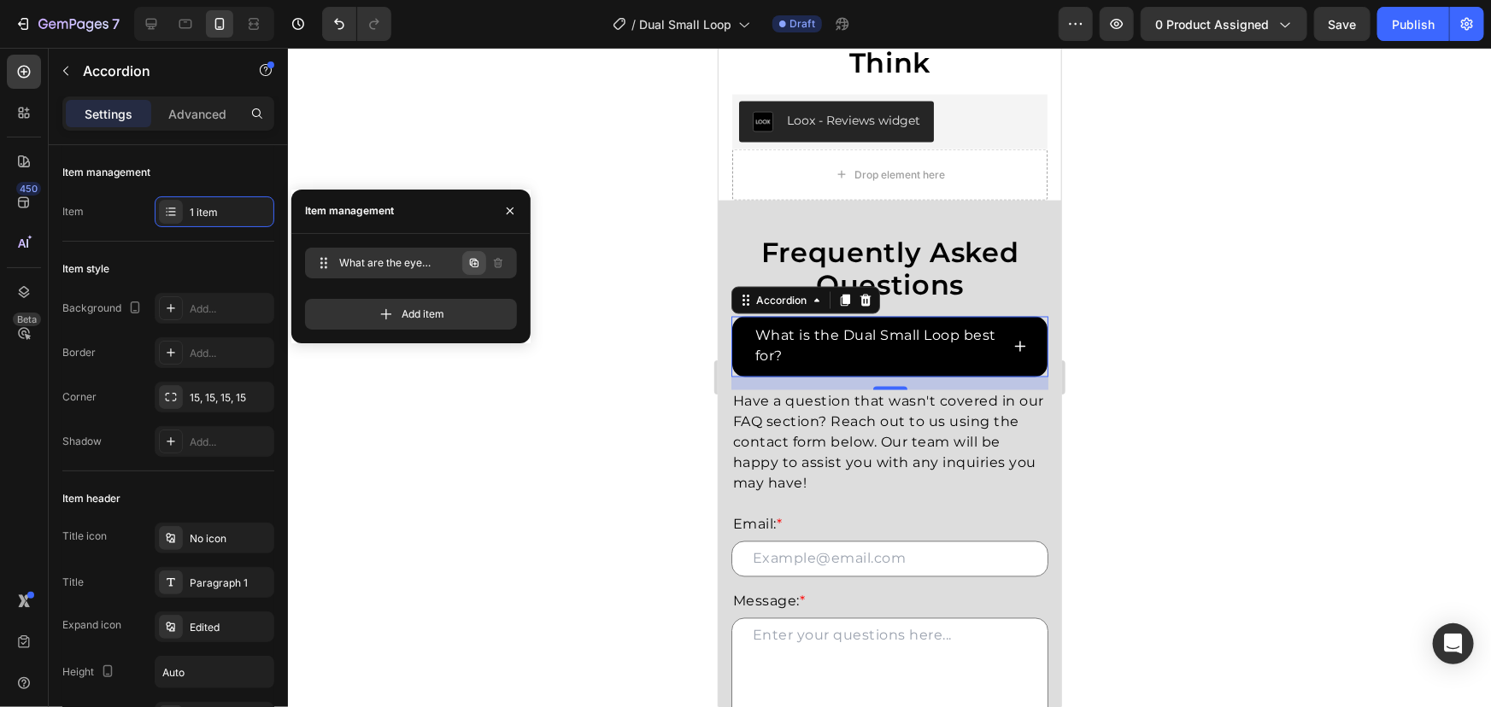
click at [470, 267] on icon "button" at bounding box center [474, 263] width 14 height 14
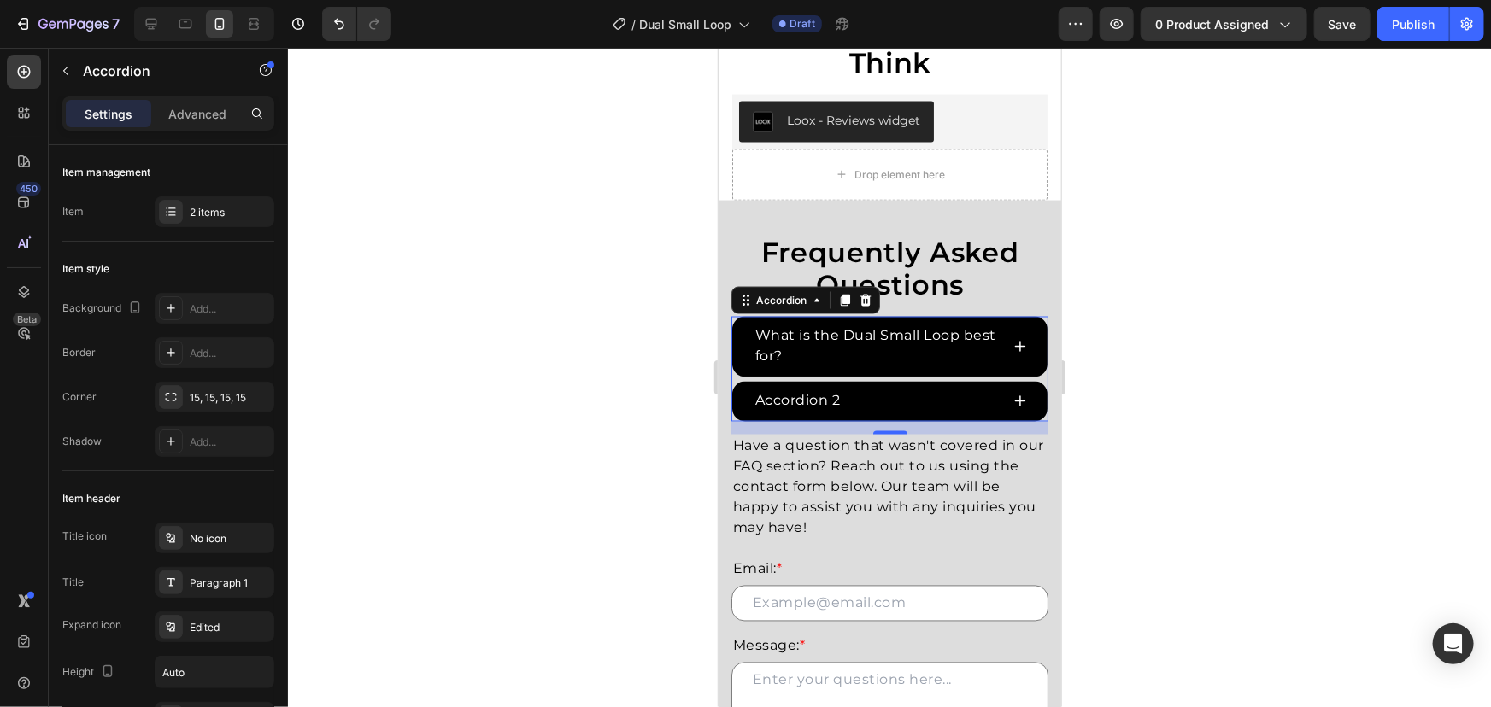
click at [821, 405] on div "Accordion 2" at bounding box center [797, 401] width 91 height 26
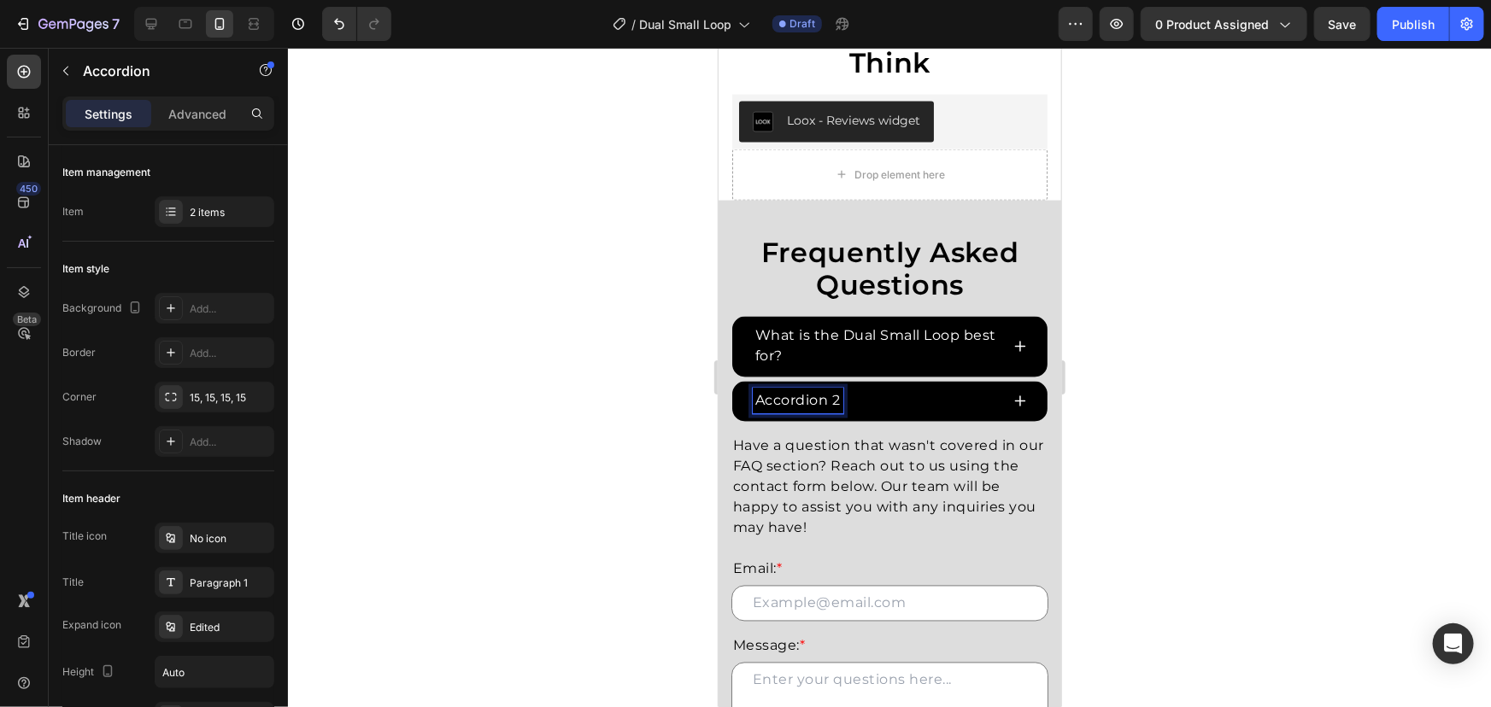
drag, startPoint x: 820, startPoint y: 405, endPoint x: 839, endPoint y: 397, distance: 20.3
click at [831, 402] on p "Accordion 2" at bounding box center [796, 400] width 85 height 21
drag, startPoint x: 839, startPoint y: 397, endPoint x: 679, endPoint y: 392, distance: 159.8
click at [718, 392] on html "Mobile ( 401 px) iPhone 13 Mini iPhone 13 Pro iPhone 11 Pro Max iPhone 15 Pro M…" at bounding box center [889, 263] width 343 height 3157
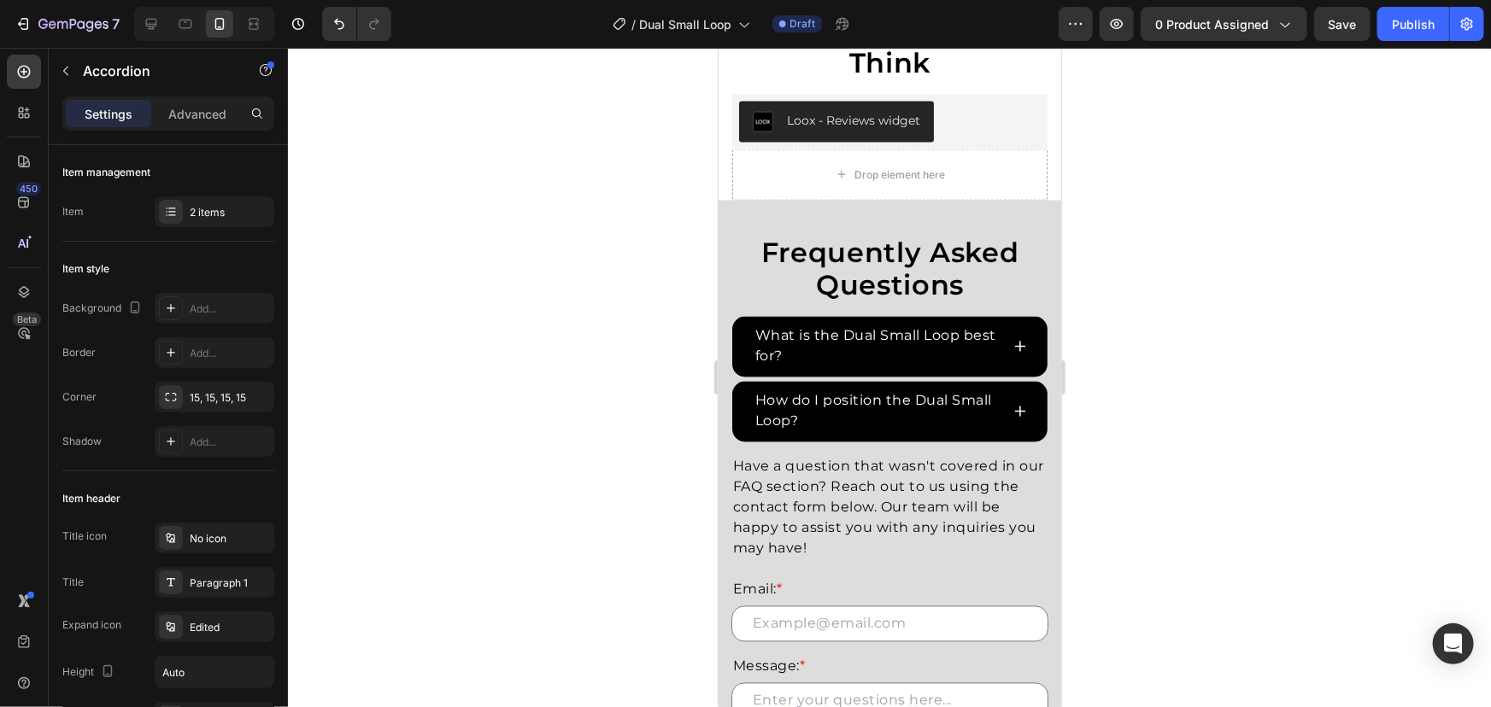
click at [530, 333] on div at bounding box center [889, 378] width 1203 height 660
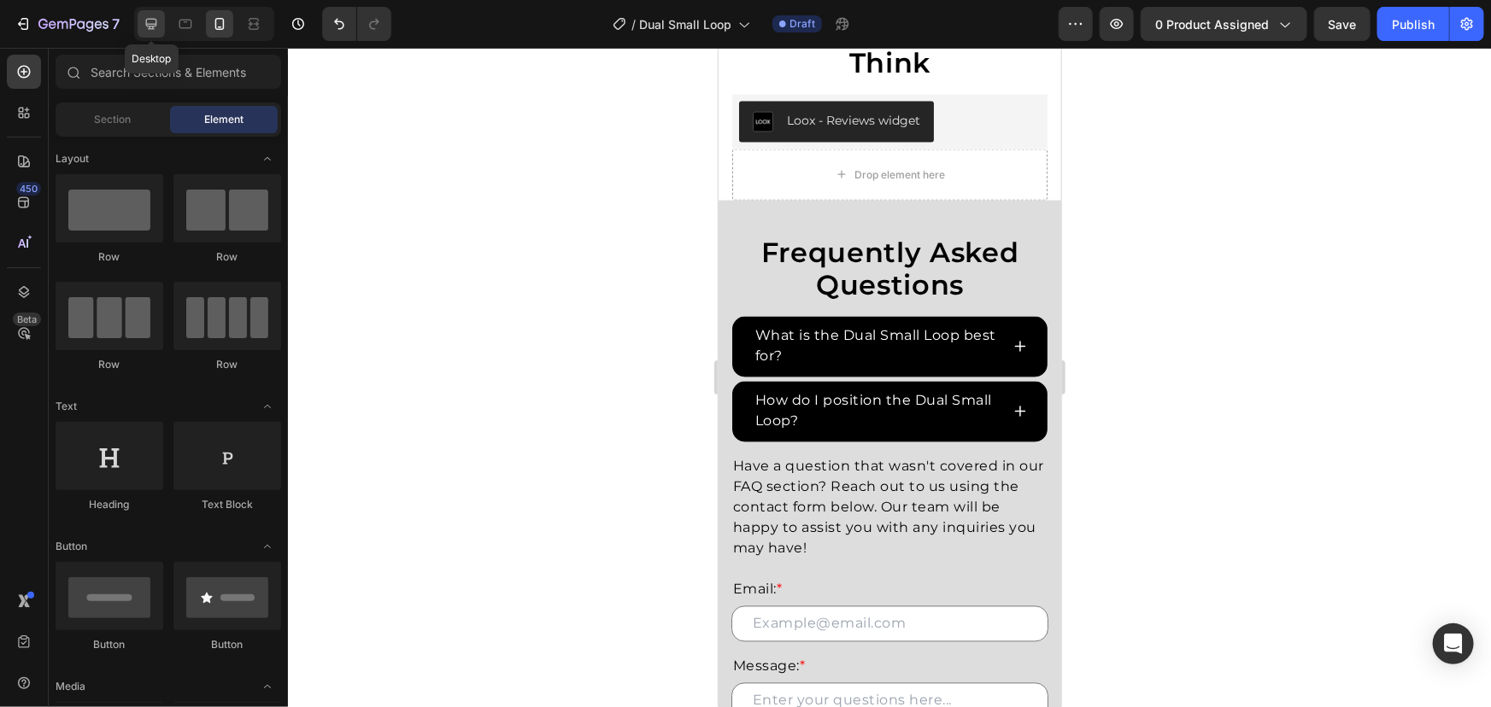
click at [155, 15] on icon at bounding box center [151, 23] width 17 height 17
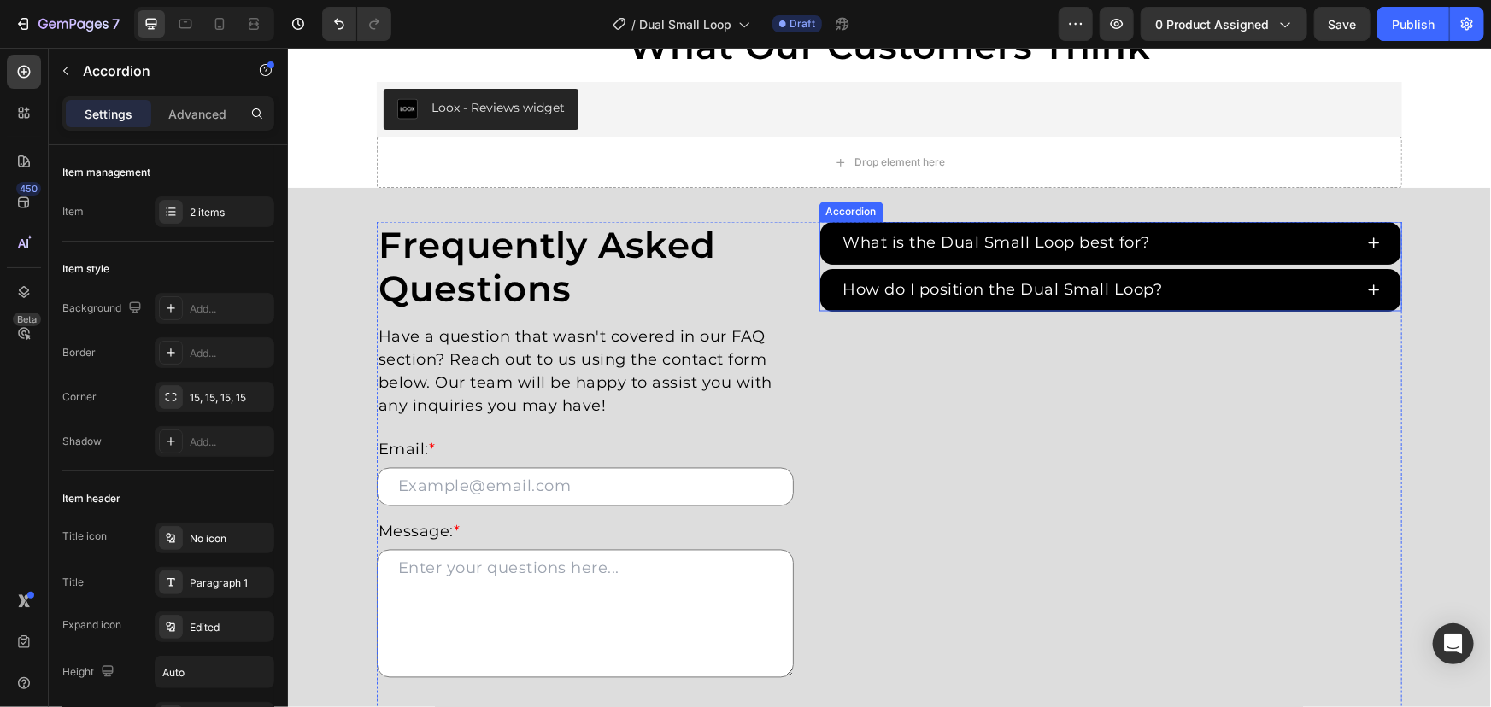
click at [1217, 275] on div "How do I position the Dual Small Loop?" at bounding box center [1096, 289] width 513 height 28
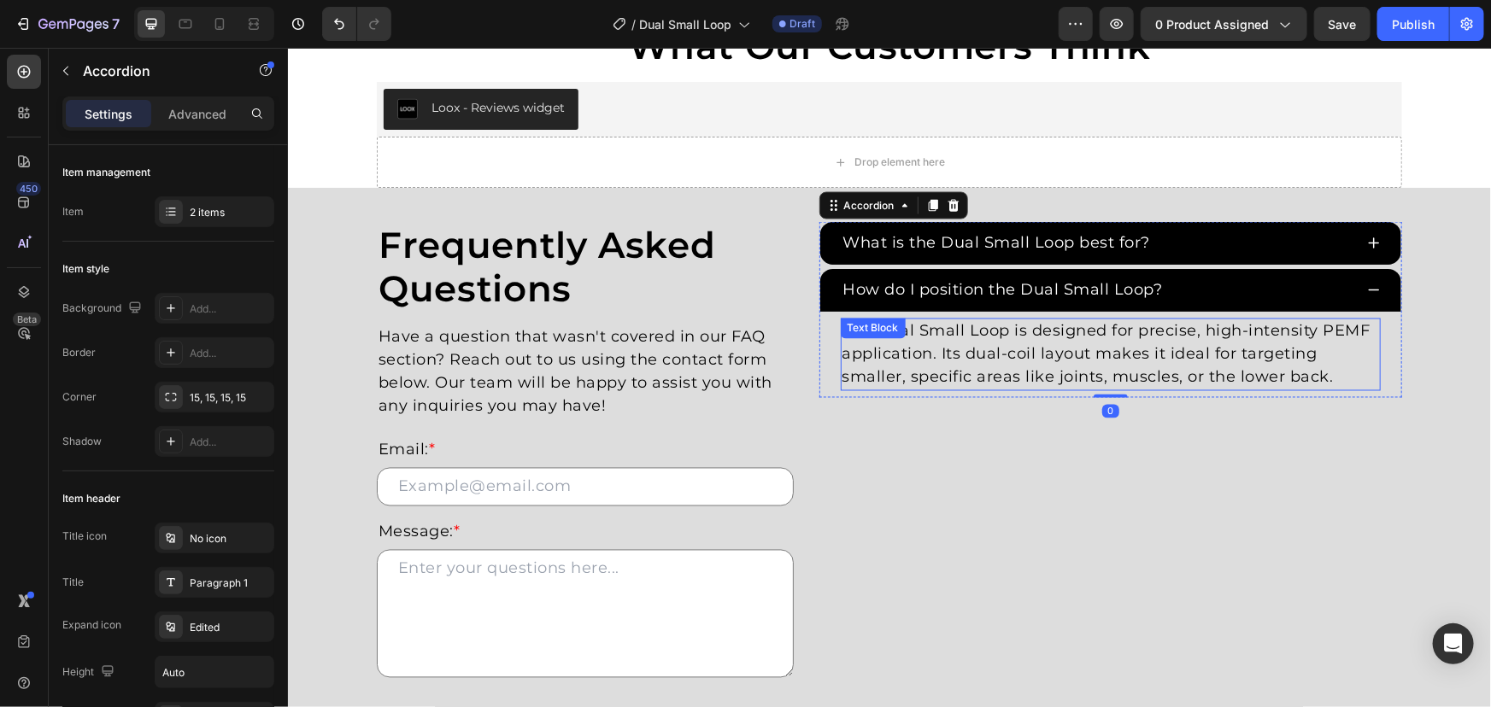
click at [1107, 376] on p "The Dual Small Loop is designed for precise, high-intensity PEMF application. I…" at bounding box center [1110, 354] width 537 height 69
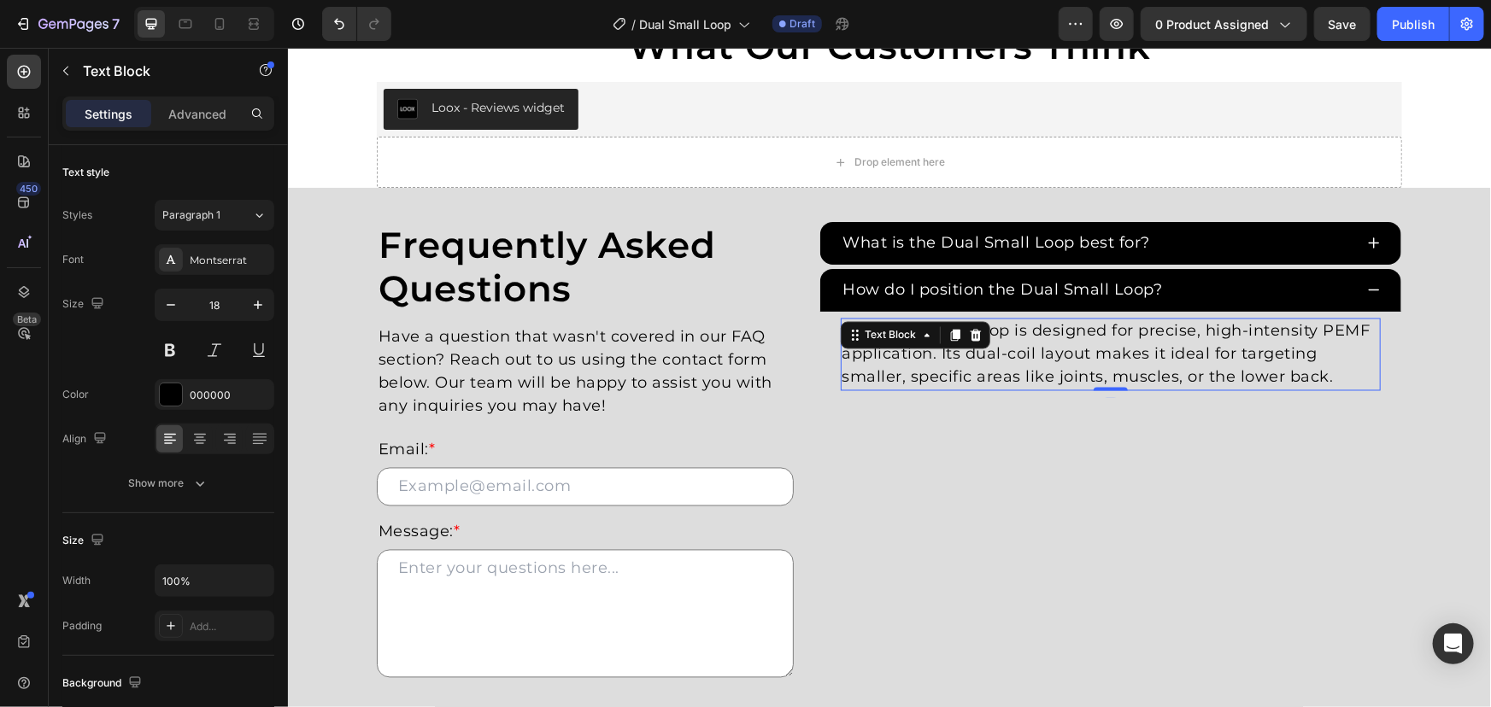
click at [1249, 366] on p "The Dual Small Loop is designed for precise, high-intensity PEMF application. I…" at bounding box center [1110, 354] width 537 height 69
click at [1337, 371] on p "The Dual Small Loop is designed for precise, high-intensity PEMF application. I…" at bounding box center [1110, 354] width 537 height 69
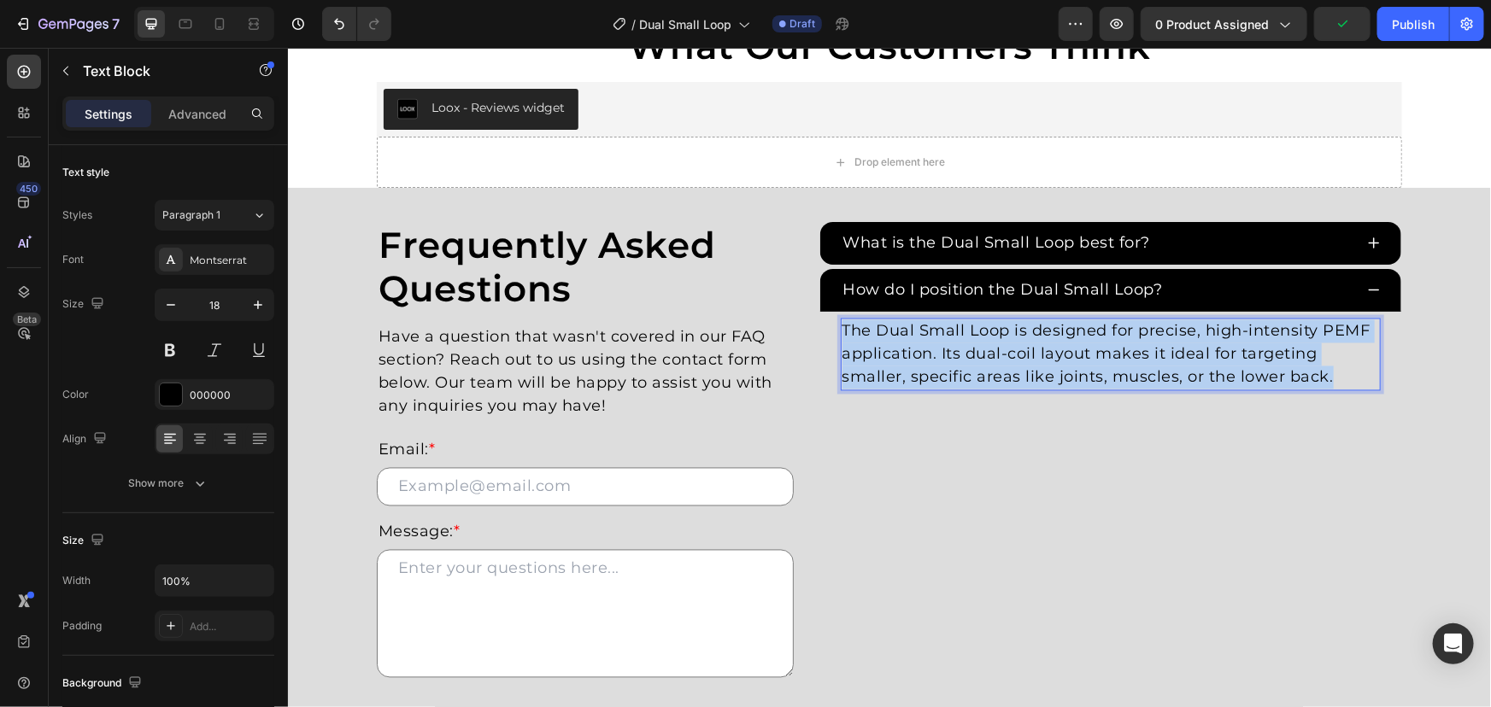
drag, startPoint x: 1370, startPoint y: 373, endPoint x: 680, endPoint y: 260, distance: 698.7
click at [718, 263] on div "Frequently Asked Questions Heading Have a question that wasn't covered in our F…" at bounding box center [888, 508] width 1025 height 574
drag, startPoint x: 1308, startPoint y: 372, endPoint x: 1349, endPoint y: 379, distance: 41.6
click at [1309, 372] on p "The Dual Small Loop is designed for precise, high-intensity PEMF application. I…" at bounding box center [1110, 354] width 537 height 69
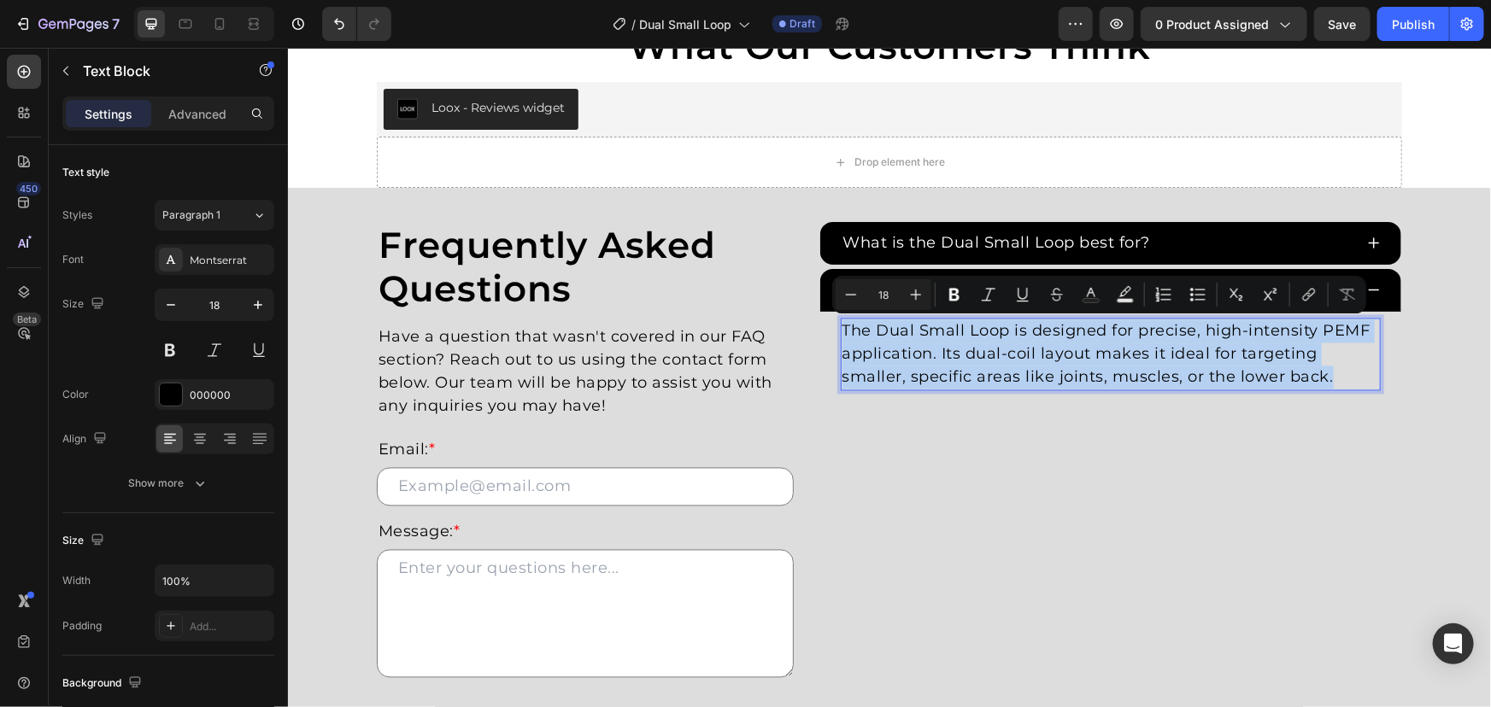
click at [1349, 379] on p "The Dual Small Loop is designed for precise, high-intensity PEMF application. I…" at bounding box center [1110, 354] width 537 height 69
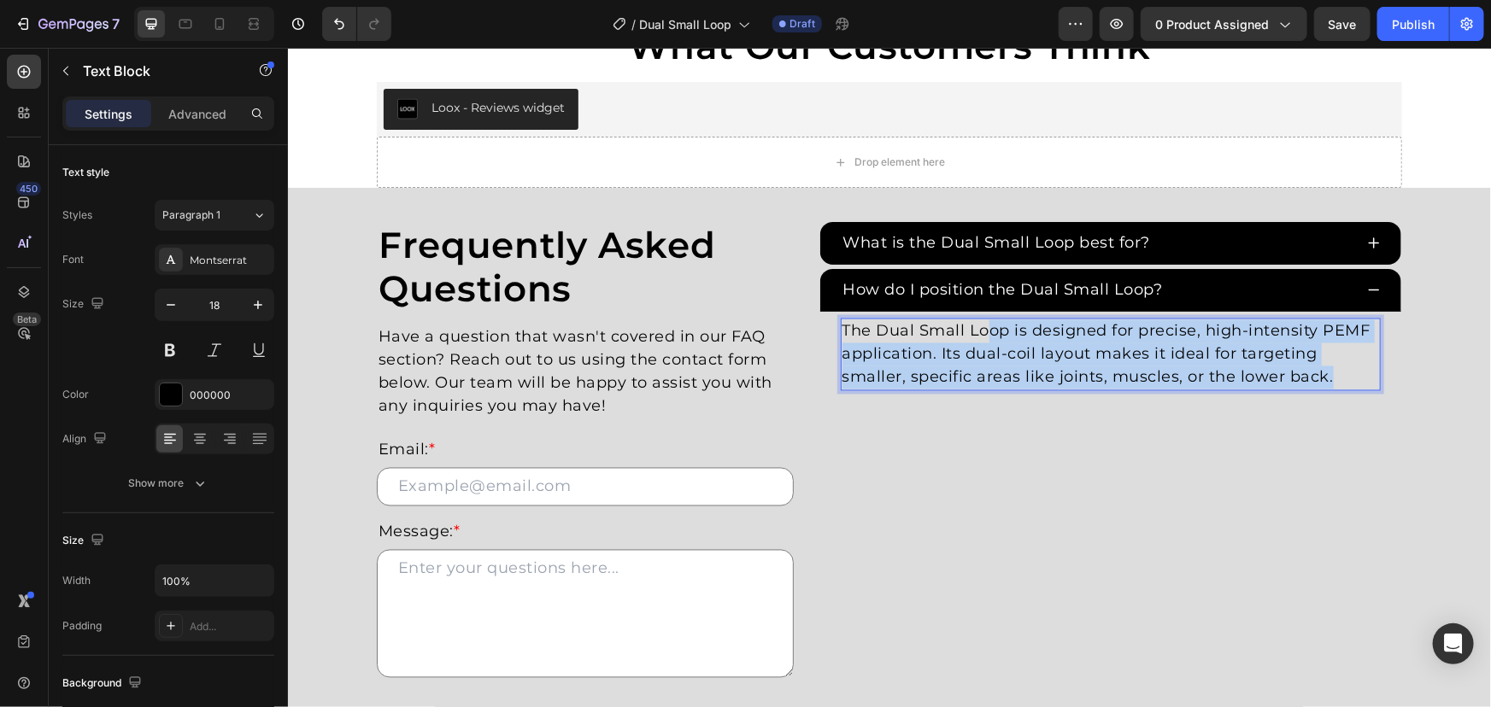
drag, startPoint x: 1352, startPoint y: 379, endPoint x: 650, endPoint y: 238, distance: 715.4
click at [799, 294] on div "Frequently Asked Questions Heading Have a question that wasn't covered in our F…" at bounding box center [888, 508] width 1025 height 574
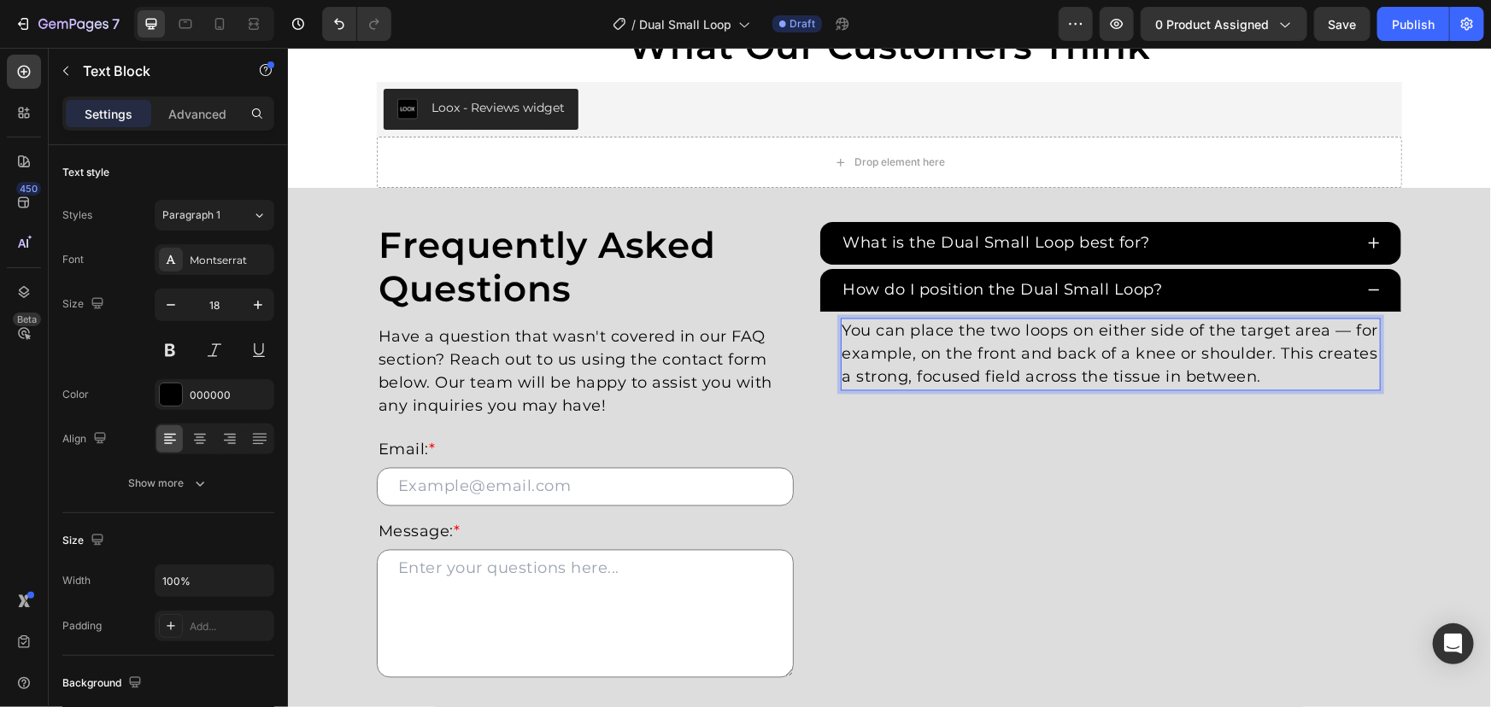
click at [1338, 331] on p "You can place the two loops on either side of the target area — for example, on…" at bounding box center [1110, 354] width 537 height 69
click at [1285, 372] on p "You can place the two loops on either side of the target area. For example, on …" at bounding box center [1110, 354] width 537 height 69
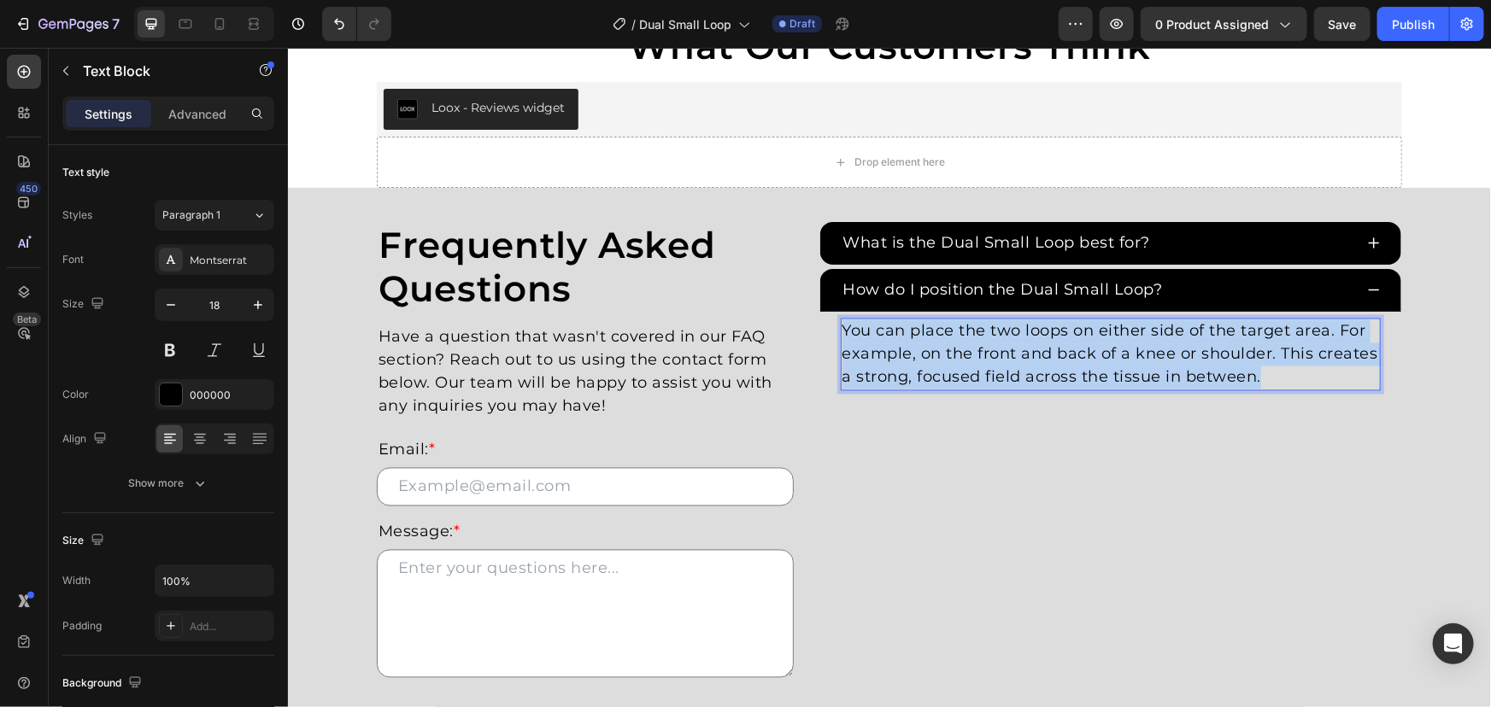
drag, startPoint x: 1326, startPoint y: 375, endPoint x: 705, endPoint y: 290, distance: 627.0
click at [726, 302] on div "Frequently Asked Questions Heading Have a question that wasn't covered in our F…" at bounding box center [888, 508] width 1025 height 574
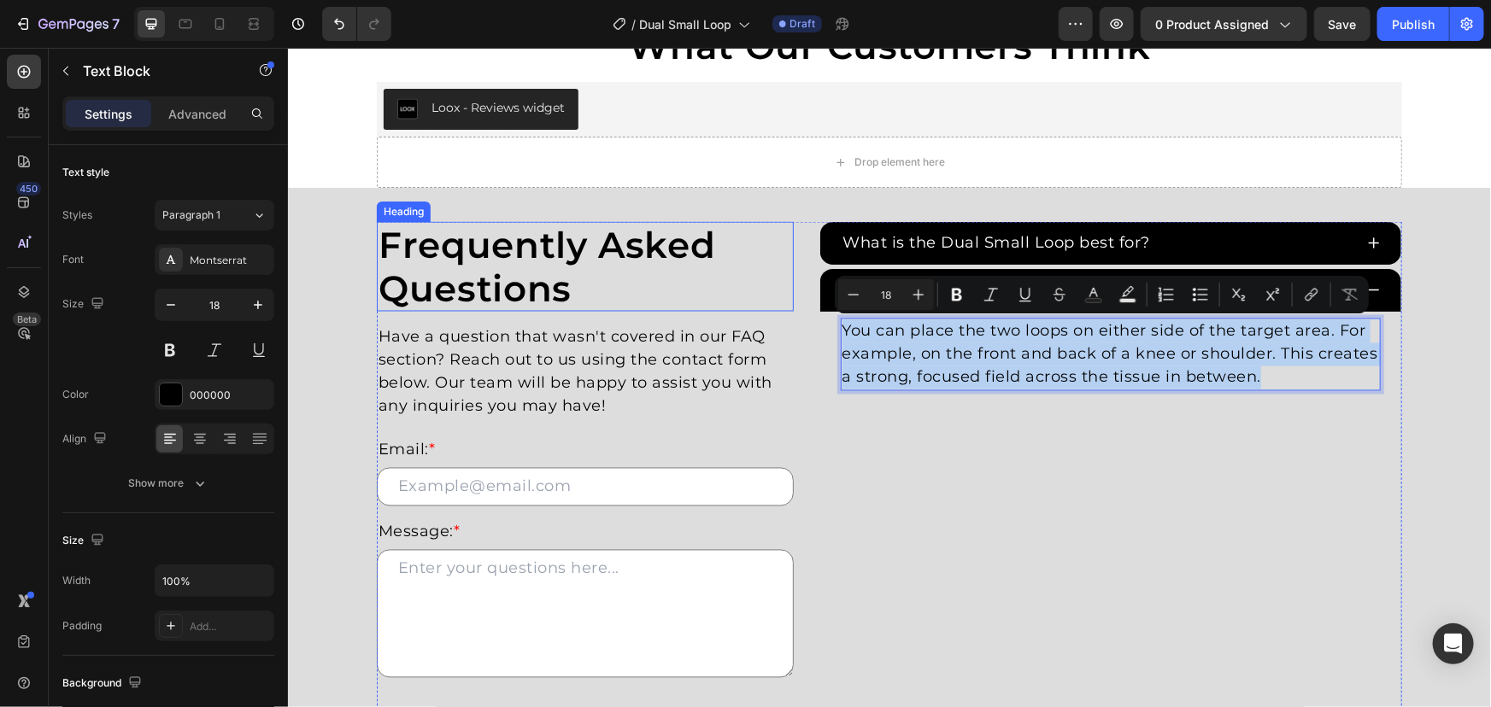
copy p "You can place the two loops on either side of the target area. For example, on …"
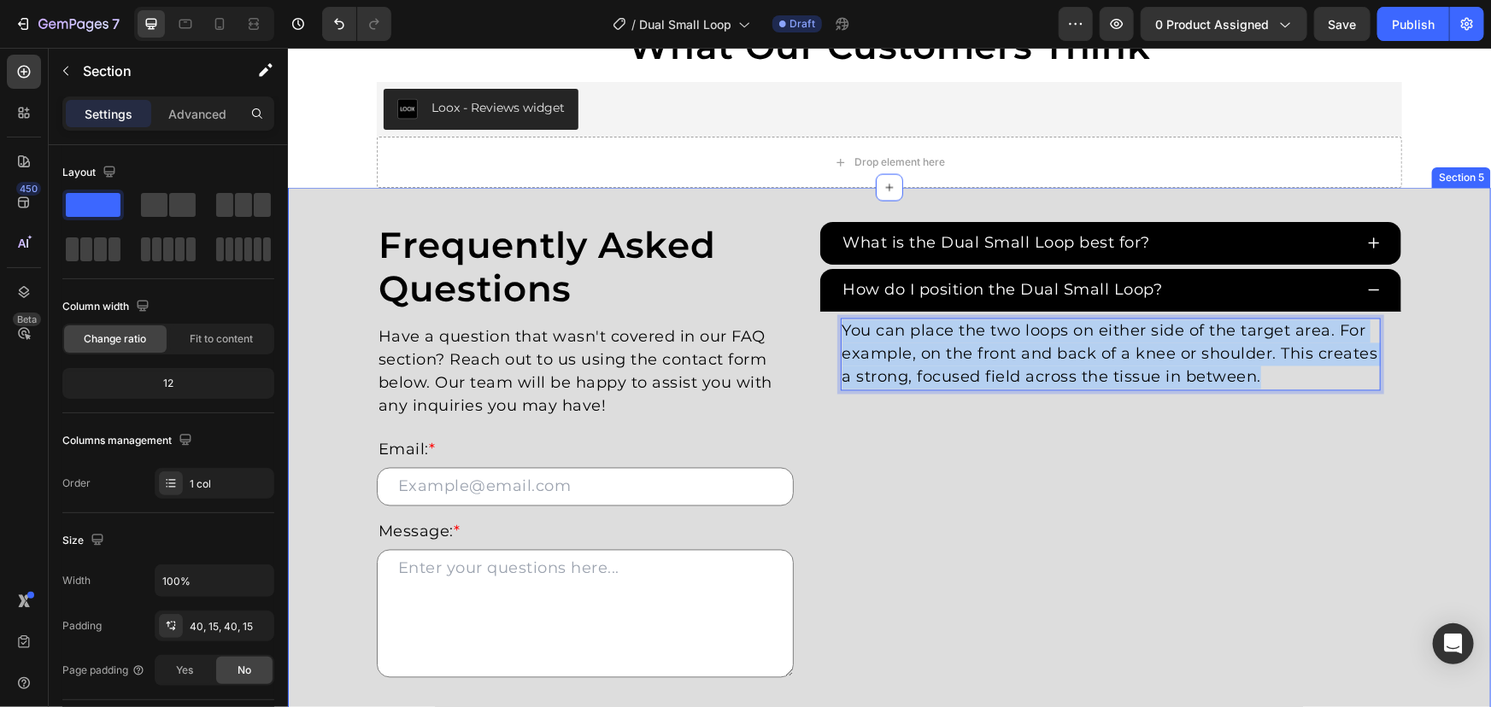
click at [1456, 412] on div "Frequently Asked Questions Heading Have a question that wasn't covered in our F…" at bounding box center [888, 508] width 1177 height 574
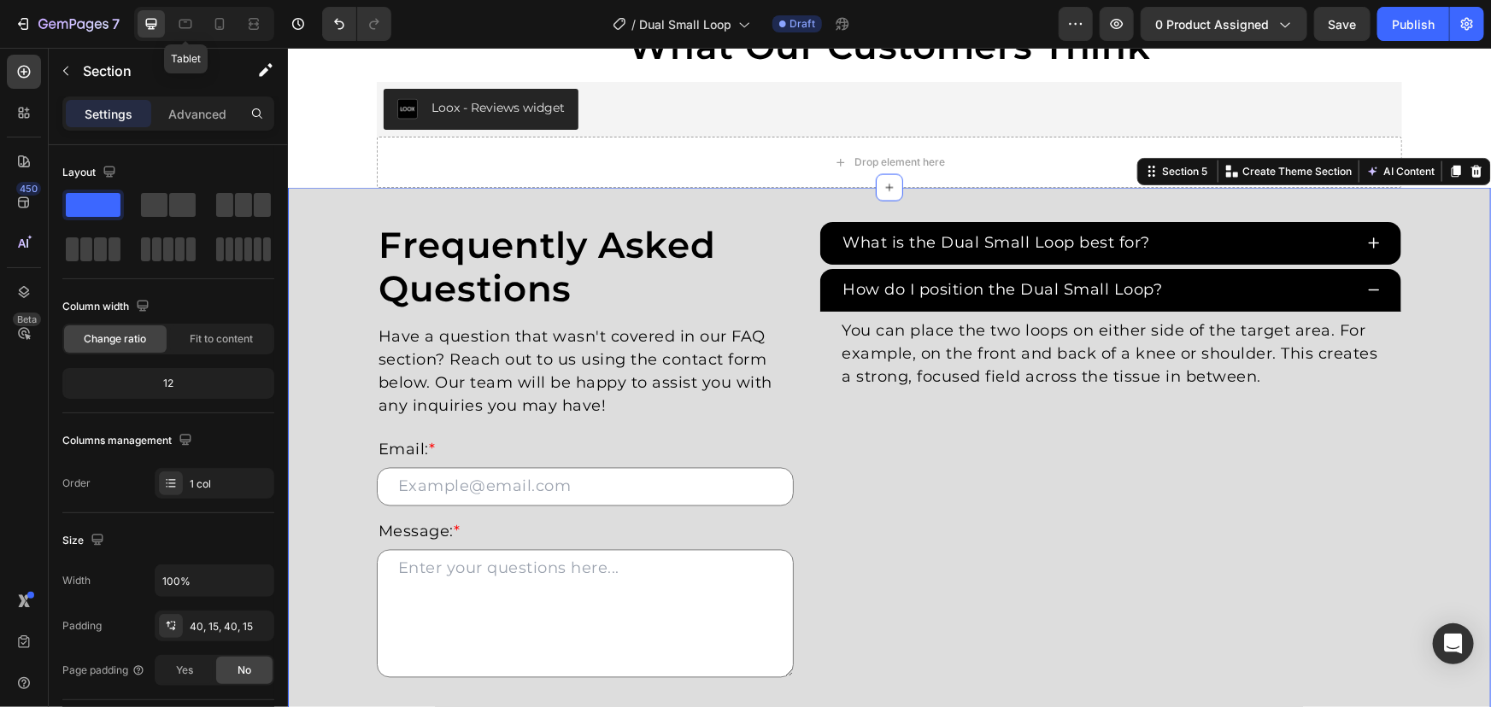
drag, startPoint x: 187, startPoint y: 24, endPoint x: 204, endPoint y: 25, distance: 17.1
click at [187, 25] on icon at bounding box center [185, 23] width 17 height 17
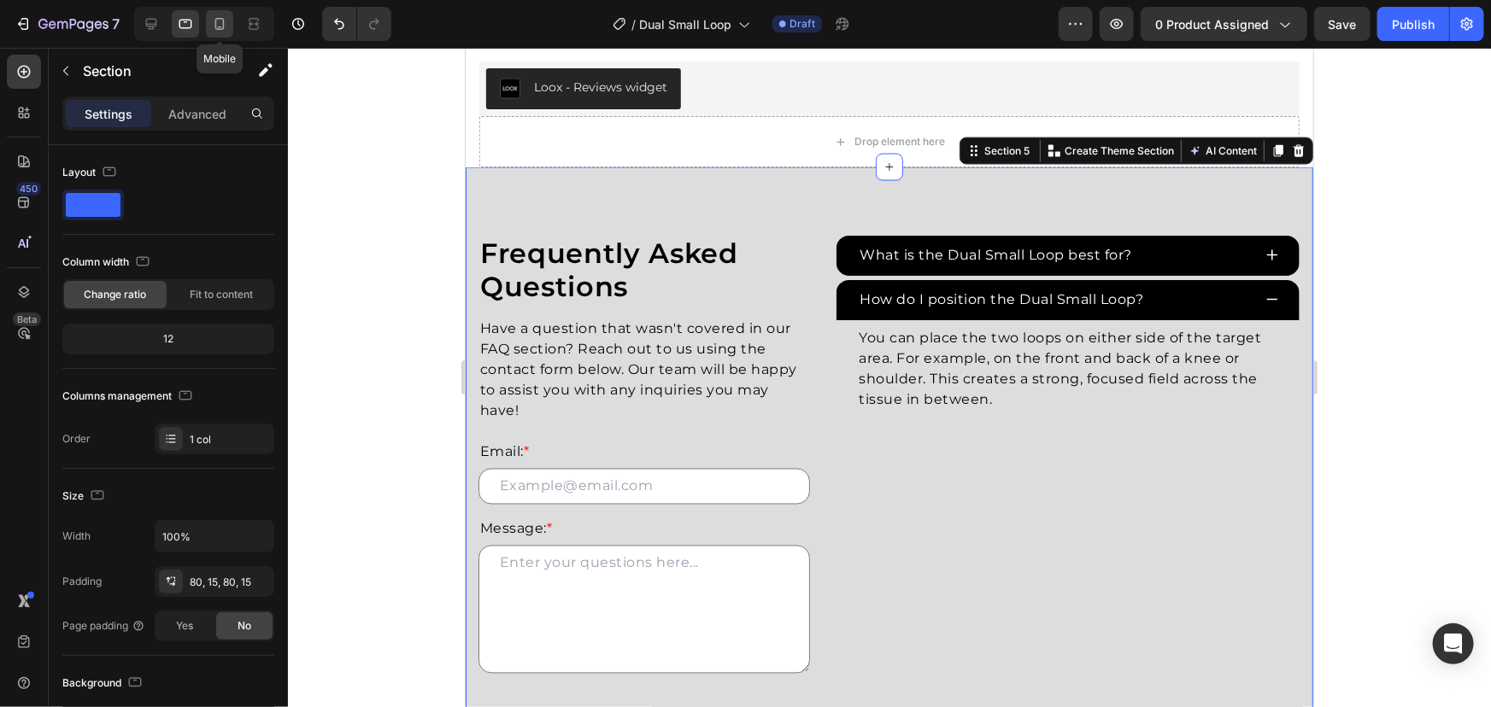
click at [219, 21] on icon at bounding box center [219, 23] width 17 height 17
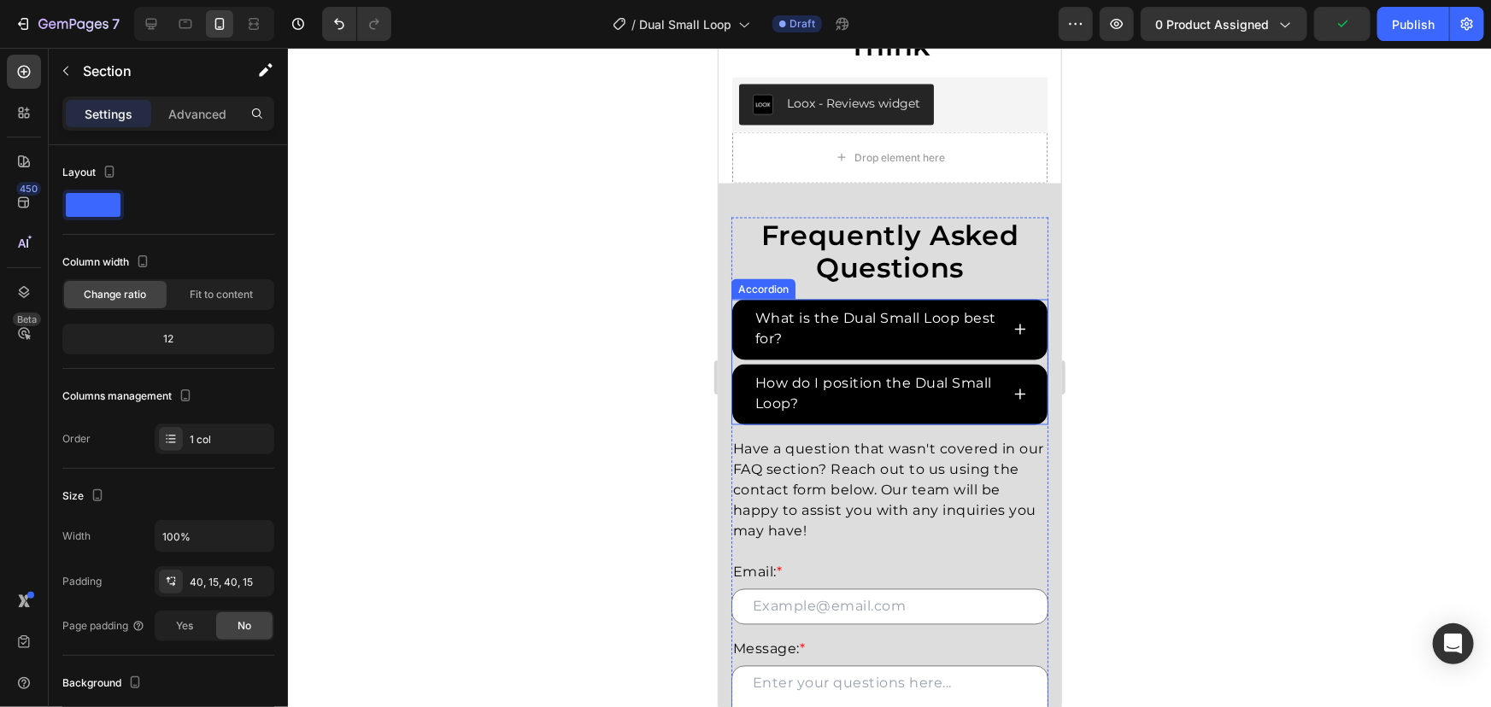
click at [1017, 392] on div "How do I position the Dual Small Loop?" at bounding box center [888, 394] width 315 height 61
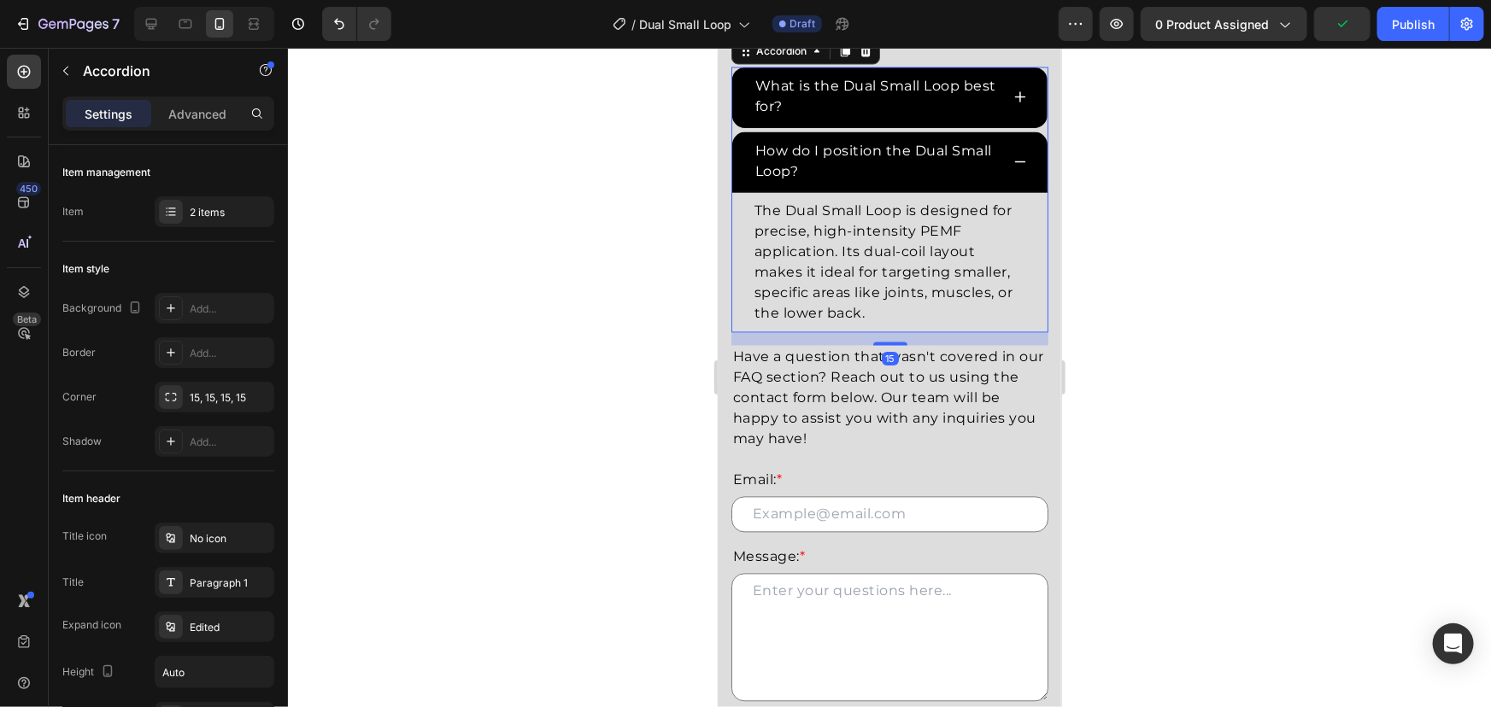
scroll to position [1612, 0]
click at [908, 307] on p "The Dual Small Loop is designed for precise, high-intensity PEMF application. I…" at bounding box center [889, 260] width 271 height 123
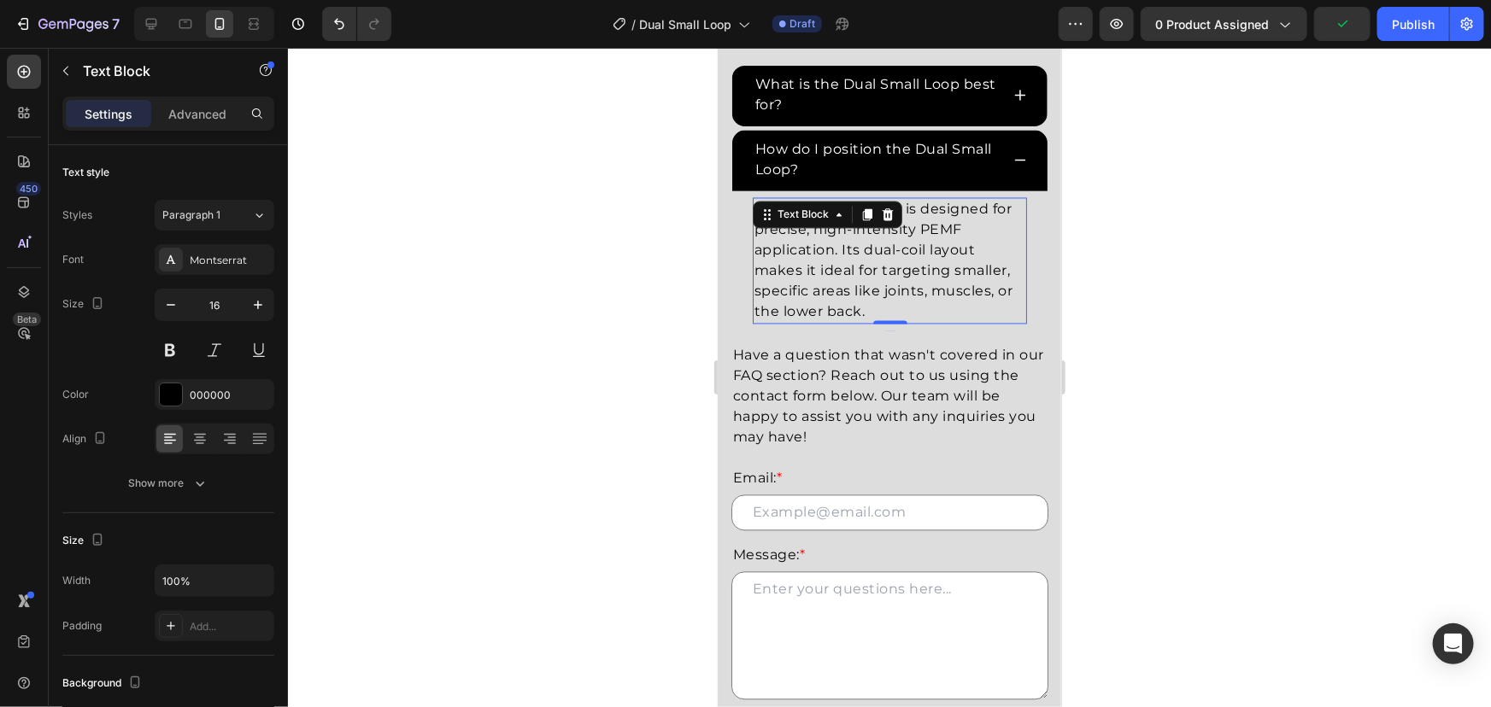
click at [890, 331] on div "Frequently Asked Questions Heading What is the Dual Small Loop best for? How do…" at bounding box center [888, 377] width 317 height 787
drag, startPoint x: 900, startPoint y: 307, endPoint x: 924, endPoint y: 307, distance: 24.8
click at [900, 307] on p "The Dual Small Loop is designed for precise, high-intensity PEMF application. I…" at bounding box center [889, 260] width 271 height 123
drag, startPoint x: 924, startPoint y: 307, endPoint x: 963, endPoint y: 314, distance: 39.0
click at [927, 308] on p "The Dual Small Loop is designed for precise, high-intensity PEMF application. I…" at bounding box center [889, 260] width 271 height 123
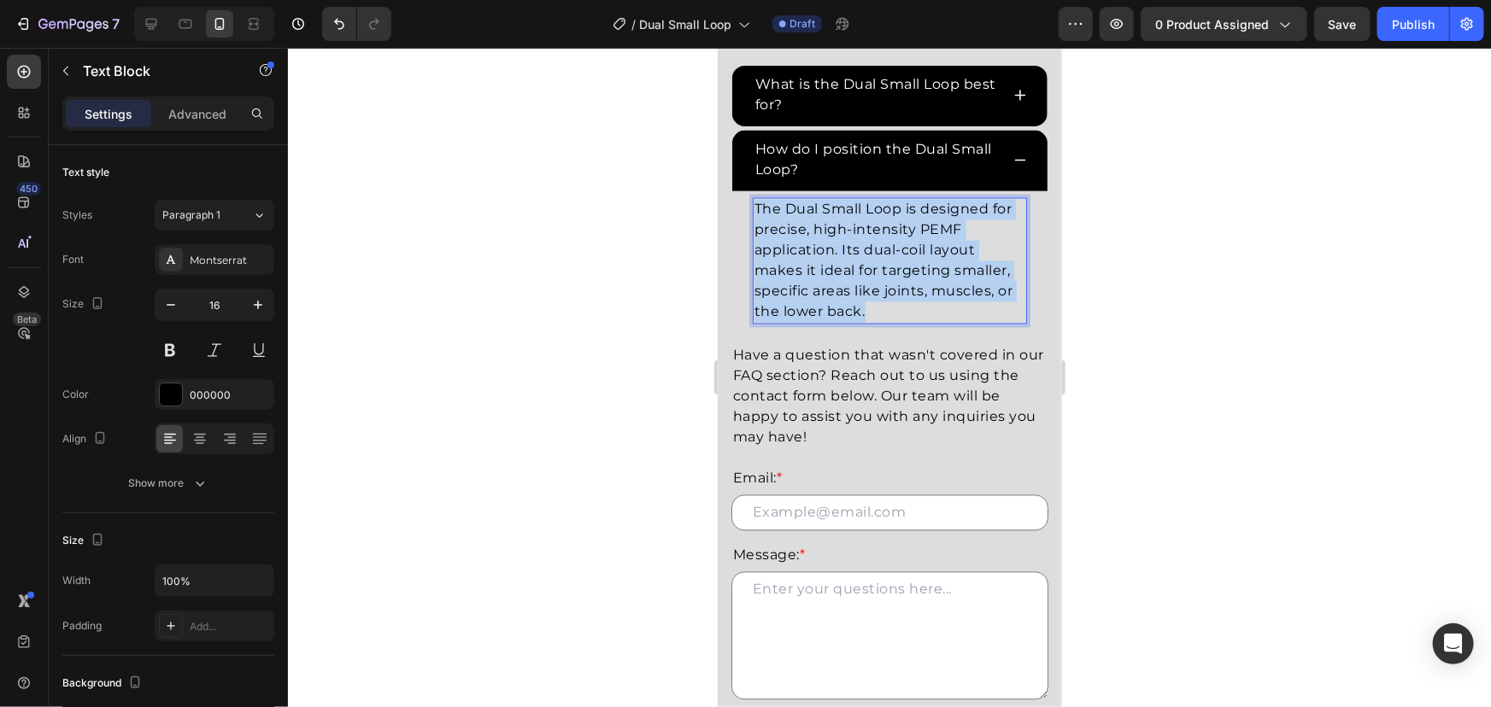
drag, startPoint x: 963, startPoint y: 314, endPoint x: 548, endPoint y: 121, distance: 456.8
click at [718, 121] on html "Mobile ( 401 px) iPhone 13 Mini iPhone 13 Pro iPhone 11 Pro Max iPhone 15 Pro M…" at bounding box center [889, 93] width 343 height 3317
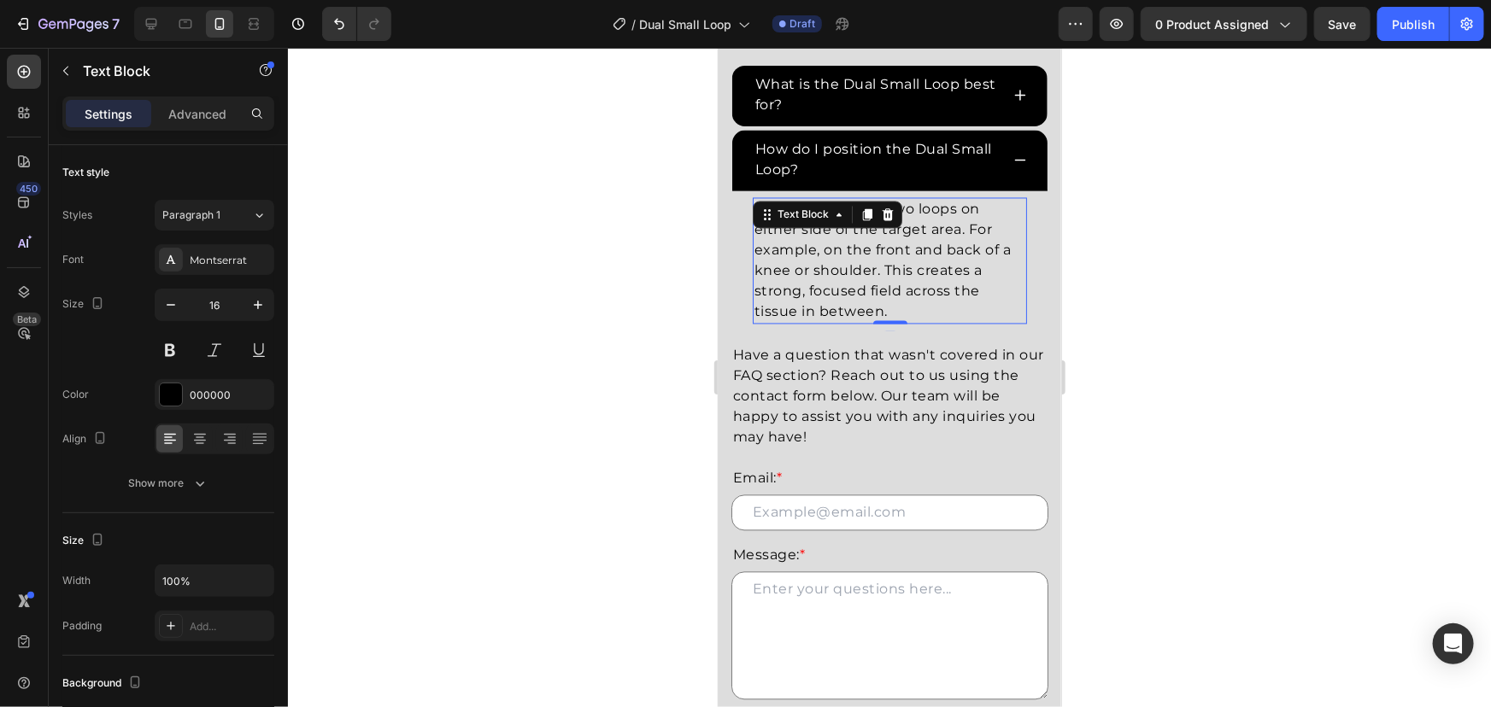
click at [1149, 264] on div at bounding box center [889, 378] width 1203 height 660
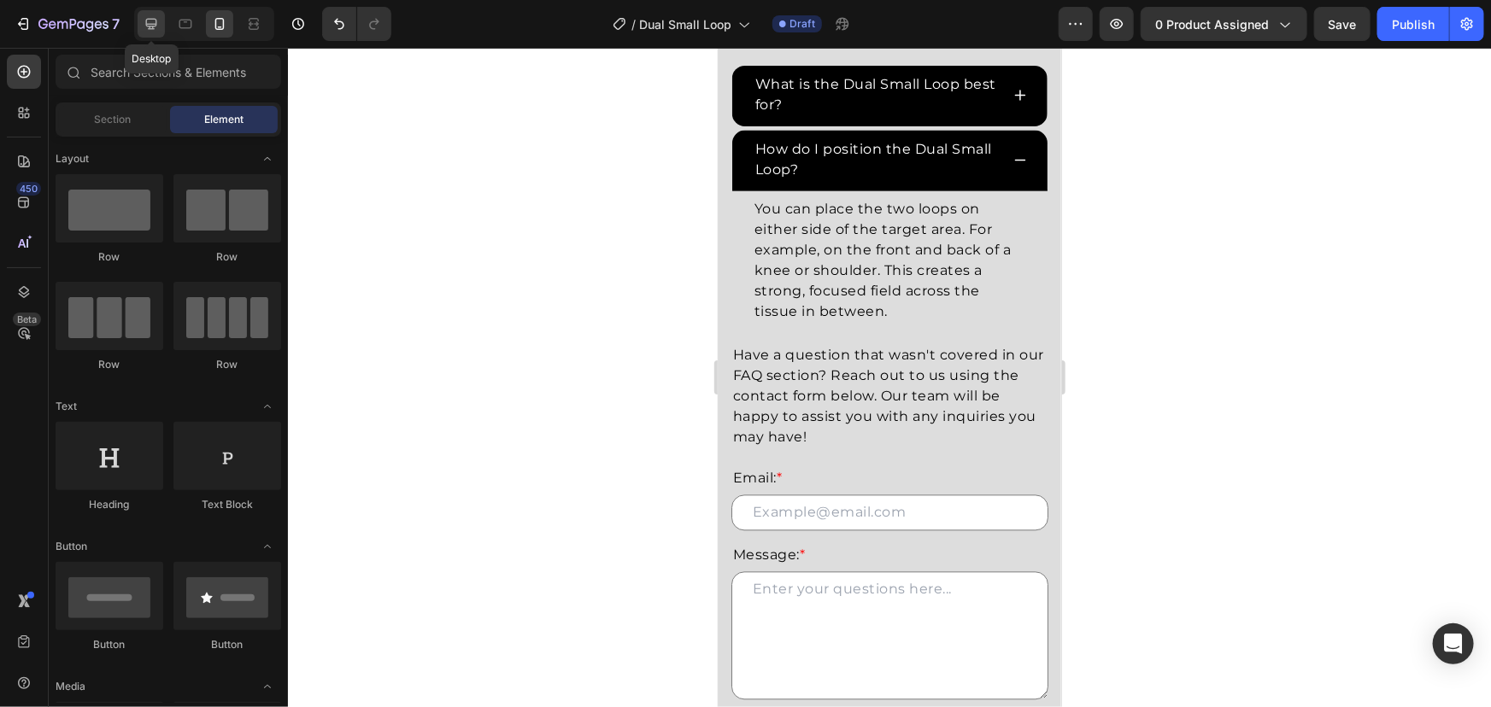
click at [155, 14] on div at bounding box center [151, 23] width 27 height 27
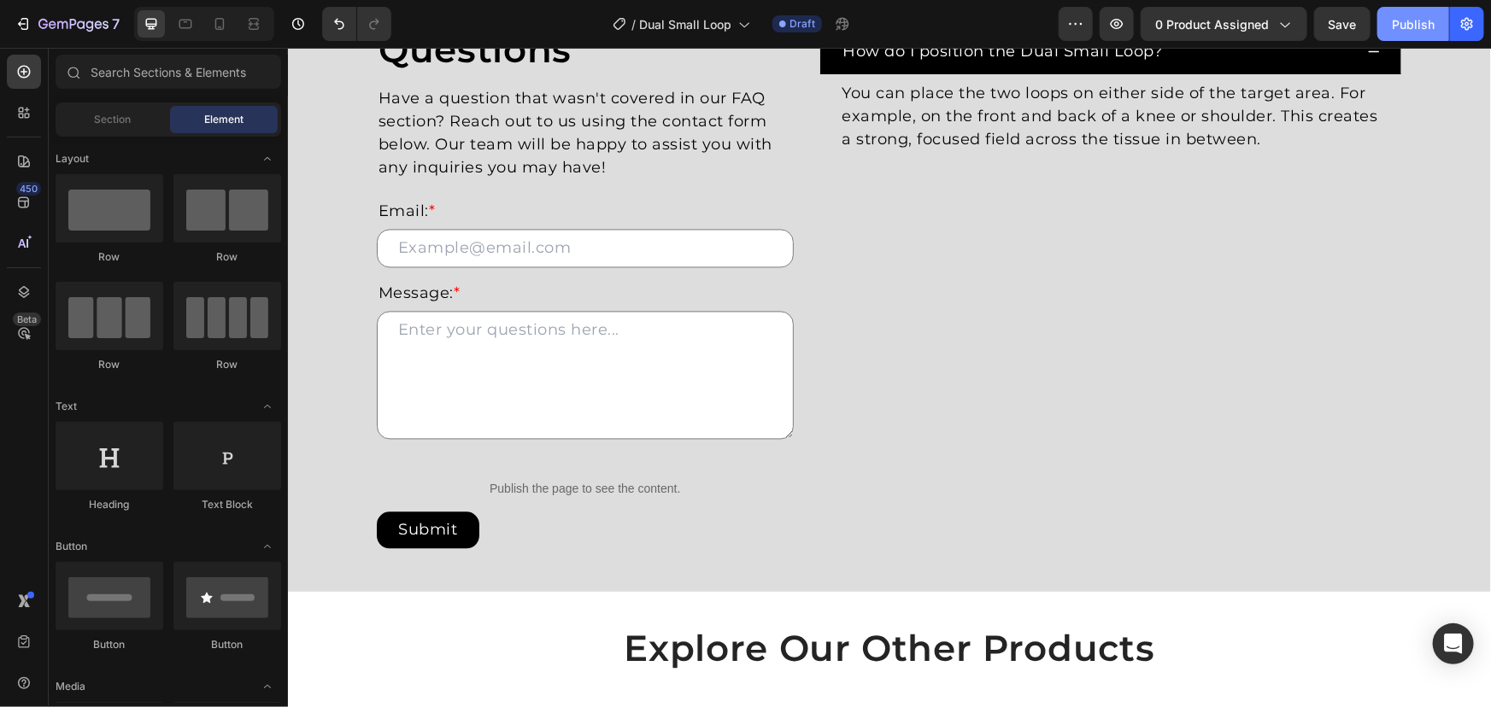
click at [1434, 31] on div "Publish" at bounding box center [1413, 24] width 43 height 18
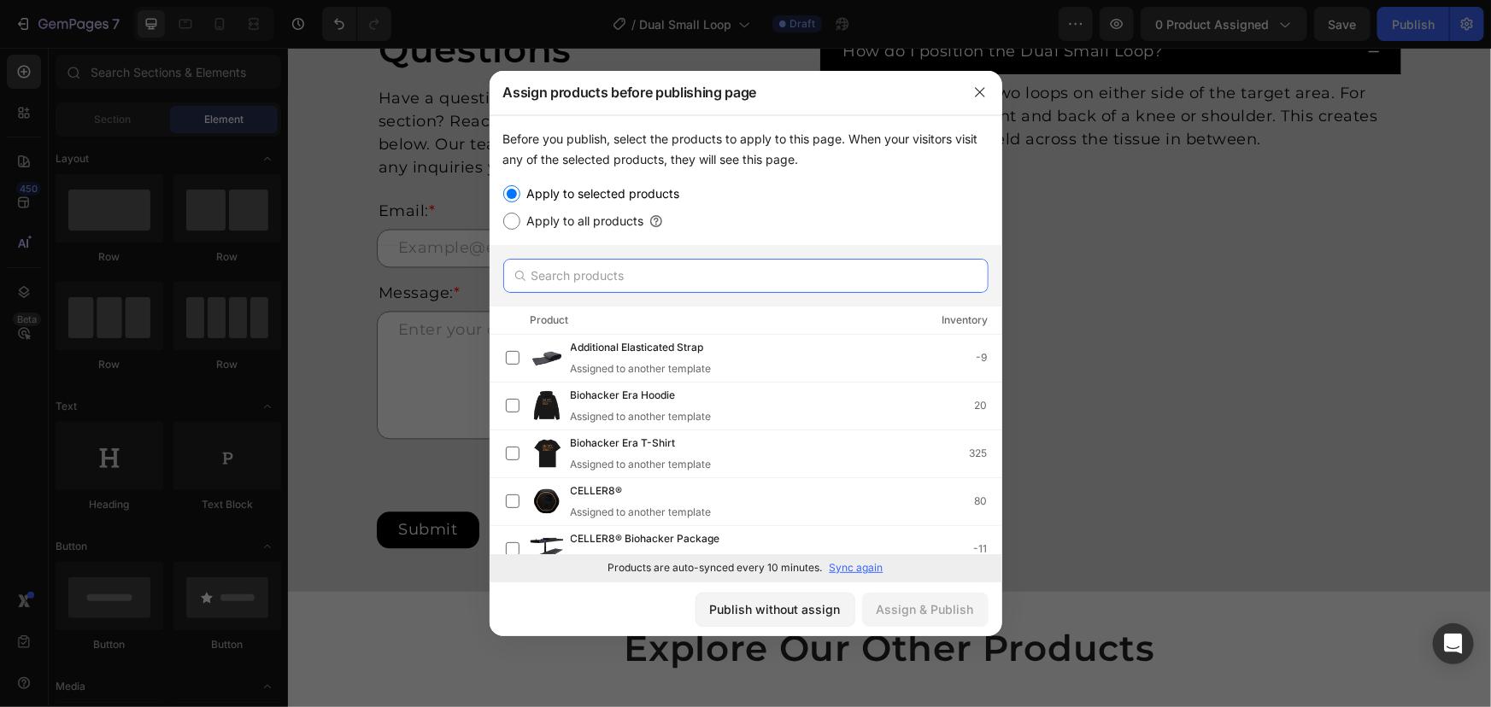
click at [581, 291] on input "text" at bounding box center [745, 276] width 485 height 34
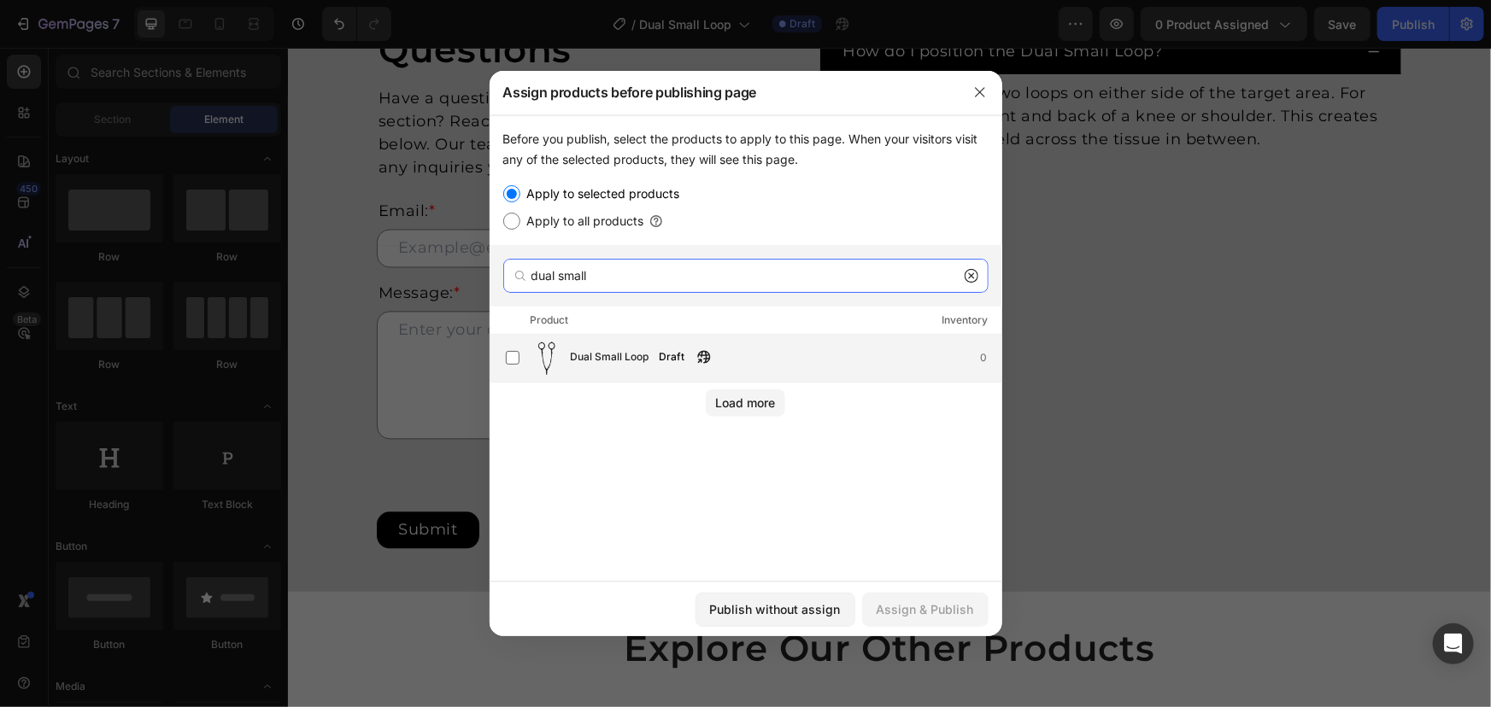
type input "dual small"
click at [628, 342] on div "Dual Small Loop Draft 0" at bounding box center [754, 358] width 496 height 34
click at [918, 603] on div "Assign & Publish" at bounding box center [925, 610] width 97 height 18
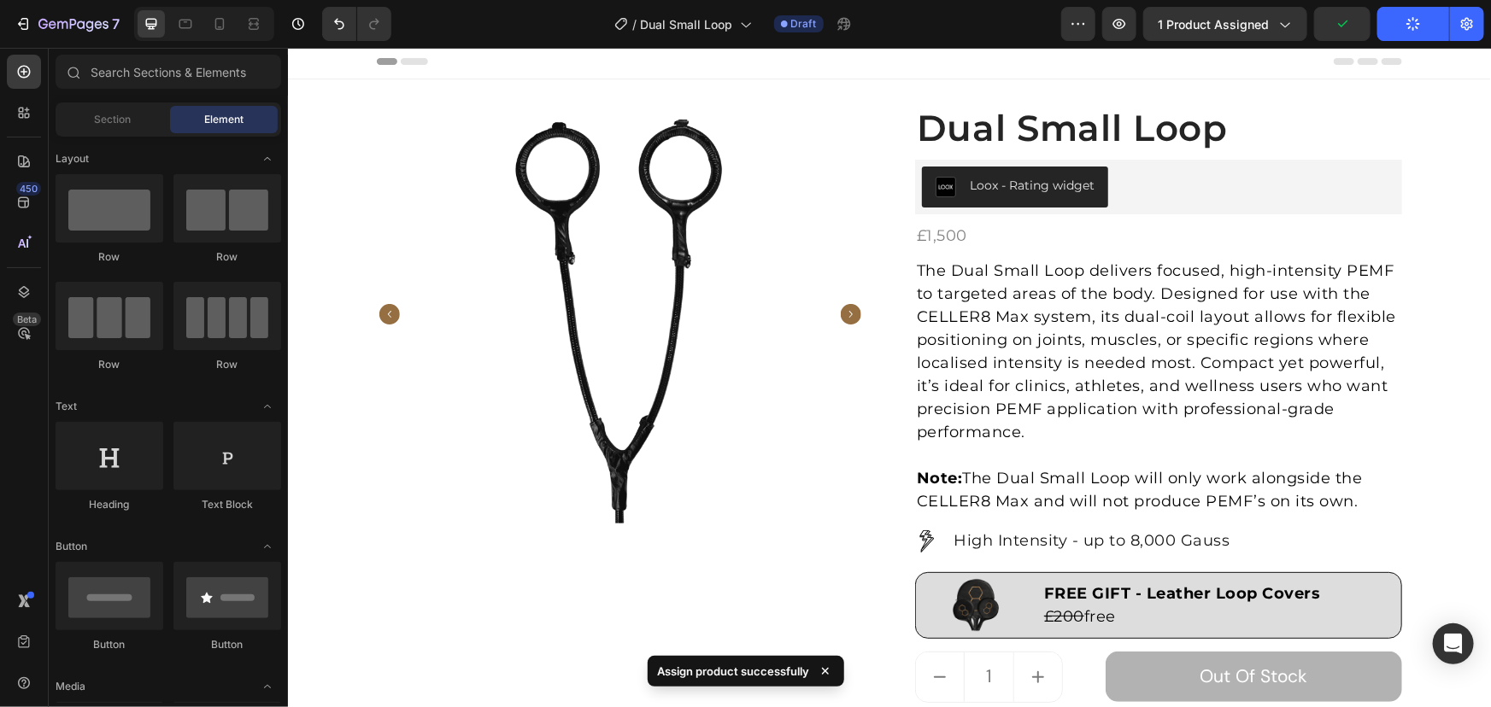
scroll to position [0, 0]
